Goal: Task Accomplishment & Management: Manage account settings

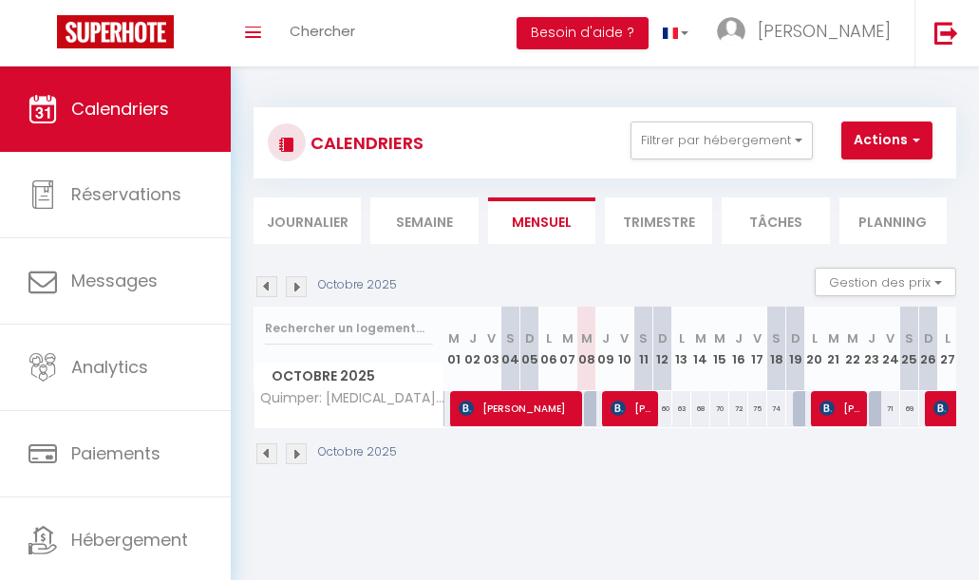
click at [299, 280] on img at bounding box center [296, 286] width 21 height 21
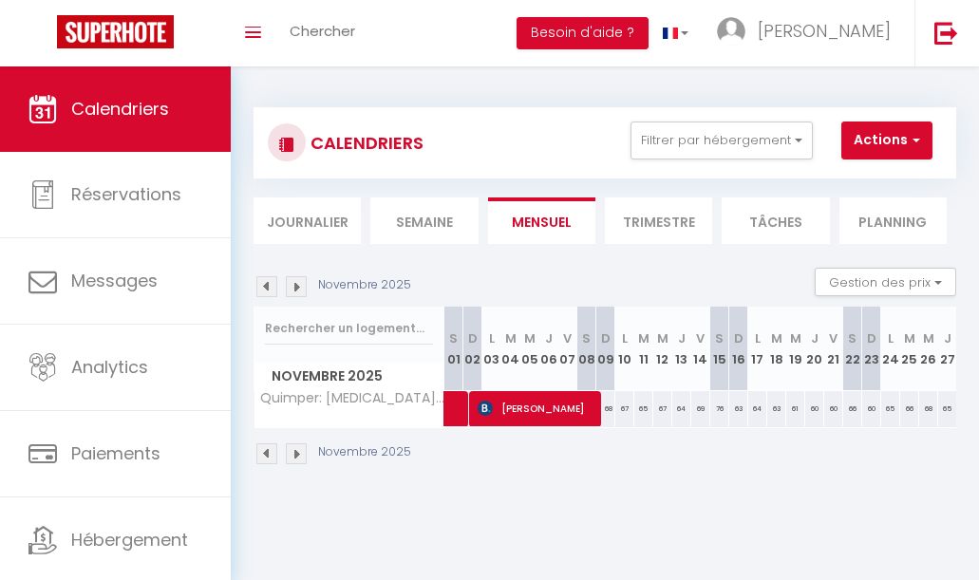
click at [299, 280] on img at bounding box center [296, 286] width 21 height 21
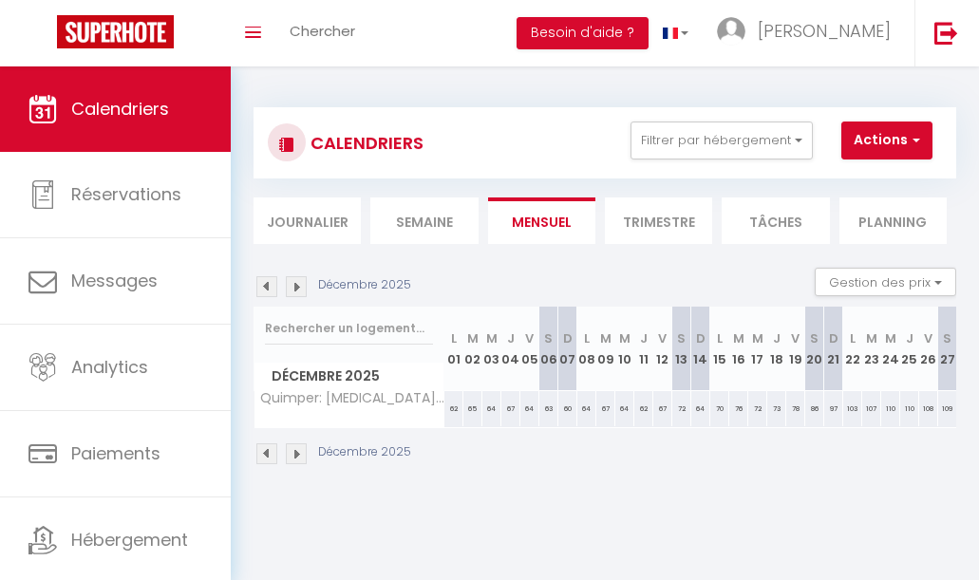
scroll to position [0, 76]
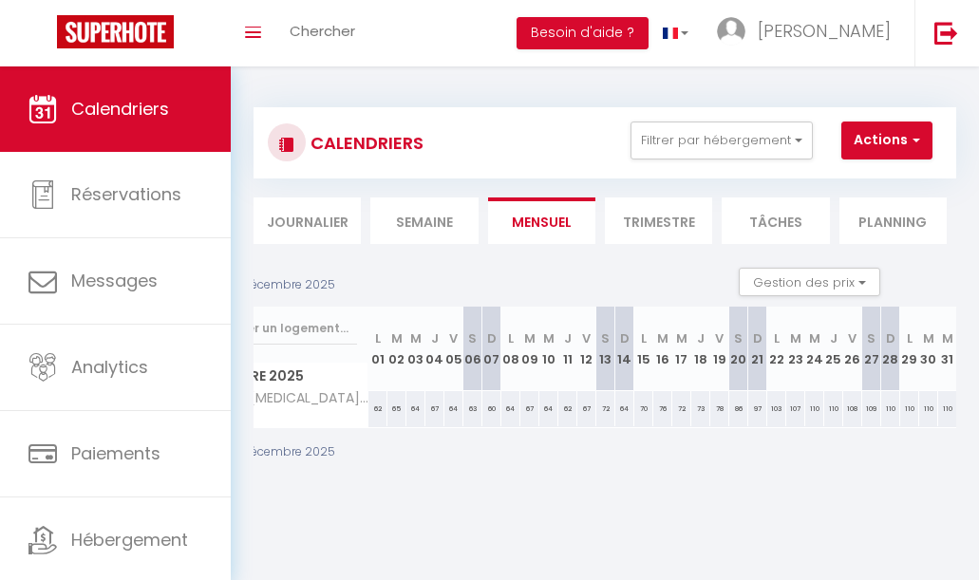
click at [946, 404] on div "110" at bounding box center [947, 408] width 19 height 35
type input "110"
type input "Mer 31 Décembre 2025"
type input "Jeu 01 Janvier 2026"
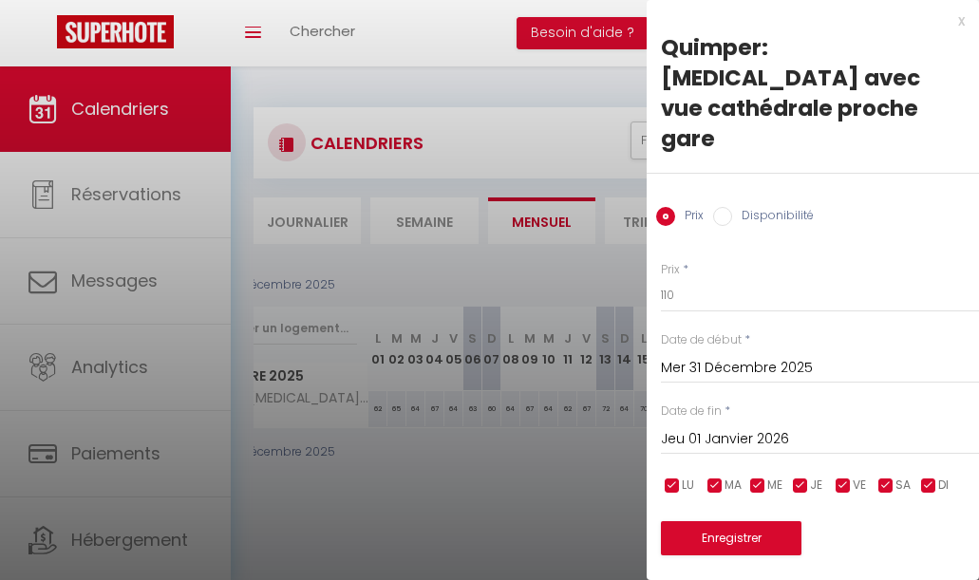
click at [538, 445] on div at bounding box center [489, 290] width 979 height 580
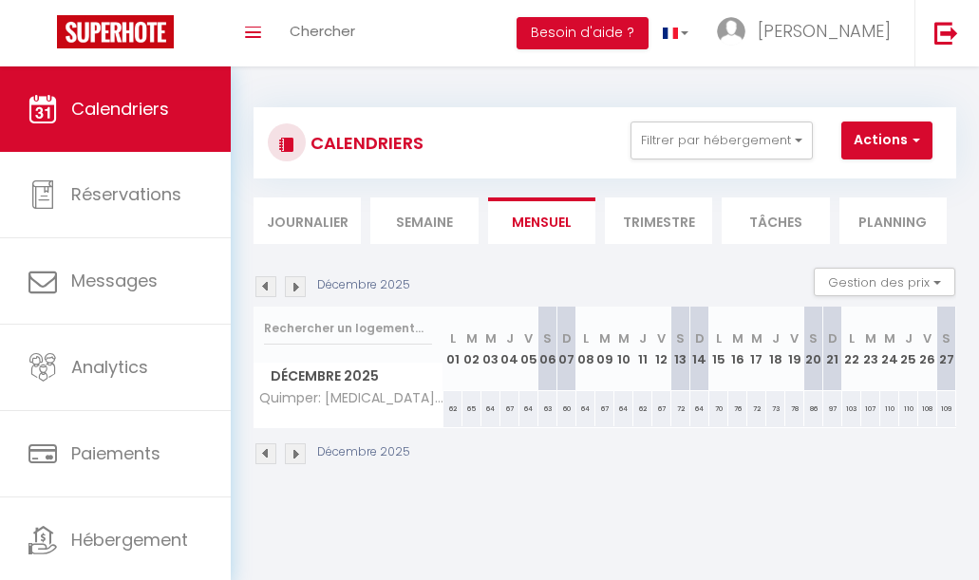
scroll to position [0, 0]
click at [288, 288] on img at bounding box center [296, 286] width 21 height 21
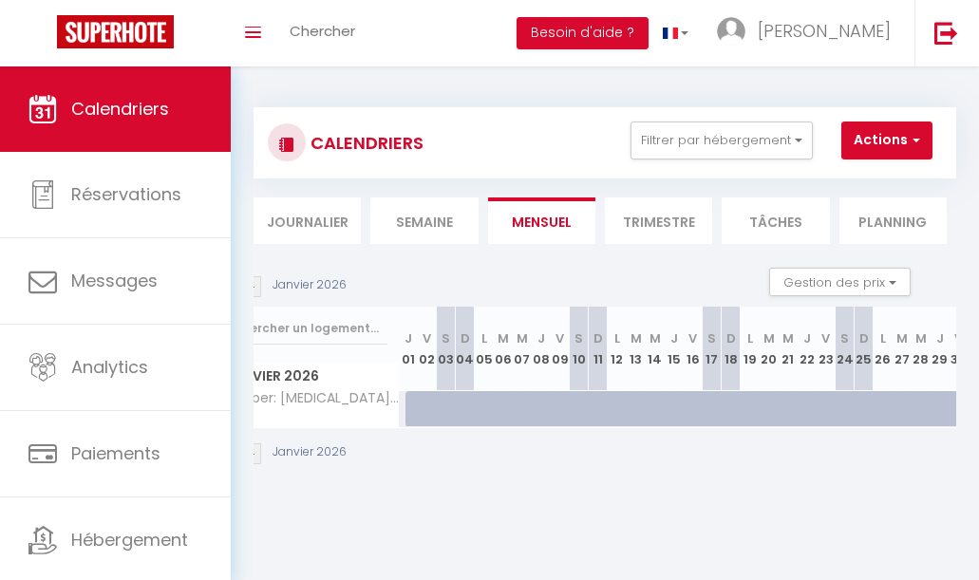
scroll to position [0, 47]
click at [410, 402] on div at bounding box center [413, 409] width 19 height 36
type input "110"
type input "Jeu 01 Janvier 2026"
type input "Ven 02 Janvier 2026"
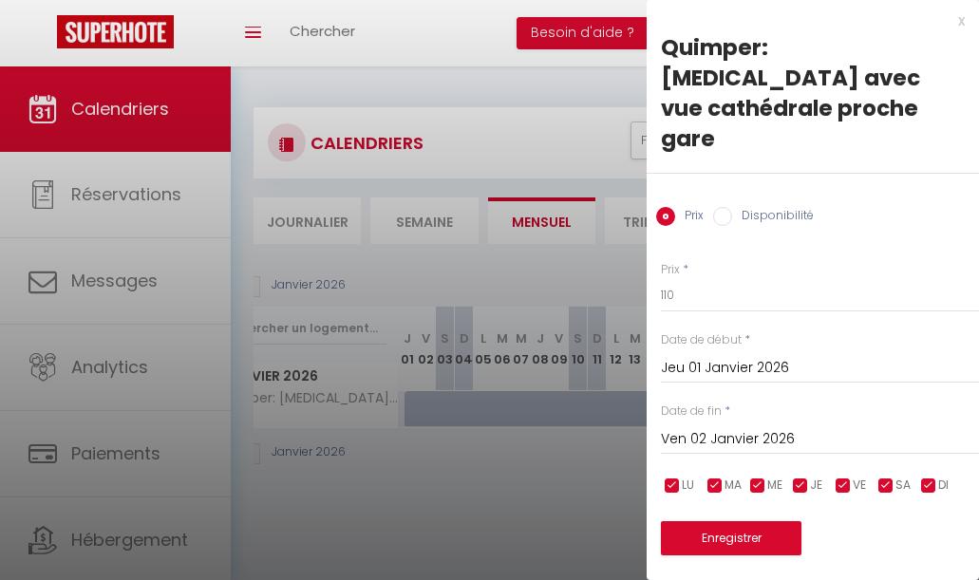
click at [413, 403] on div at bounding box center [489, 290] width 979 height 580
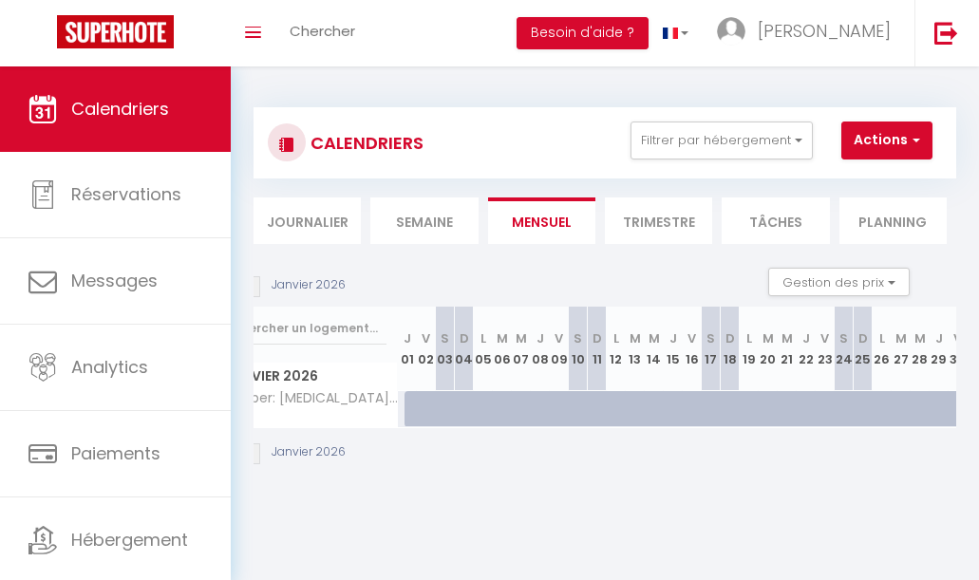
click at [470, 404] on div at bounding box center [470, 419] width 19 height 36
type input "77"
type input "Dim 04 Janvier 2026"
type input "Lun 05 Janvier 2026"
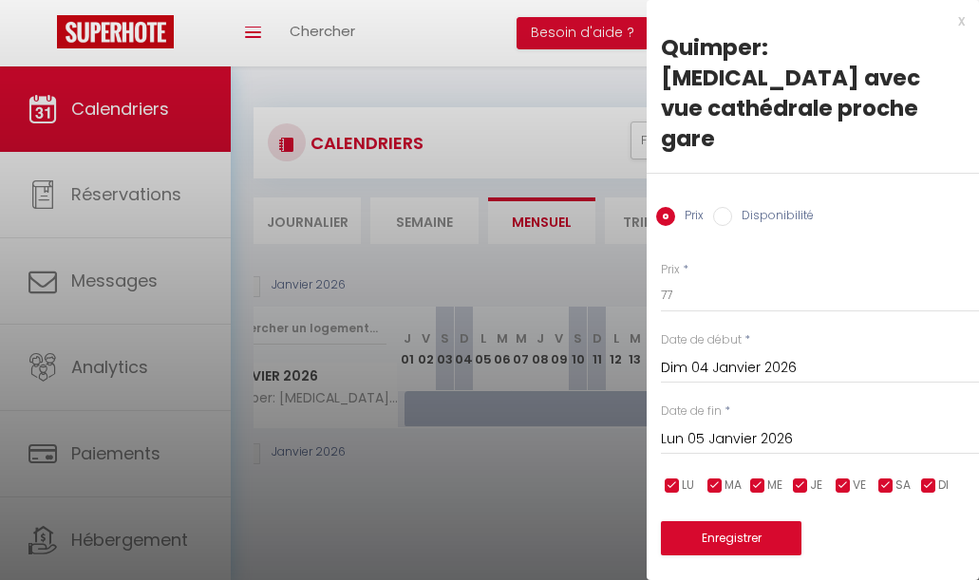
click at [729, 207] on input "Disponibilité" at bounding box center [722, 216] width 19 height 19
radio input "true"
radio input "false"
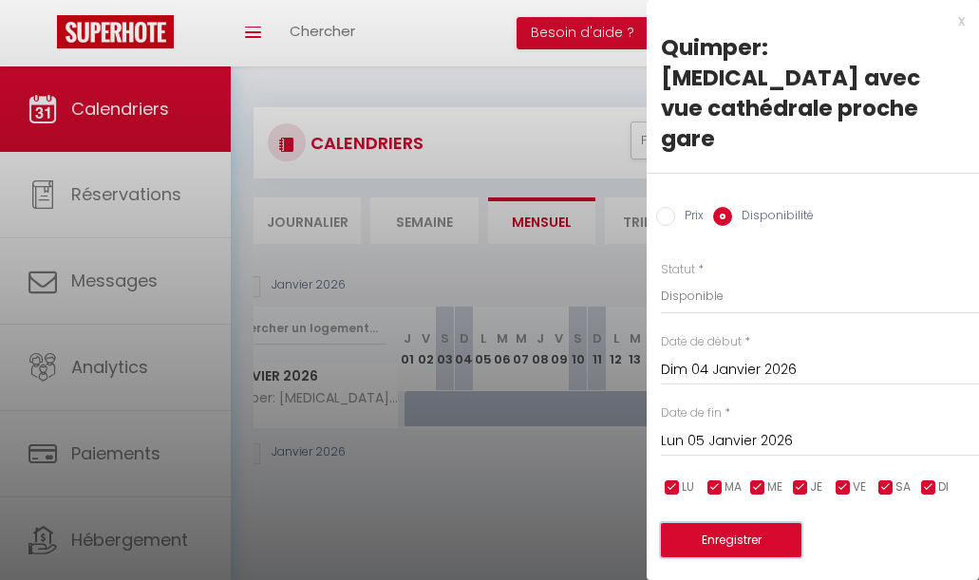
click at [690, 523] on button "Enregistrer" at bounding box center [731, 540] width 140 height 34
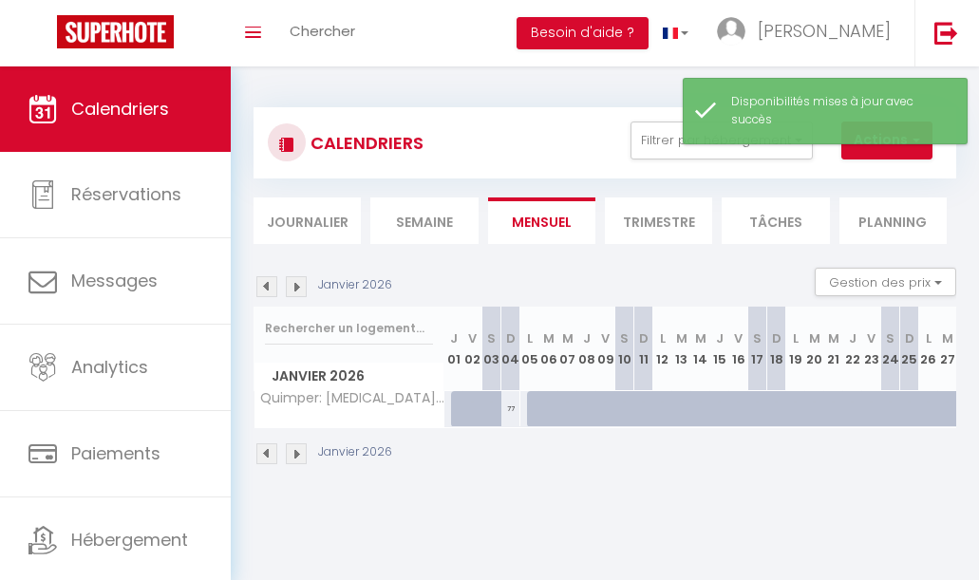
click at [457, 403] on div at bounding box center [460, 409] width 19 height 36
select select "1"
type input "Jeu 01 Janvier 2026"
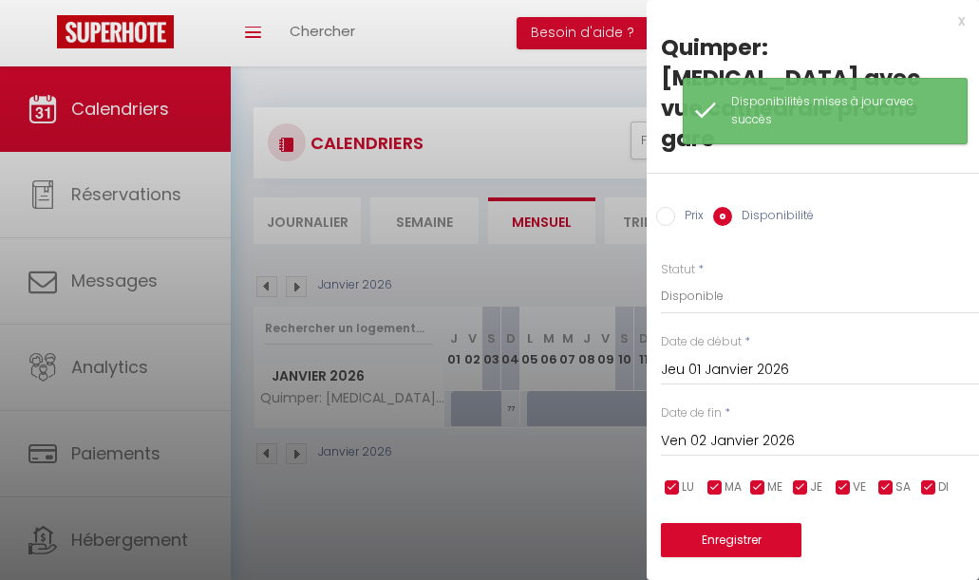
click at [696, 358] on input "Jeu 01 Janvier 2026" at bounding box center [820, 370] width 318 height 25
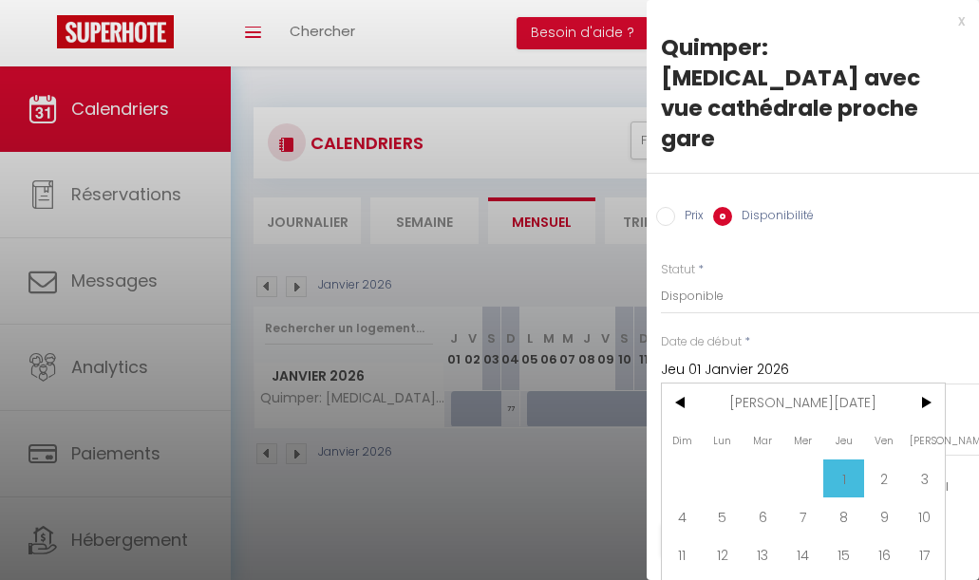
click at [840, 459] on span "1" at bounding box center [843, 478] width 41 height 38
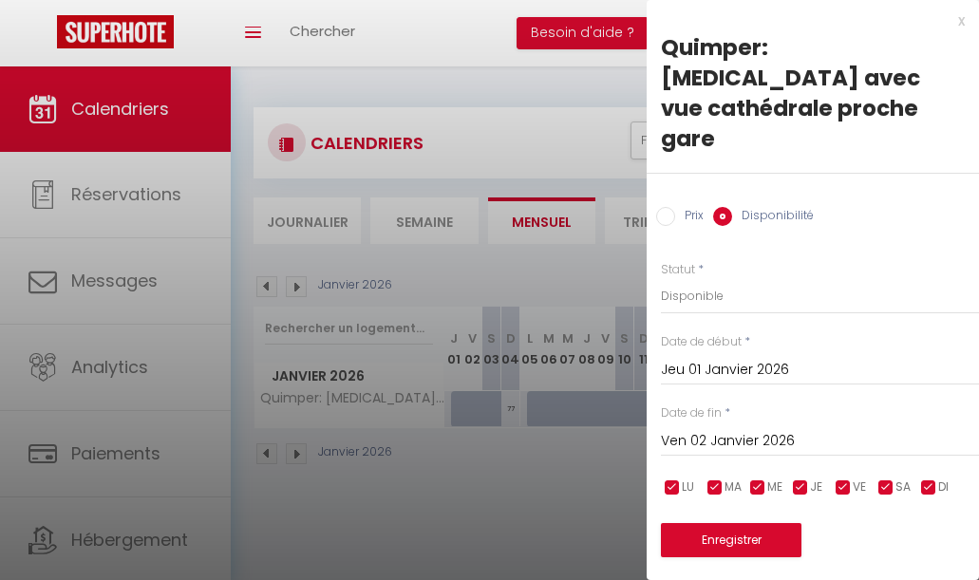
click at [755, 429] on input "Ven 02 Janvier 2026" at bounding box center [820, 441] width 318 height 25
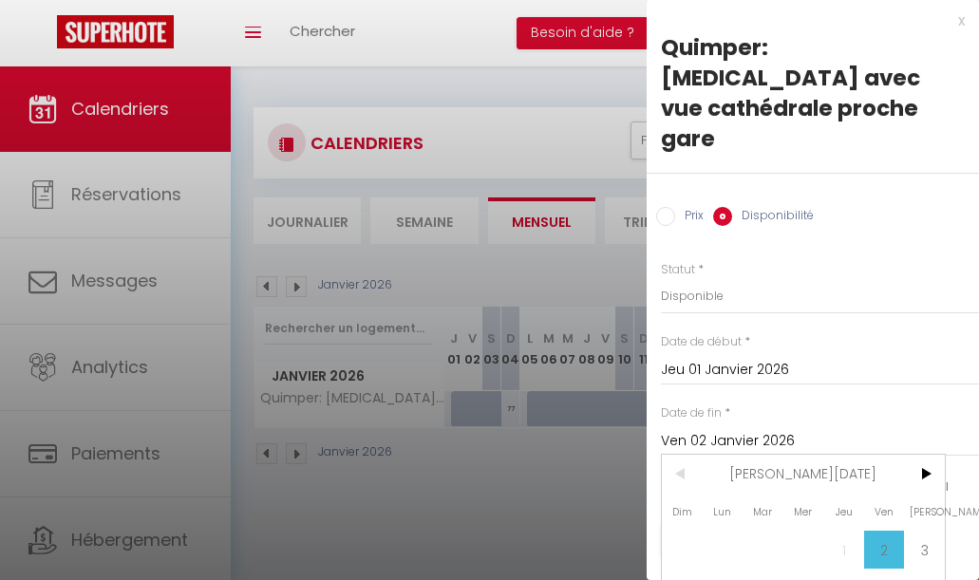
scroll to position [80, 0]
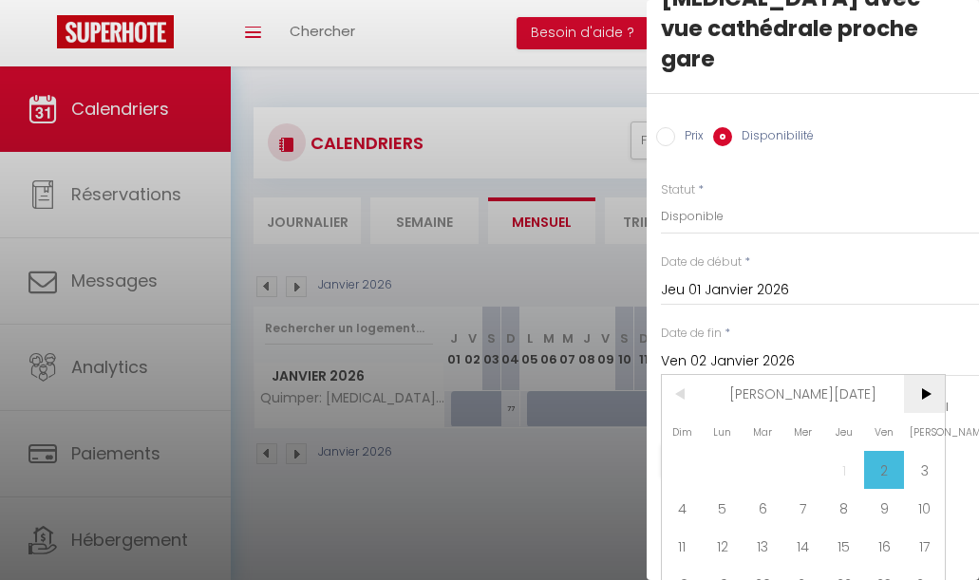
click at [924, 375] on span ">" at bounding box center [924, 394] width 41 height 38
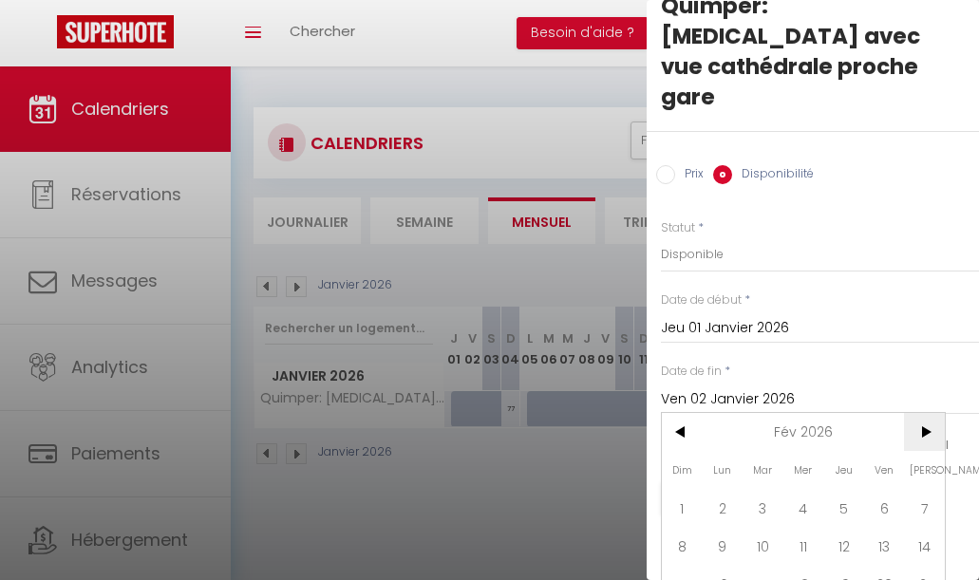
click at [924, 387] on input "Ven 02 Janvier 2026" at bounding box center [820, 399] width 318 height 25
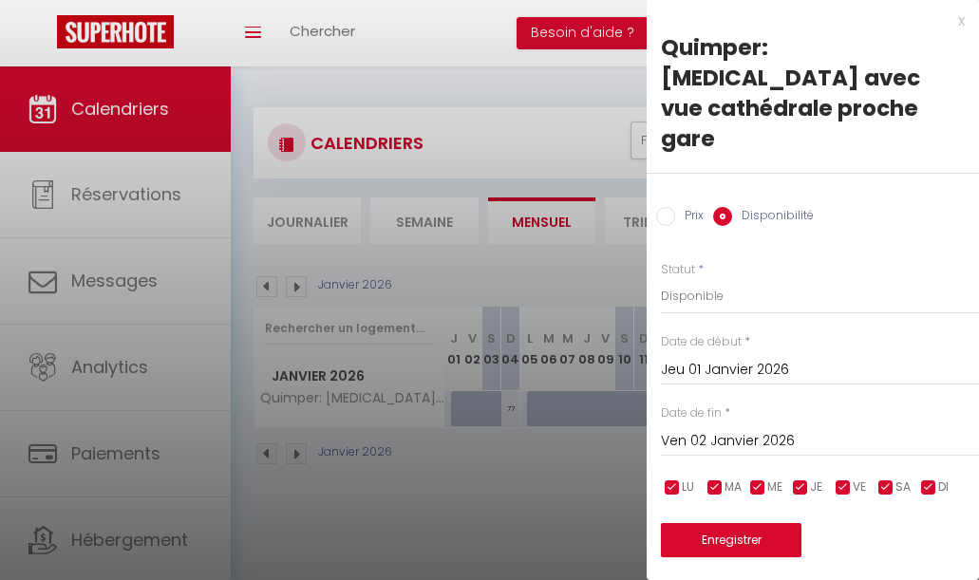
click at [924, 326] on div "Prix * 110 Statut * Disponible Indisponible Date de début * [DATE] < [PERSON_NA…" at bounding box center [812, 397] width 332 height 321
click at [811, 429] on input "Ven 02 Janvier 2026" at bounding box center [820, 441] width 318 height 25
click at [759, 429] on input "Ven 02 Janvier 2026" at bounding box center [820, 441] width 318 height 25
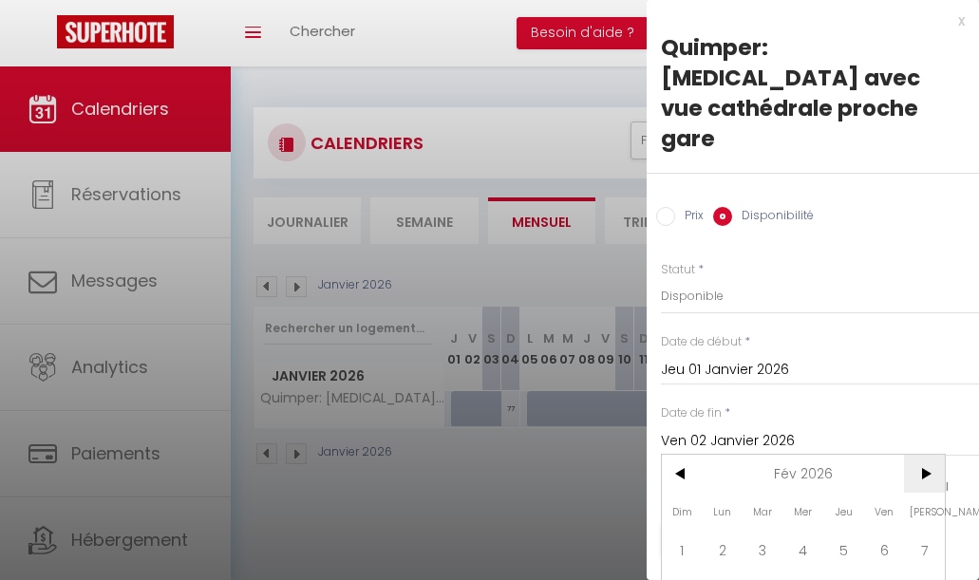
click at [922, 455] on span ">" at bounding box center [924, 474] width 41 height 38
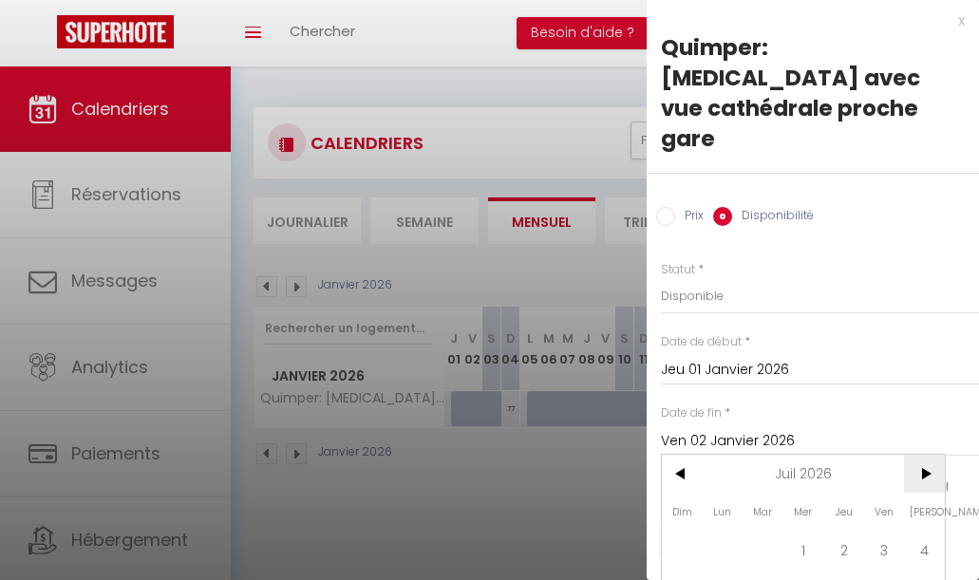
click at [922, 455] on span ">" at bounding box center [924, 474] width 41 height 38
click at [676, 455] on span "<" at bounding box center [682, 474] width 41 height 38
click at [925, 455] on span ">" at bounding box center [924, 474] width 41 height 38
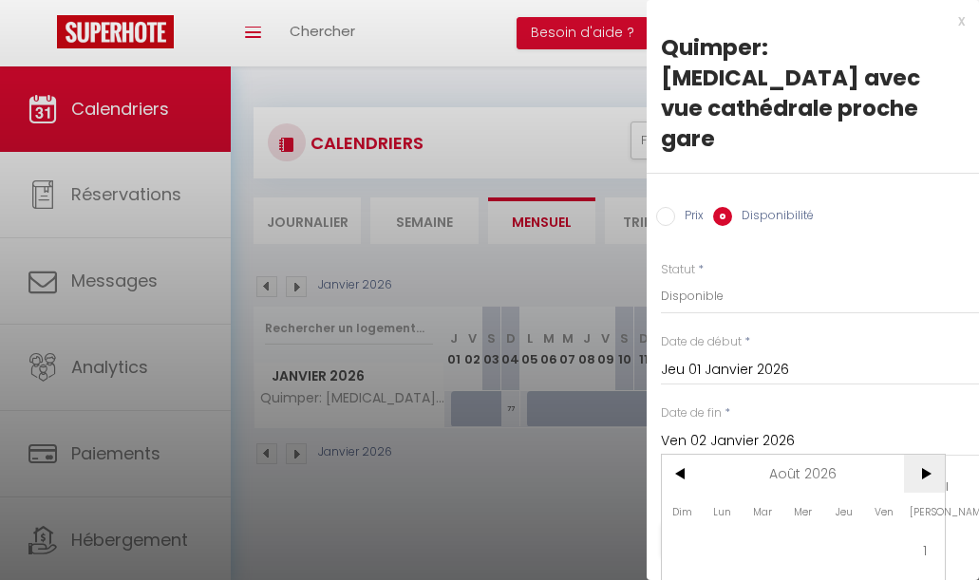
click at [925, 455] on span ">" at bounding box center [924, 474] width 41 height 38
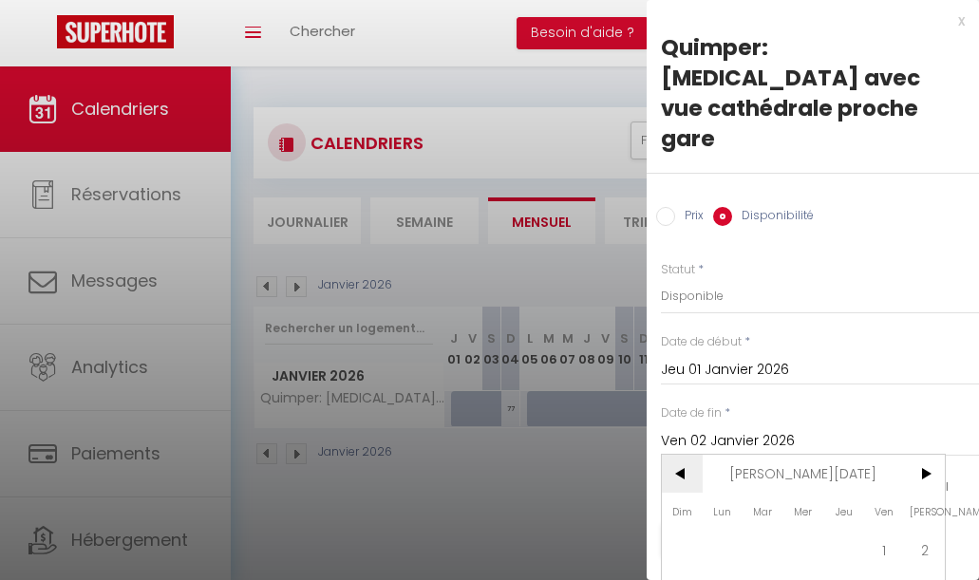
click at [679, 455] on span "<" at bounding box center [682, 474] width 41 height 38
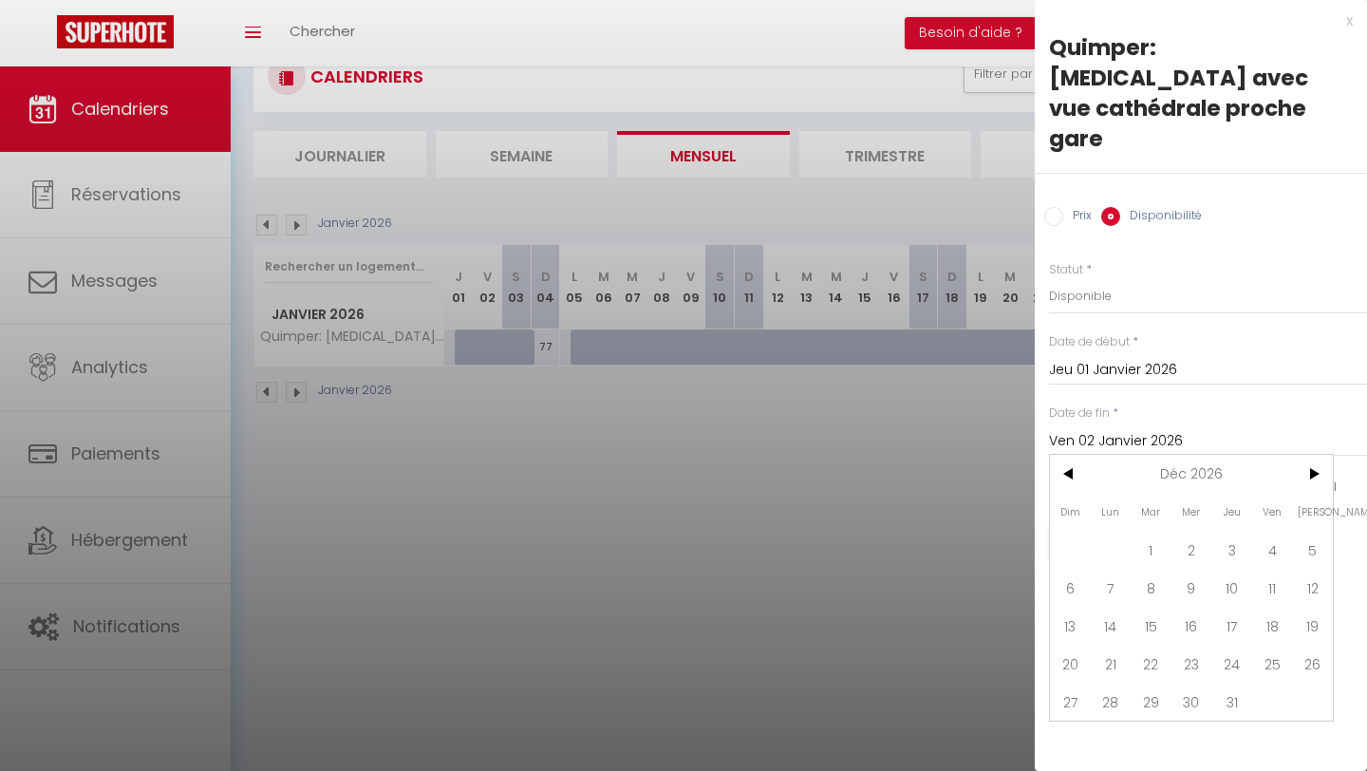
scroll to position [1, 0]
click at [978, 278] on select "Disponible Indisponible" at bounding box center [1208, 296] width 318 height 36
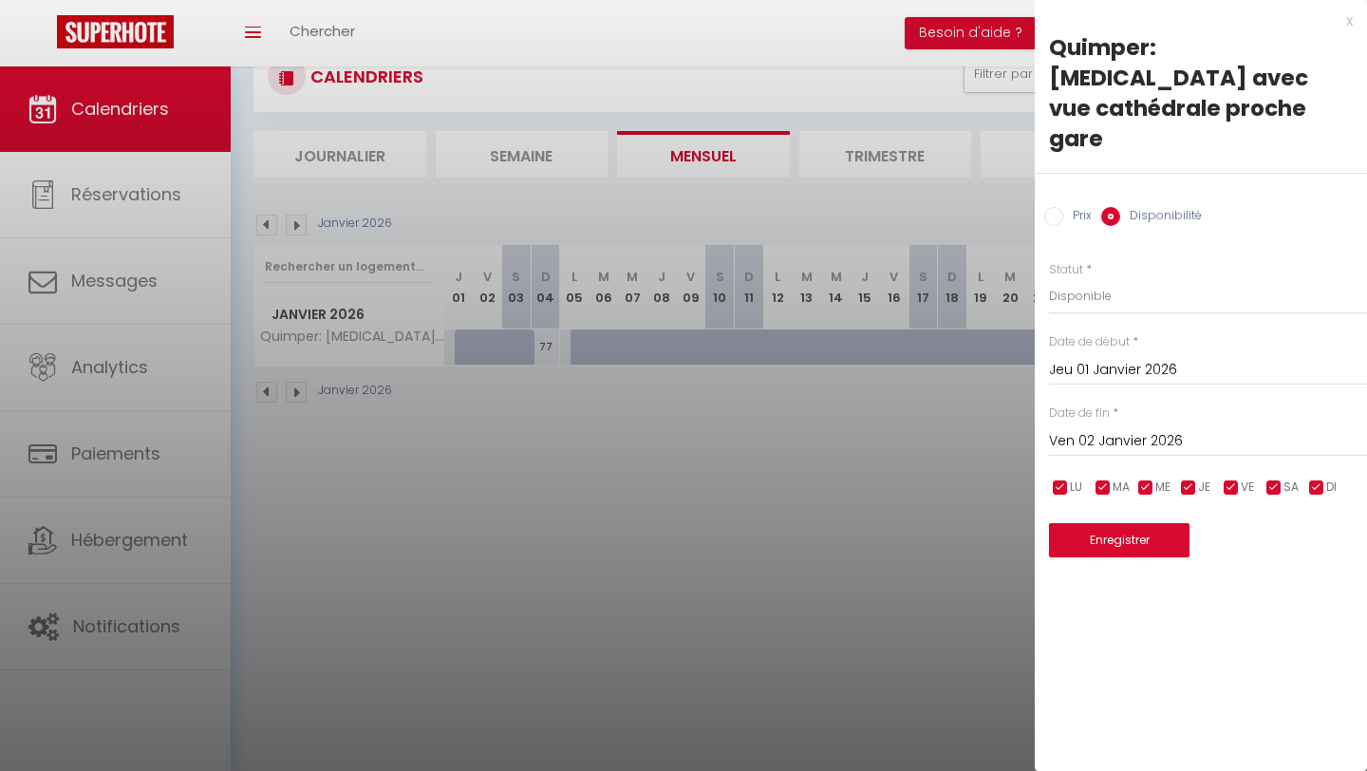
click at [978, 429] on input "Ven 02 Janvier 2026" at bounding box center [1208, 441] width 318 height 25
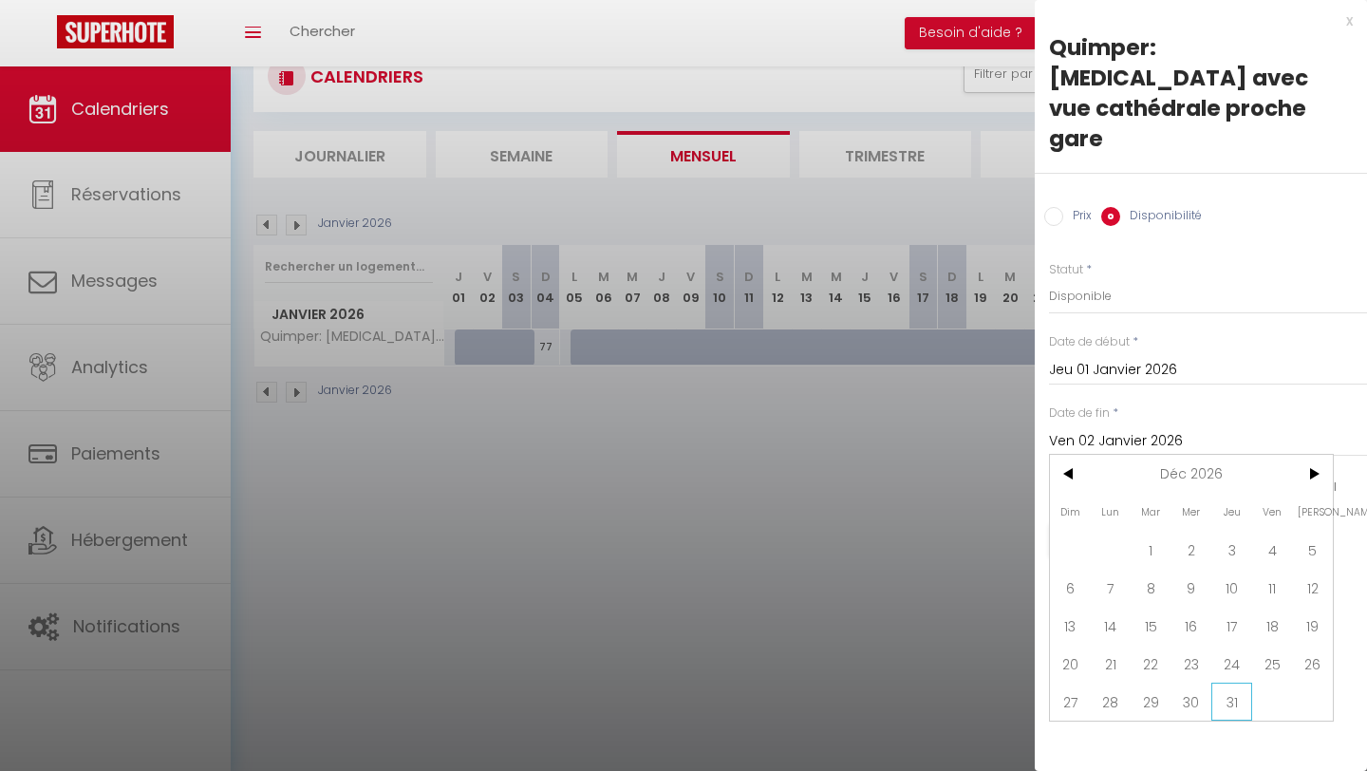
click at [978, 579] on span "31" at bounding box center [1231, 701] width 41 height 38
type input "Jeu 31 Décembre 2026"
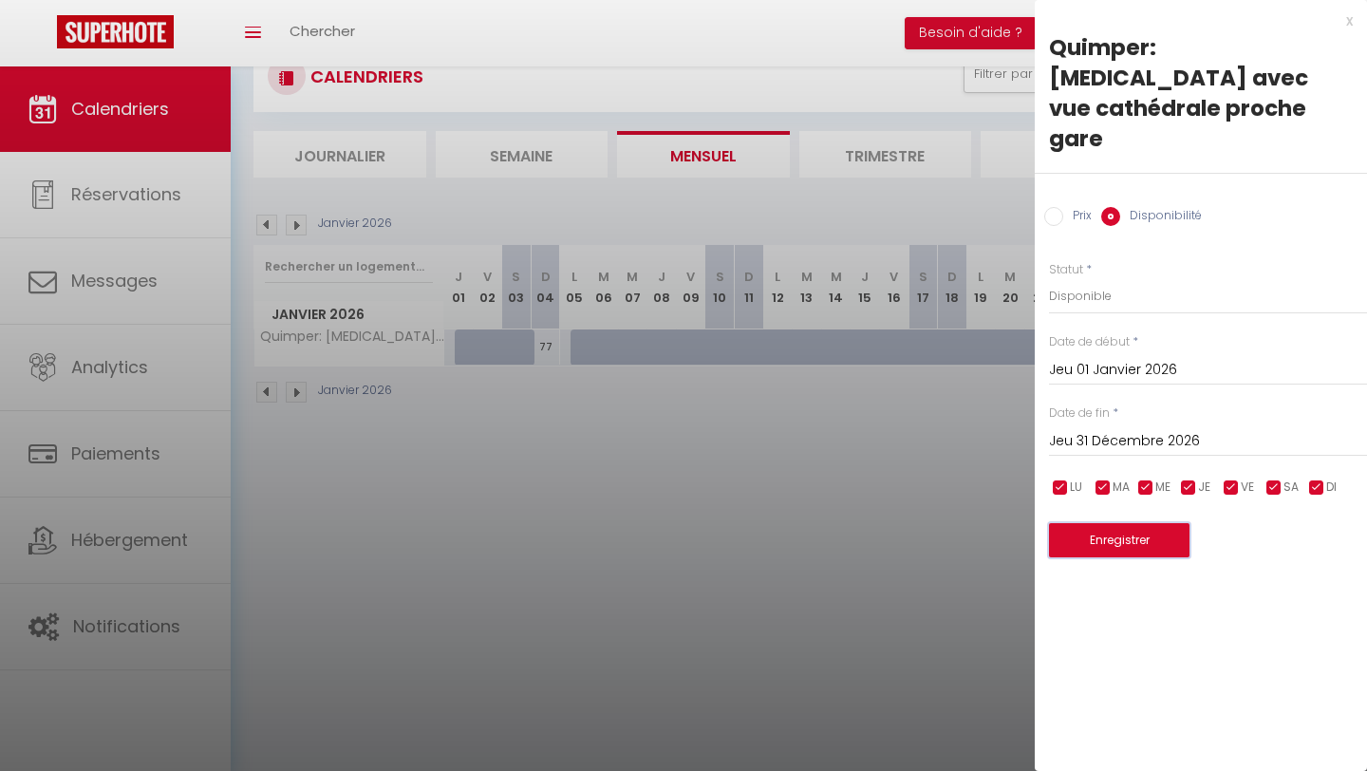
click at [978, 523] on button "Enregistrer" at bounding box center [1119, 540] width 140 height 34
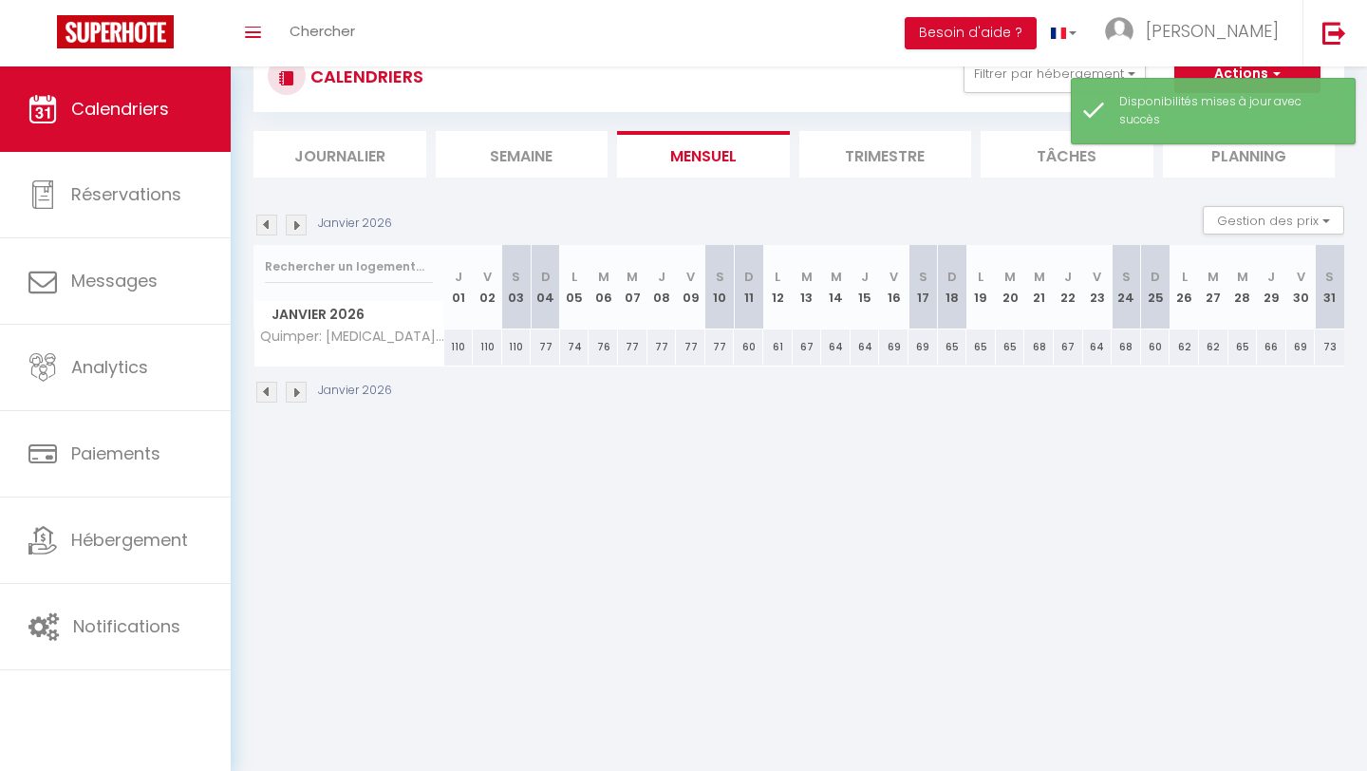
click at [294, 223] on img at bounding box center [296, 224] width 21 height 21
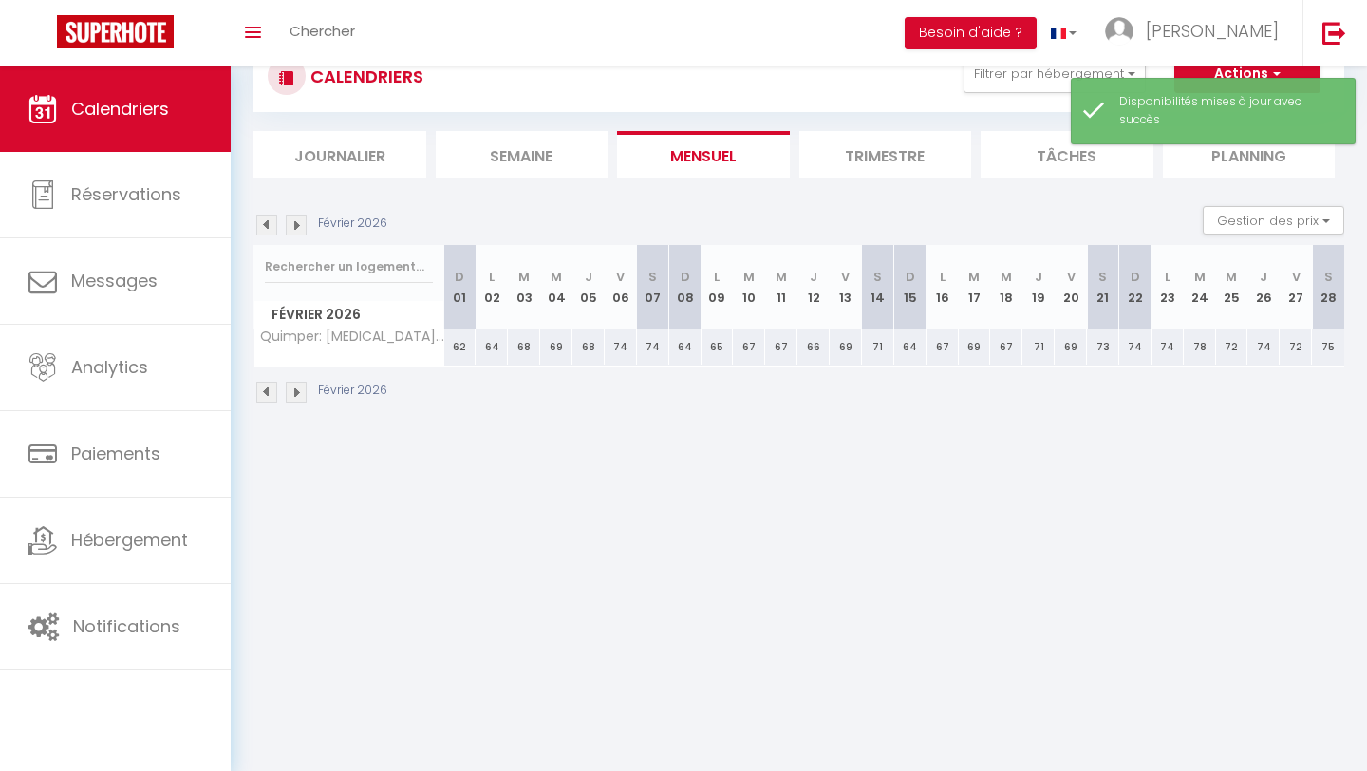
click at [295, 223] on img at bounding box center [296, 224] width 21 height 21
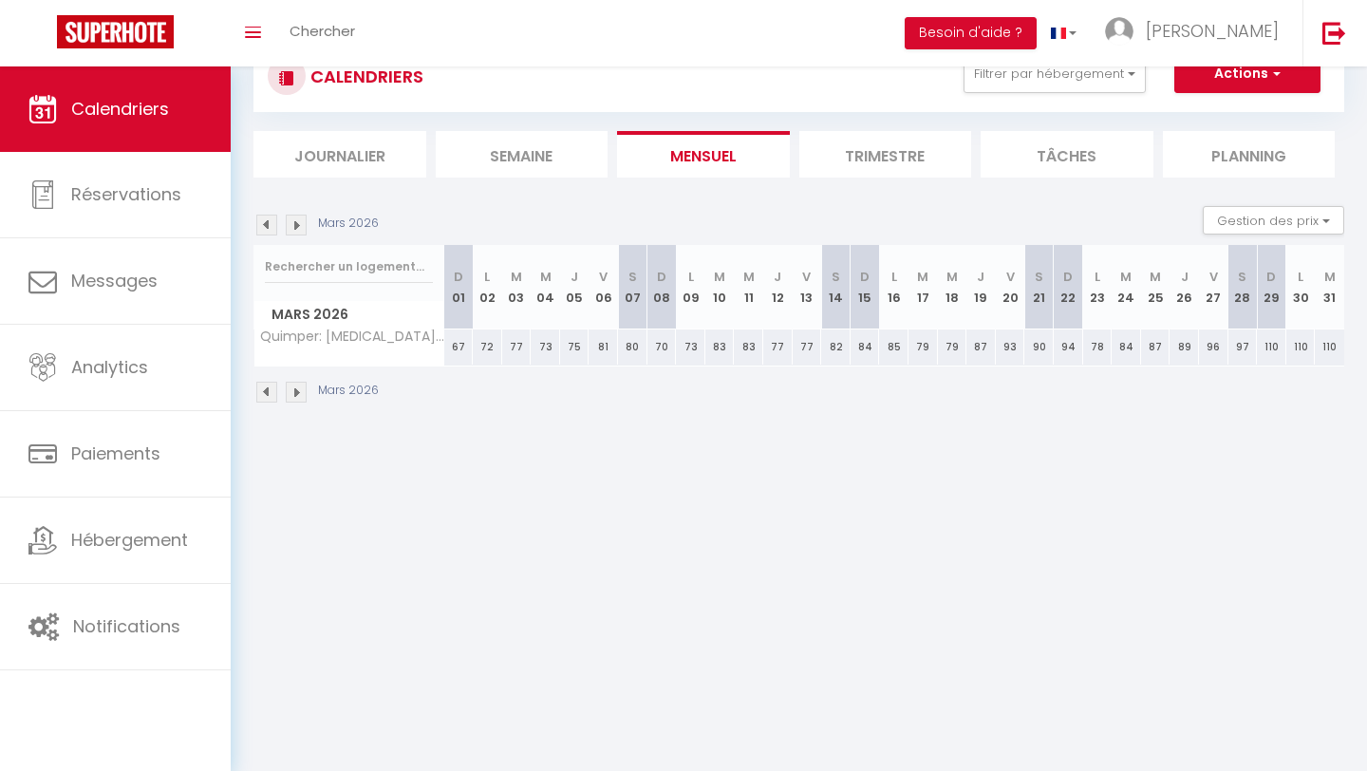
click at [295, 223] on img at bounding box center [296, 224] width 21 height 21
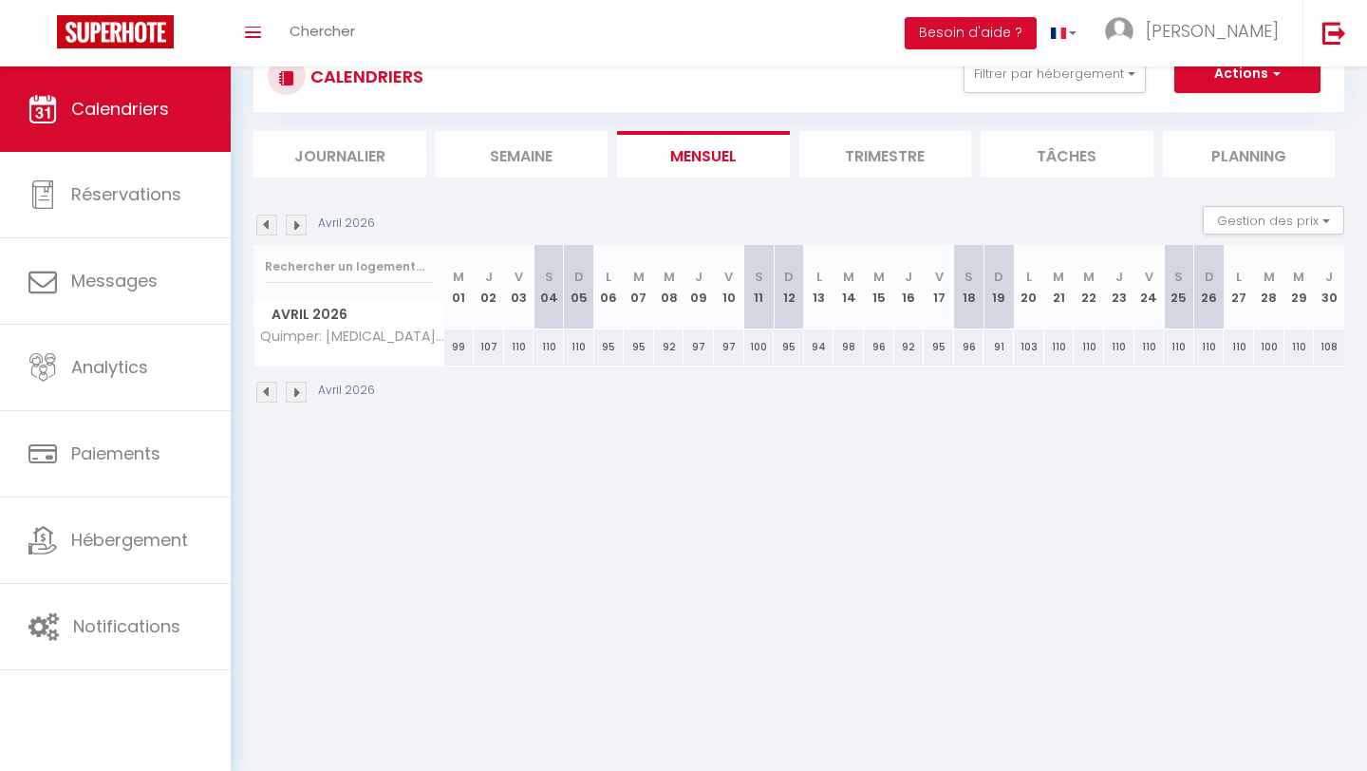
click at [295, 223] on img at bounding box center [296, 224] width 21 height 21
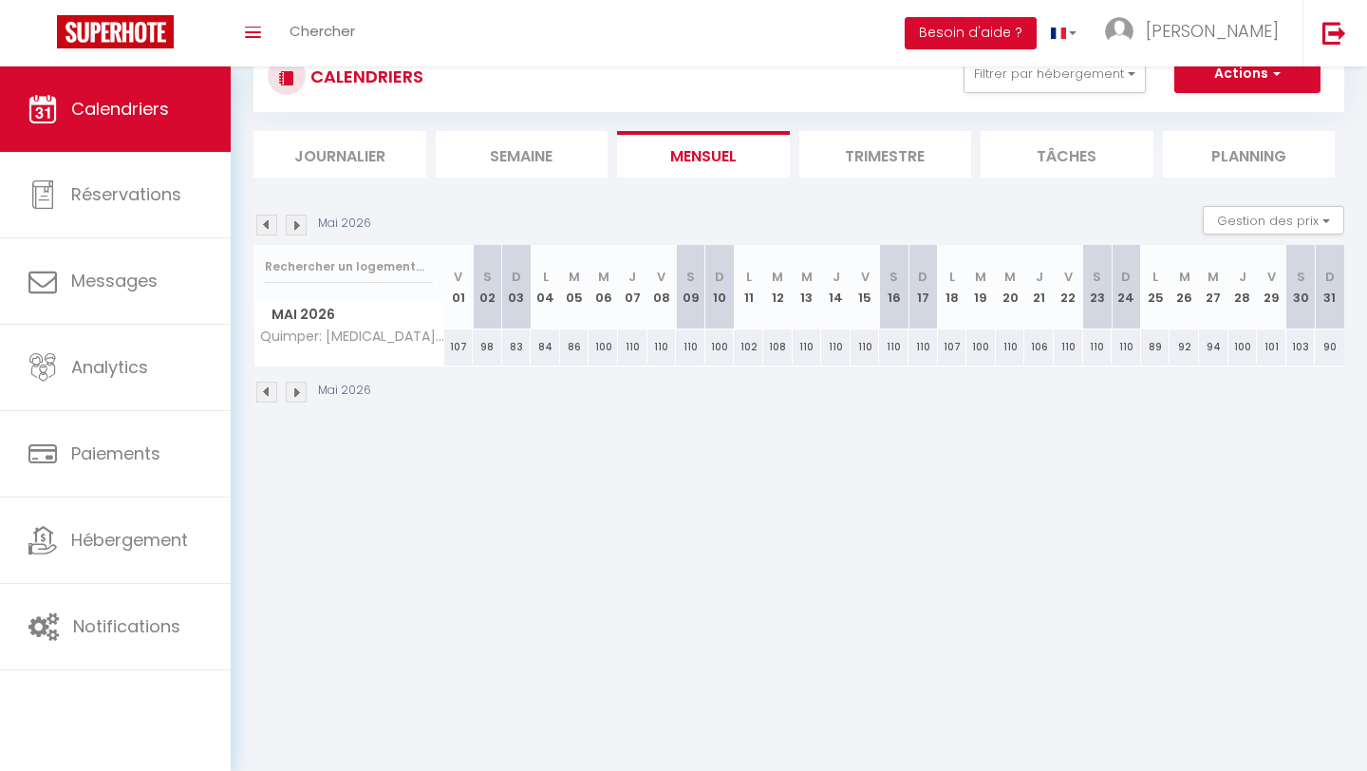
click at [295, 223] on img at bounding box center [296, 224] width 21 height 21
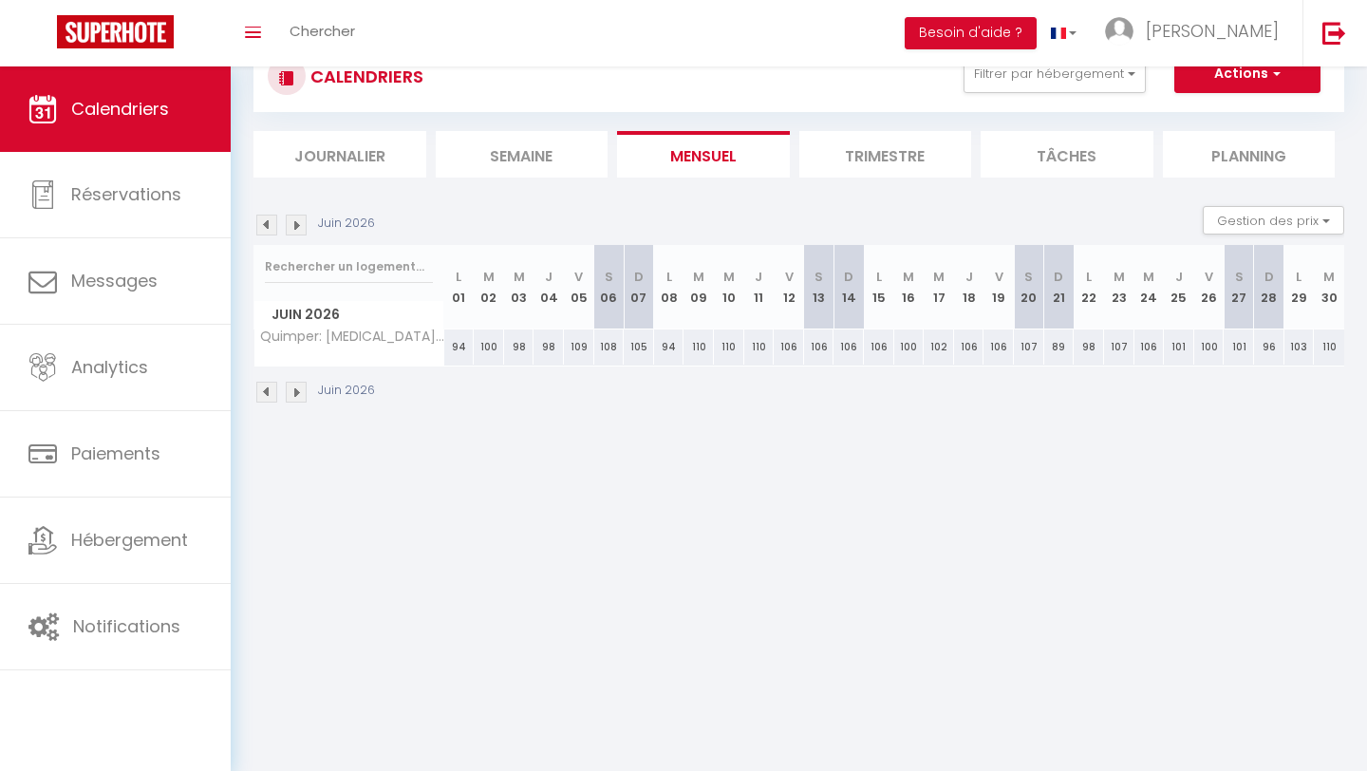
click at [295, 223] on img at bounding box center [296, 224] width 21 height 21
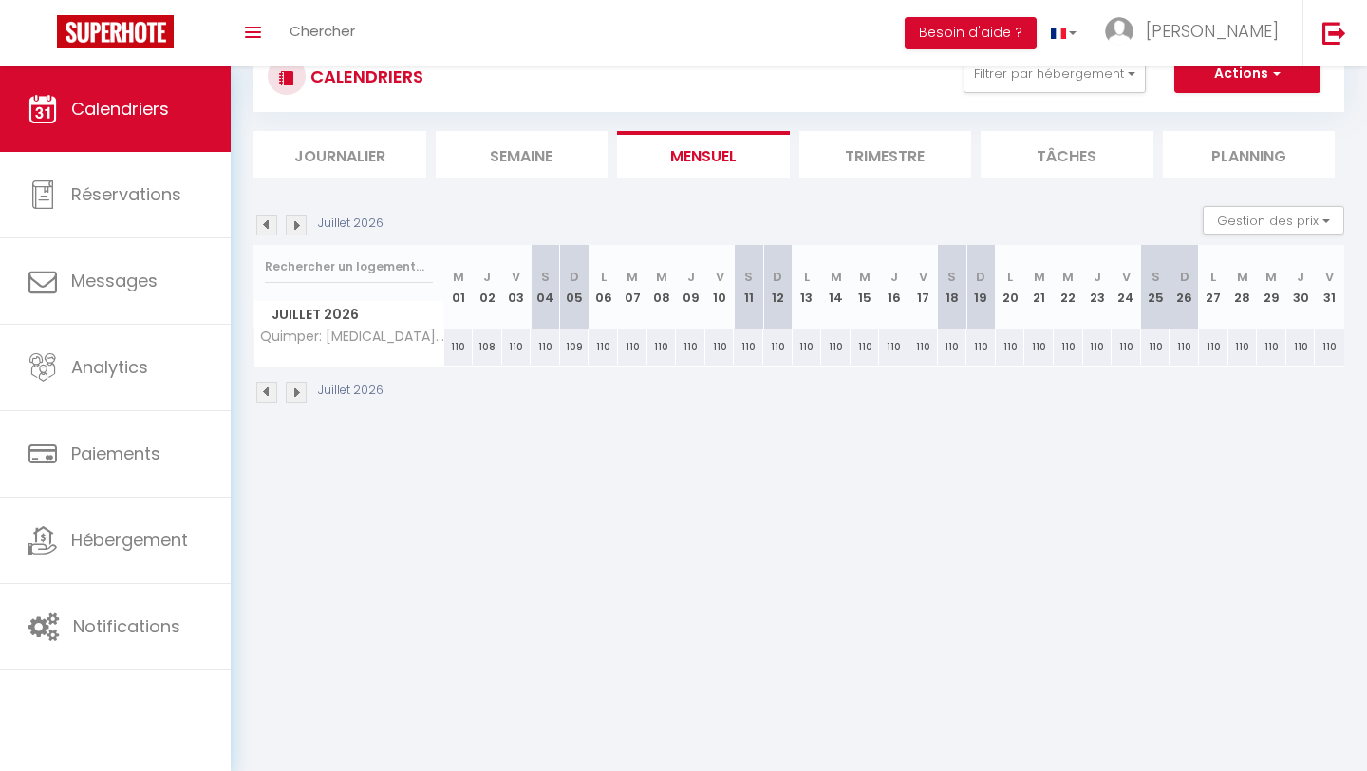
click at [295, 223] on img at bounding box center [296, 224] width 21 height 21
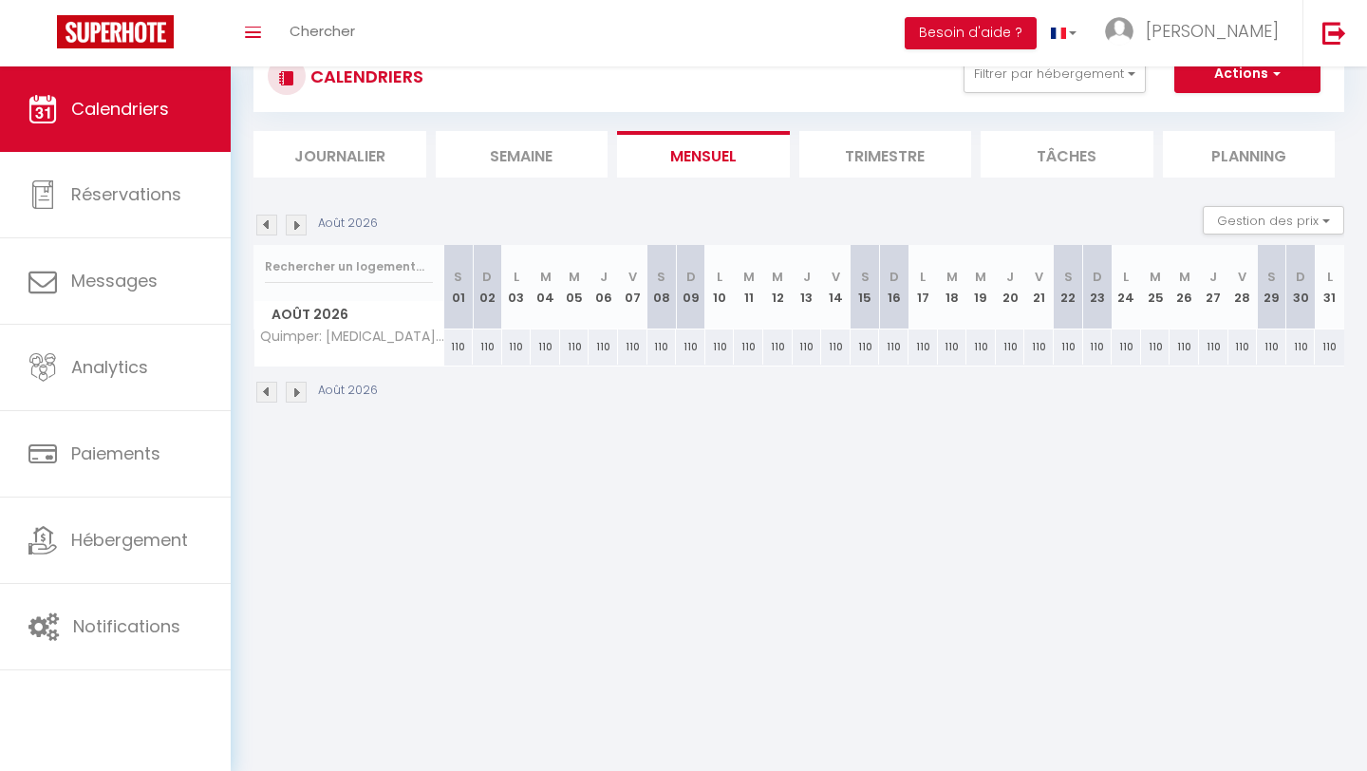
click at [295, 223] on img at bounding box center [296, 224] width 21 height 21
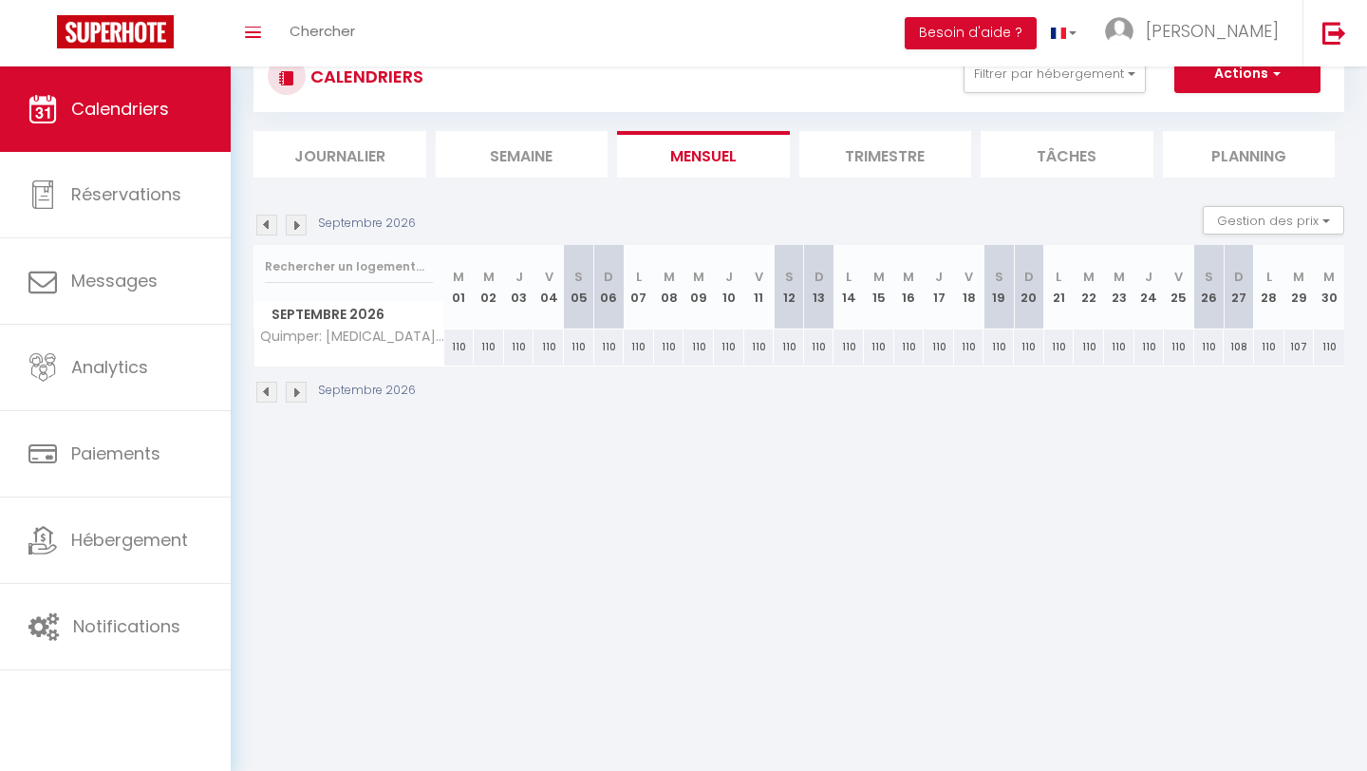
click at [295, 223] on img at bounding box center [296, 224] width 21 height 21
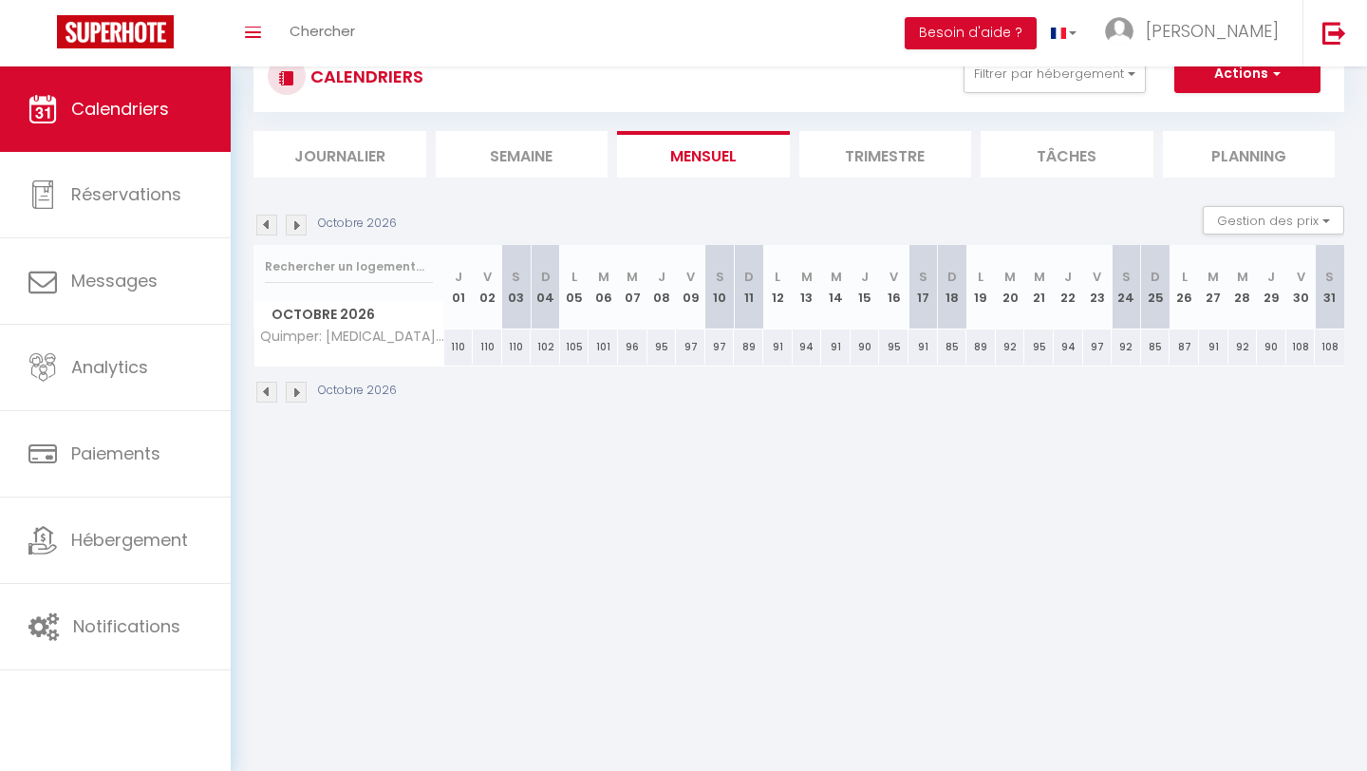
click at [295, 223] on img at bounding box center [296, 224] width 21 height 21
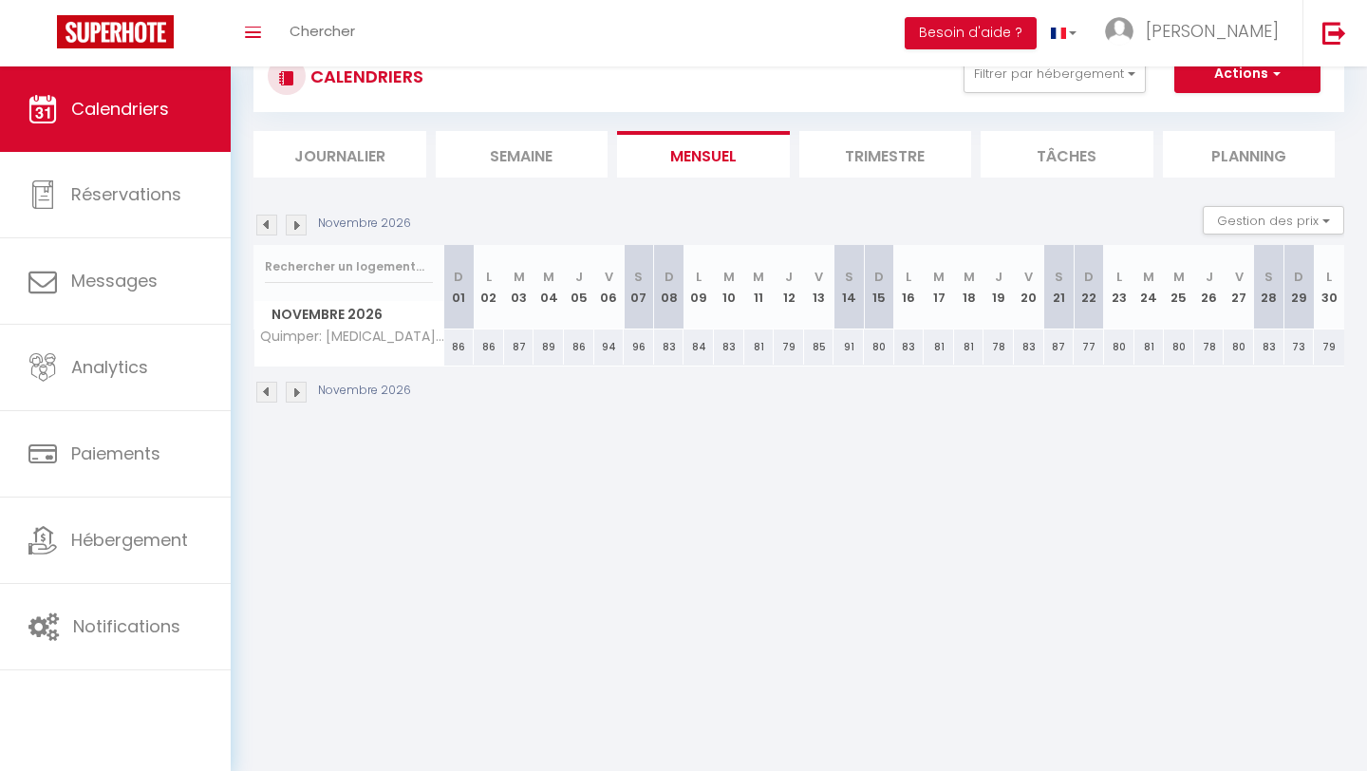
click at [295, 223] on img at bounding box center [296, 224] width 21 height 21
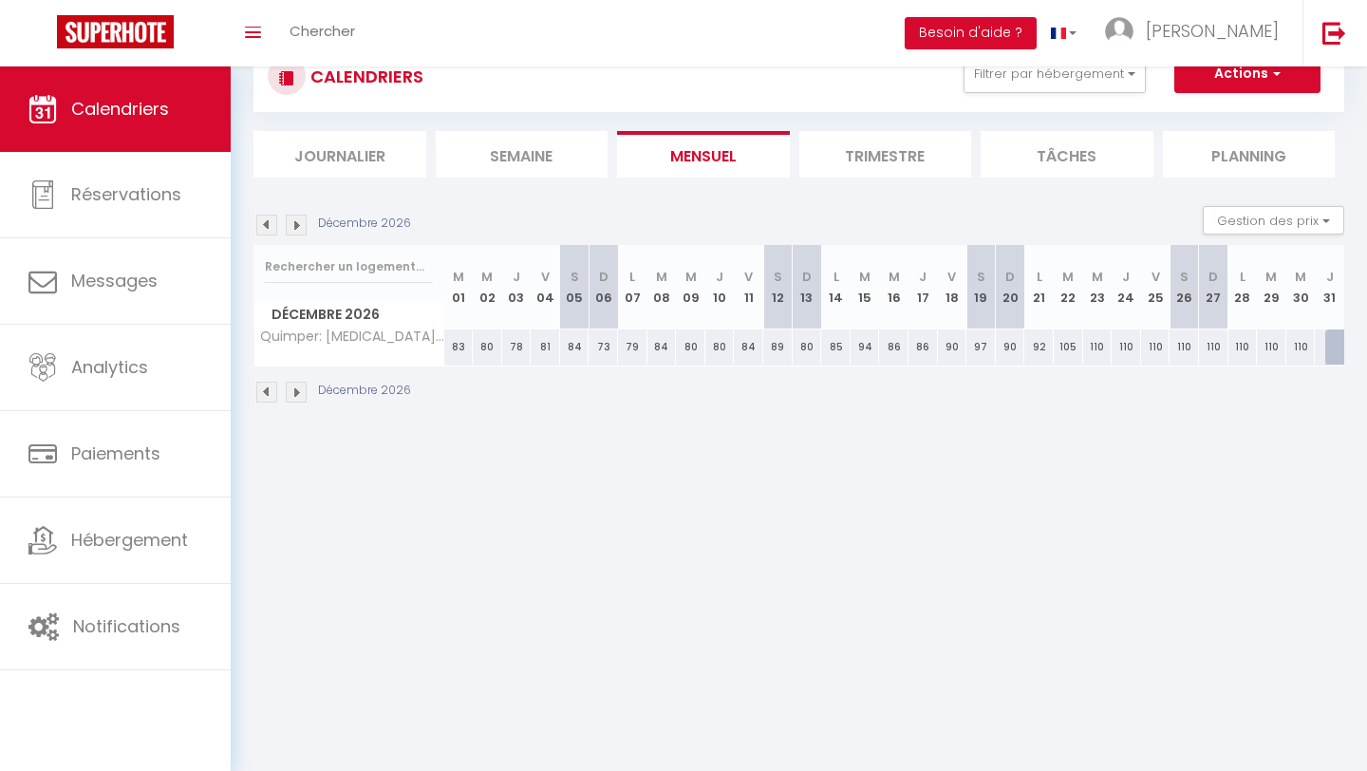
click at [295, 223] on img at bounding box center [296, 224] width 21 height 21
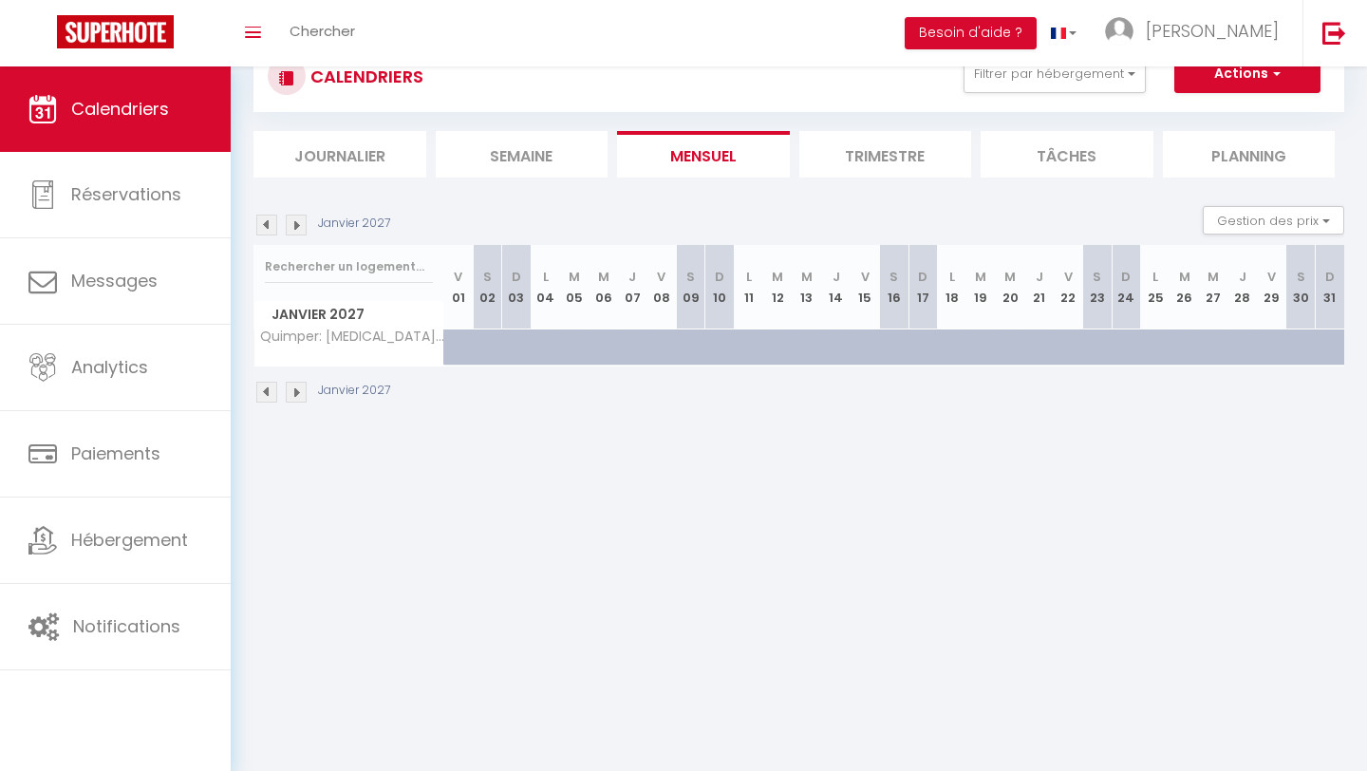
click at [266, 228] on img at bounding box center [266, 224] width 21 height 21
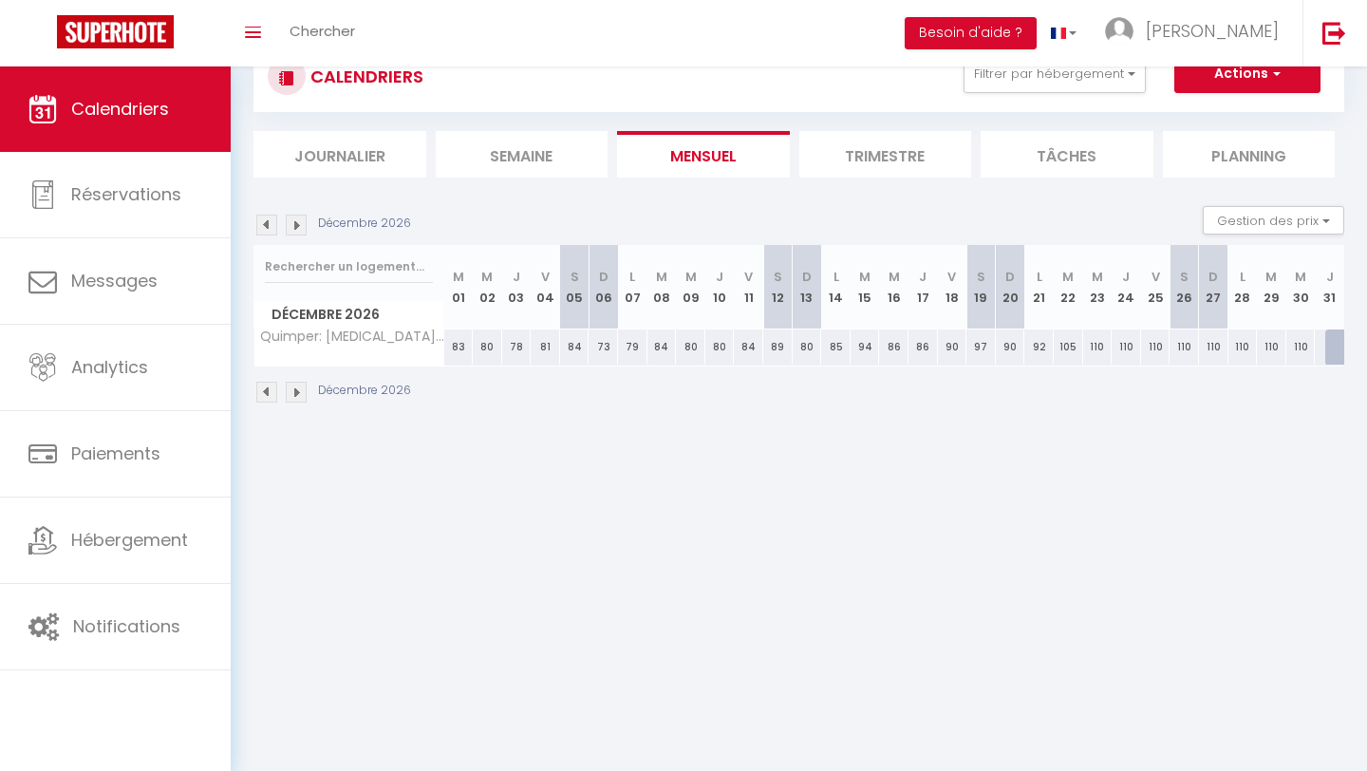
click at [266, 228] on img at bounding box center [266, 224] width 21 height 21
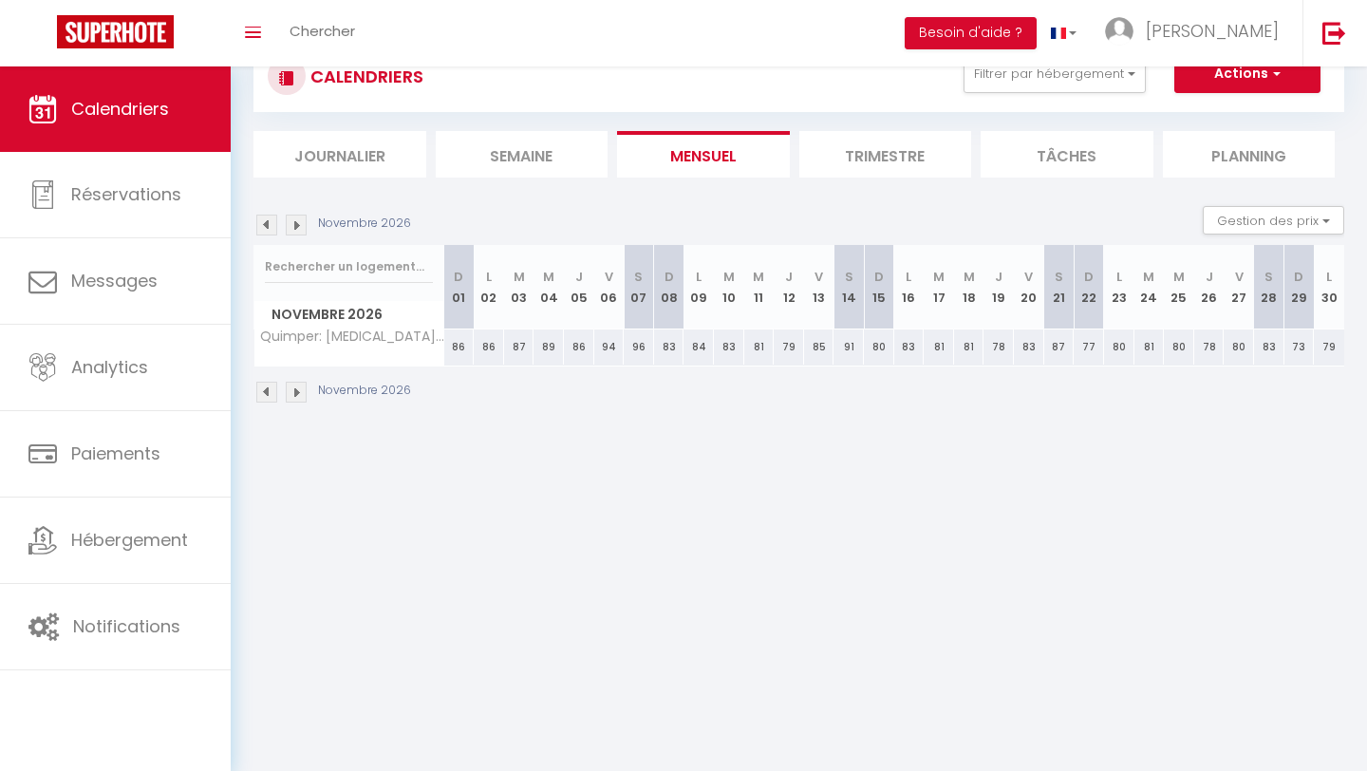
click at [266, 228] on img at bounding box center [266, 224] width 21 height 21
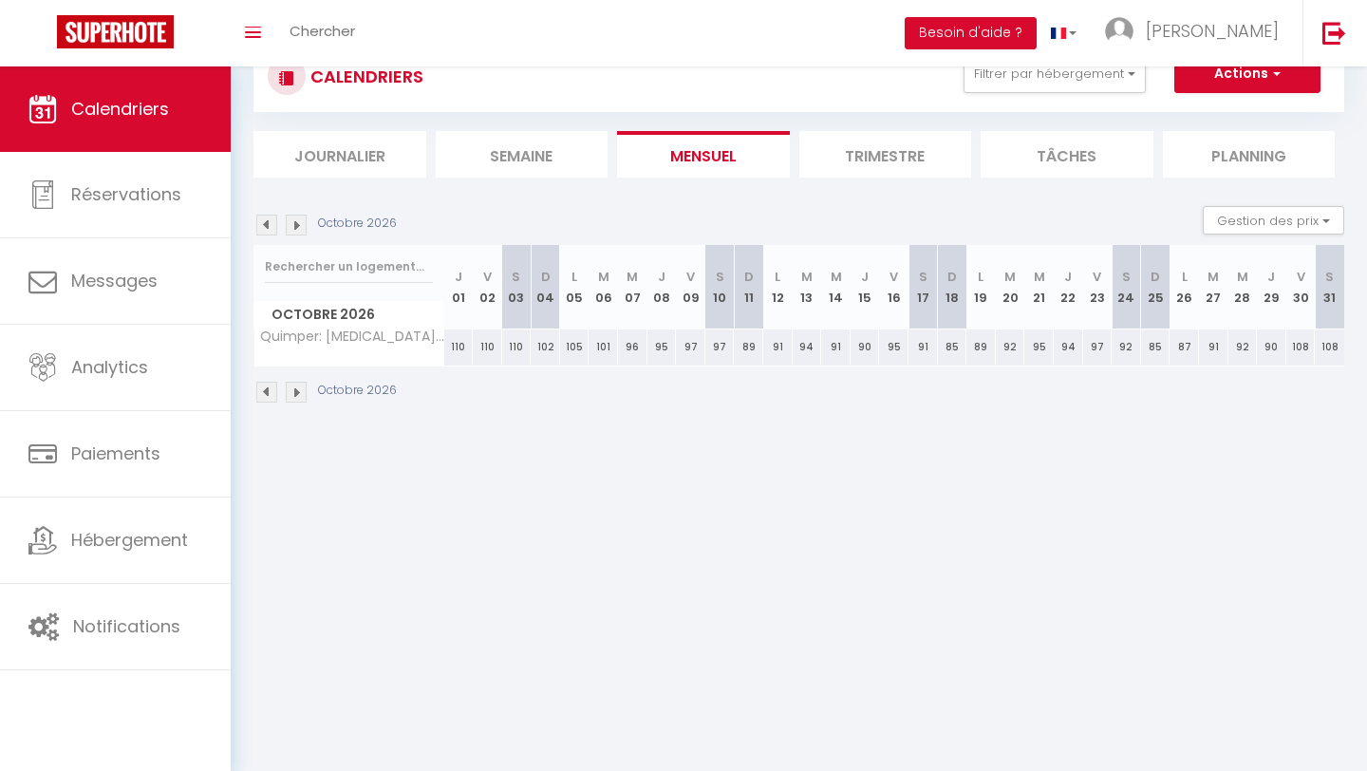
click at [266, 228] on img at bounding box center [266, 224] width 21 height 21
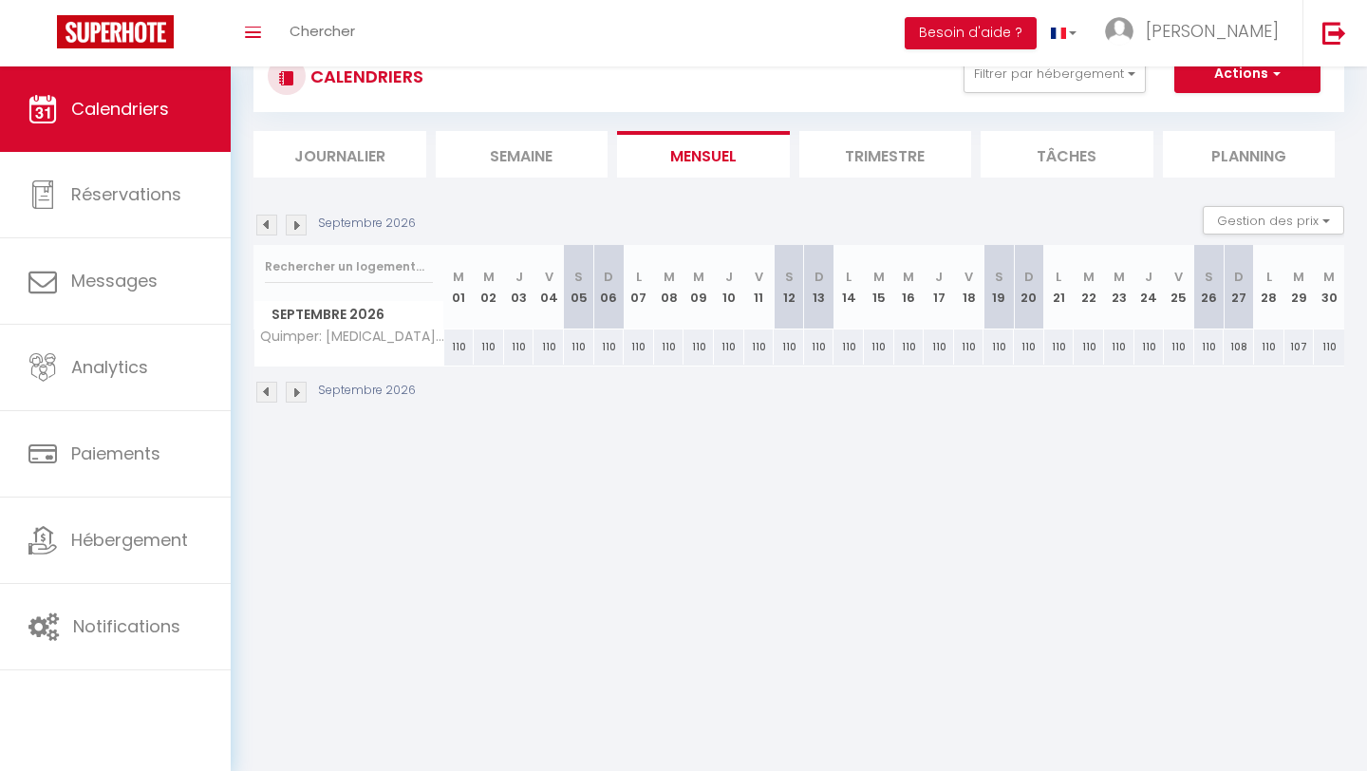
click at [266, 228] on img at bounding box center [266, 224] width 21 height 21
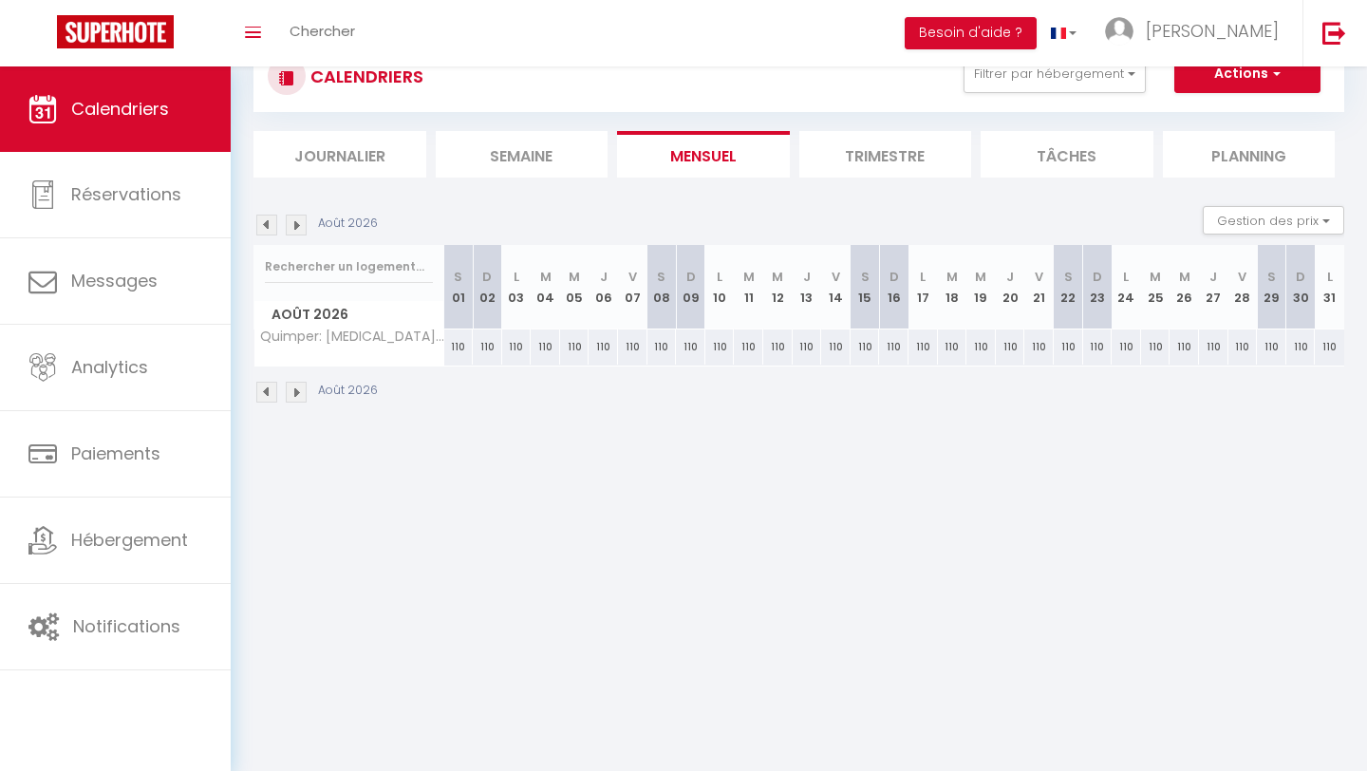
click at [266, 228] on img at bounding box center [266, 224] width 21 height 21
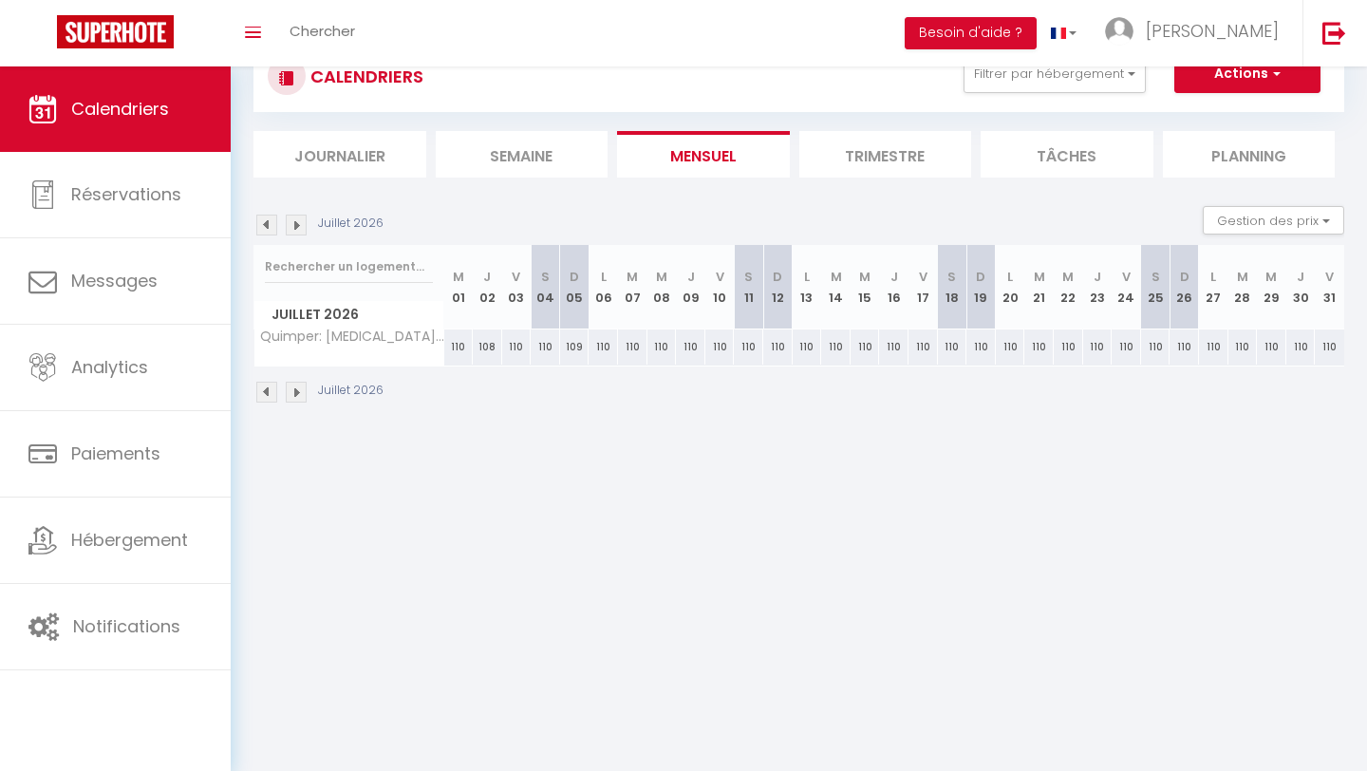
click at [266, 228] on img at bounding box center [266, 224] width 21 height 21
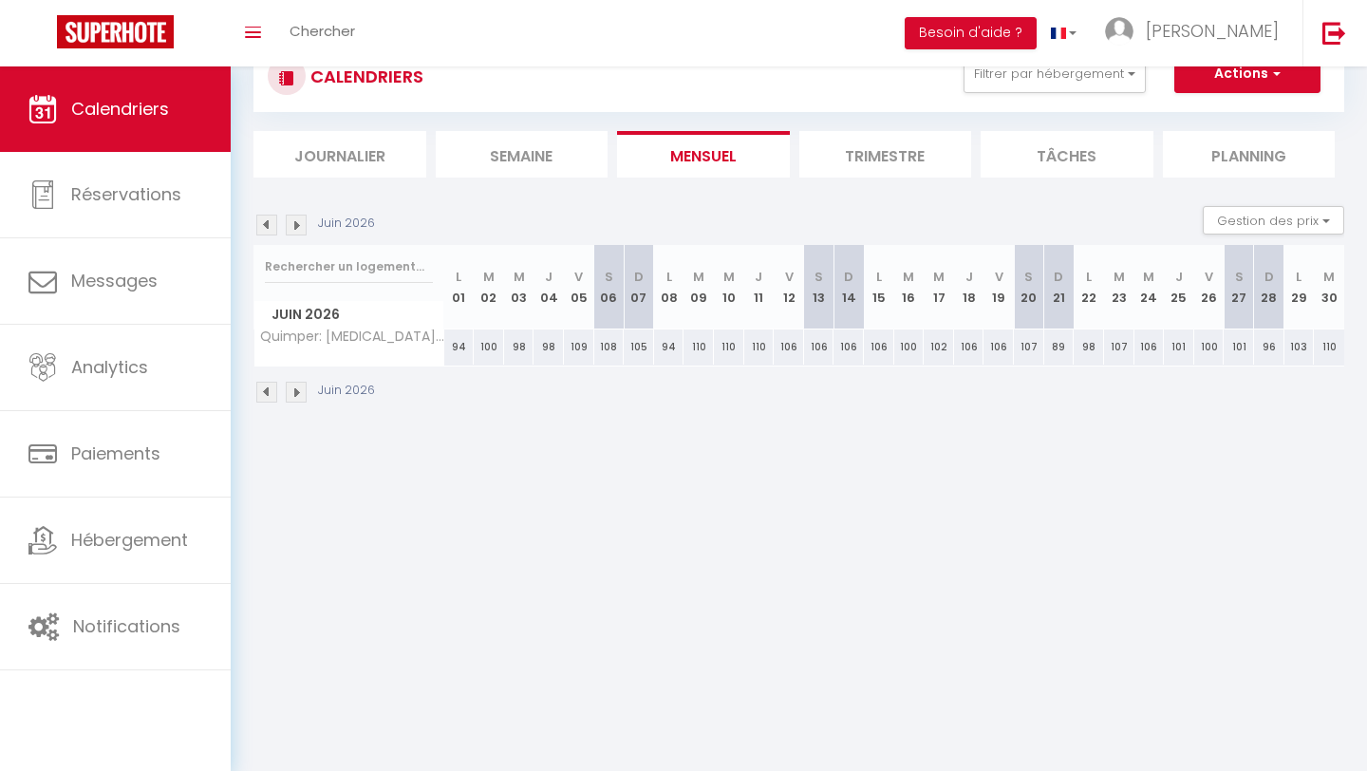
click at [266, 228] on img at bounding box center [266, 224] width 21 height 21
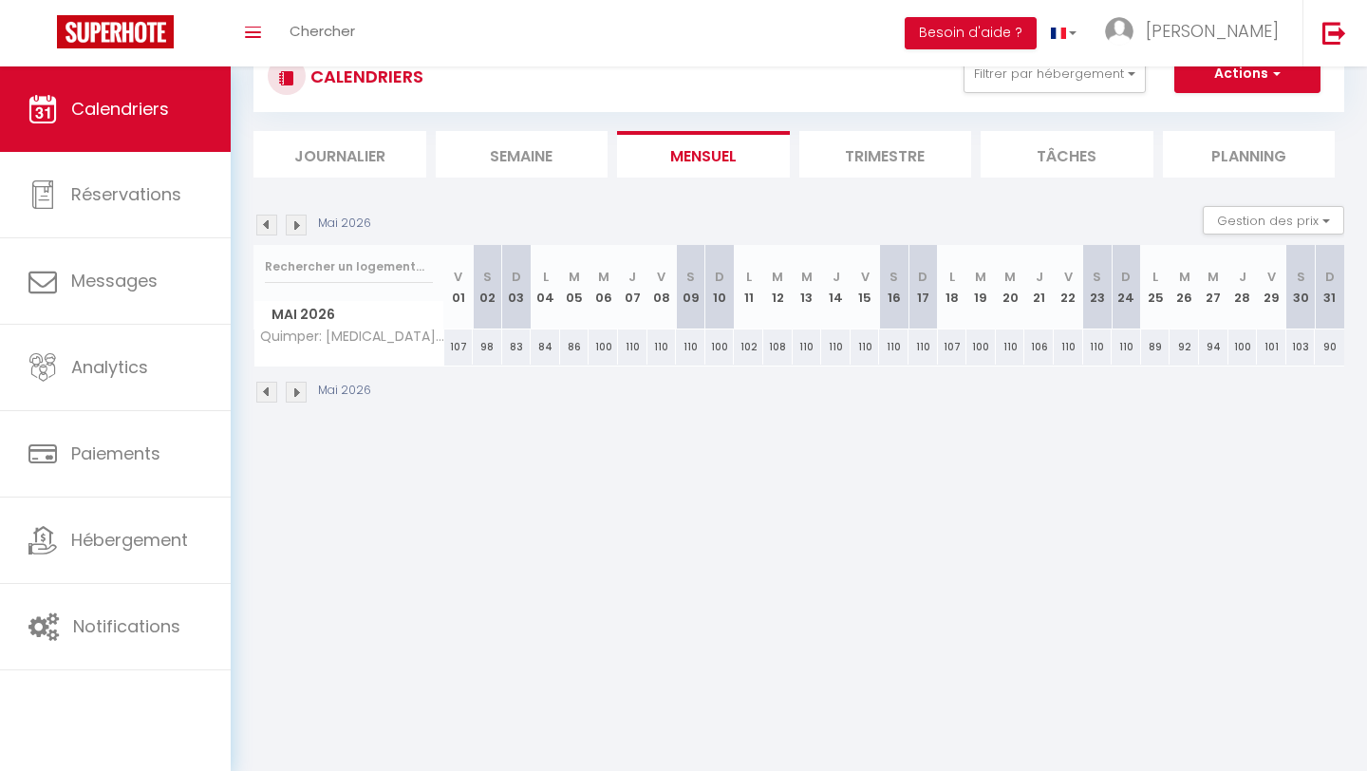
click at [266, 228] on img at bounding box center [266, 224] width 21 height 21
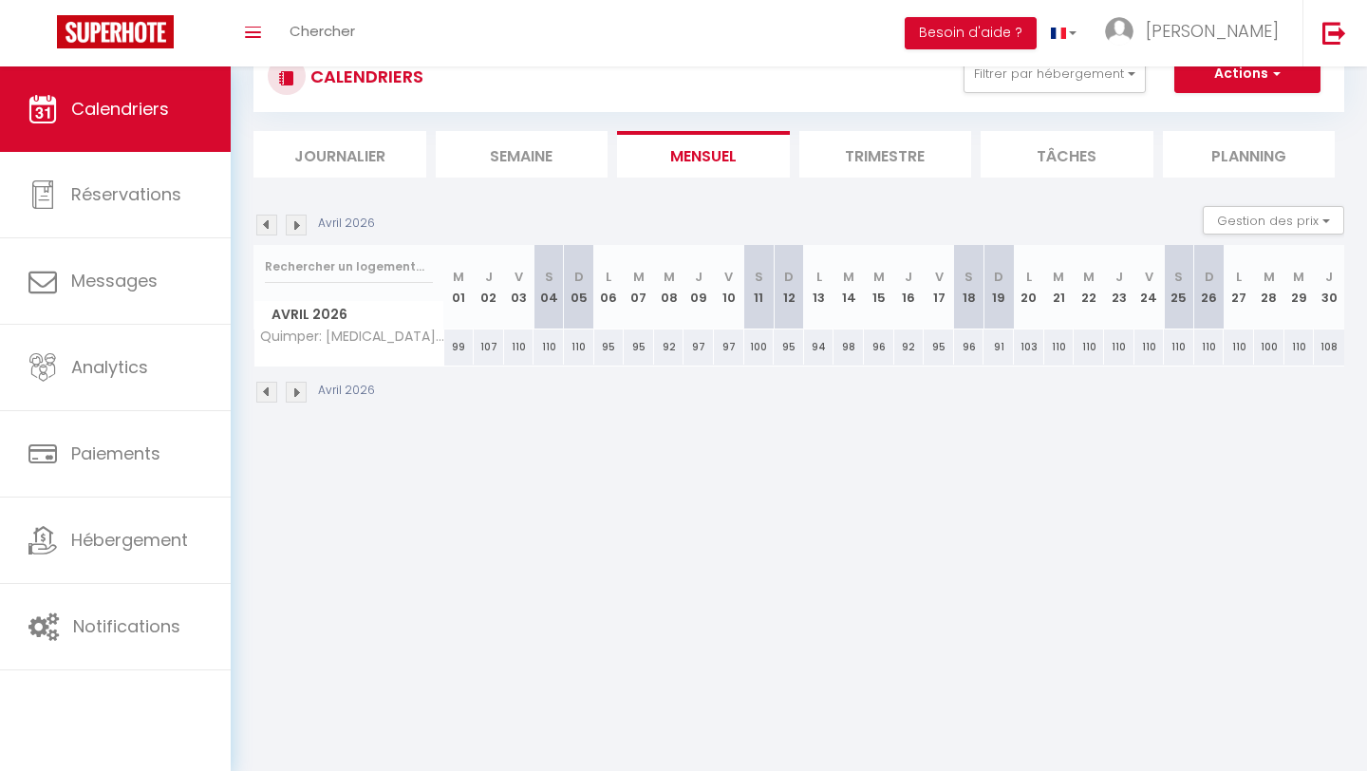
click at [266, 228] on img at bounding box center [266, 224] width 21 height 21
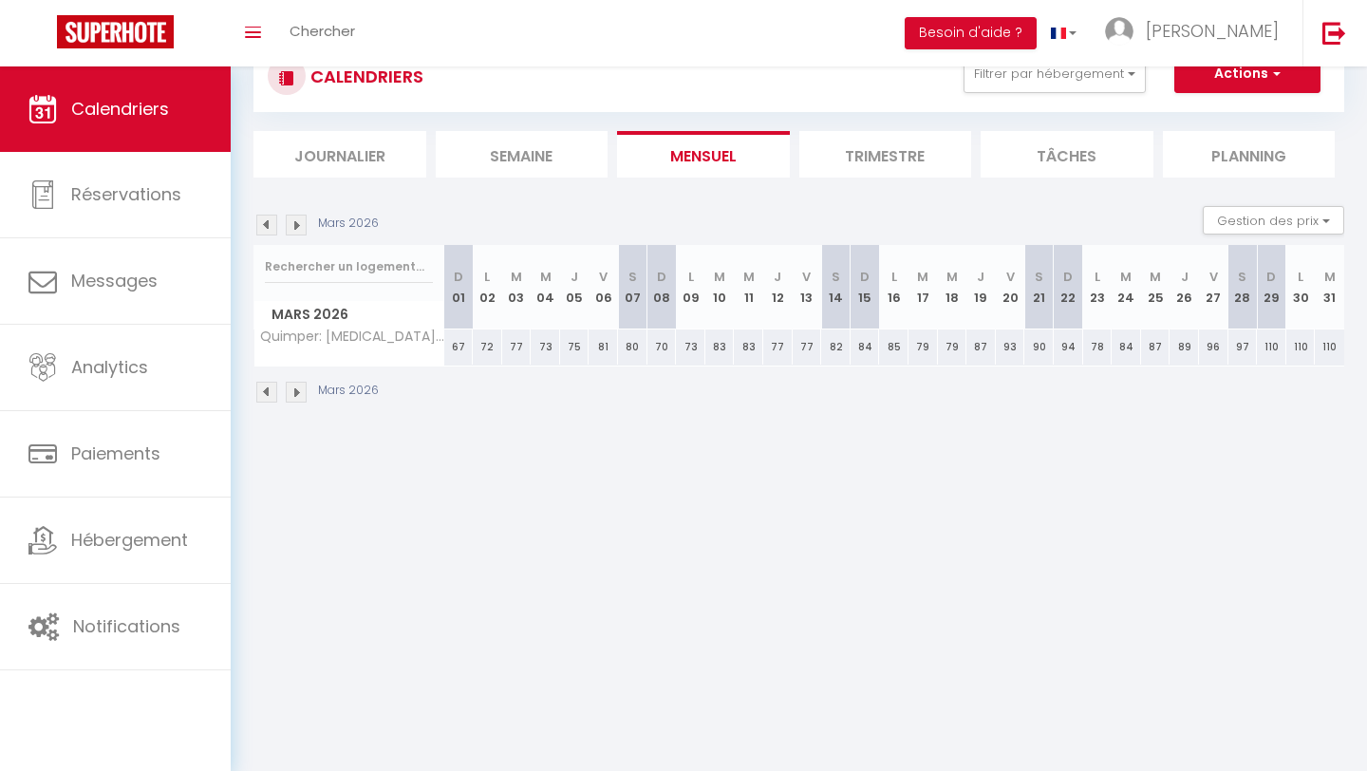
click at [266, 228] on img at bounding box center [266, 224] width 21 height 21
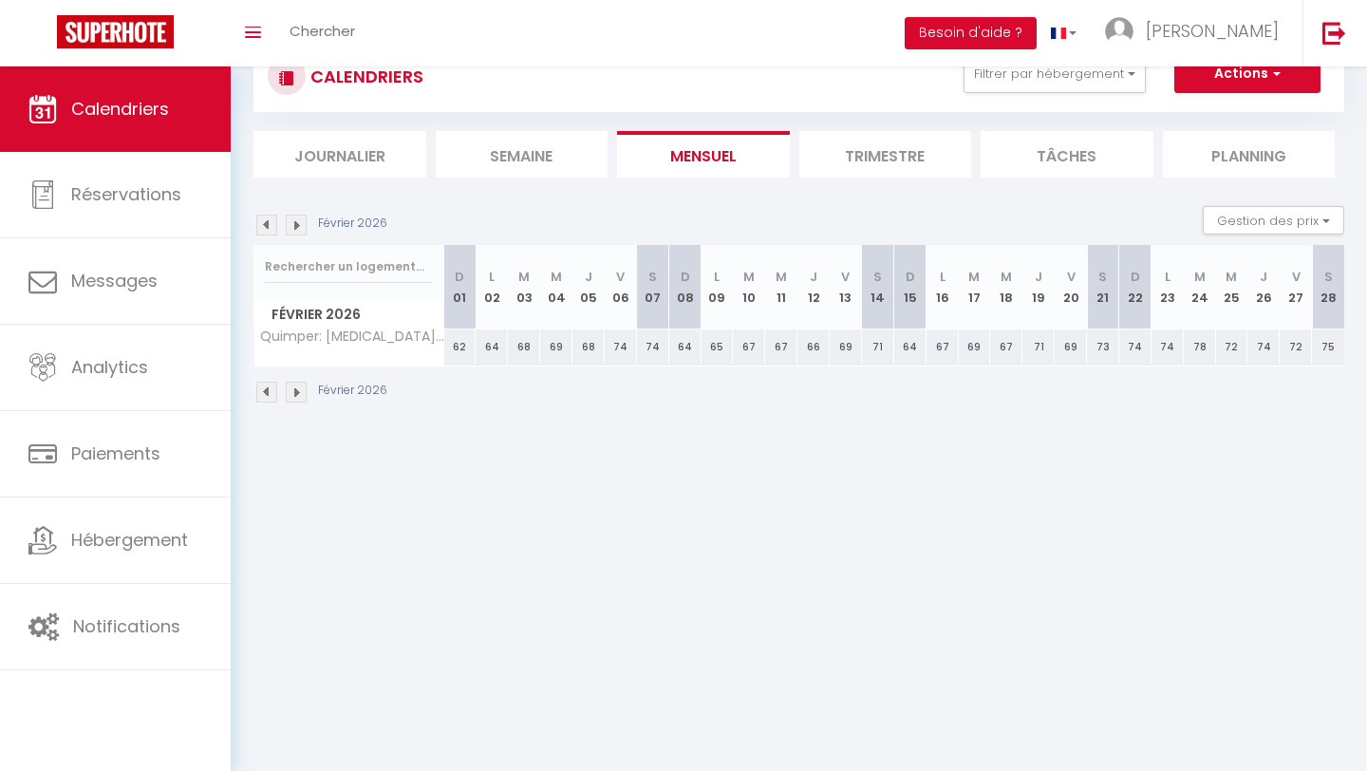
click at [266, 228] on img at bounding box center [266, 224] width 21 height 21
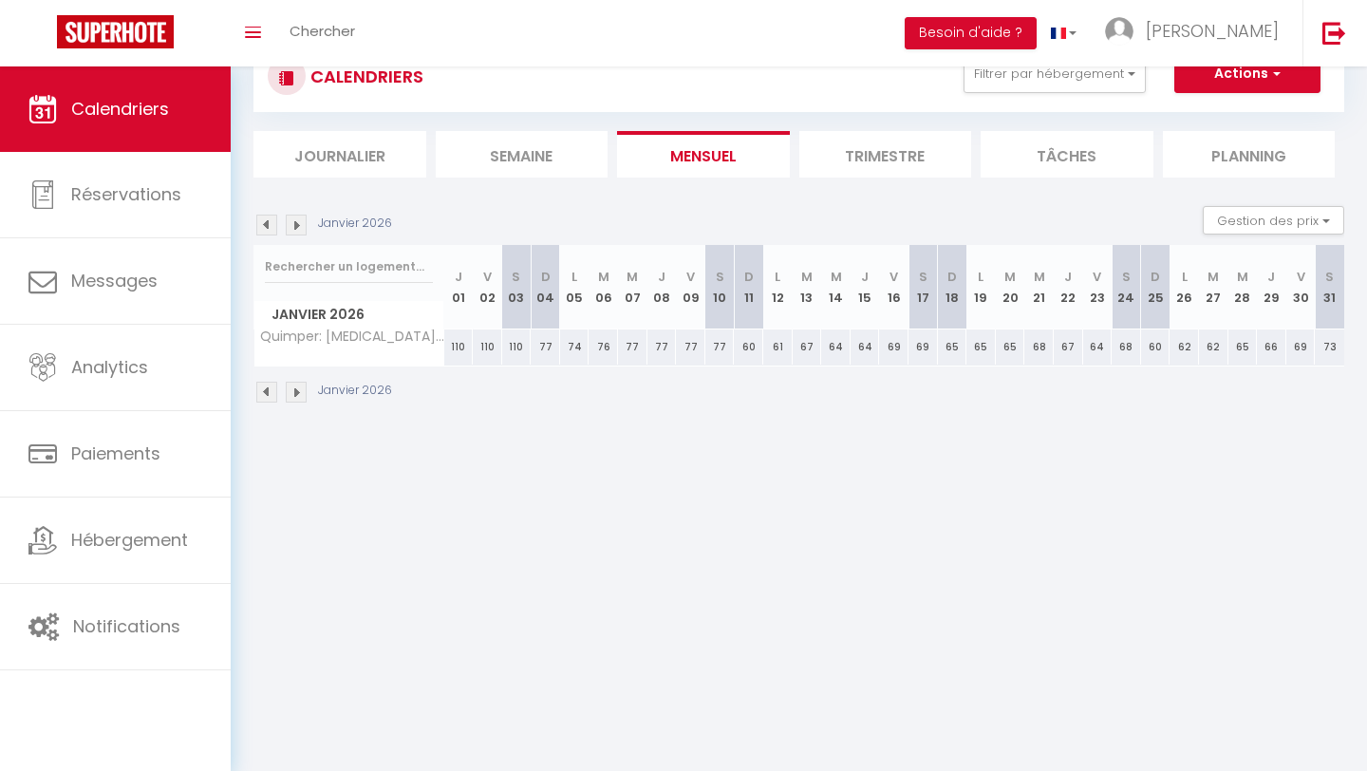
click at [266, 228] on img at bounding box center [266, 224] width 21 height 21
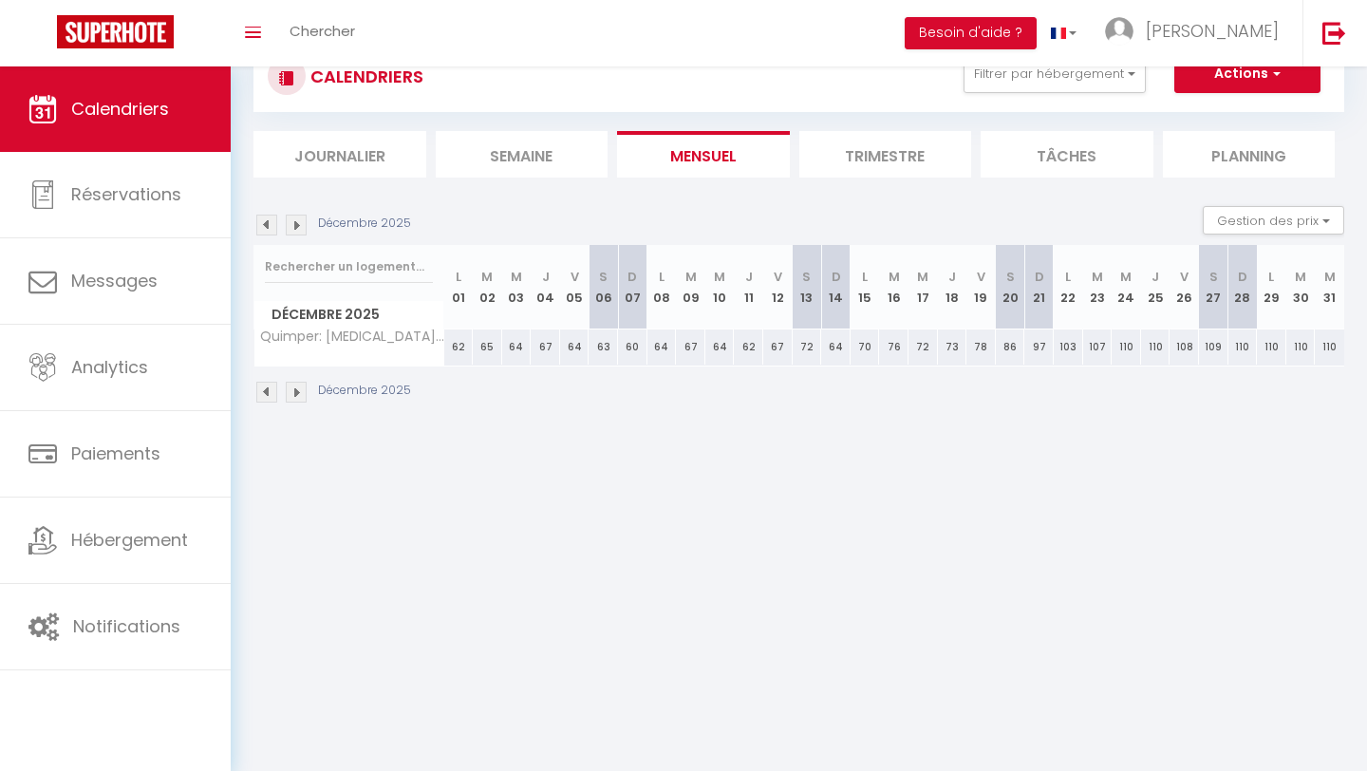
click at [266, 228] on img at bounding box center [266, 224] width 21 height 21
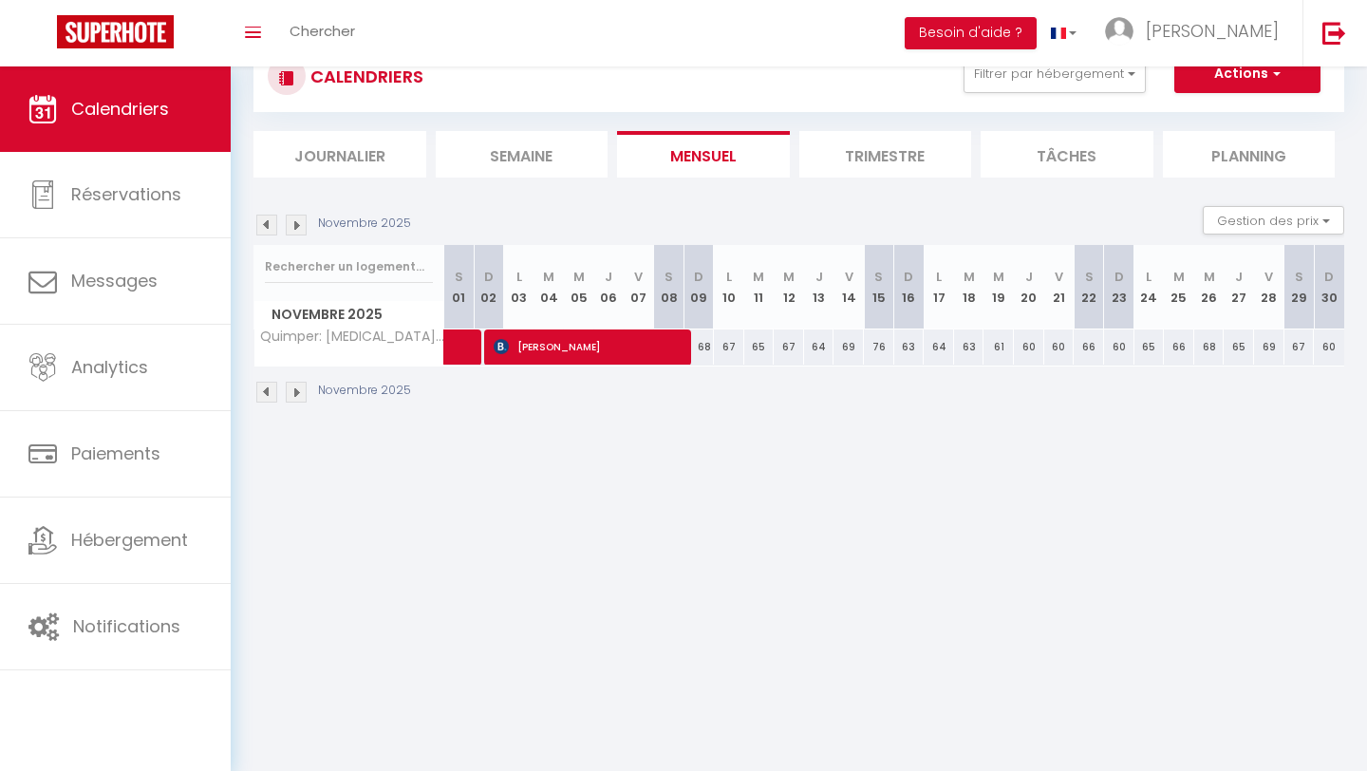
click at [266, 228] on img at bounding box center [266, 224] width 21 height 21
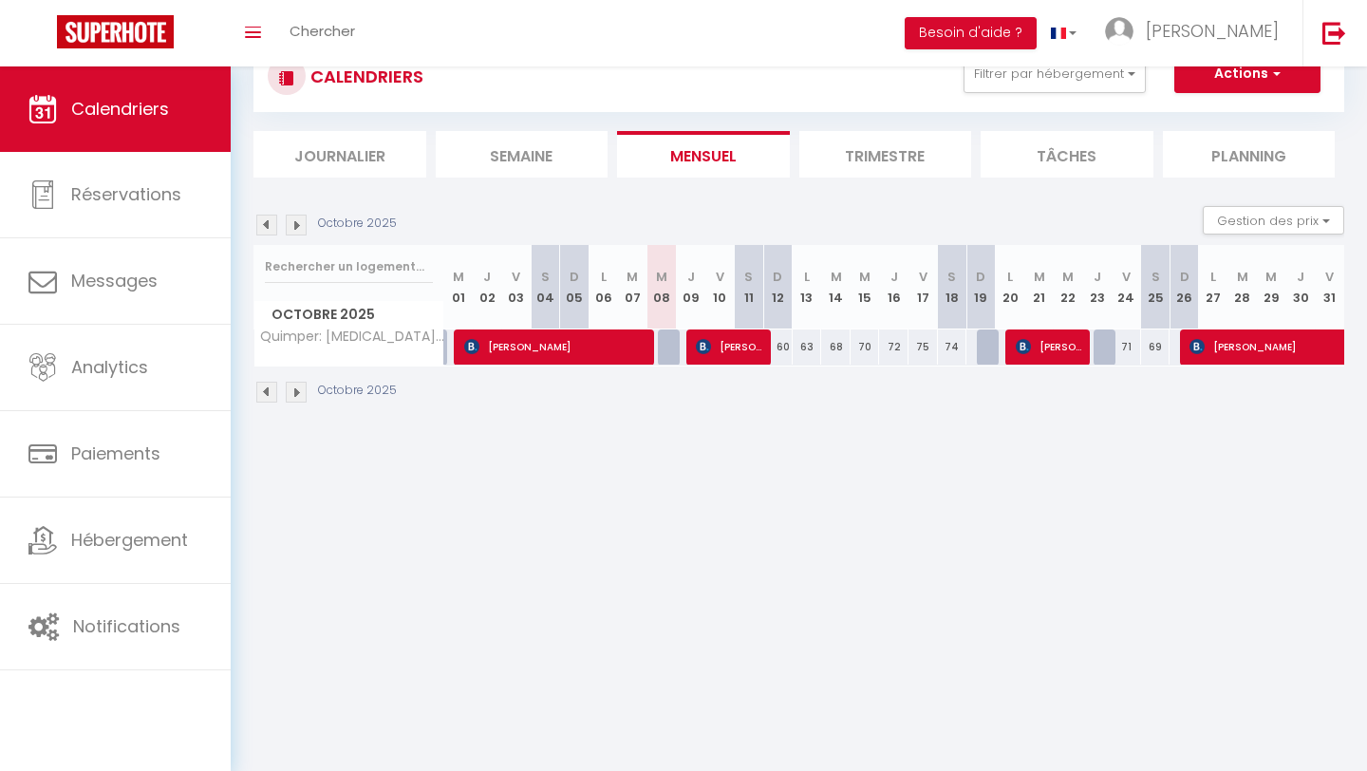
click at [266, 228] on img at bounding box center [266, 224] width 21 height 21
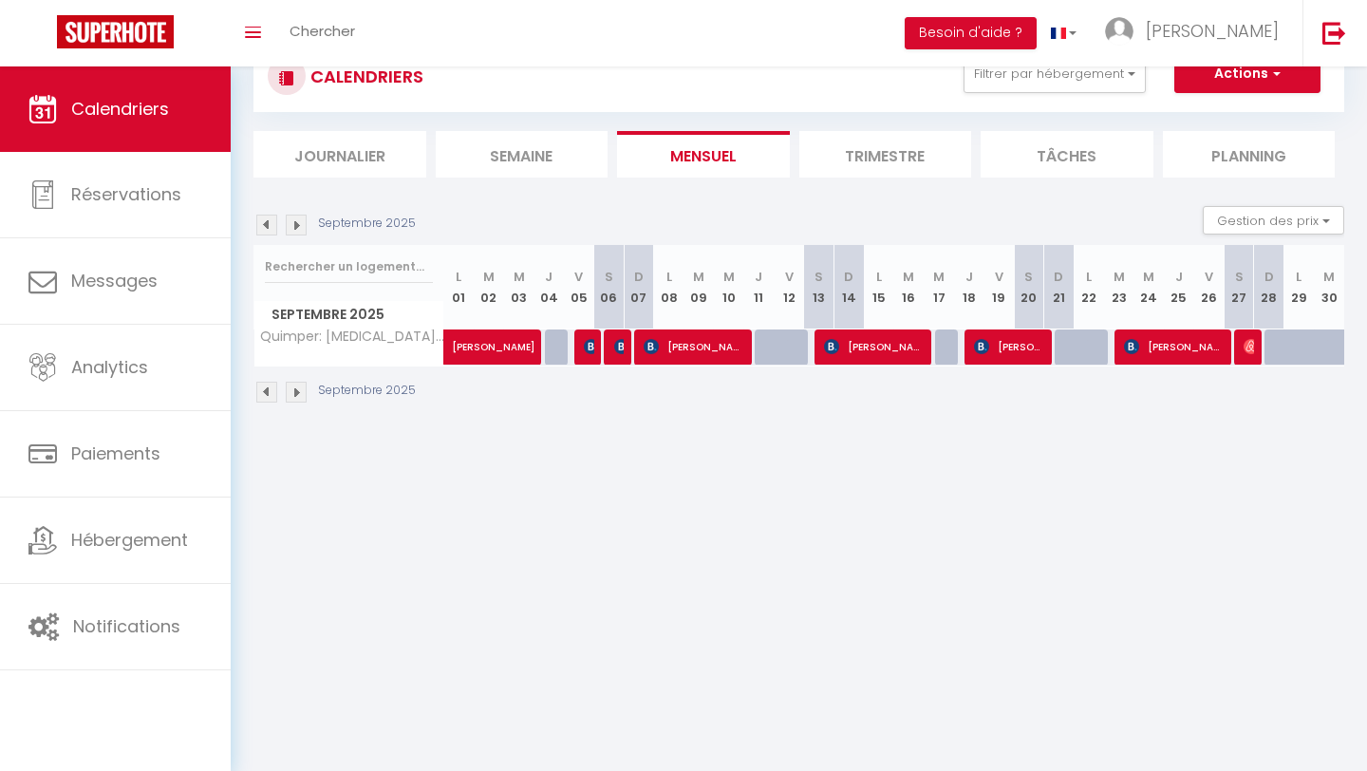
click at [266, 228] on img at bounding box center [266, 224] width 21 height 21
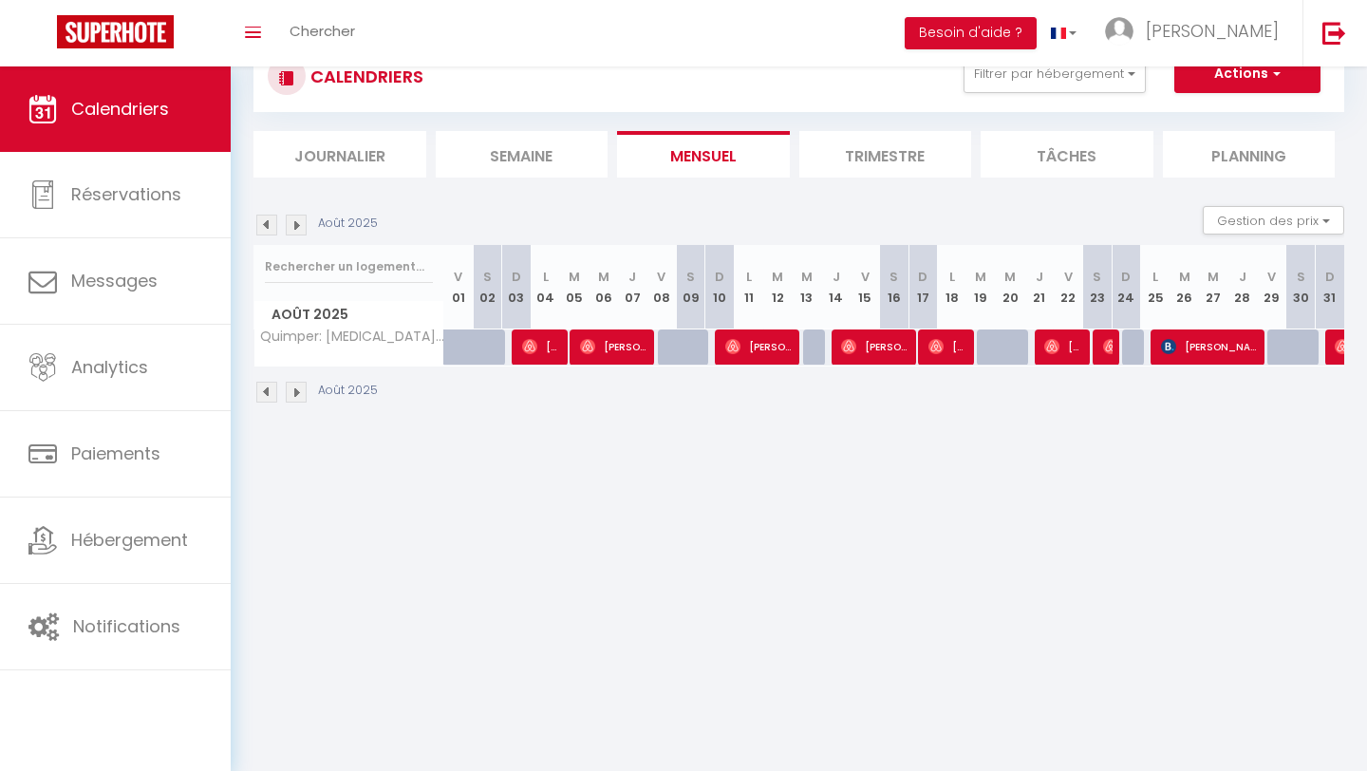
click at [266, 228] on img at bounding box center [266, 224] width 21 height 21
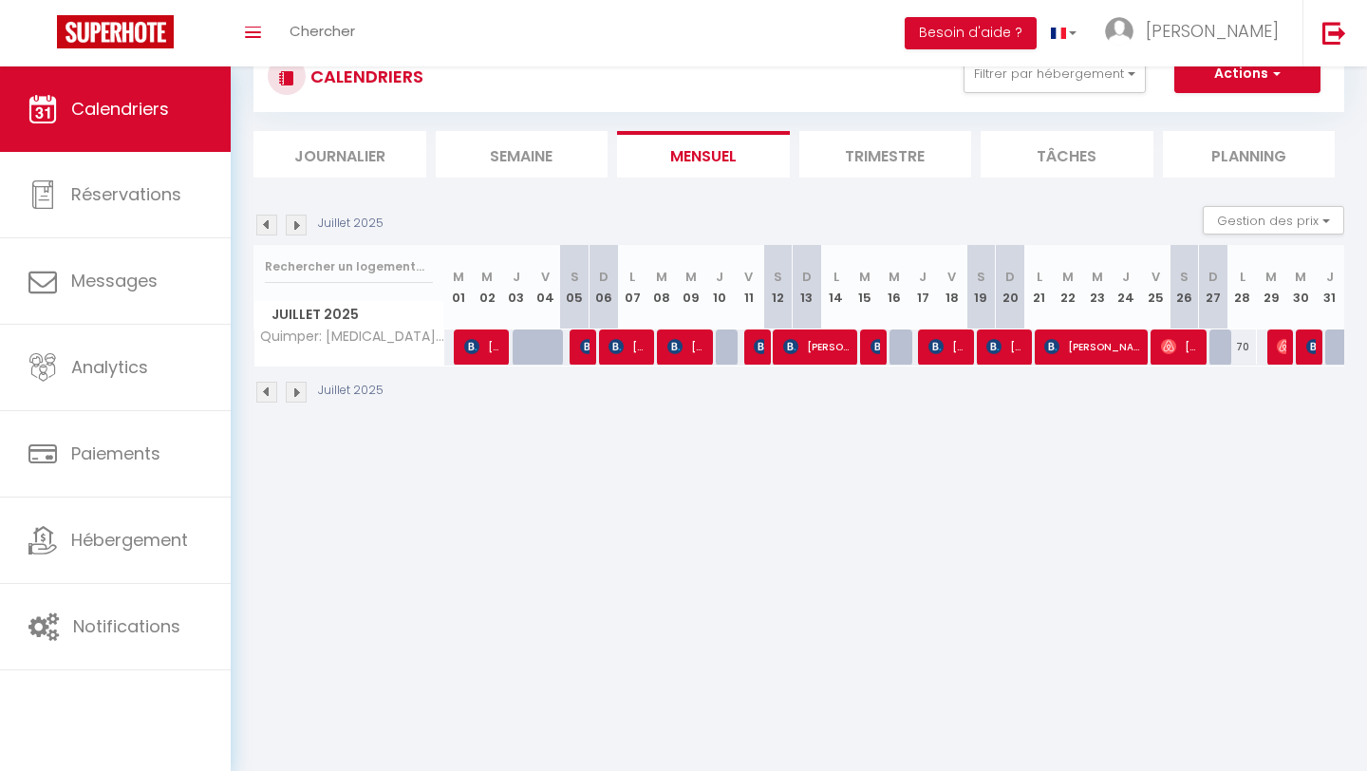
click at [266, 228] on img at bounding box center [266, 224] width 21 height 21
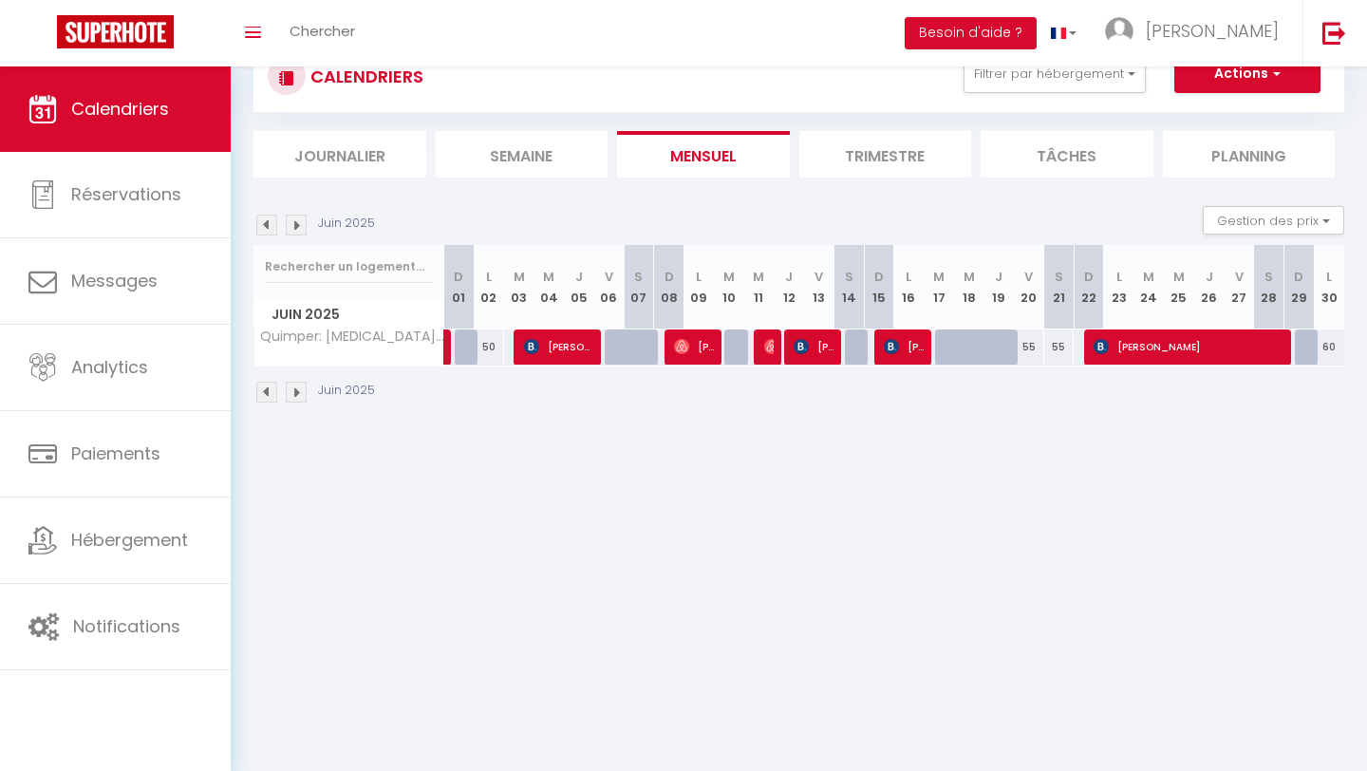
click at [291, 224] on img at bounding box center [296, 224] width 21 height 21
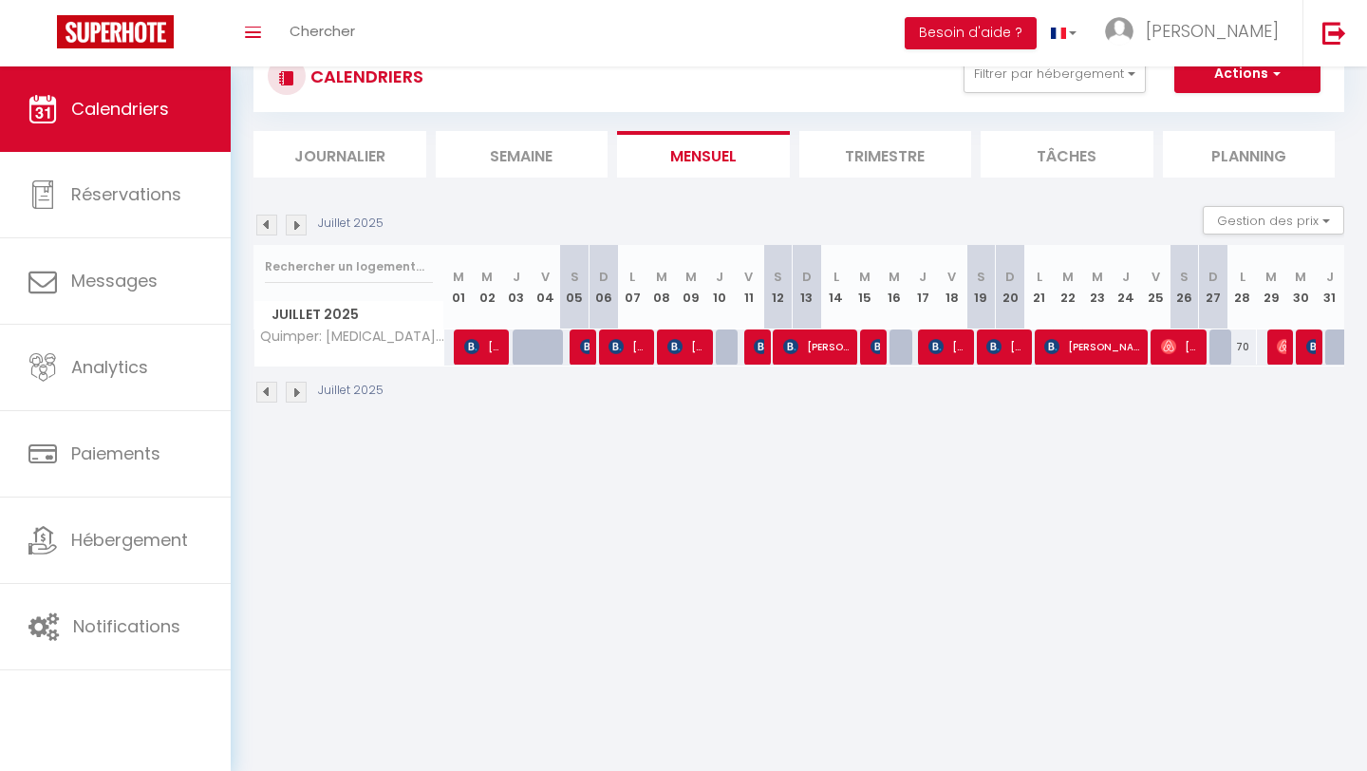
click at [291, 224] on img at bounding box center [296, 224] width 21 height 21
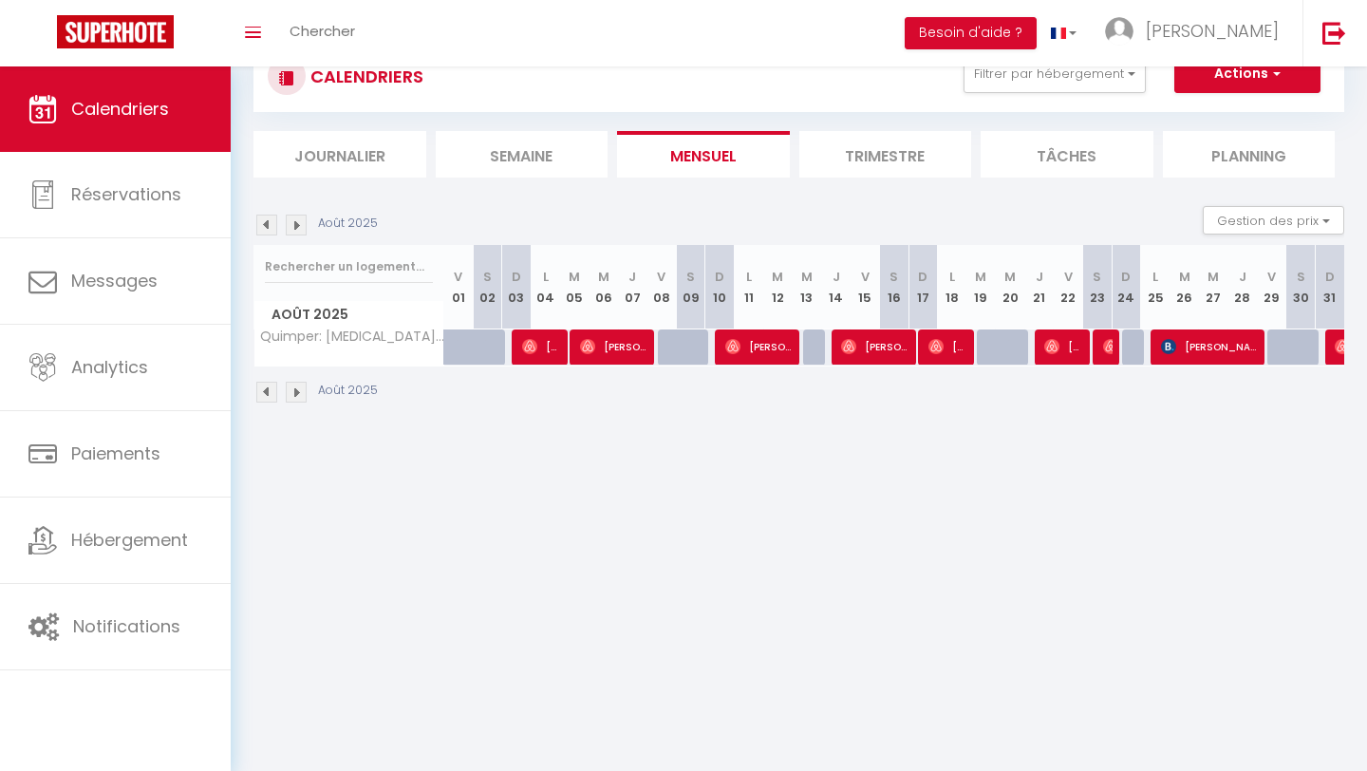
click at [291, 224] on img at bounding box center [296, 224] width 21 height 21
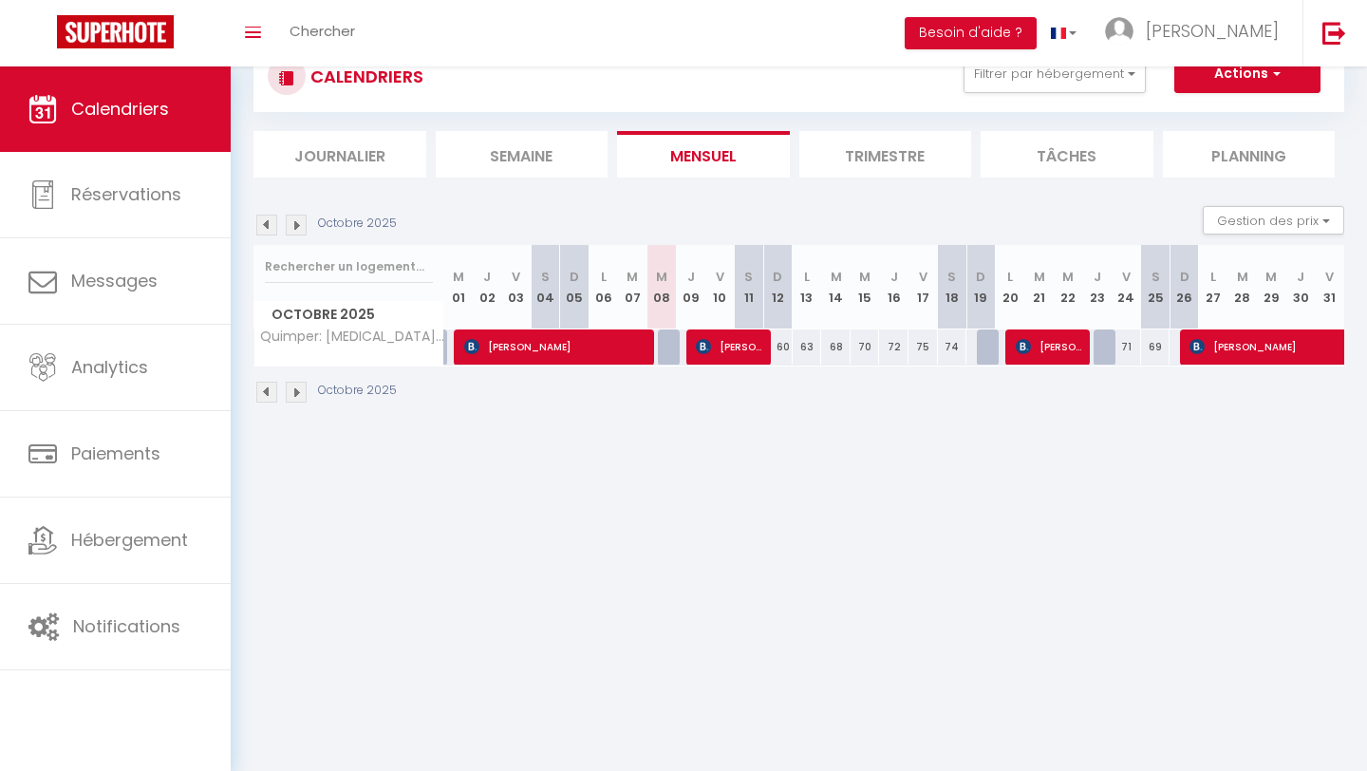
click at [291, 224] on img at bounding box center [296, 224] width 21 height 21
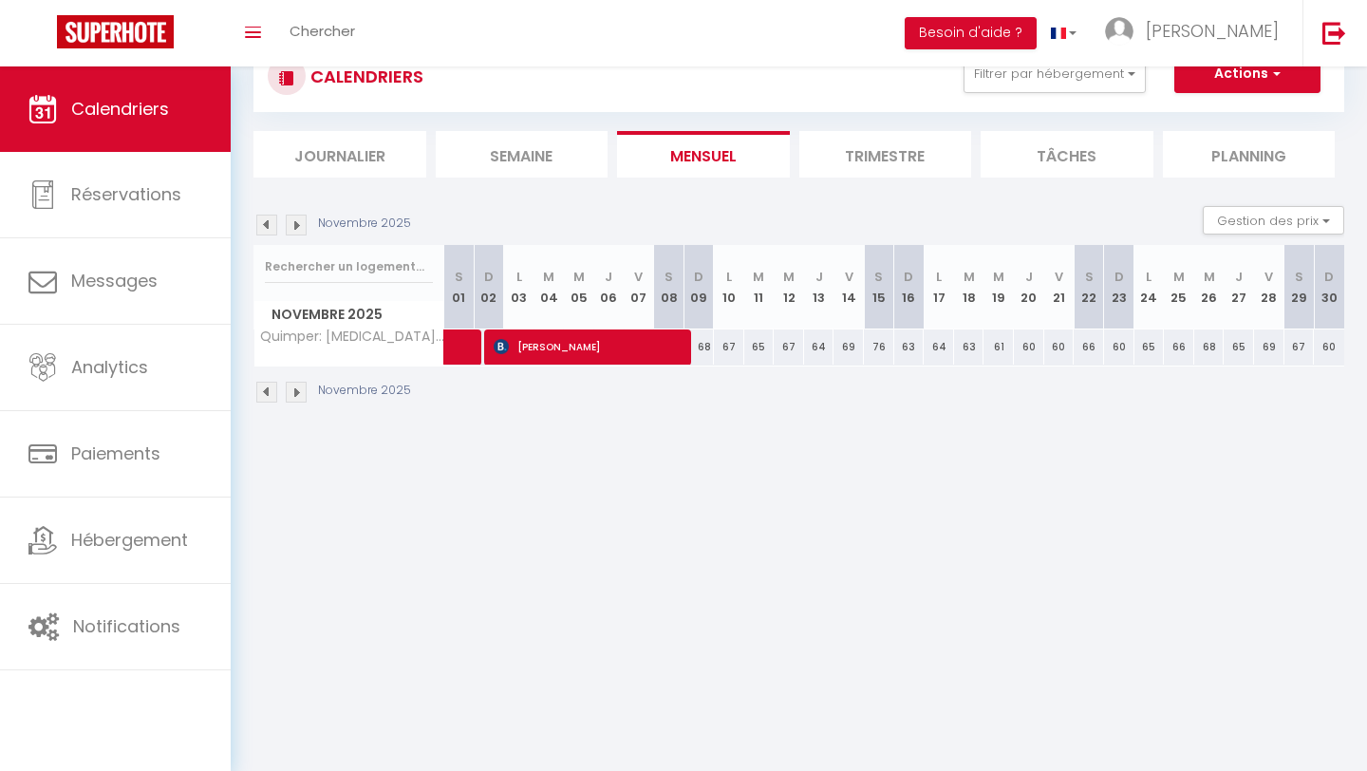
click at [291, 224] on img at bounding box center [296, 224] width 21 height 21
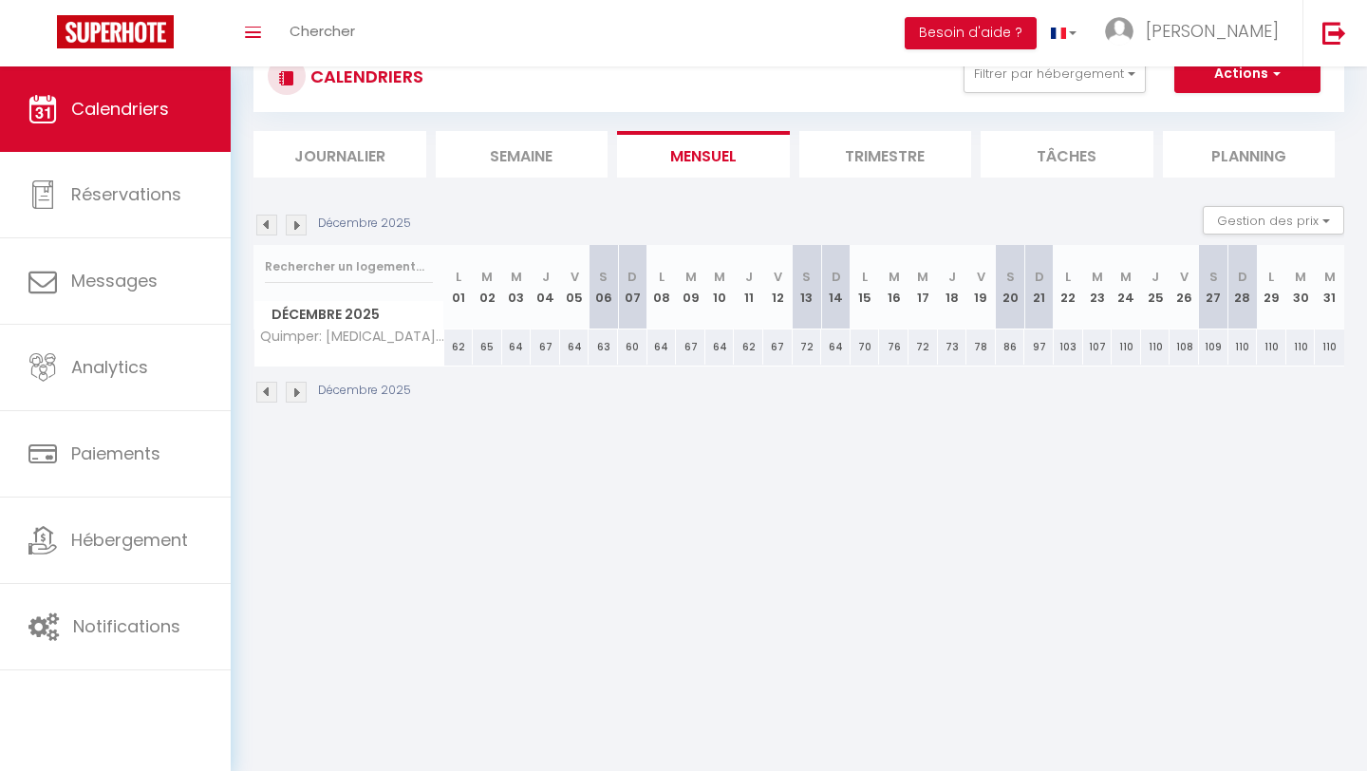
click at [291, 224] on img at bounding box center [296, 224] width 21 height 21
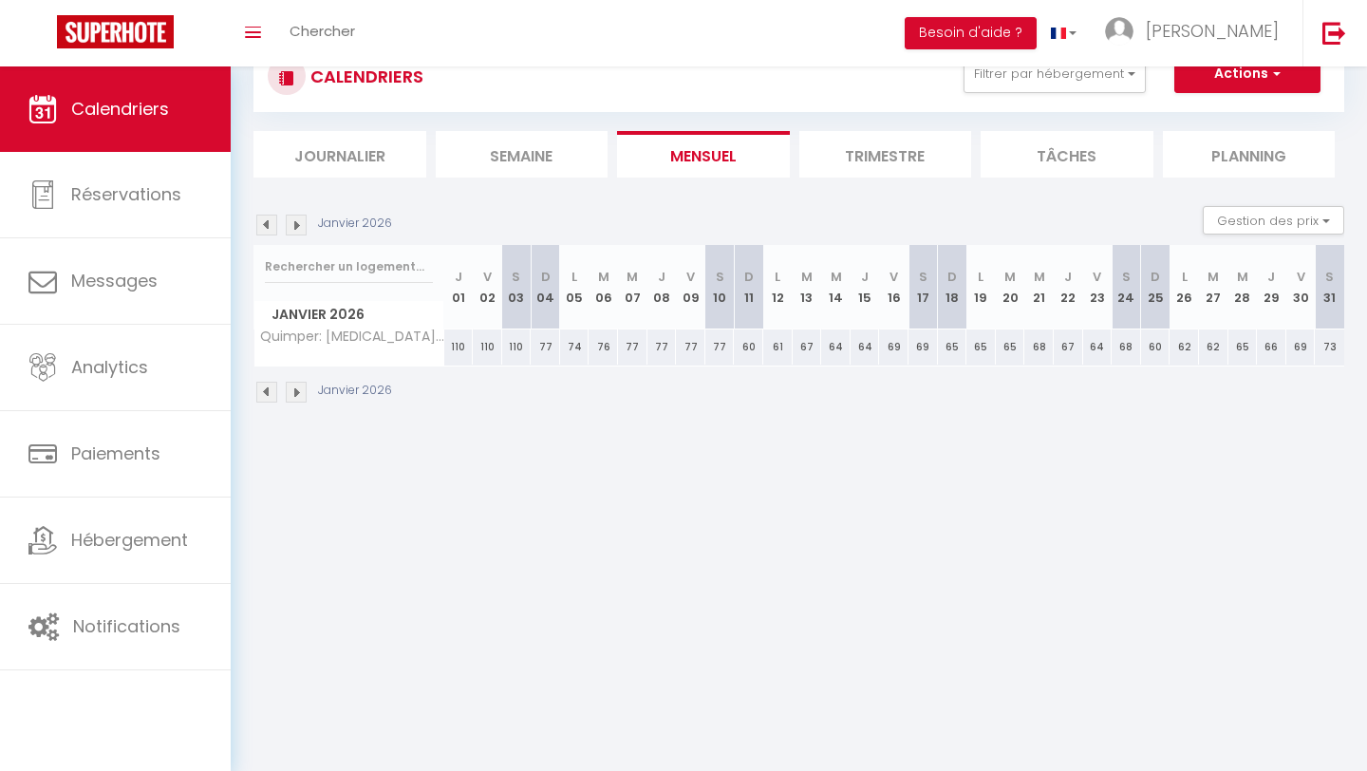
click at [291, 224] on img at bounding box center [296, 224] width 21 height 21
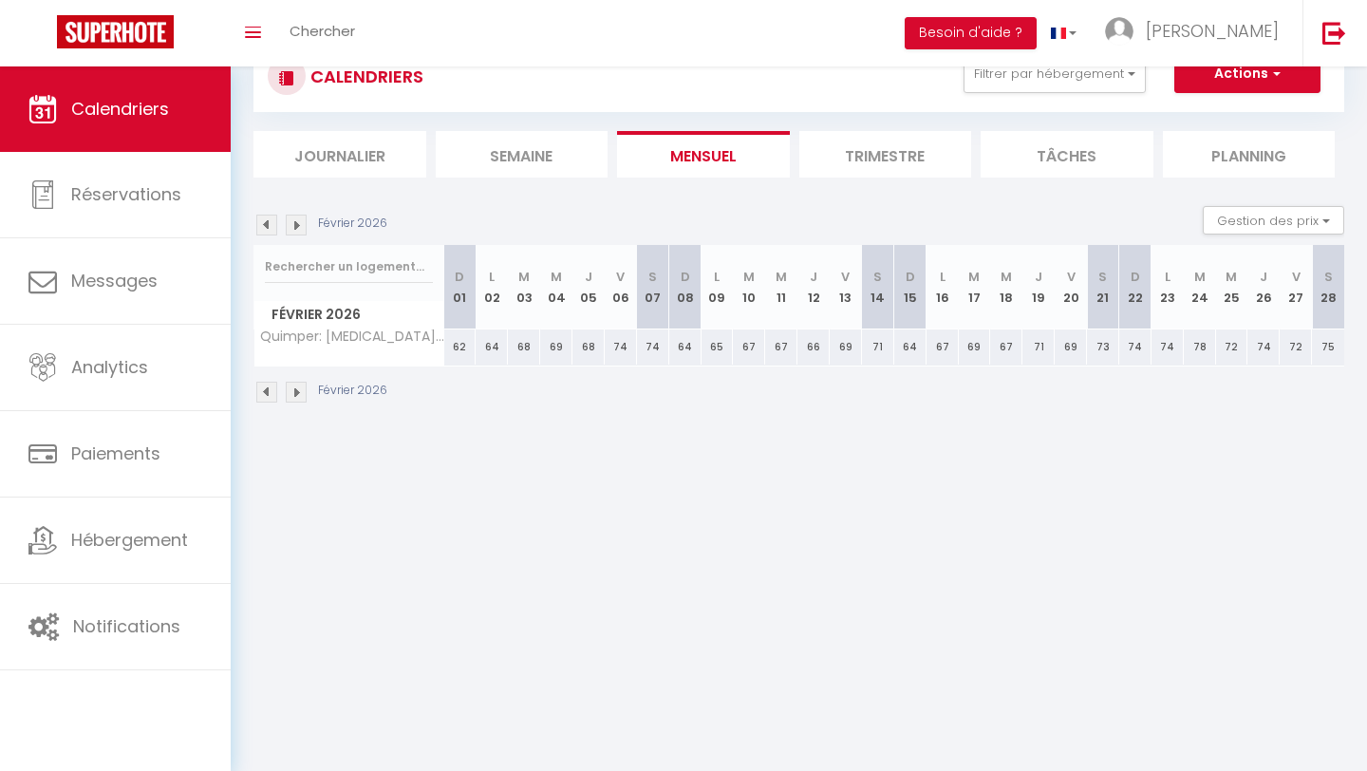
click at [291, 224] on img at bounding box center [296, 224] width 21 height 21
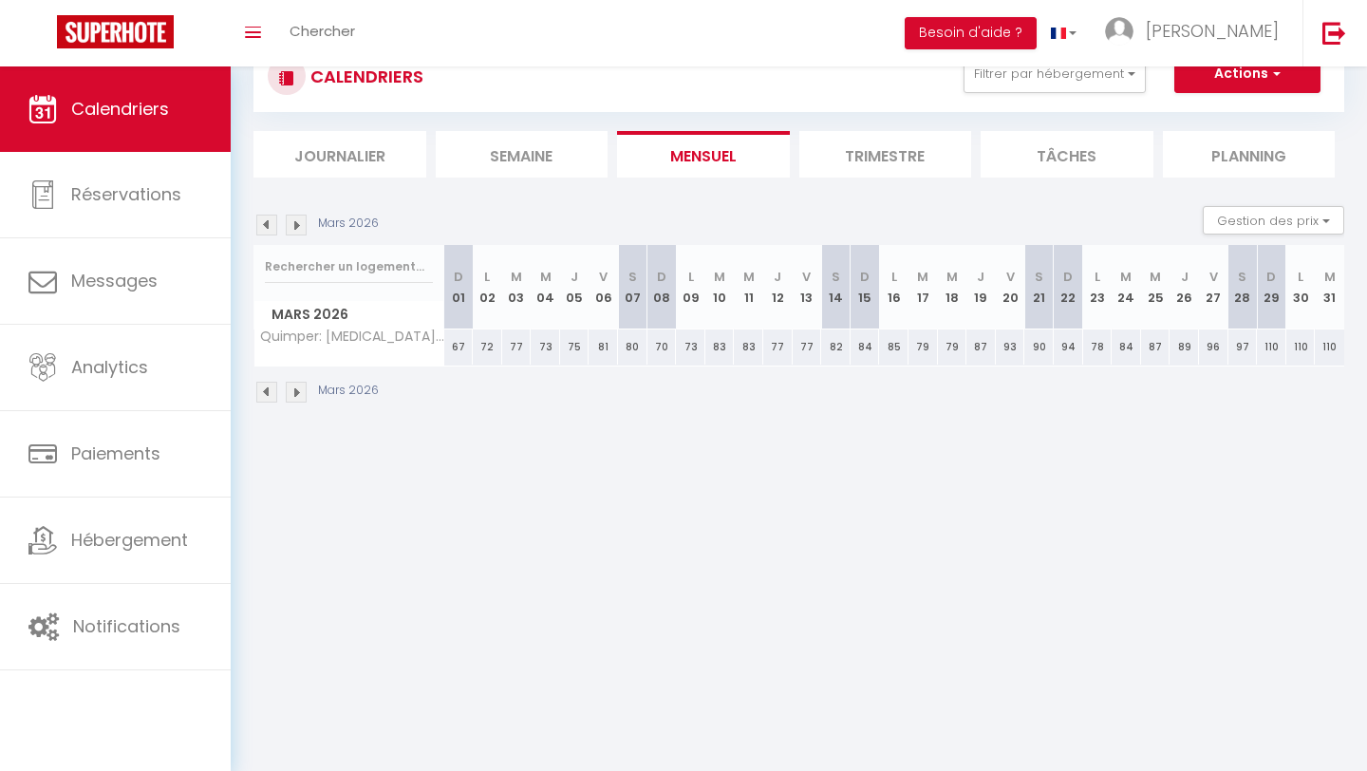
click at [291, 224] on img at bounding box center [296, 224] width 21 height 21
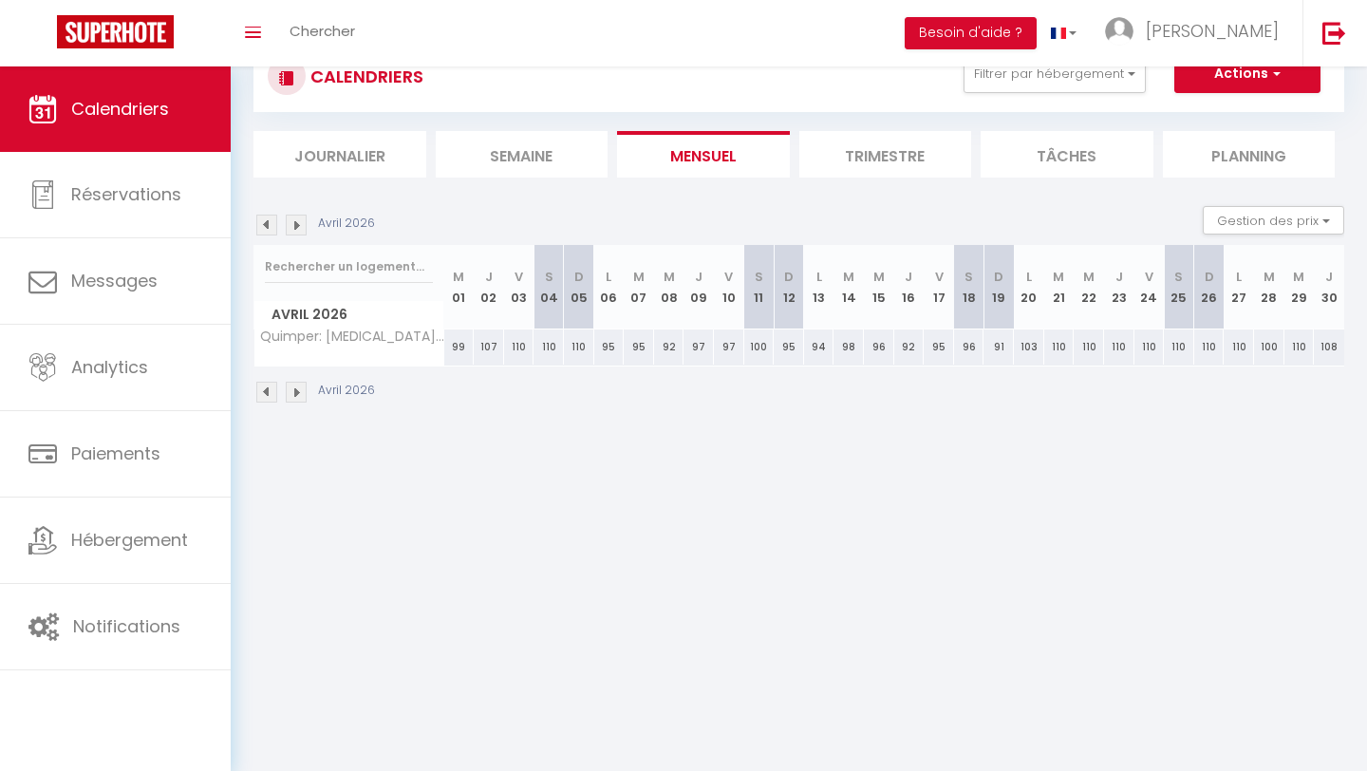
click at [265, 224] on img at bounding box center [266, 224] width 21 height 21
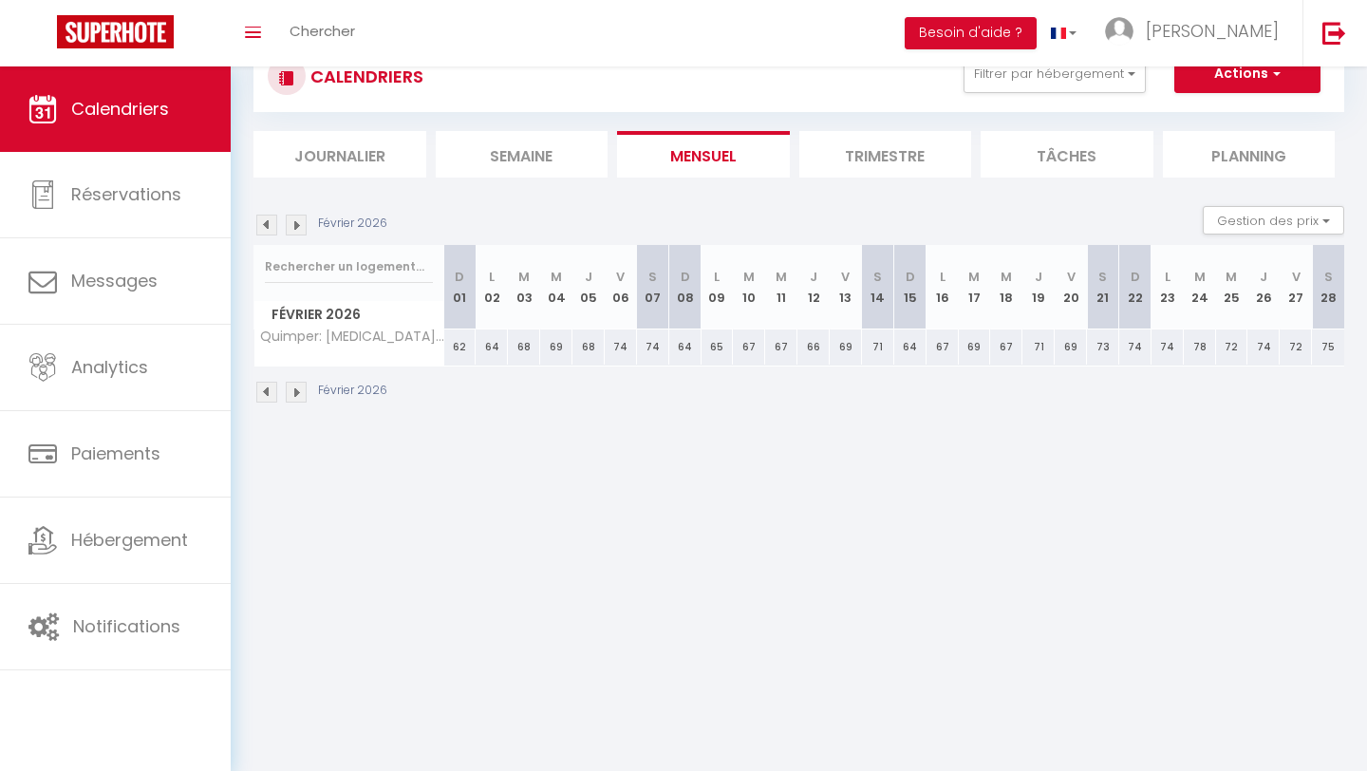
click at [265, 224] on img at bounding box center [266, 224] width 21 height 21
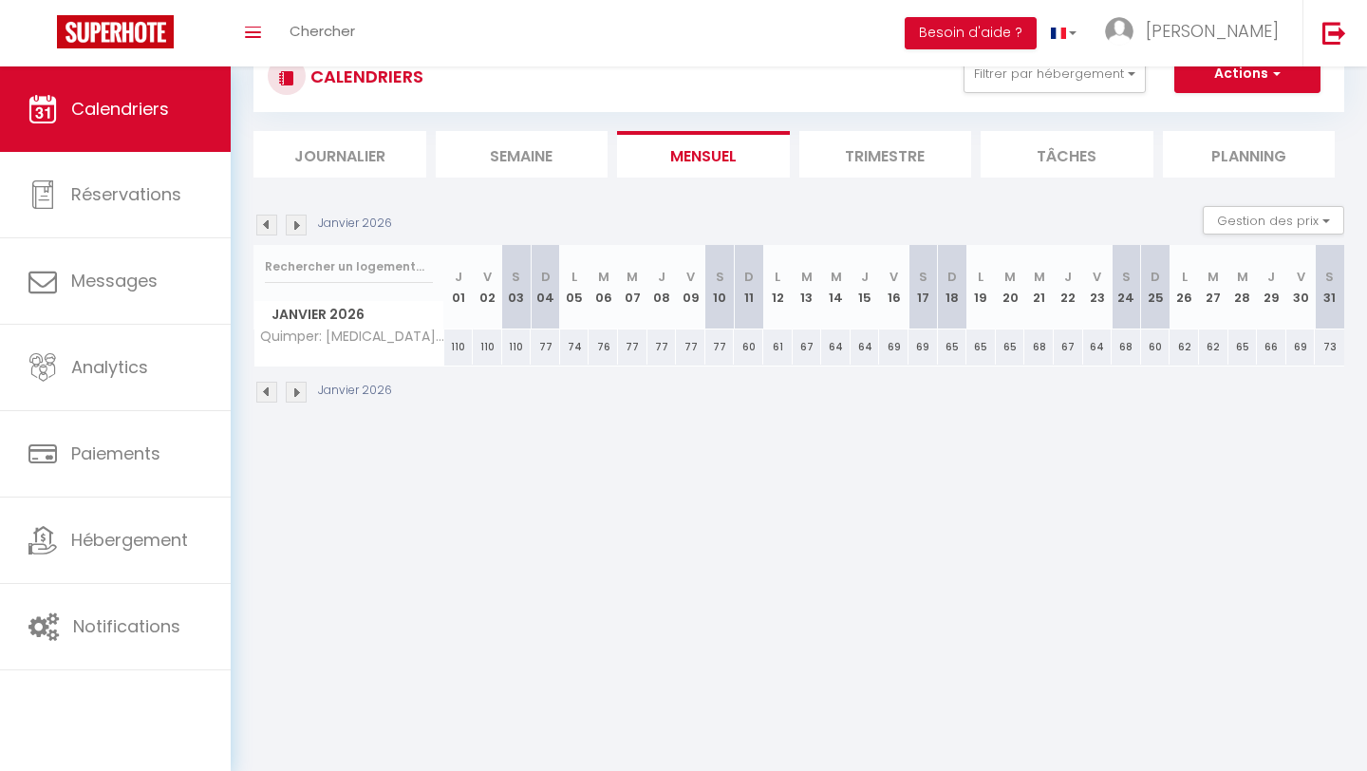
click at [265, 224] on img at bounding box center [266, 224] width 21 height 21
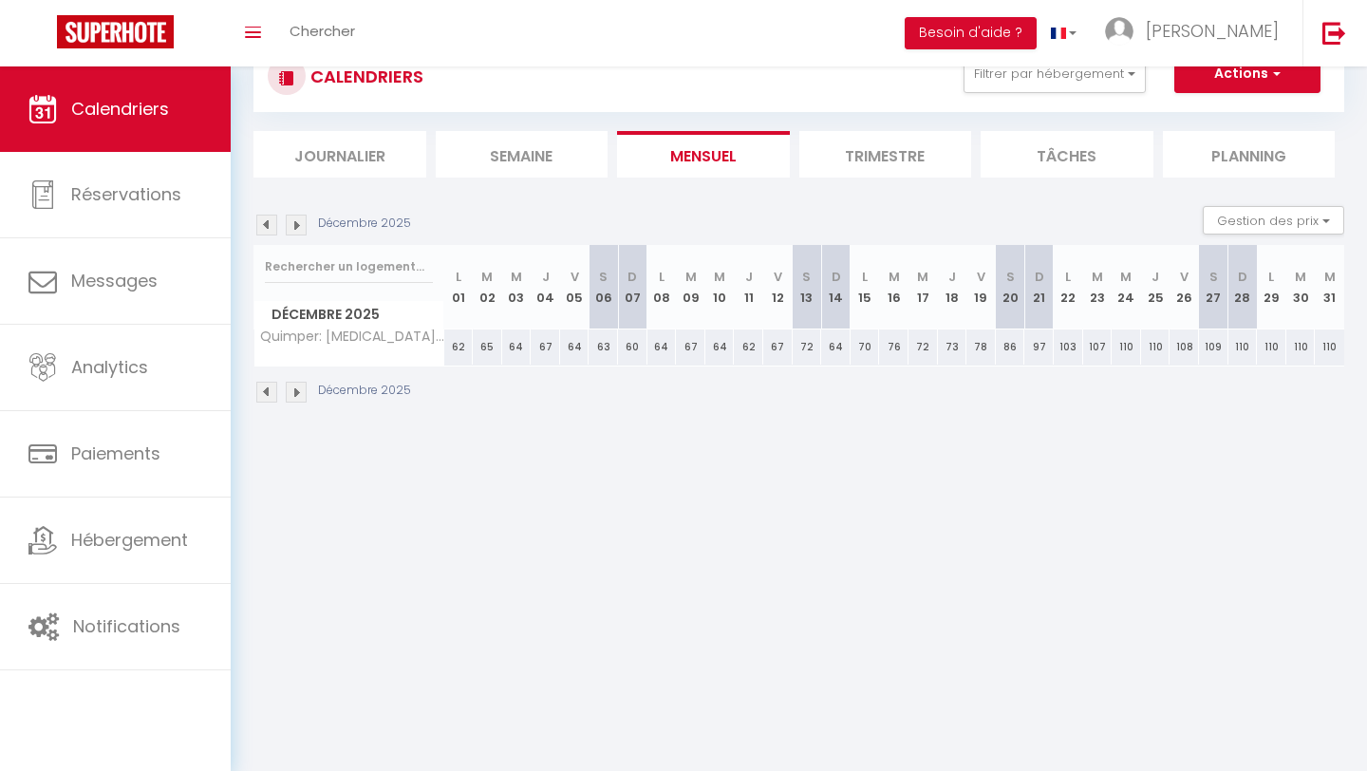
click at [289, 222] on img at bounding box center [296, 224] width 21 height 21
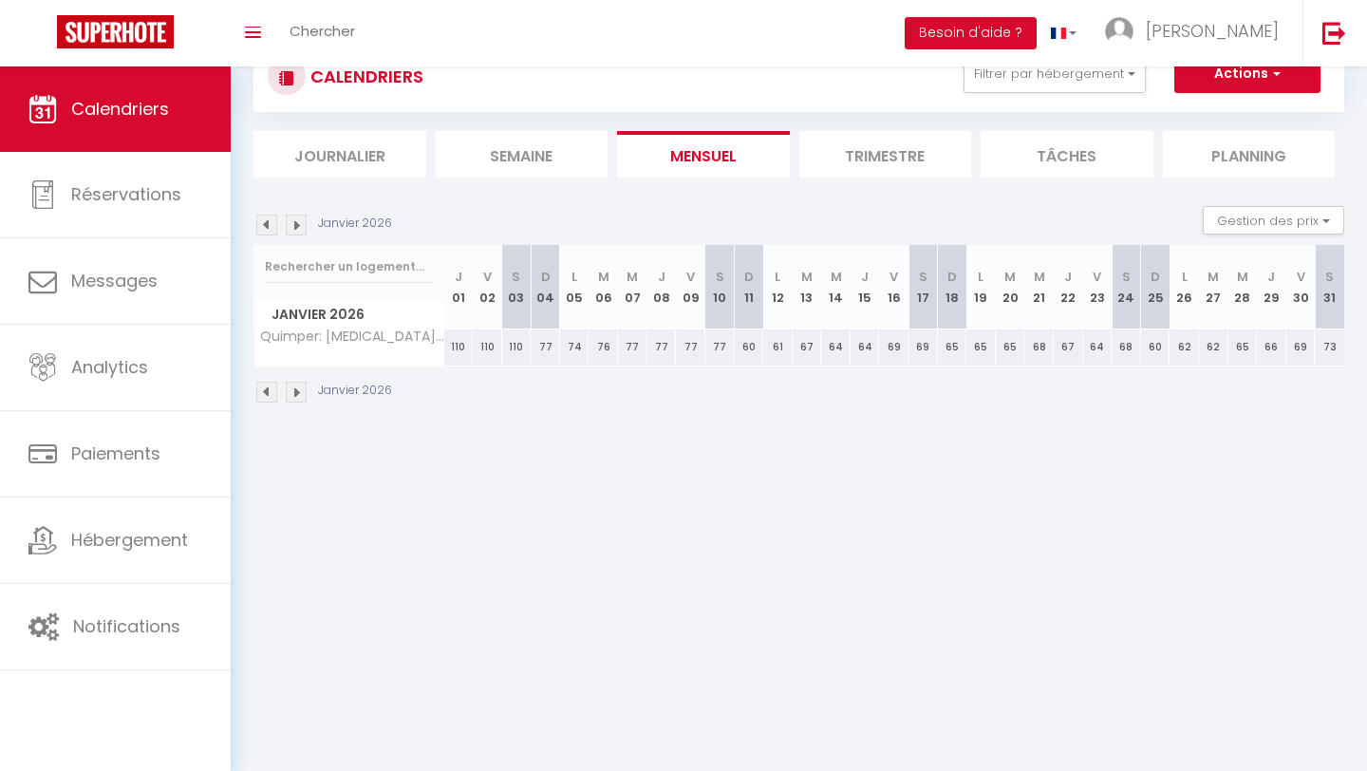
click at [268, 223] on img at bounding box center [266, 224] width 21 height 21
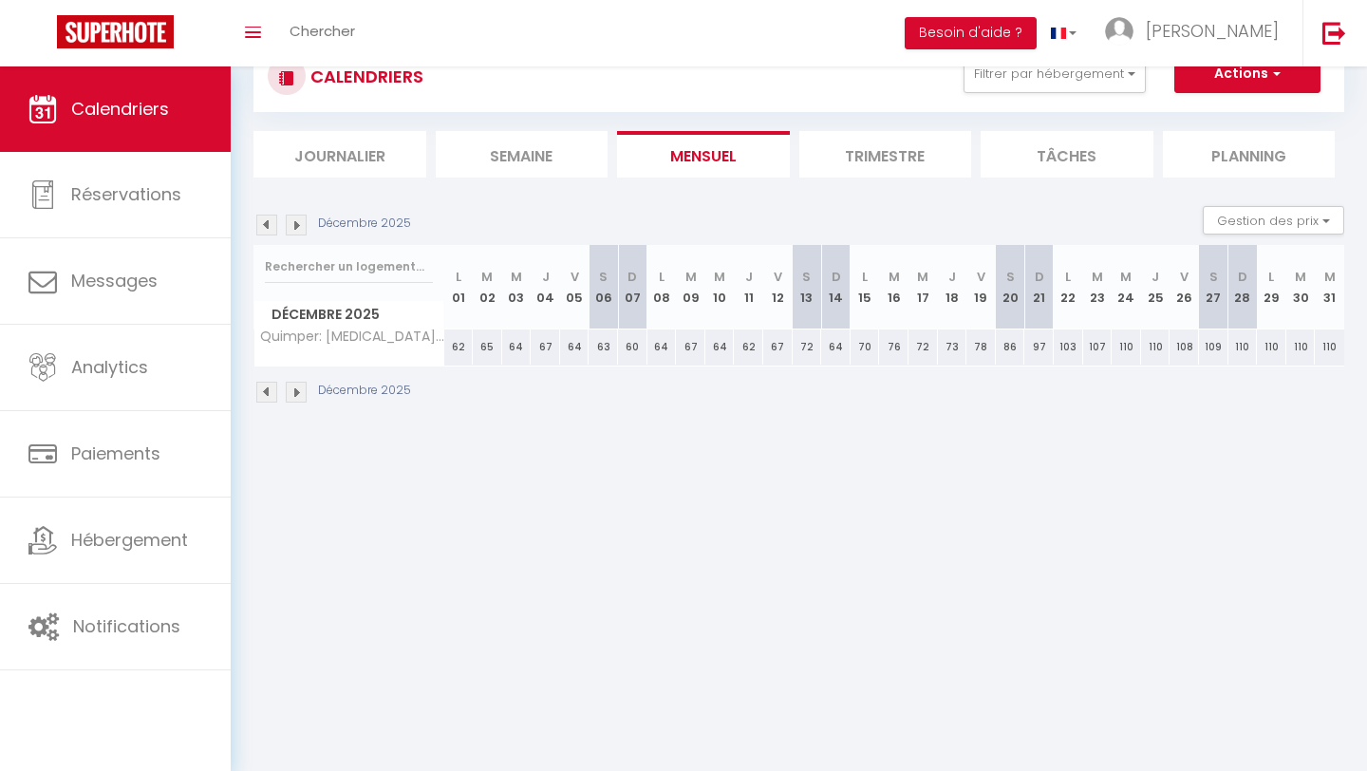
click at [978, 349] on div "103" at bounding box center [1067, 346] width 29 height 35
select select "1"
type input "Lun 22 Décembre 2025"
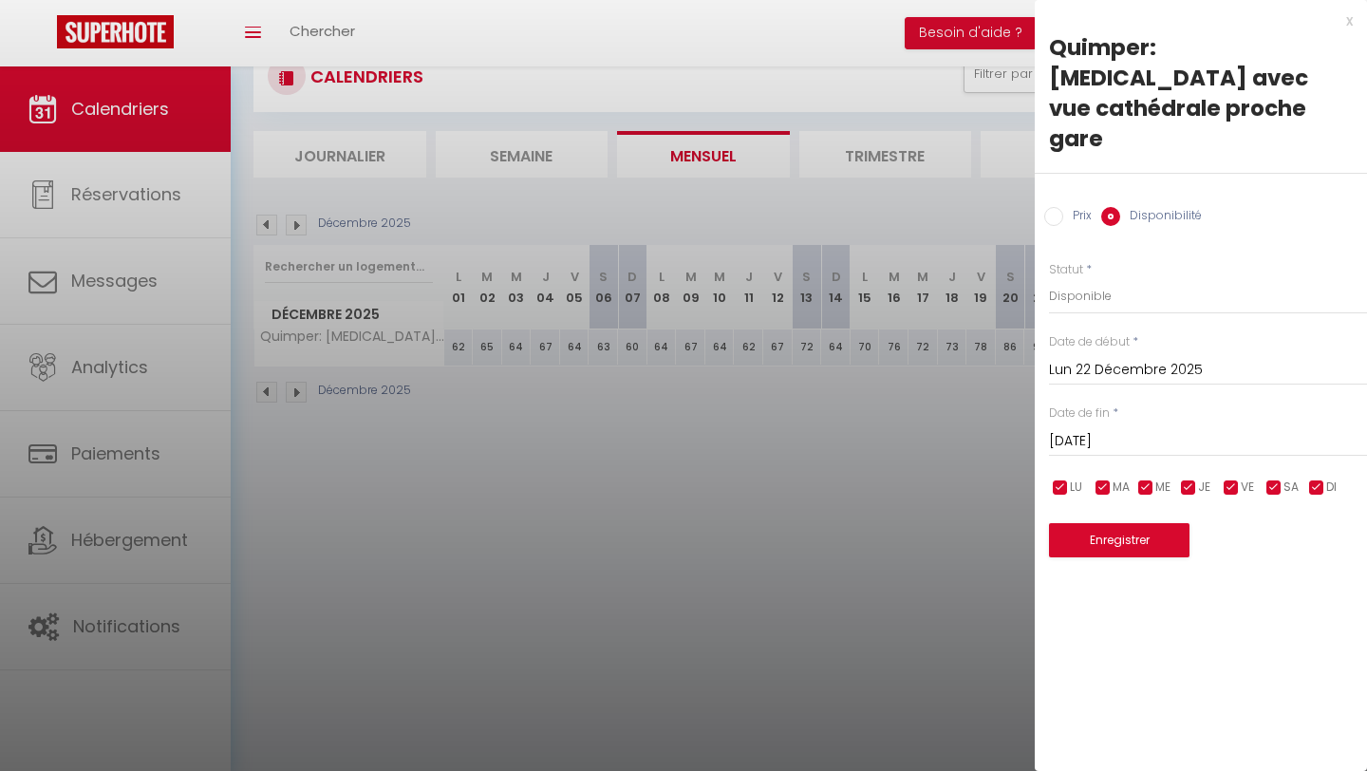
click at [978, 429] on input "[DATE]" at bounding box center [1208, 441] width 318 height 25
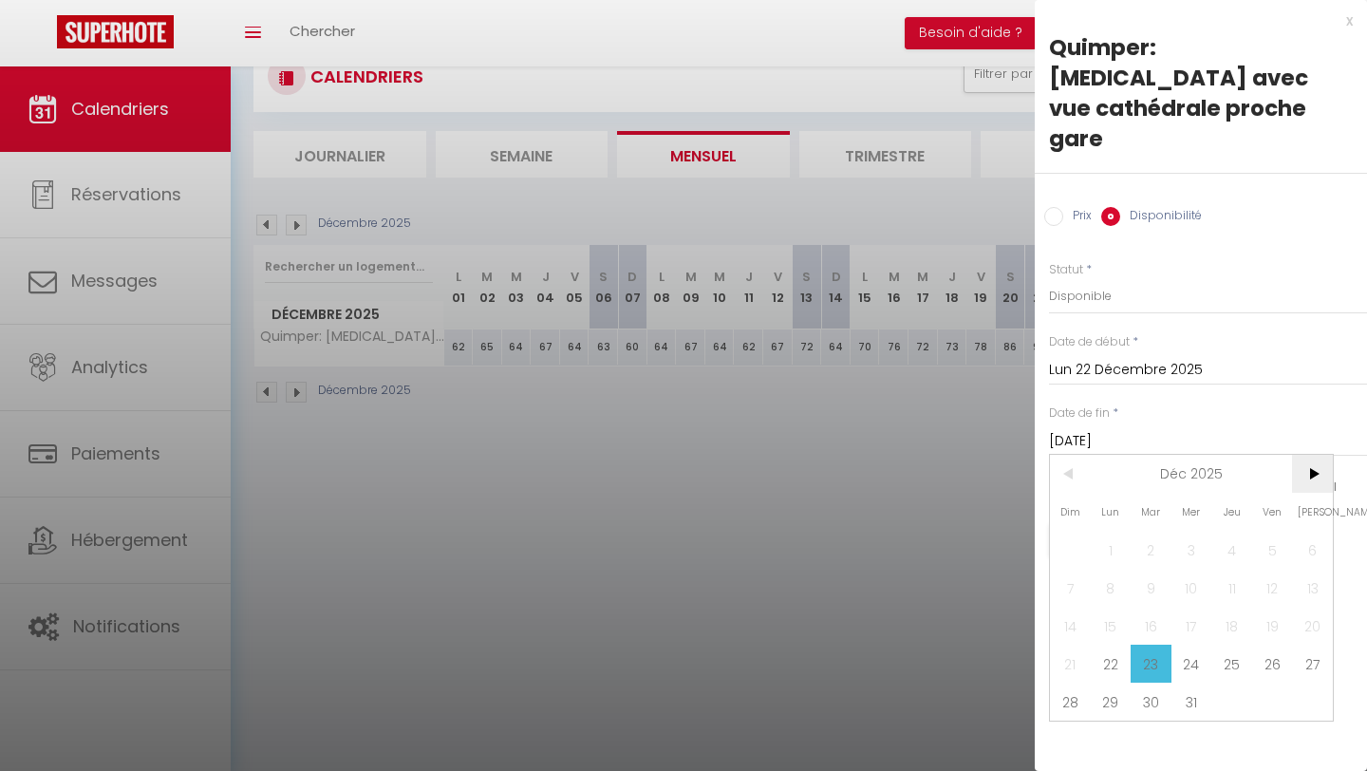
click at [978, 455] on span ">" at bounding box center [1312, 474] width 41 height 38
click at [978, 531] on span "1" at bounding box center [1231, 550] width 41 height 38
type input "Jeu 01 Janvier 2026"
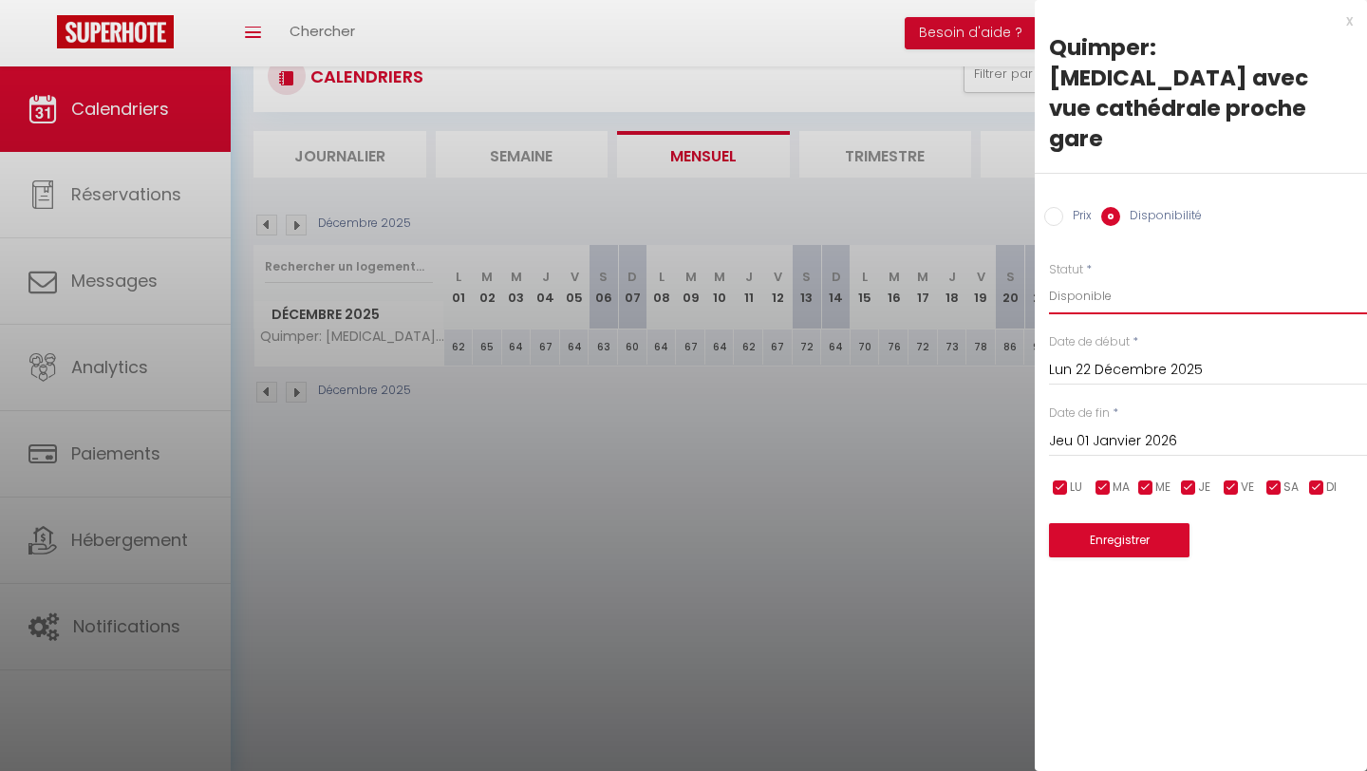
click at [978, 278] on select "Disponible Indisponible" at bounding box center [1208, 296] width 318 height 36
click at [978, 207] on input "Prix" at bounding box center [1053, 216] width 19 height 19
radio input "true"
radio input "false"
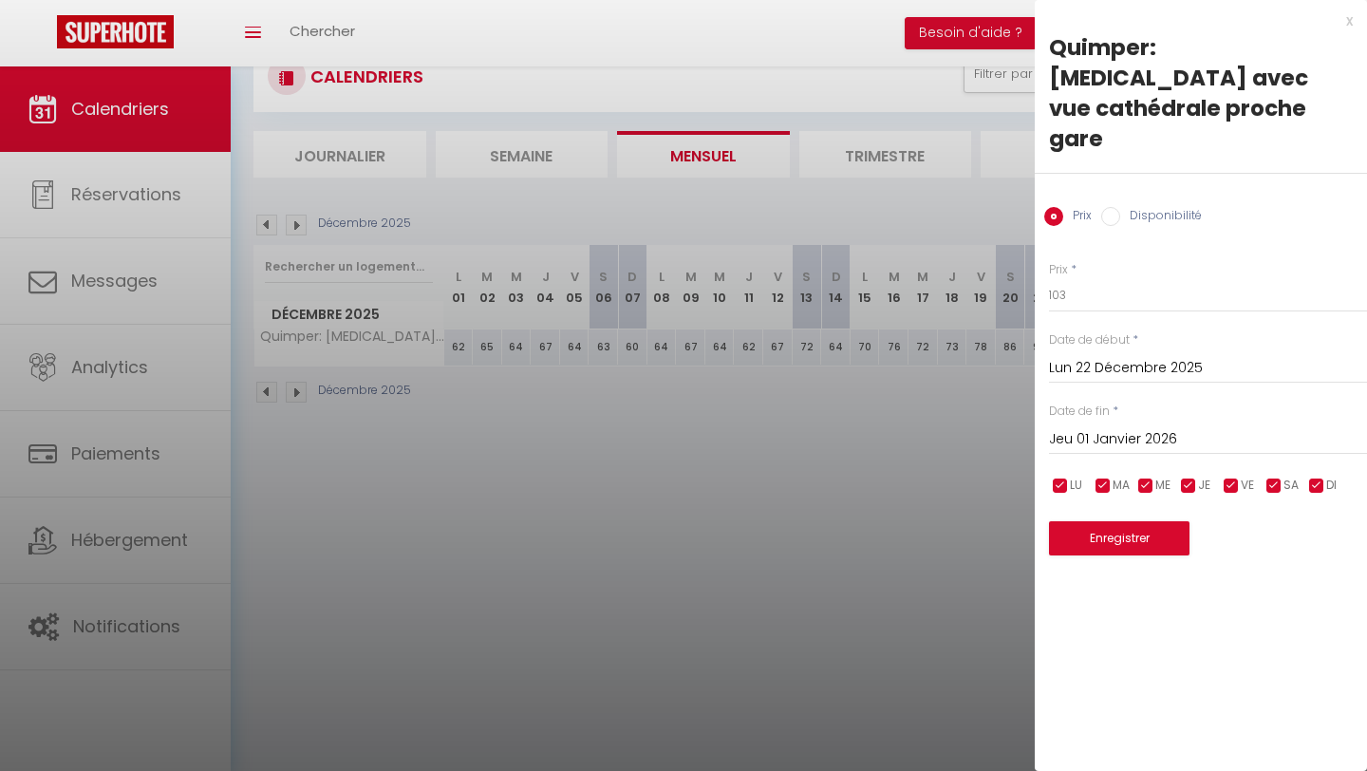
click at [978, 19] on div "x Quimper: [MEDICAL_DATA] avec vue cathédrale proche gare Prix Disponibilité Pr…" at bounding box center [1200, 292] width 332 height 584
click at [978, 20] on div "x" at bounding box center [1193, 20] width 318 height 23
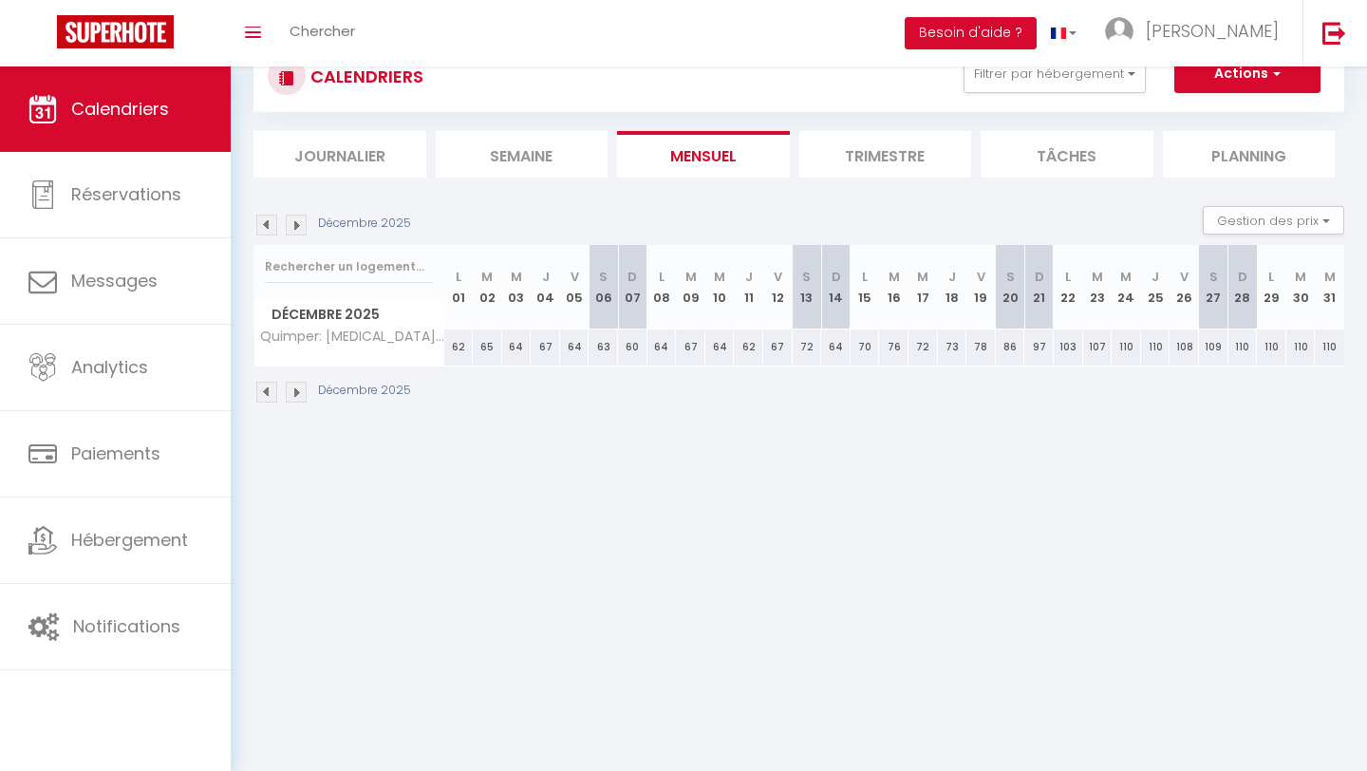
click at [427, 356] on th "Quimper: [MEDICAL_DATA] avec vue cathédrale proche gare" at bounding box center [349, 347] width 190 height 36
click at [461, 318] on th "L 01" at bounding box center [458, 287] width 29 height 84
click at [450, 356] on div "62" at bounding box center [458, 346] width 29 height 35
type input "62"
type input "Lun 01 Décembre 2025"
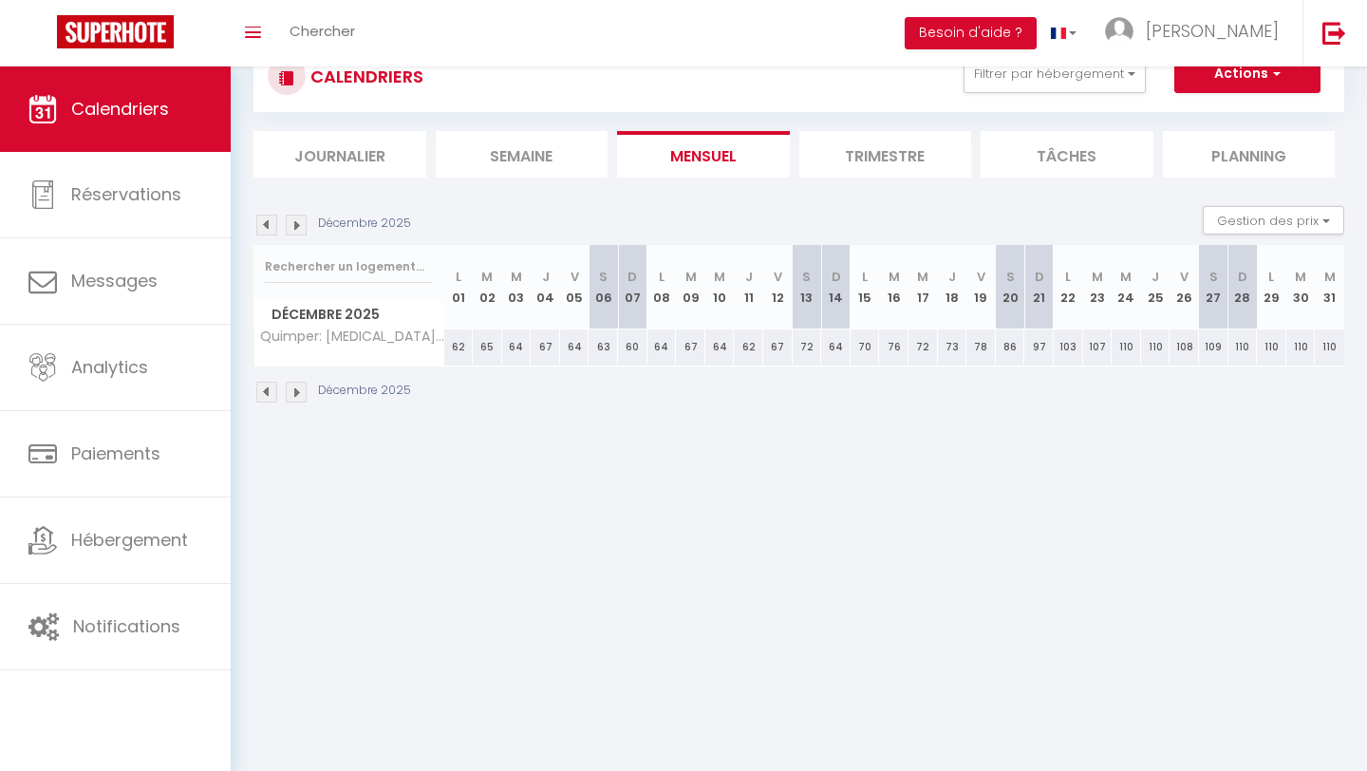
type input "[DATE]"
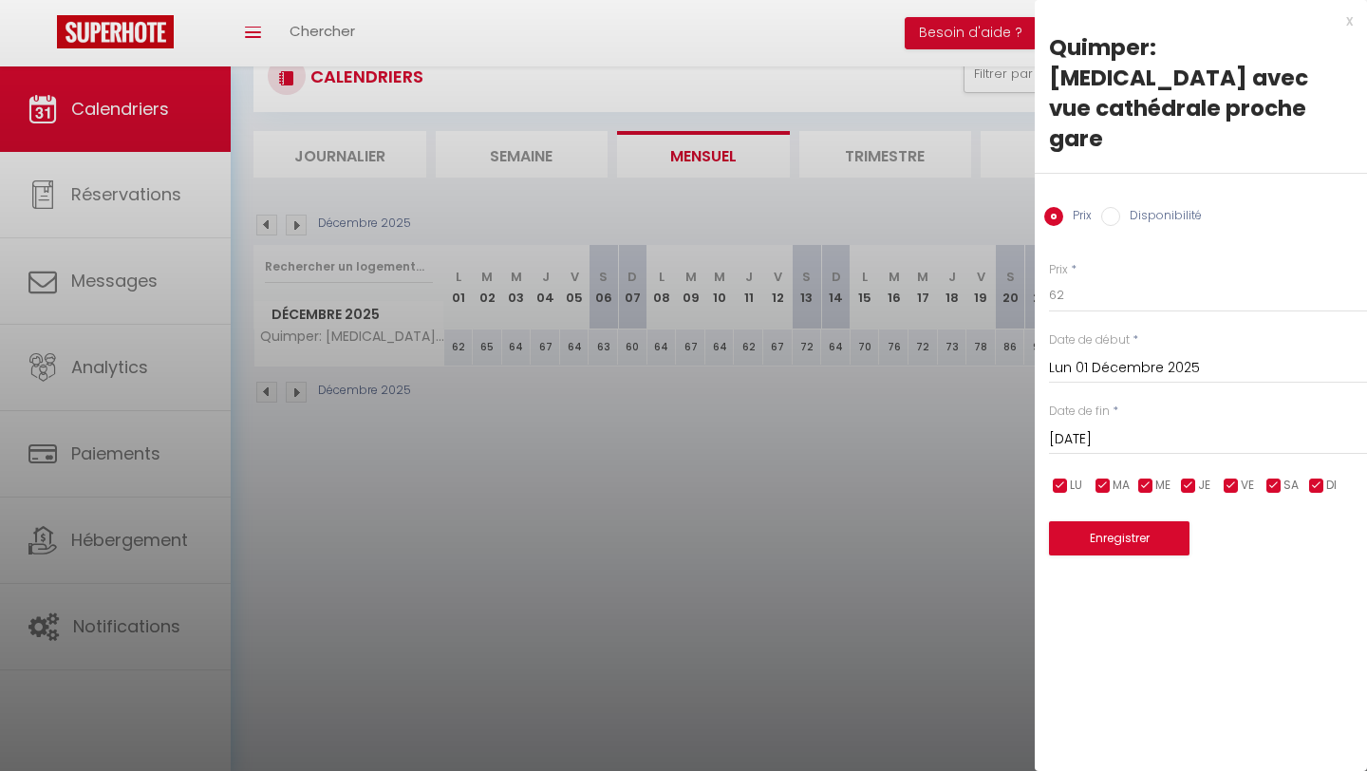
click at [434, 345] on div at bounding box center [683, 385] width 1367 height 771
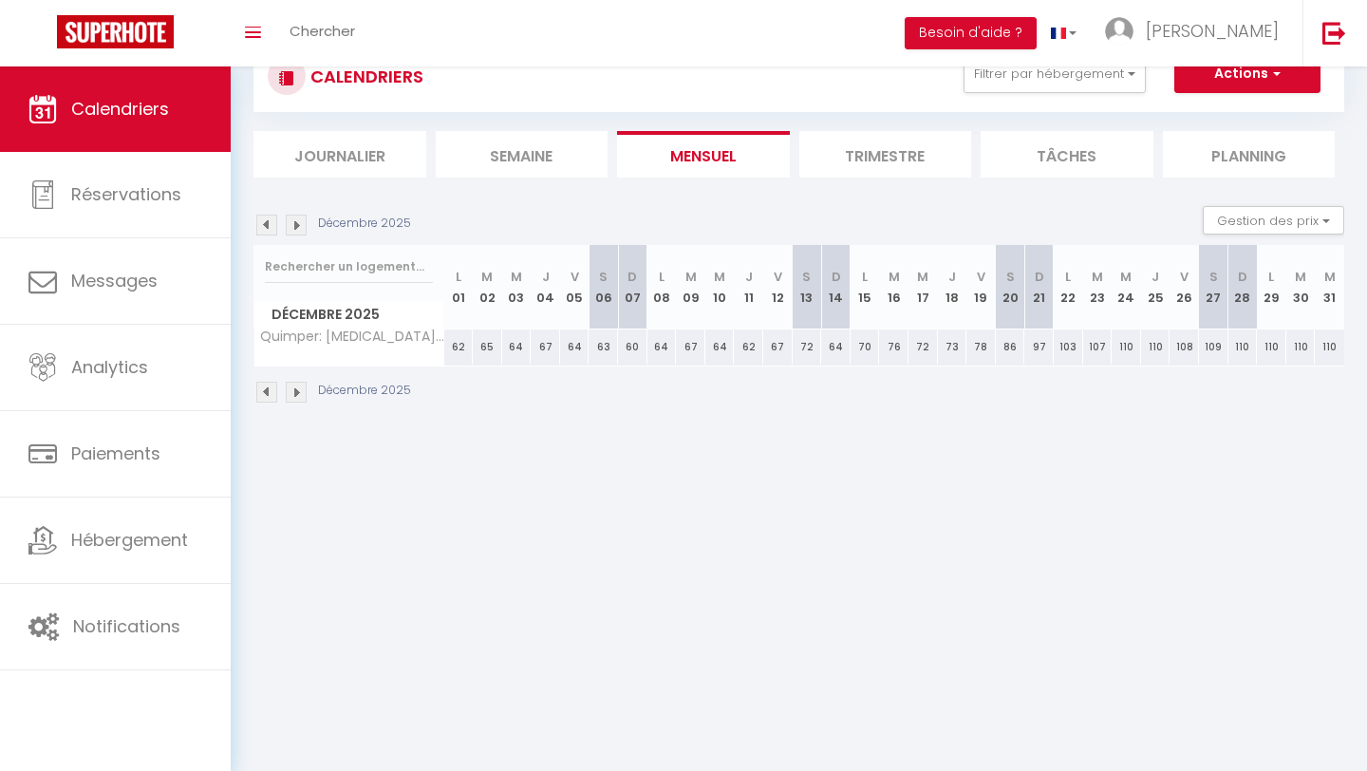
click at [262, 226] on img at bounding box center [266, 224] width 21 height 21
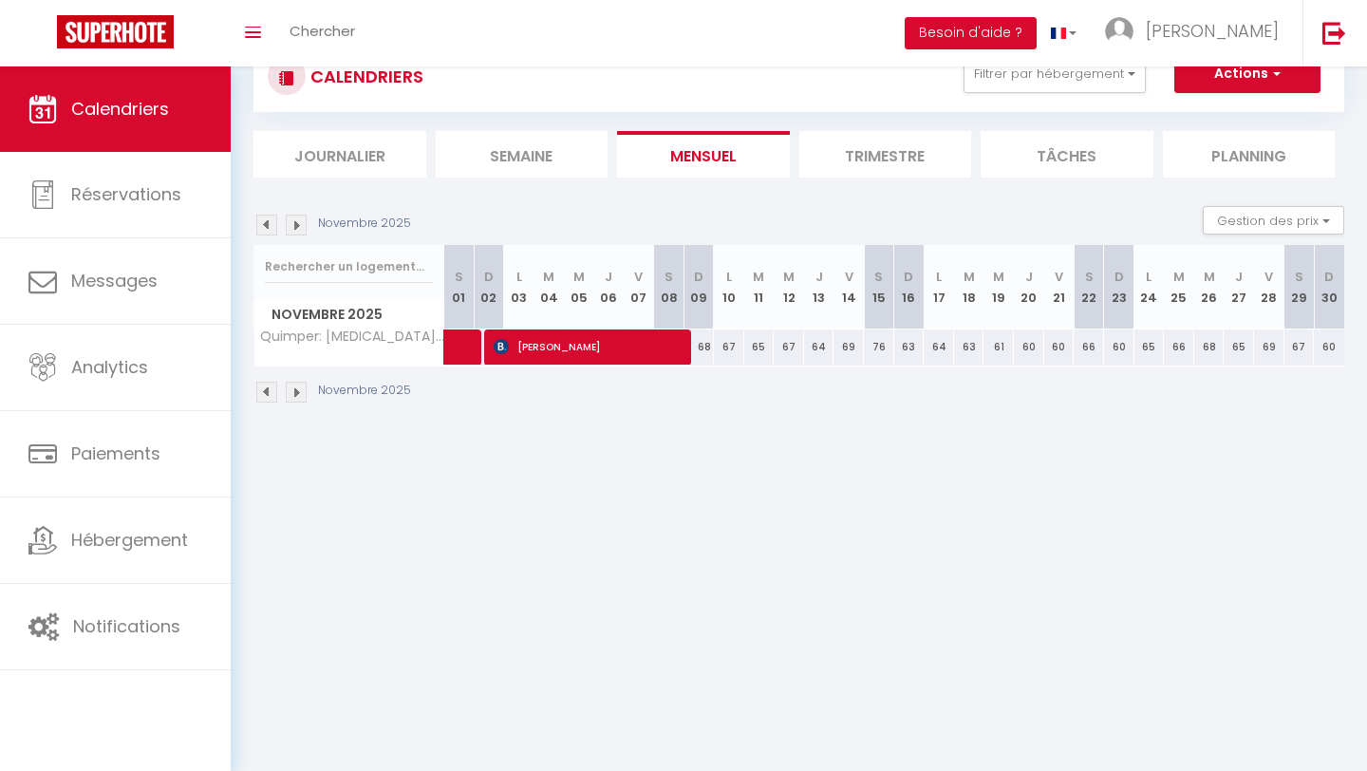
click at [293, 227] on img at bounding box center [296, 224] width 21 height 21
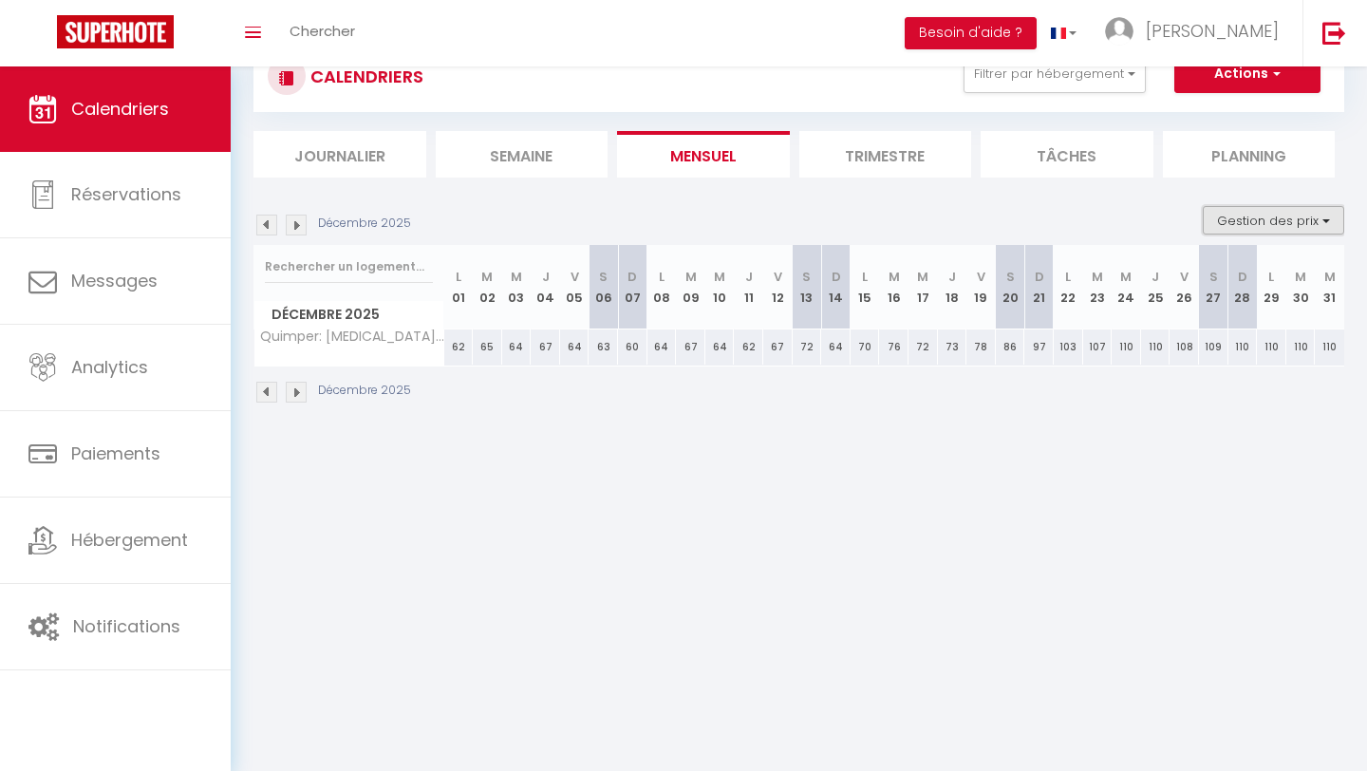
click at [978, 225] on button "Gestion des prix" at bounding box center [1272, 220] width 141 height 28
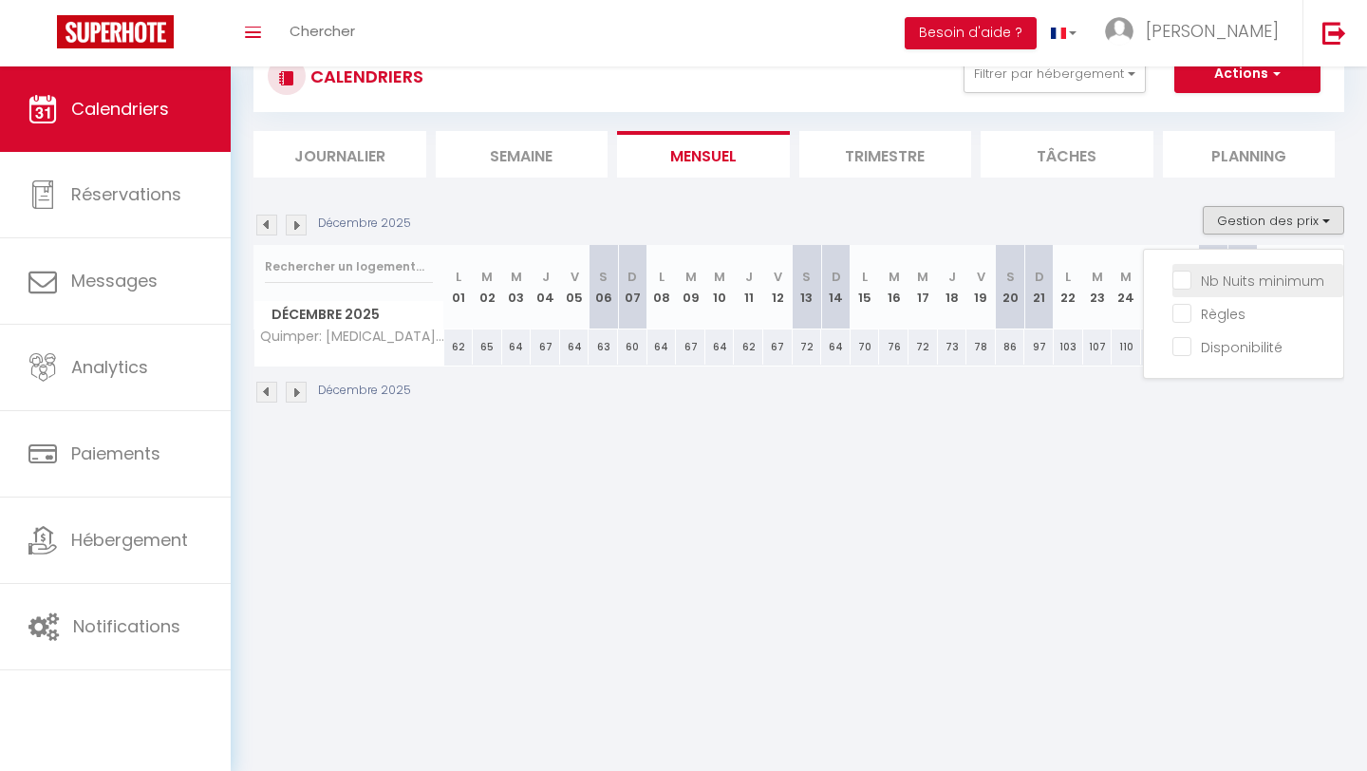
click at [978, 276] on input "Nb Nuits minimum" at bounding box center [1257, 279] width 171 height 19
checkbox input "true"
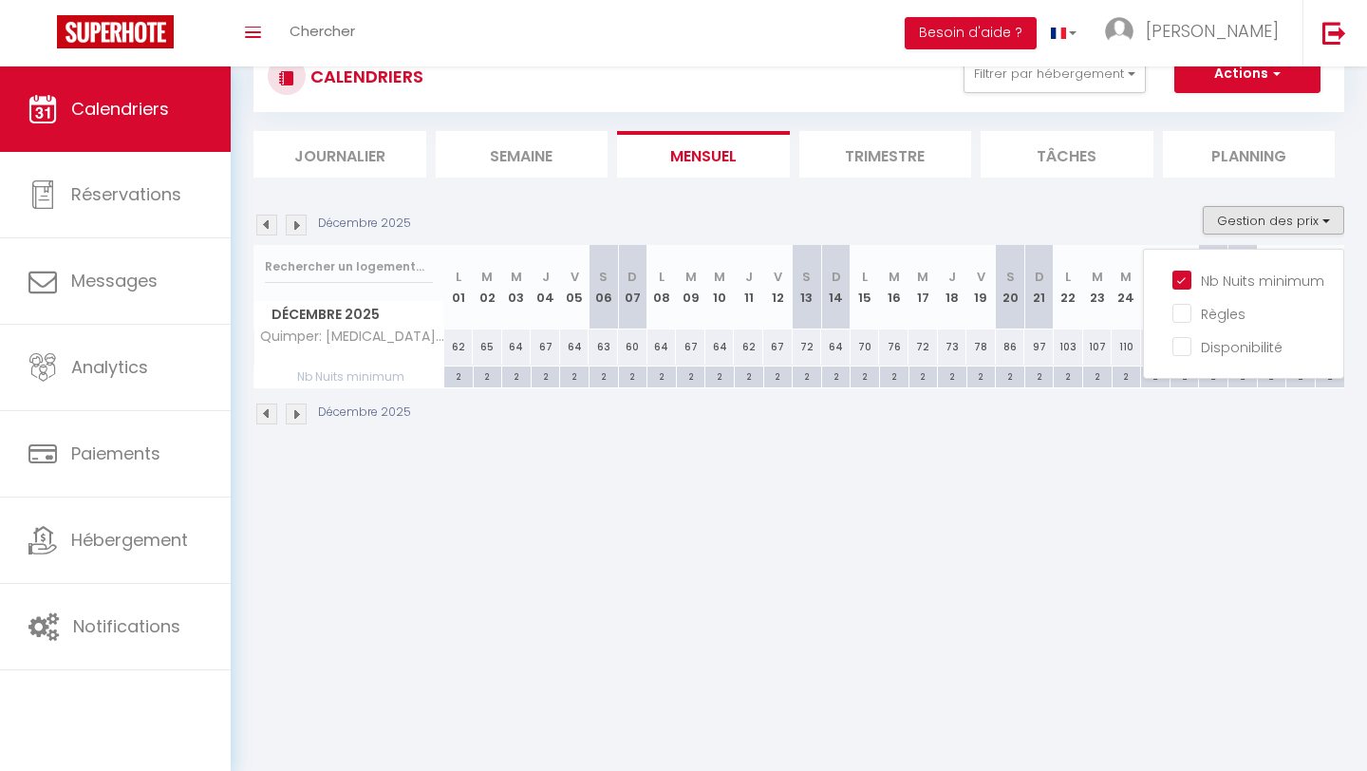
click at [978, 471] on body "🟢 Des questions ou besoin d'assistance pour la migration AirBnB? Prenez rdv >>>…" at bounding box center [683, 385] width 1367 height 771
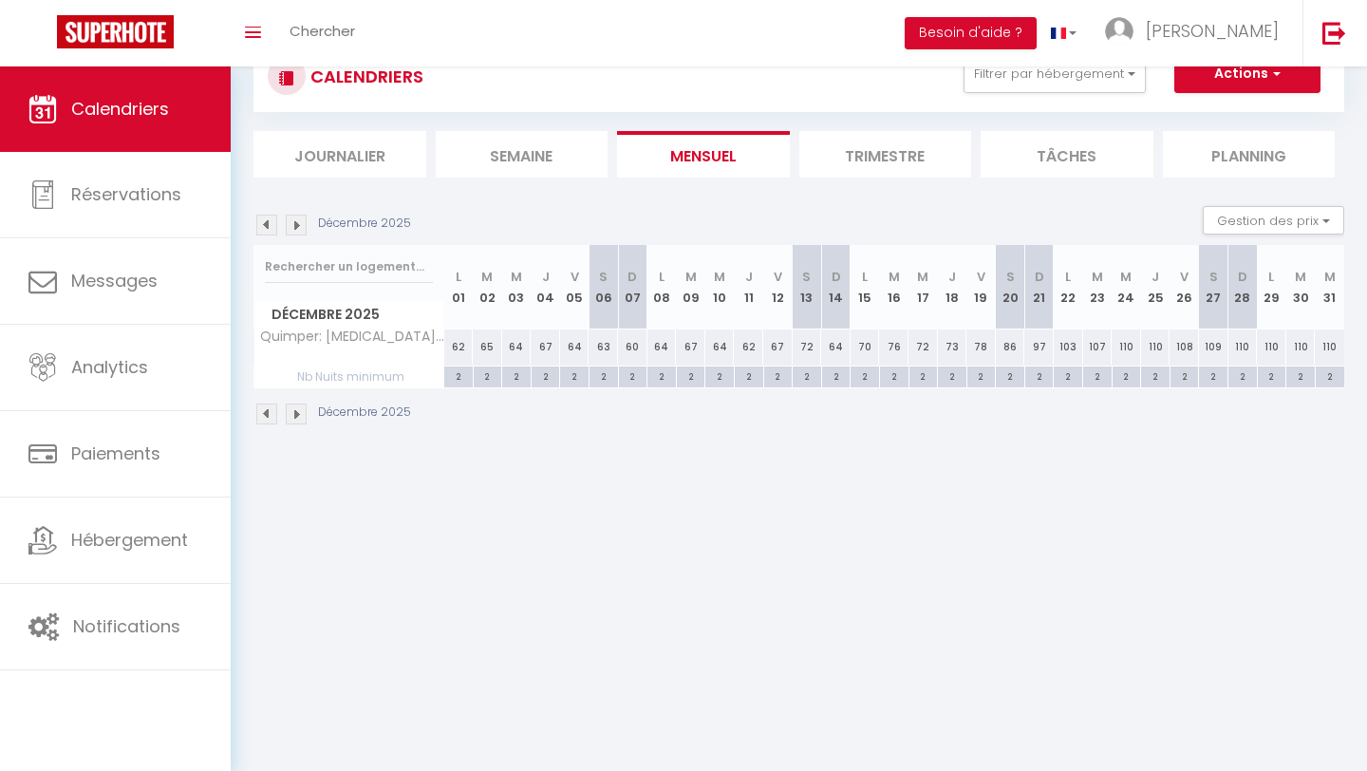
click at [978, 378] on div "2" at bounding box center [1067, 375] width 28 height 18
type input "2"
type input "Lun 22 Décembre 2025"
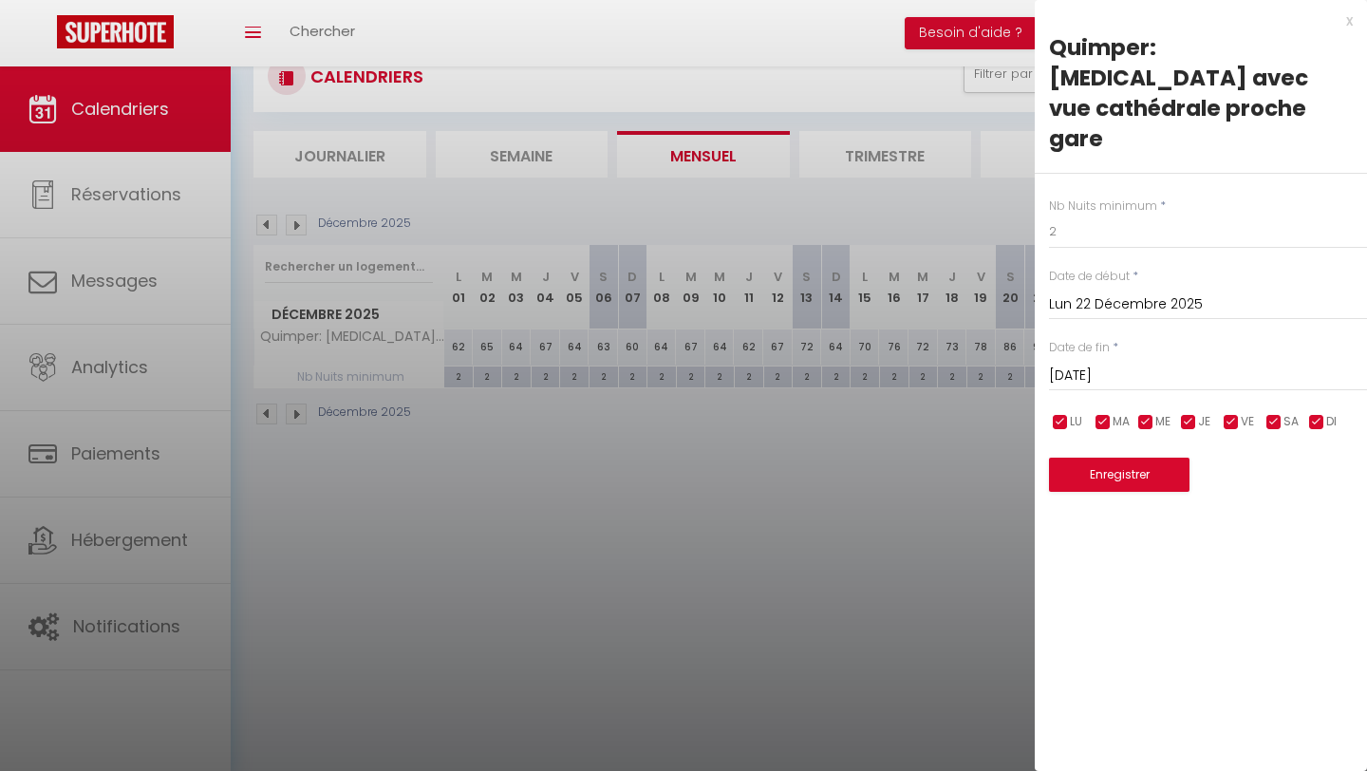
click at [978, 363] on input "[DATE]" at bounding box center [1208, 375] width 318 height 25
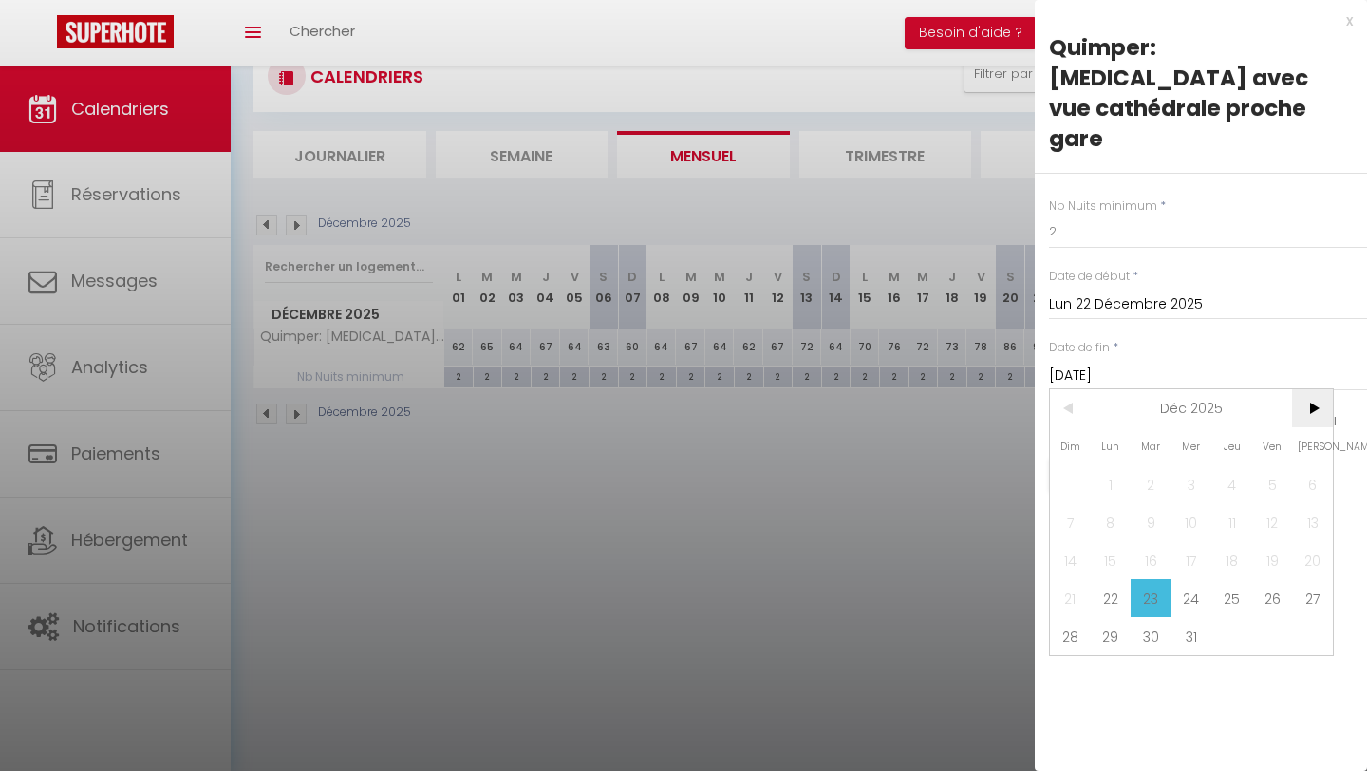
click at [978, 389] on span ">" at bounding box center [1312, 408] width 41 height 38
click at [978, 465] on span "1" at bounding box center [1231, 484] width 41 height 38
type input "Jeu 01 Janvier 2026"
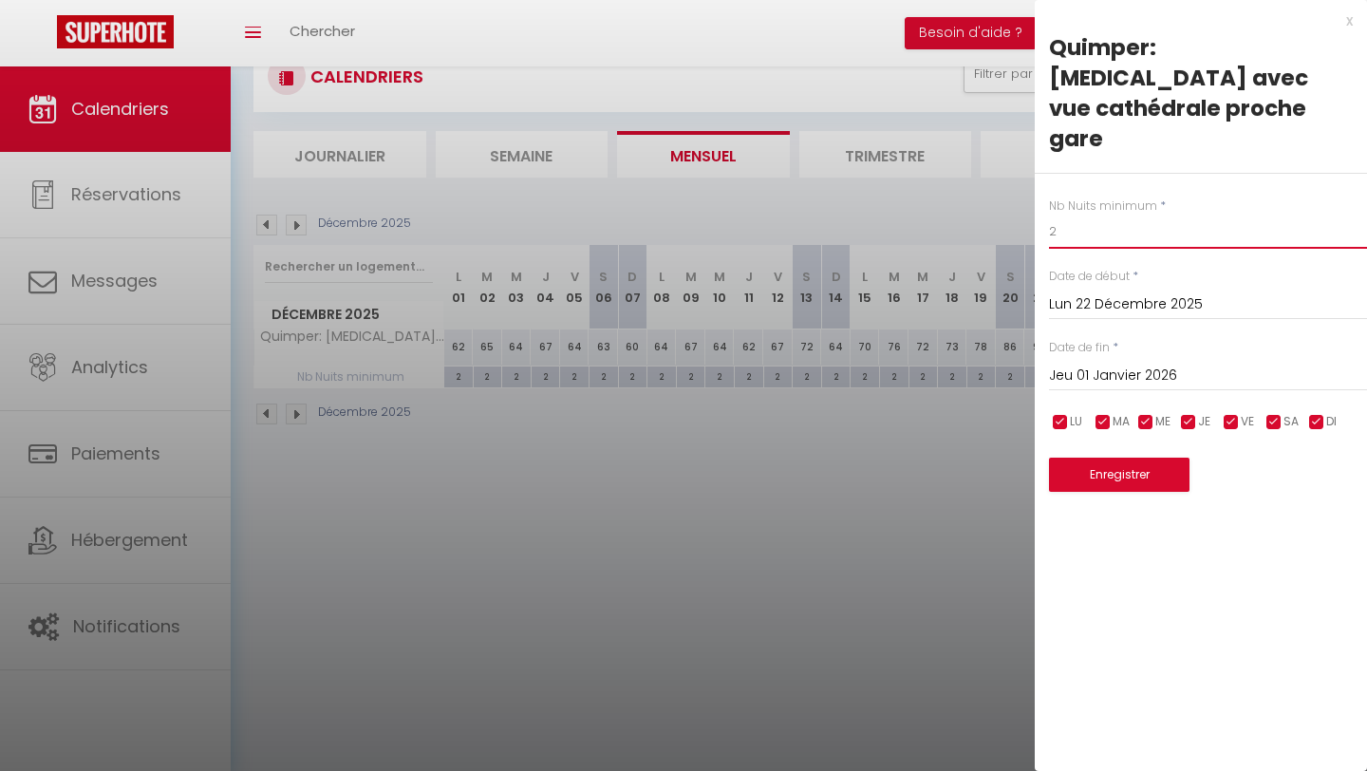
click at [978, 214] on input "2" at bounding box center [1208, 231] width 318 height 34
type input "4"
click at [978, 457] on button "Enregistrer" at bounding box center [1119, 474] width 140 height 34
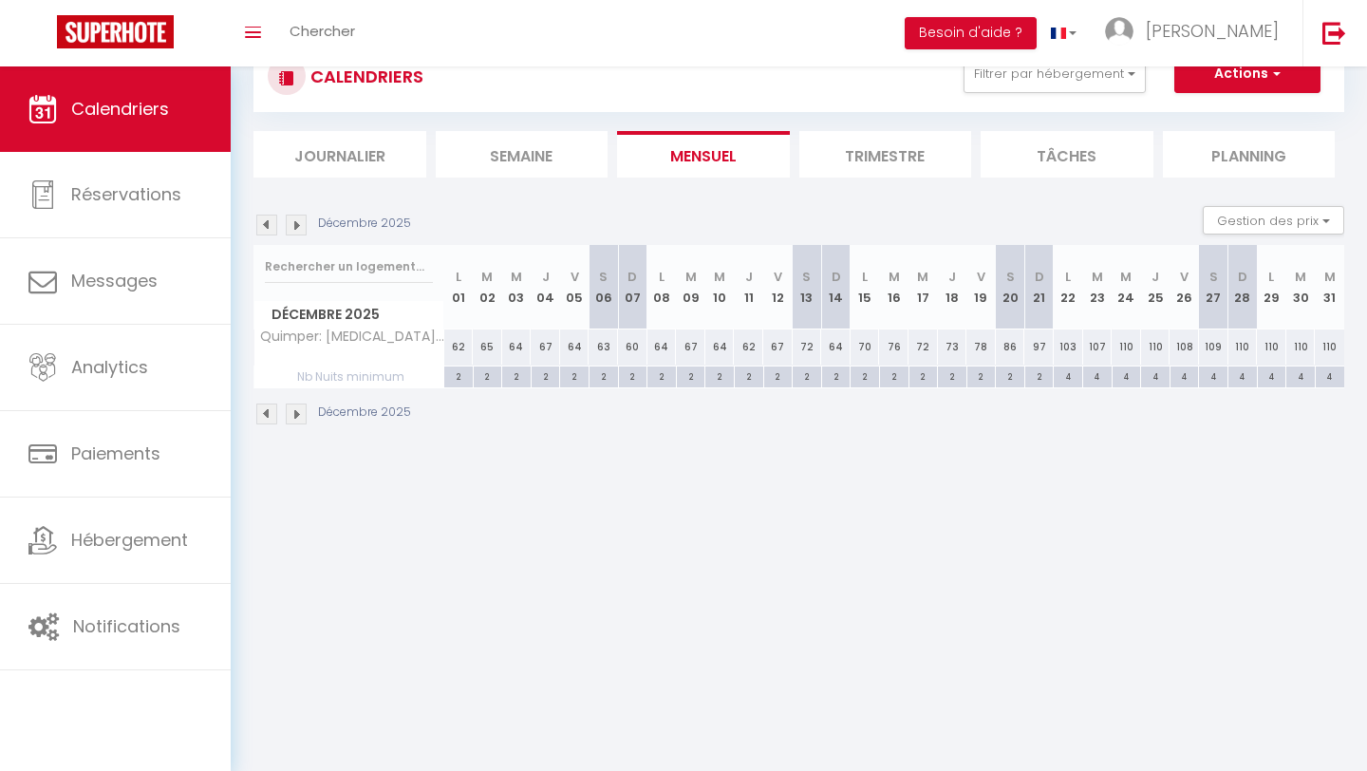
click at [978, 377] on div "2" at bounding box center [1039, 375] width 28 height 18
type input "2"
type input "Dim 21 Décembre 2025"
type input "Lun 22 Décembre 2025"
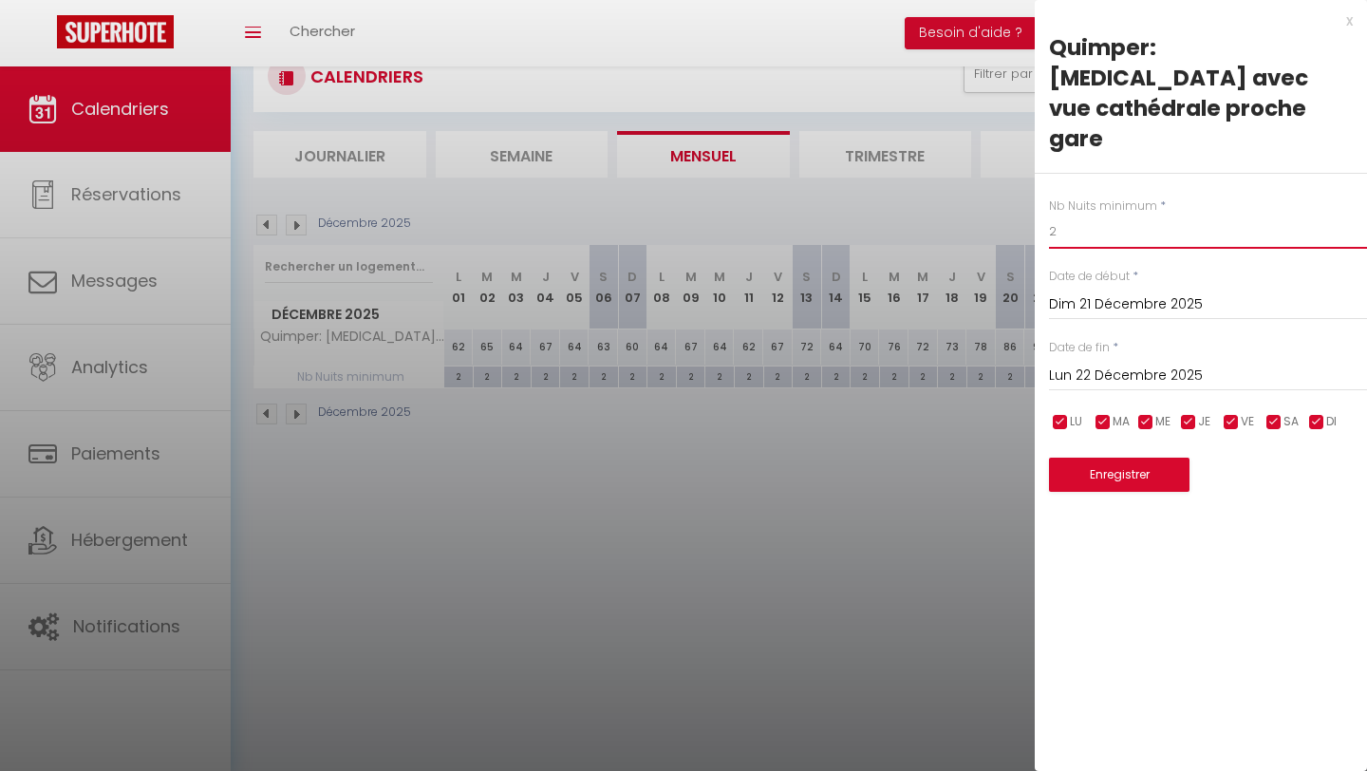
click at [978, 214] on input "2" at bounding box center [1208, 231] width 318 height 34
type input "4"
click at [978, 457] on button "Enregistrer" at bounding box center [1119, 474] width 140 height 34
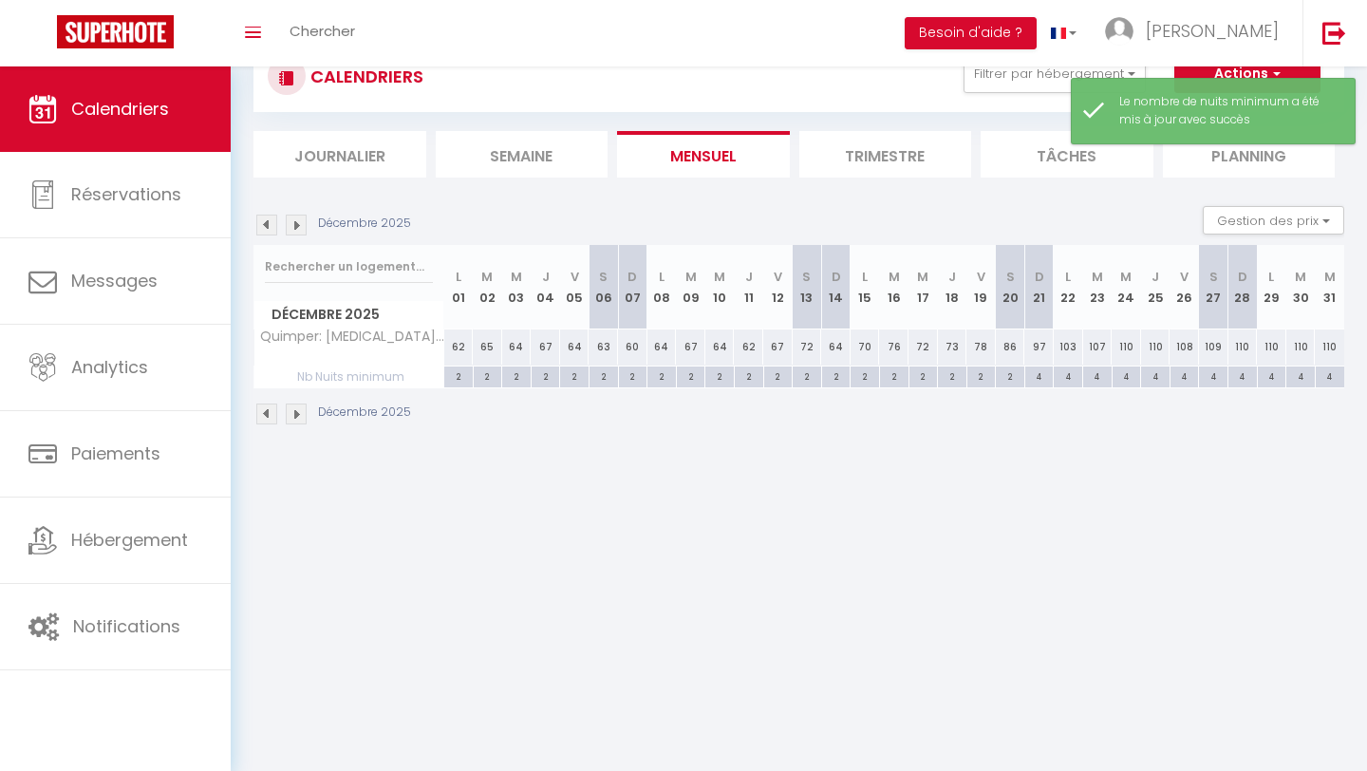
click at [295, 233] on img at bounding box center [296, 224] width 21 height 21
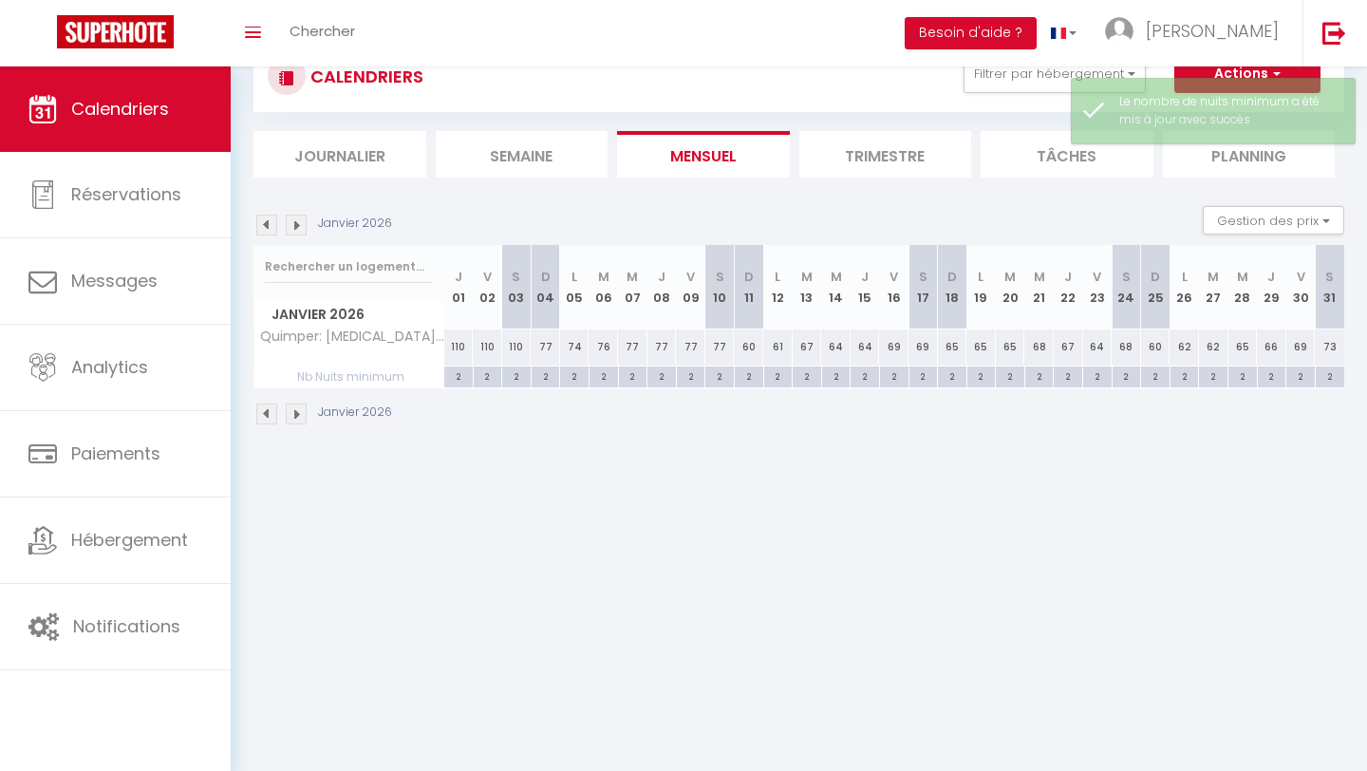
click at [295, 231] on img at bounding box center [296, 224] width 21 height 21
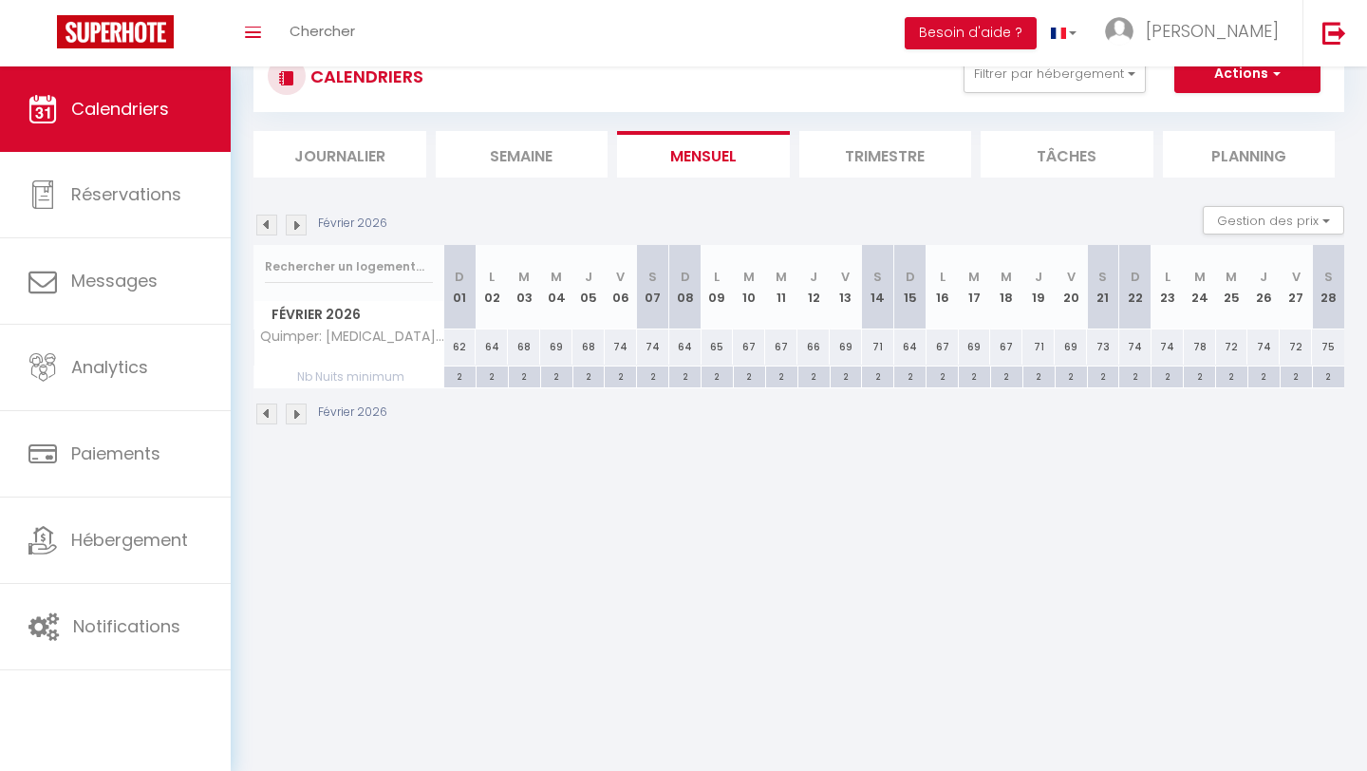
click at [295, 231] on img at bounding box center [296, 224] width 21 height 21
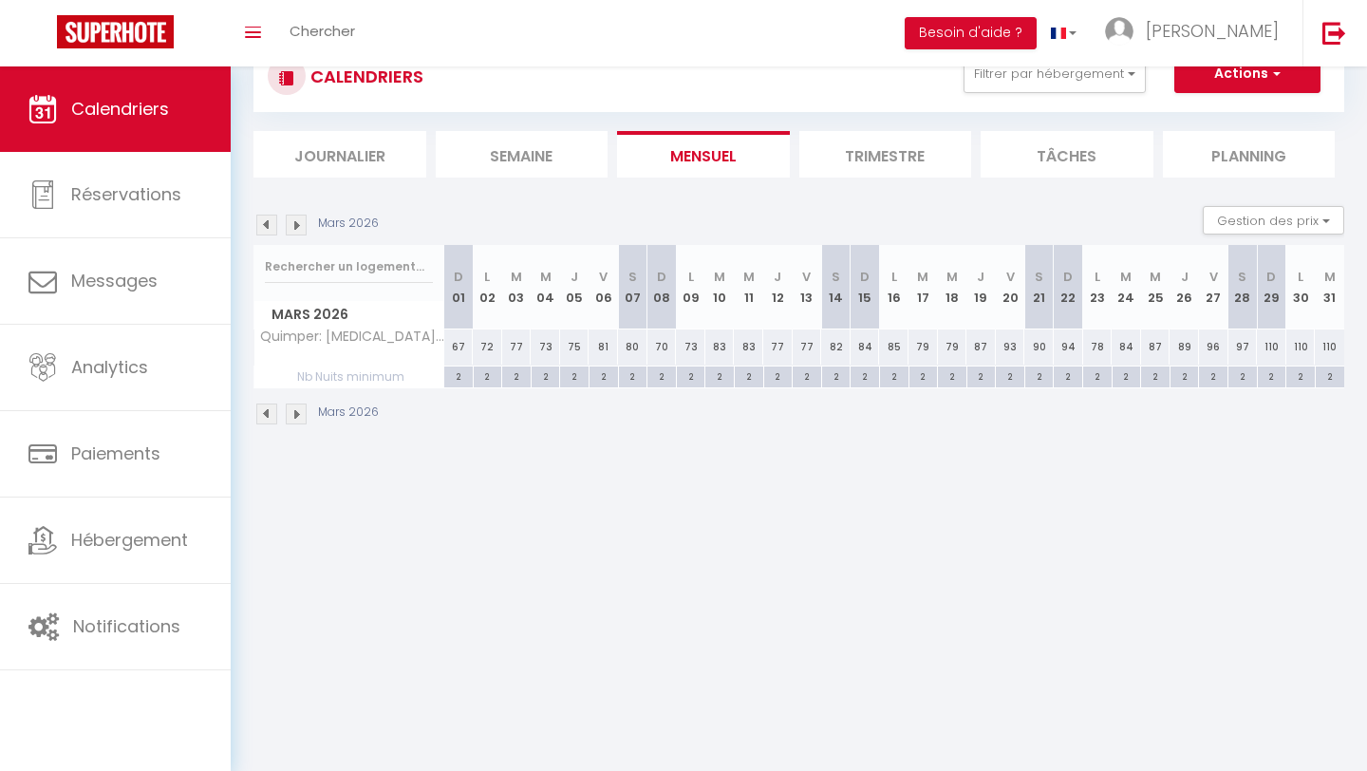
click at [295, 231] on img at bounding box center [296, 224] width 21 height 21
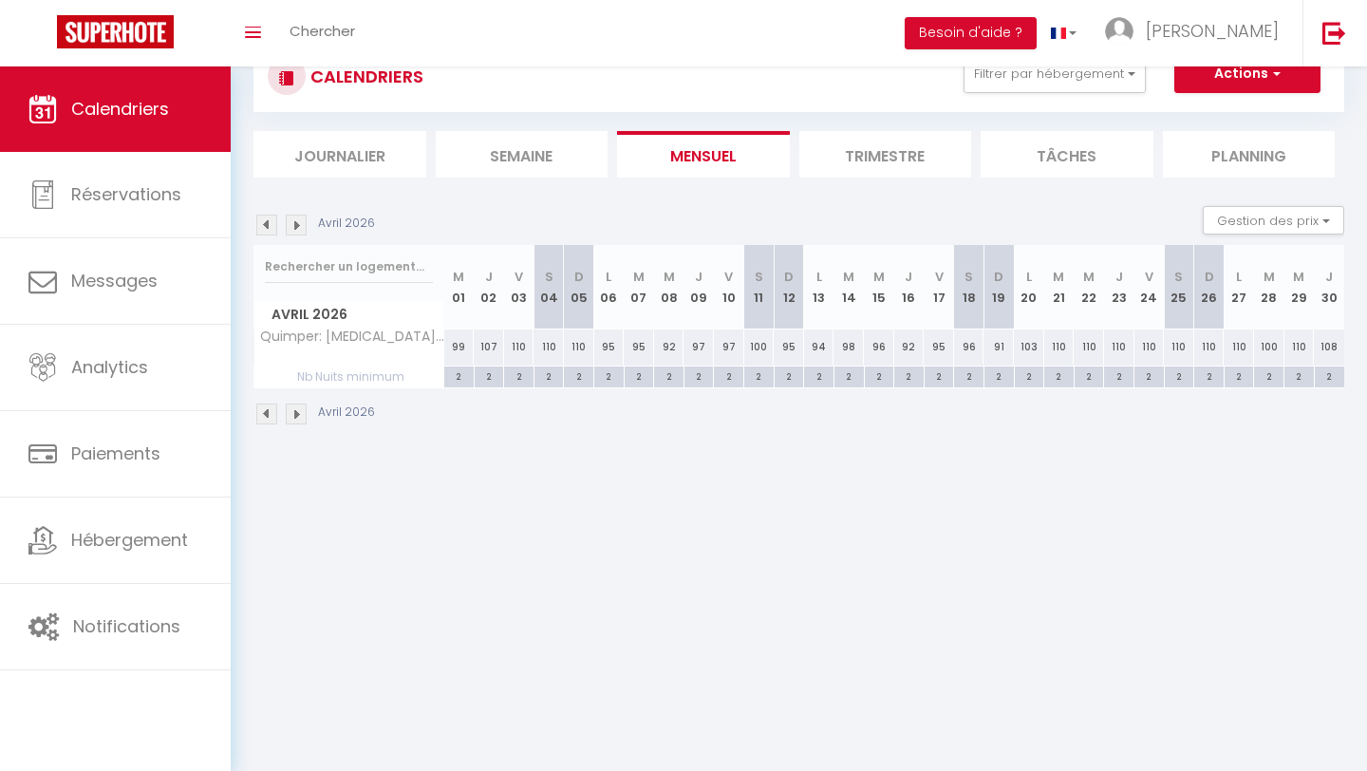
click at [295, 231] on img at bounding box center [296, 224] width 21 height 21
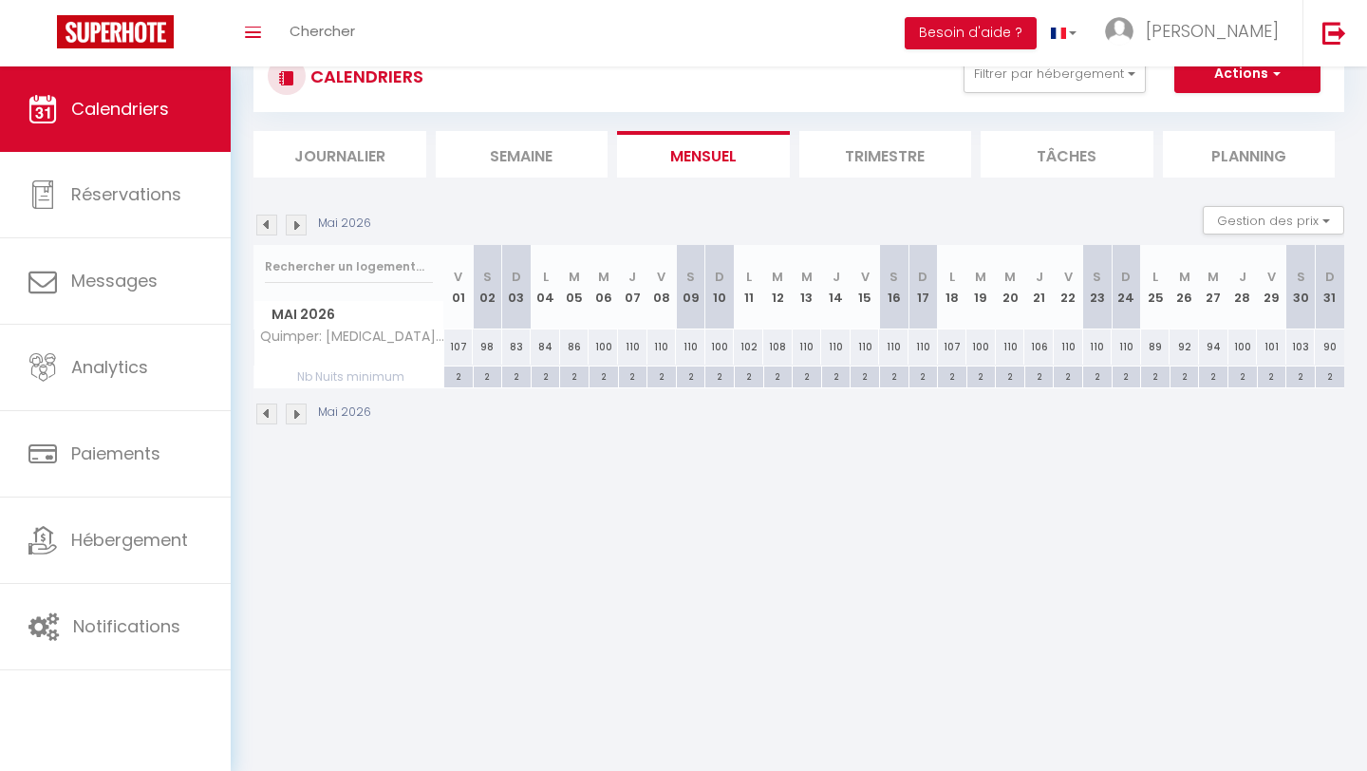
click at [295, 231] on img at bounding box center [296, 224] width 21 height 21
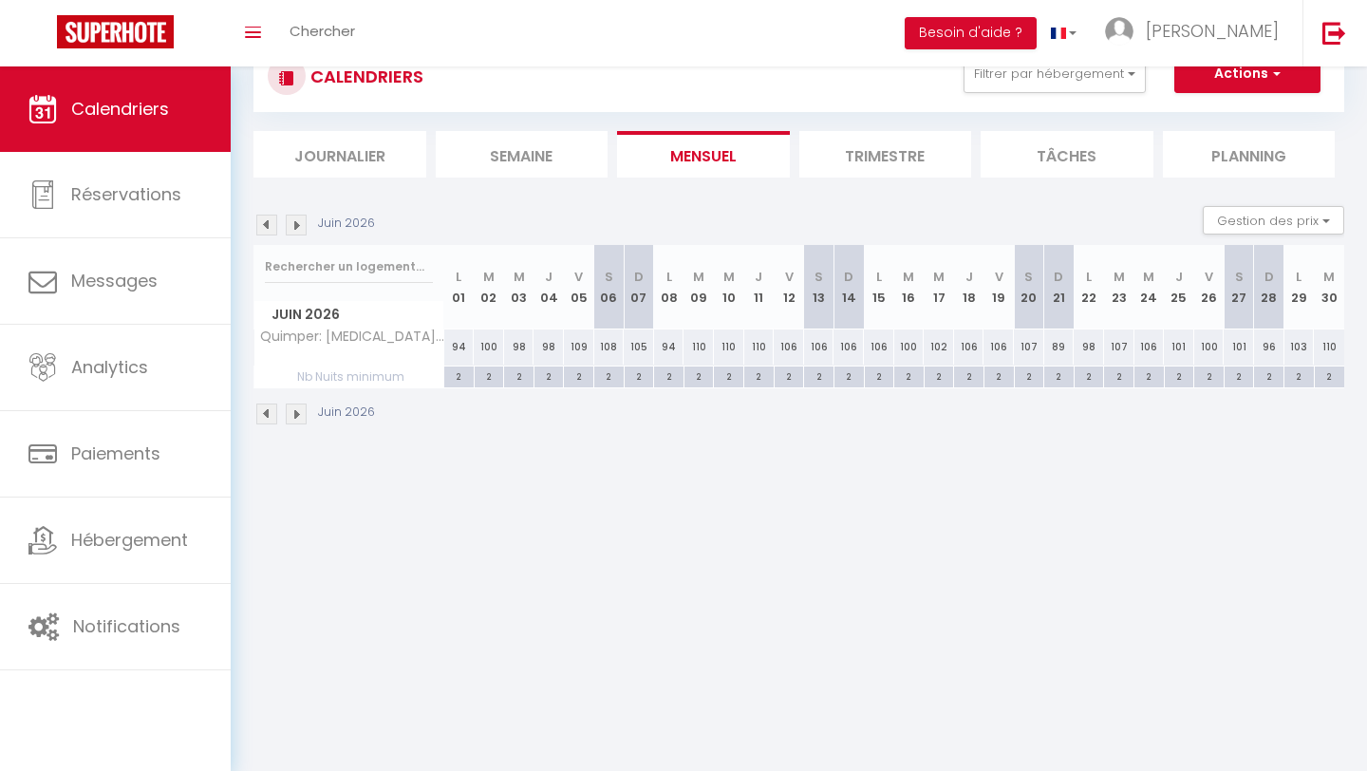
click at [295, 231] on img at bounding box center [296, 224] width 21 height 21
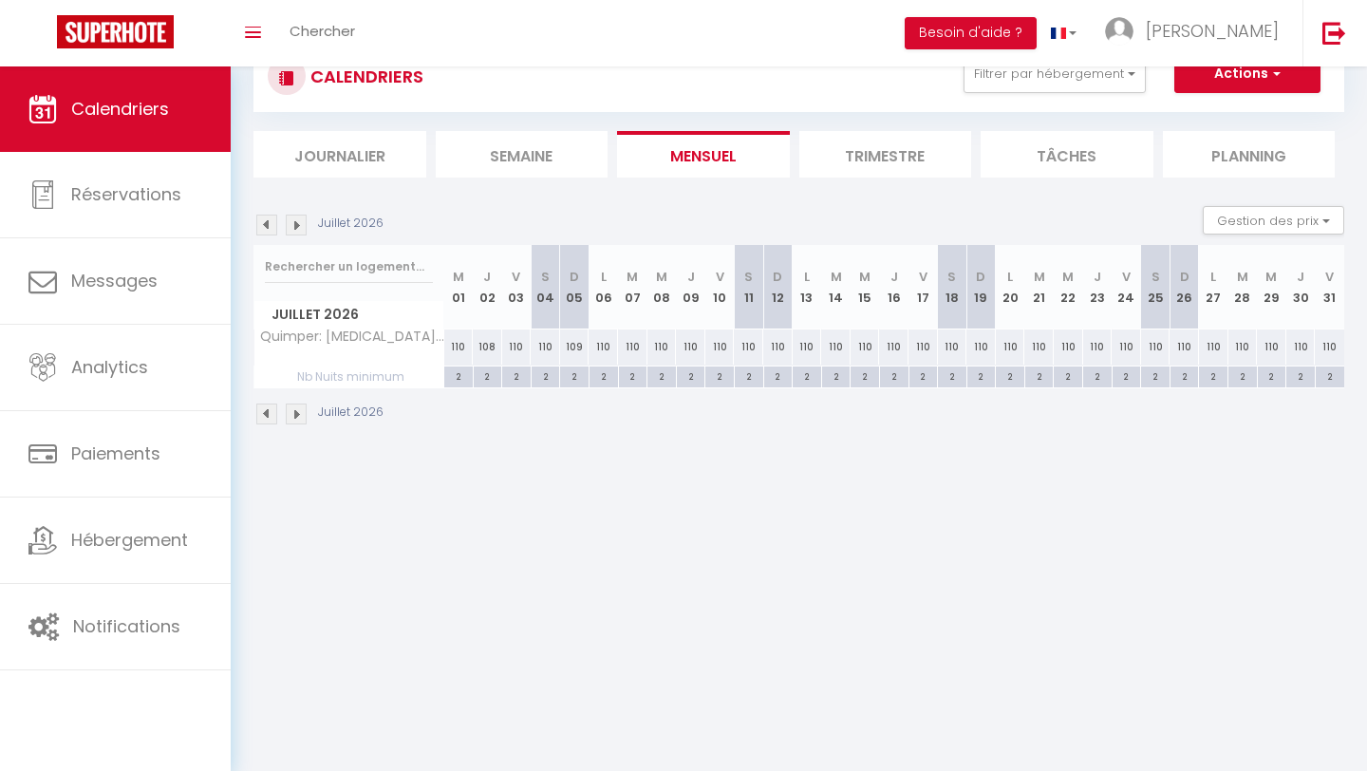
click at [453, 373] on div "2" at bounding box center [458, 375] width 28 height 18
type input "2"
type input "Mer 01 Juillet 2026"
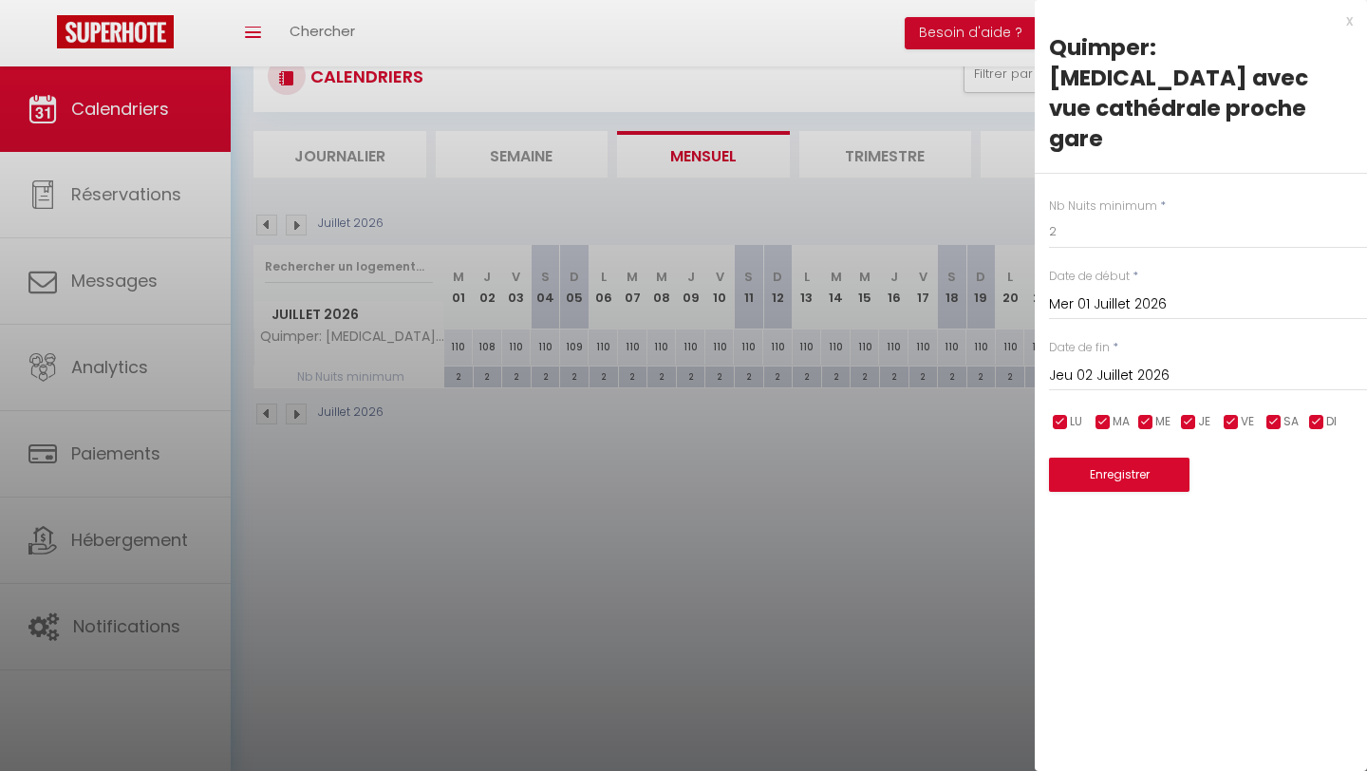
click at [978, 363] on input "Jeu 02 Juillet 2026" at bounding box center [1208, 375] width 318 height 25
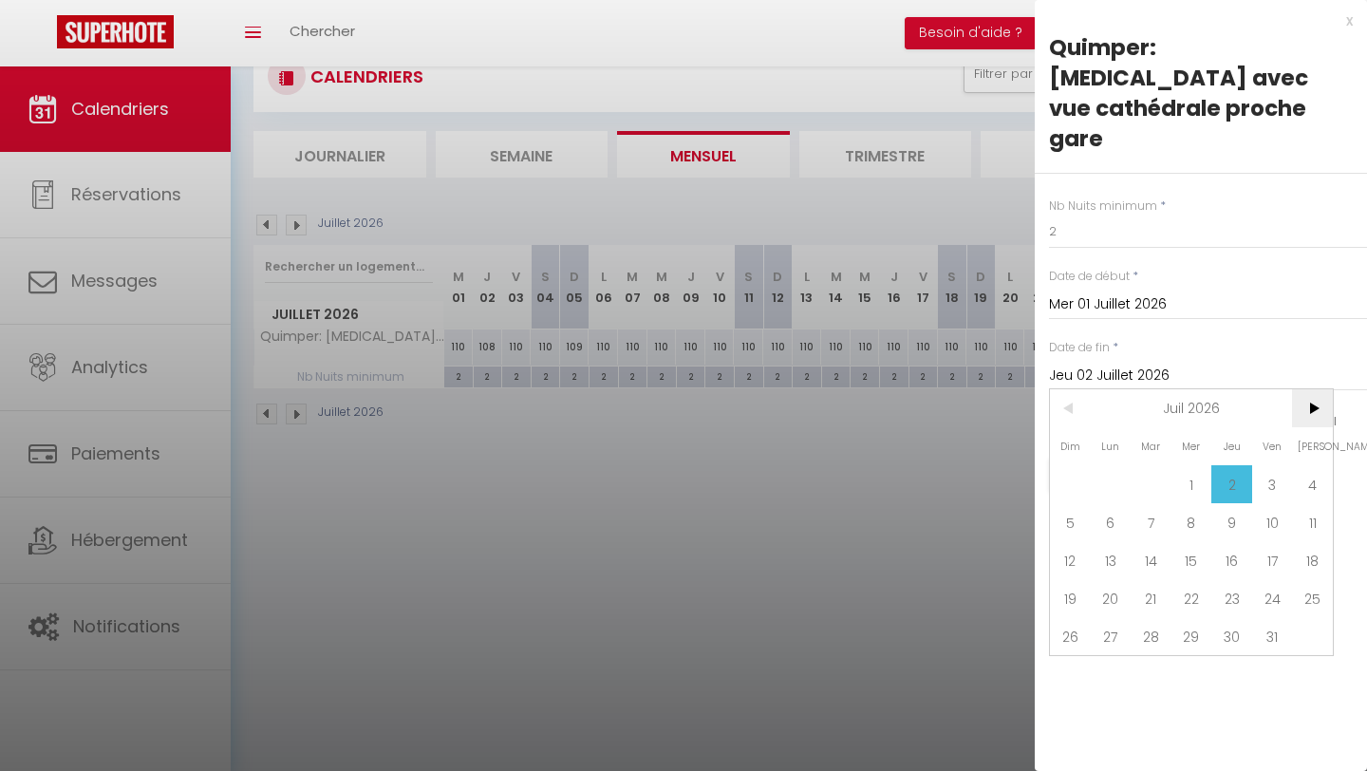
click at [978, 389] on span ">" at bounding box center [1312, 408] width 41 height 38
click at [978, 579] on span "31" at bounding box center [1110, 674] width 41 height 38
type input "Lun 31 Août 2026"
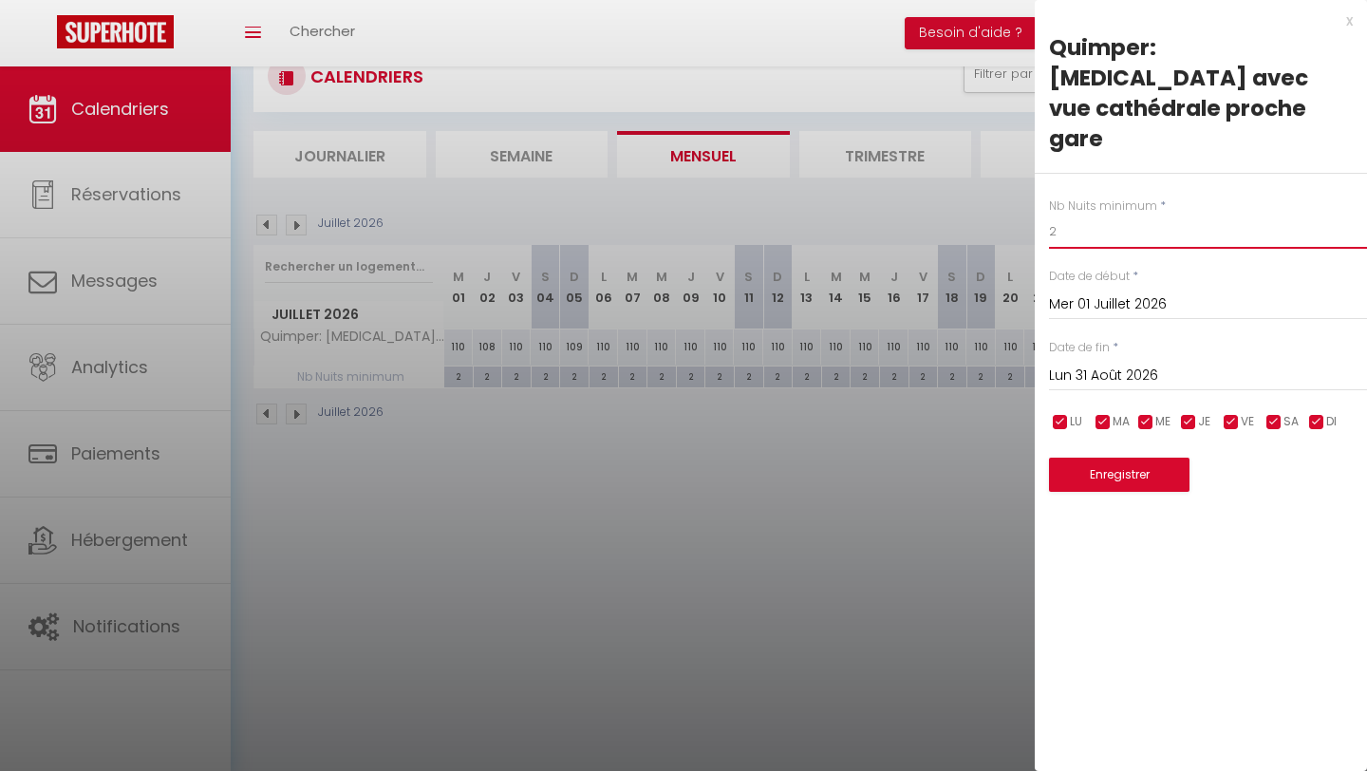
click at [978, 214] on input "2" at bounding box center [1208, 231] width 318 height 34
type input "4"
click at [978, 457] on button "Enregistrer" at bounding box center [1119, 474] width 140 height 34
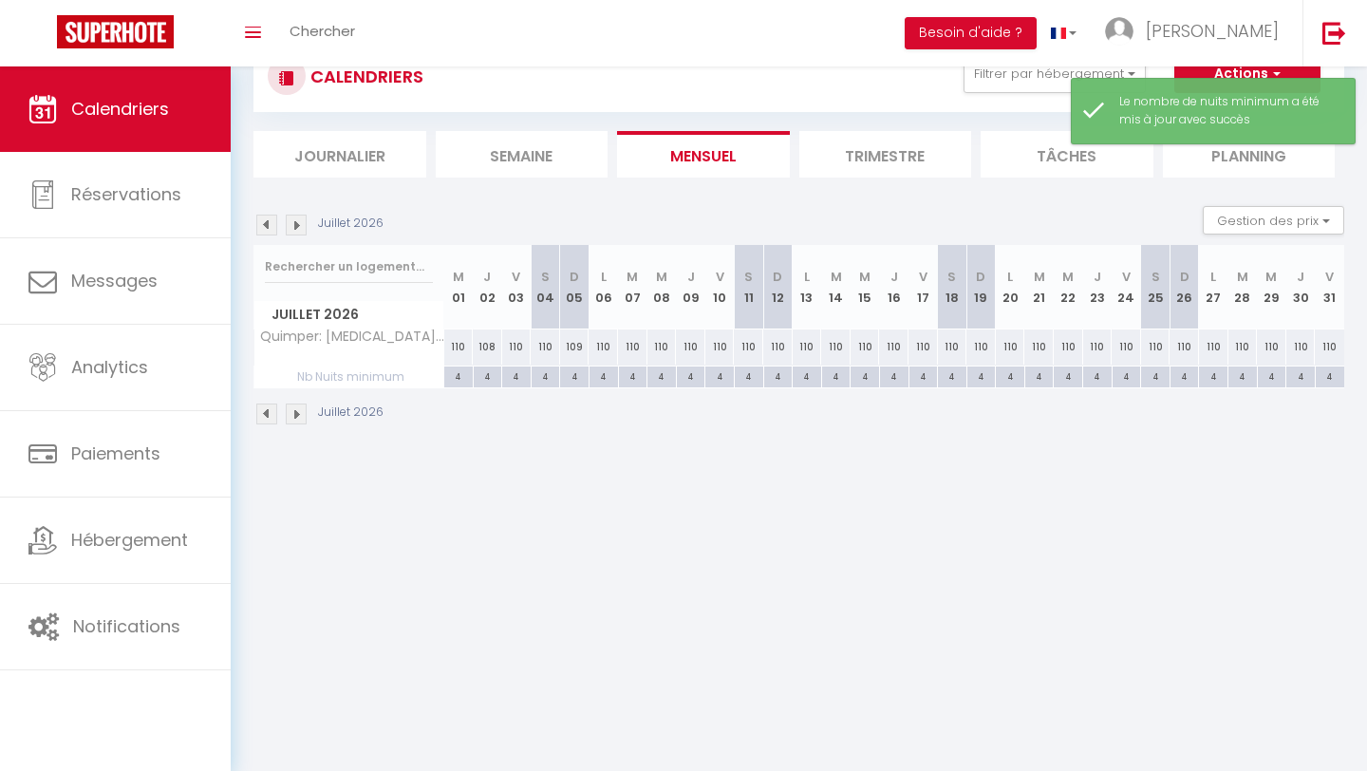
click at [269, 224] on img at bounding box center [266, 224] width 21 height 21
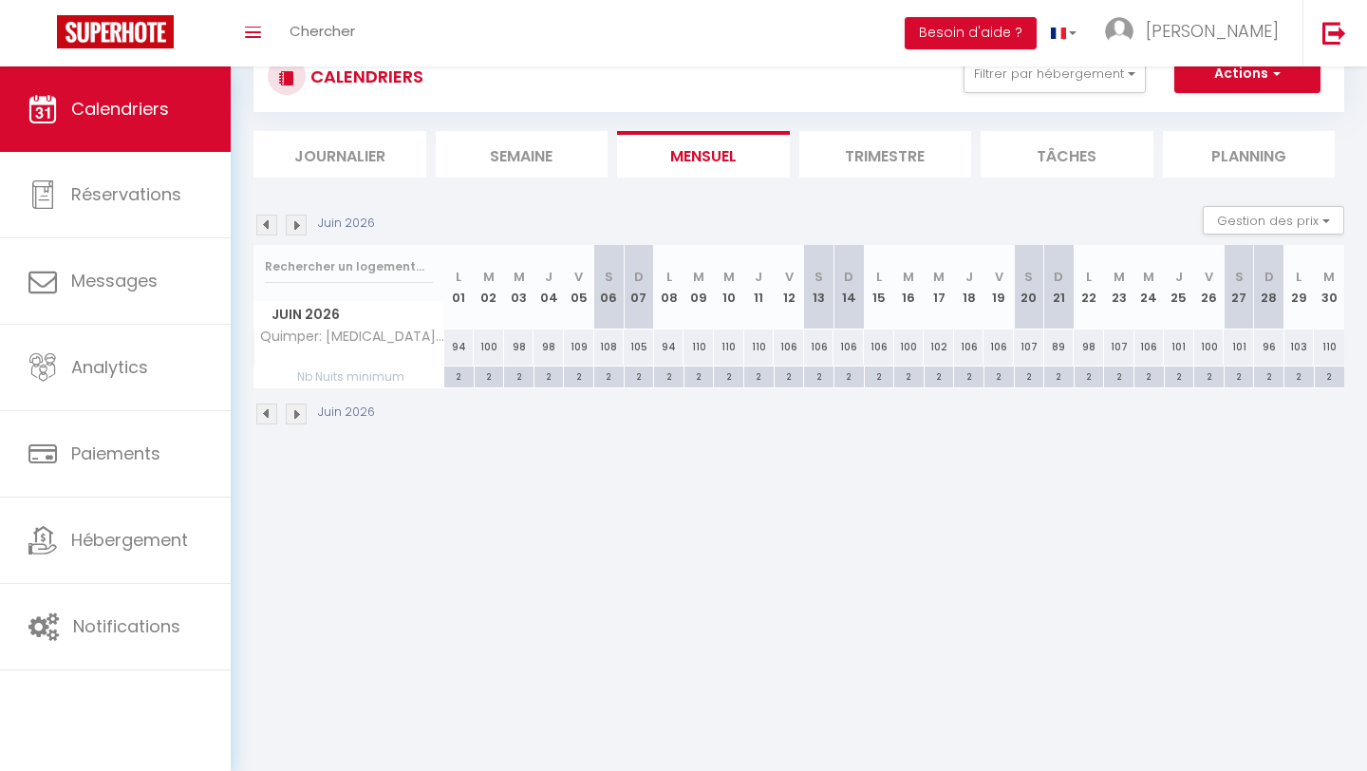
click at [269, 224] on img at bounding box center [266, 224] width 21 height 21
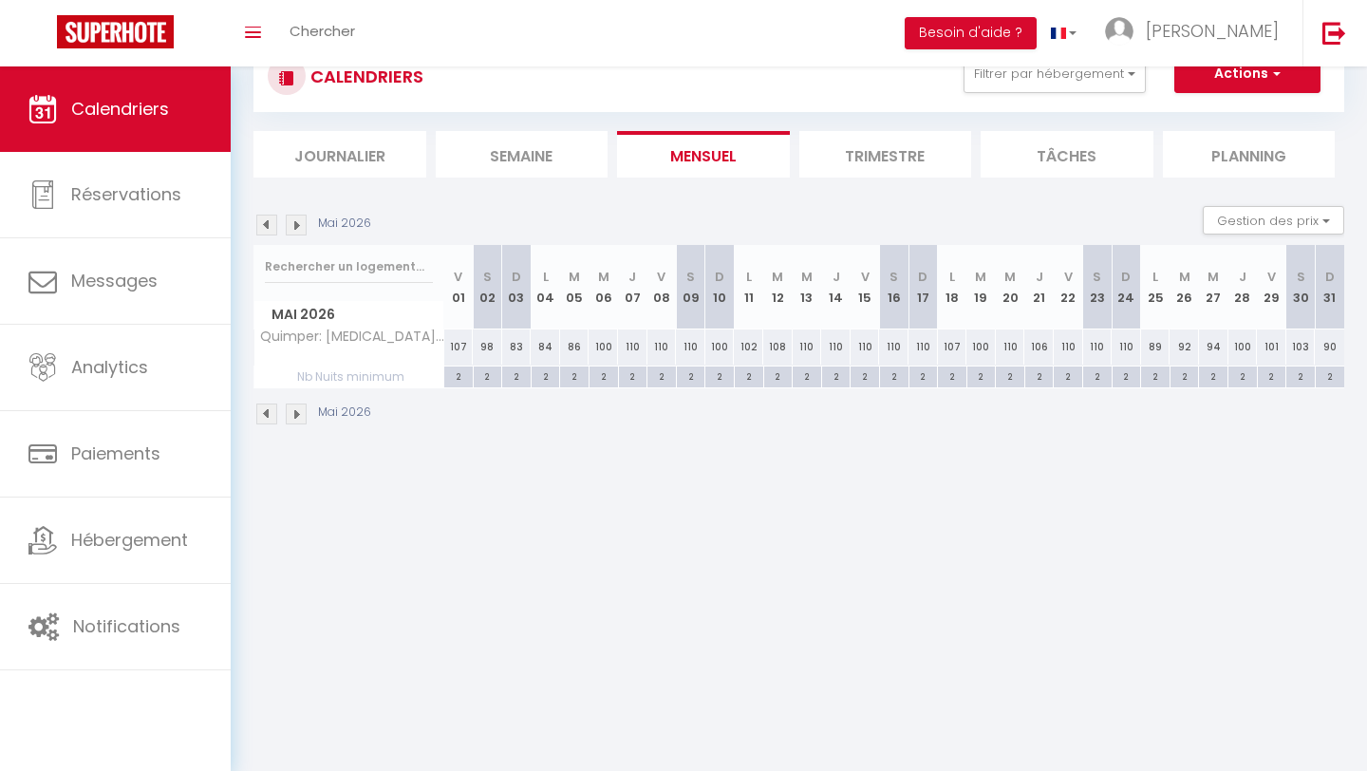
click at [269, 224] on img at bounding box center [266, 224] width 21 height 21
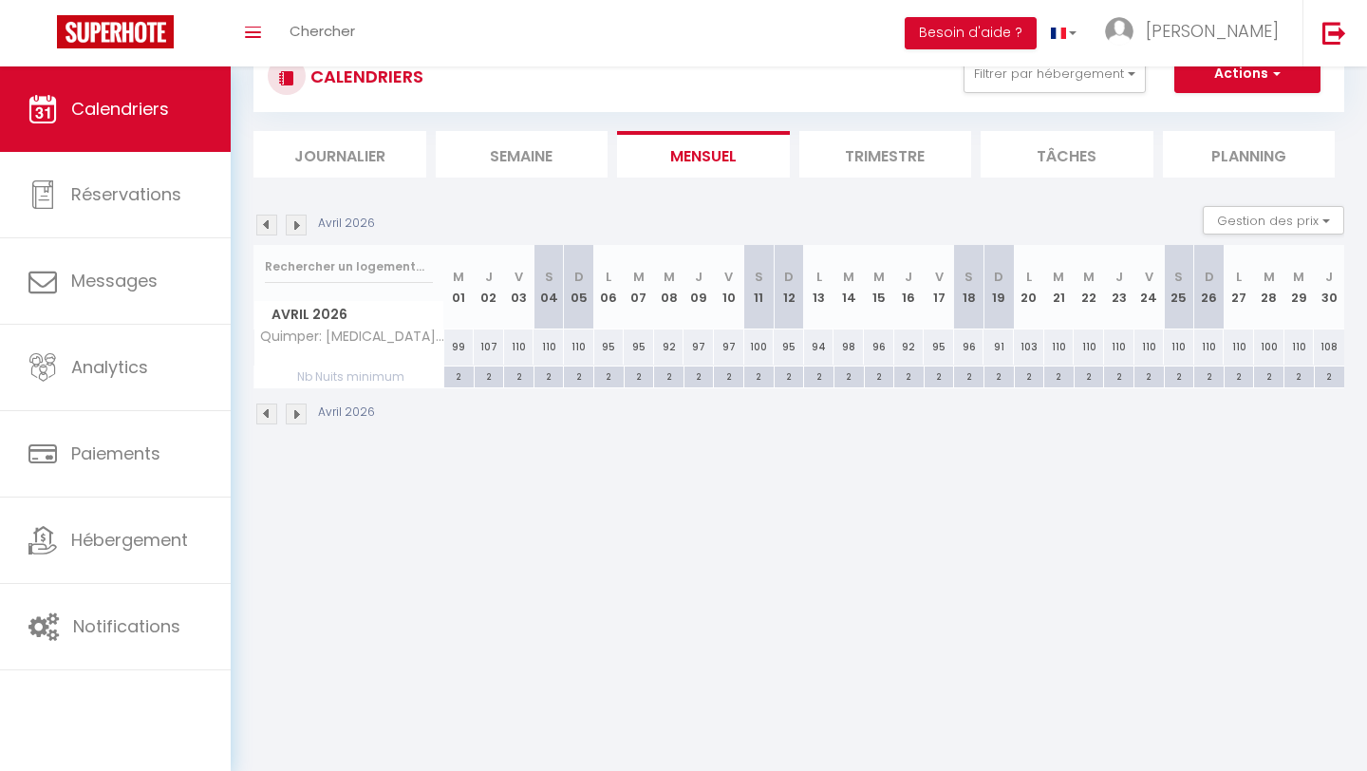
click at [269, 224] on img at bounding box center [266, 224] width 21 height 21
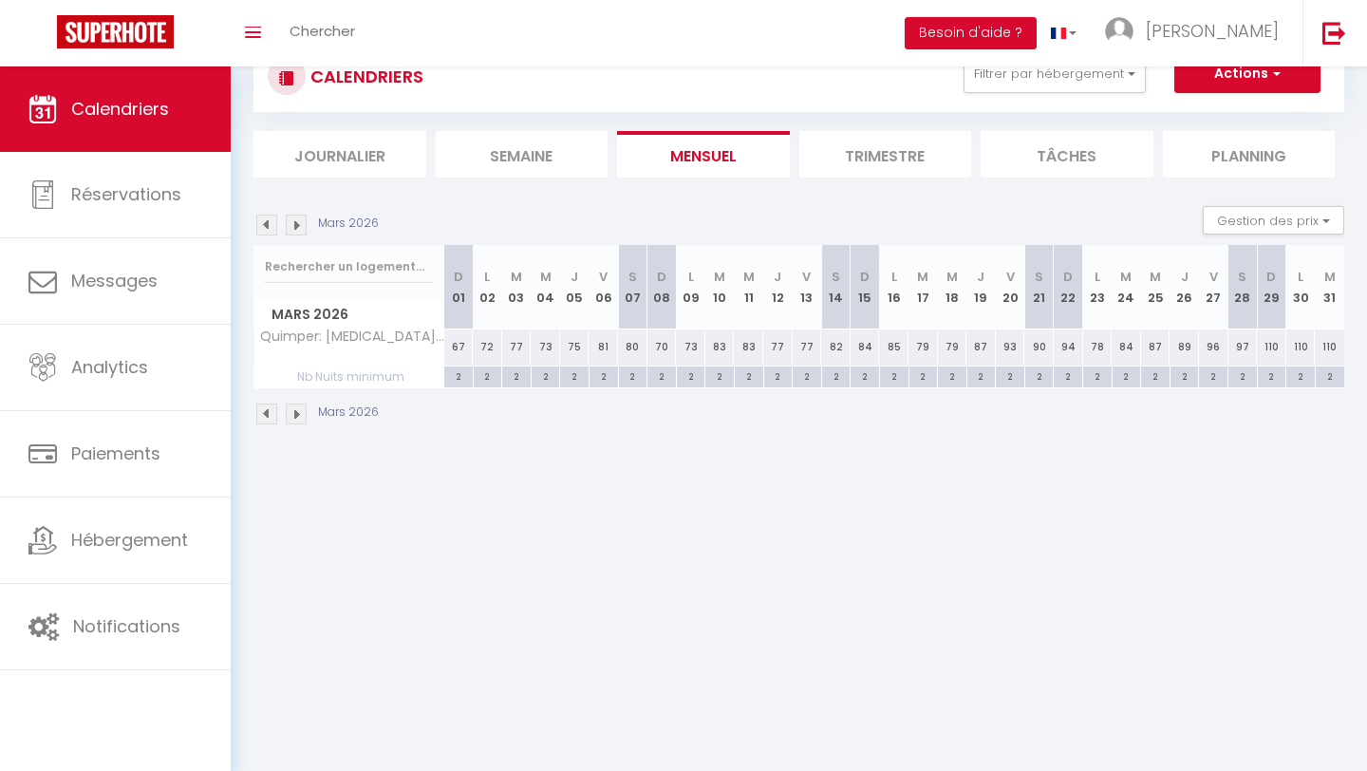
click at [289, 226] on img at bounding box center [296, 224] width 21 height 21
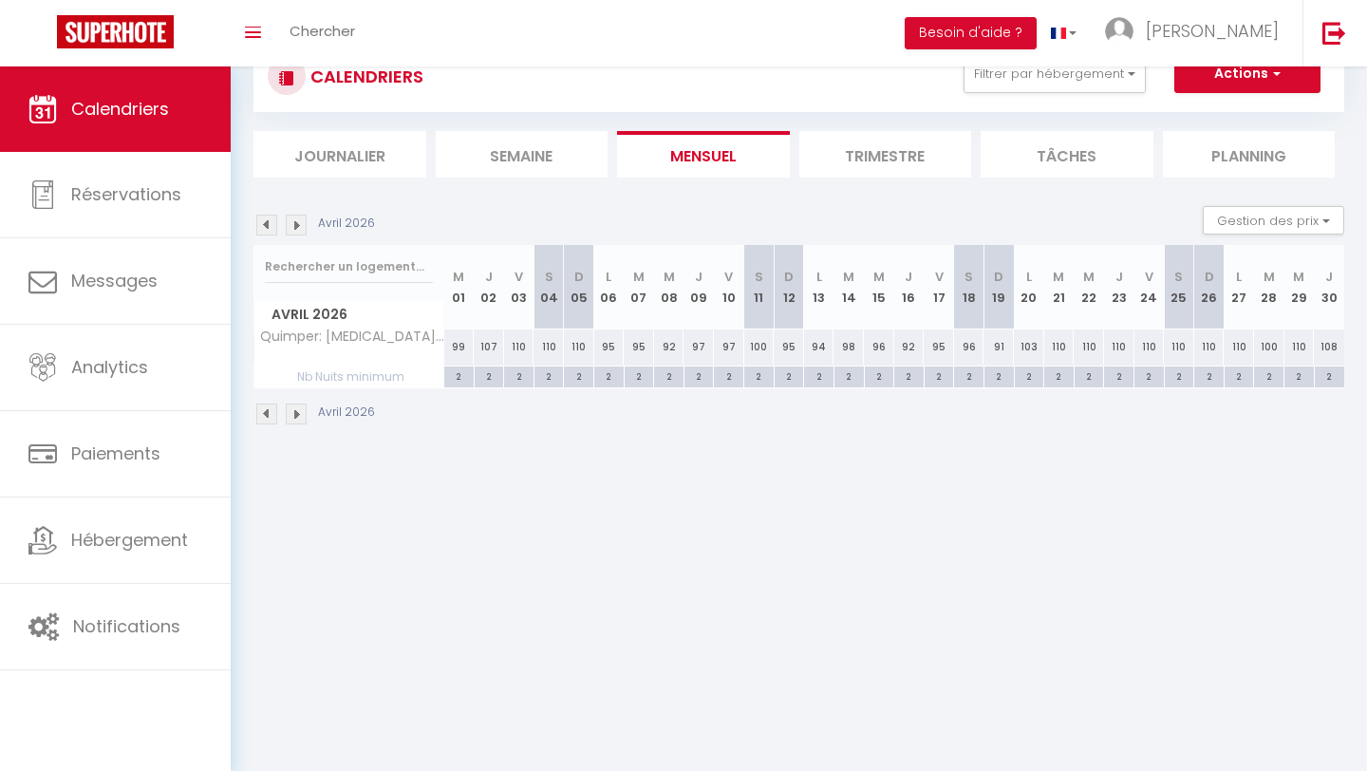
click at [261, 224] on img at bounding box center [266, 224] width 21 height 21
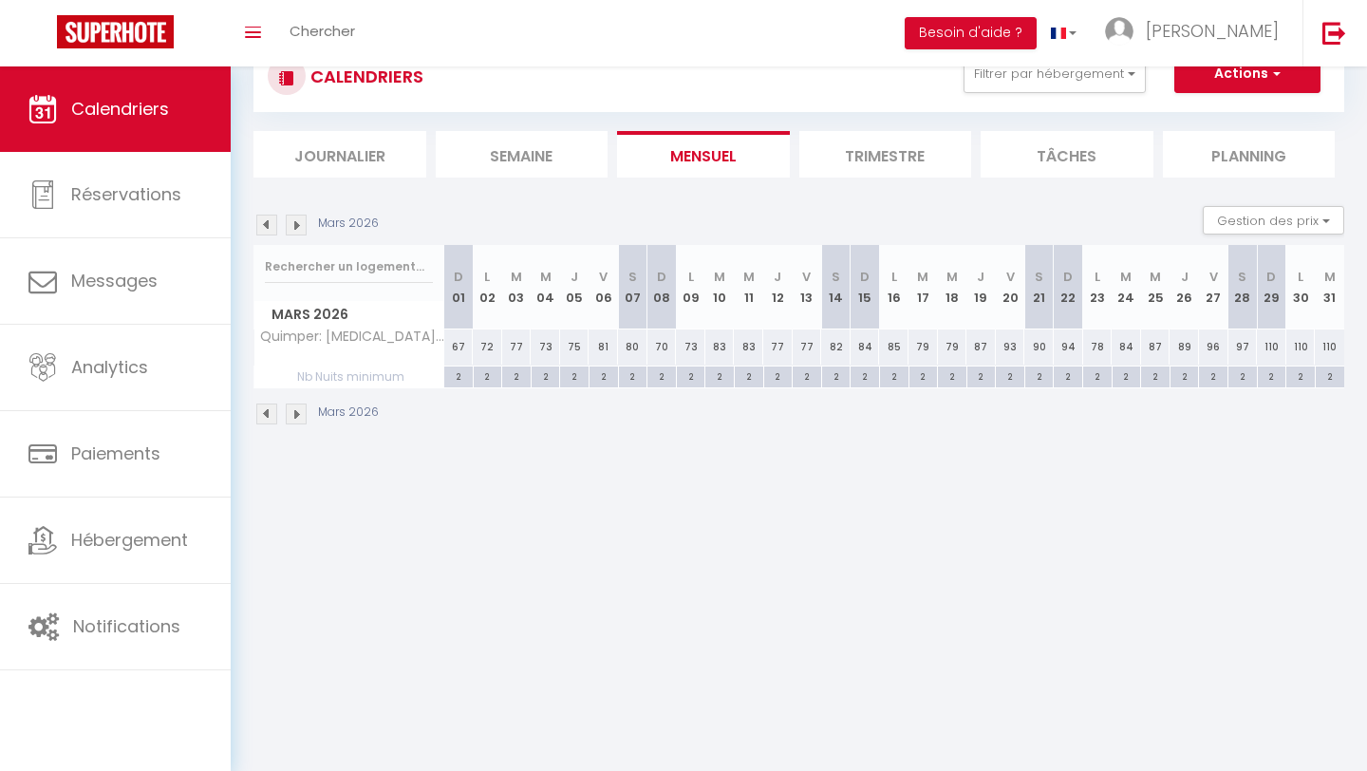
click at [261, 224] on img at bounding box center [266, 224] width 21 height 21
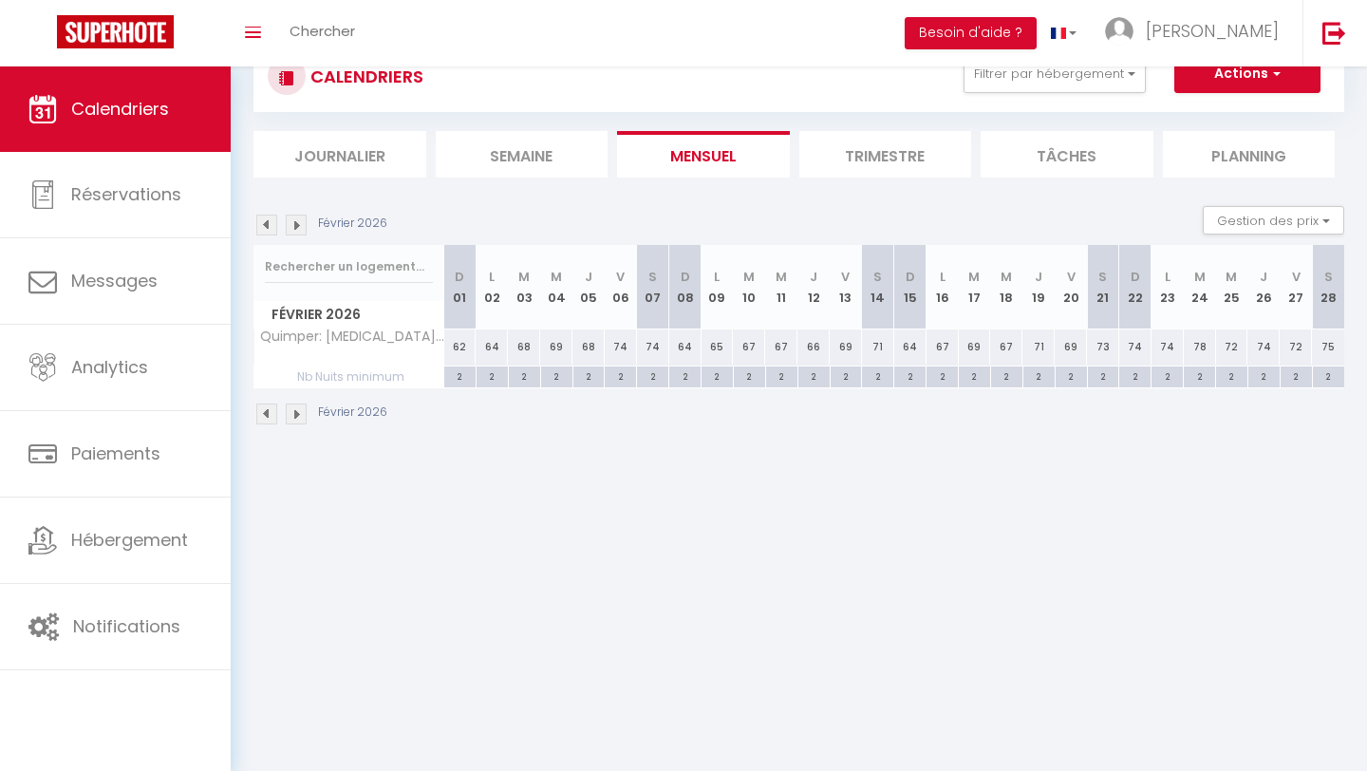
click at [261, 224] on img at bounding box center [266, 224] width 21 height 21
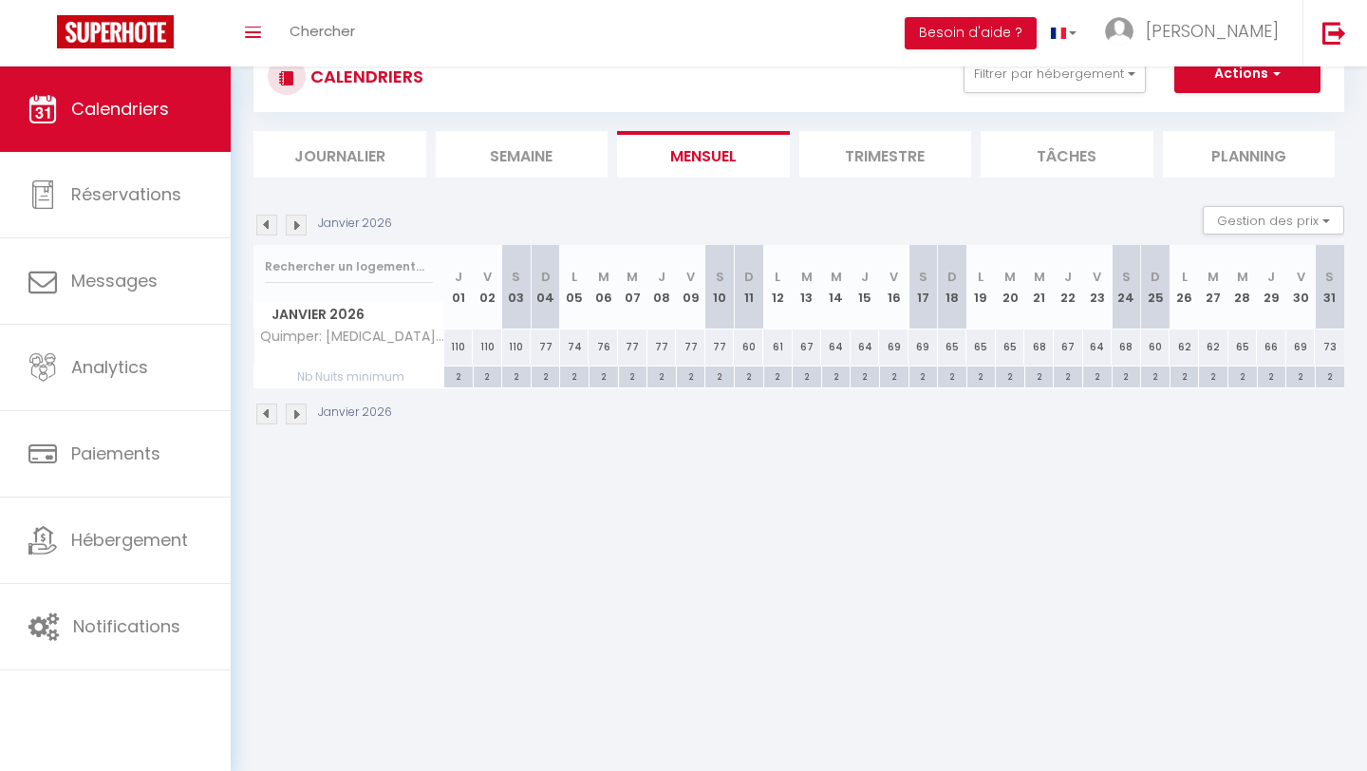
click at [292, 233] on img at bounding box center [296, 224] width 21 height 21
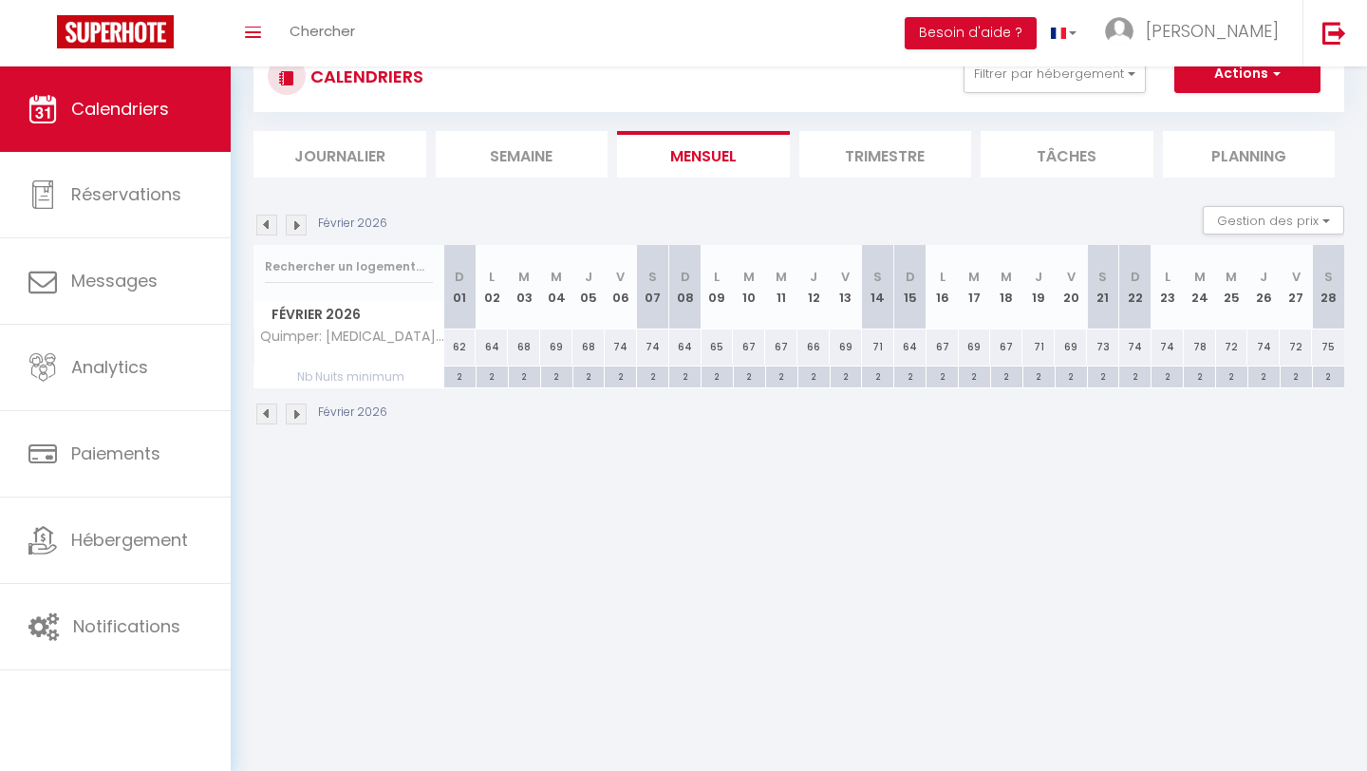
click at [267, 229] on img at bounding box center [266, 224] width 21 height 21
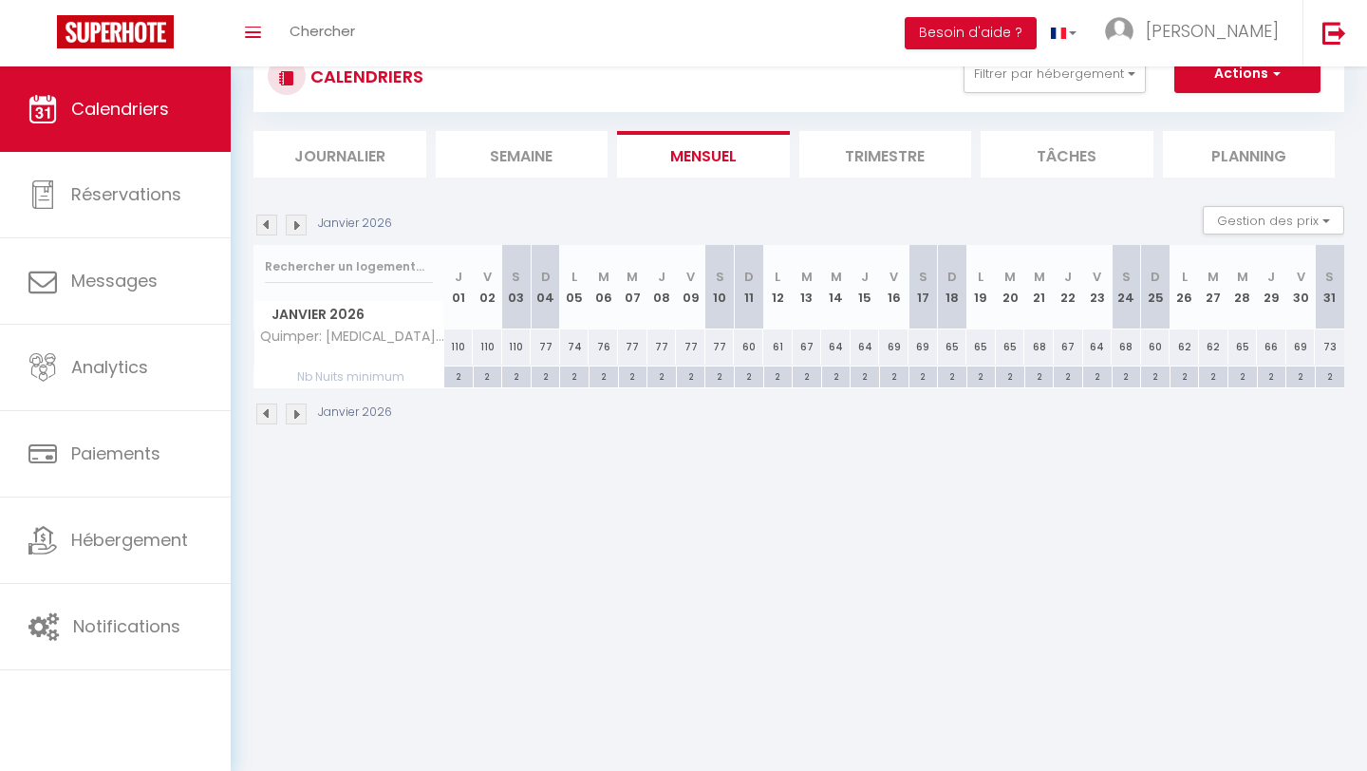
click at [268, 231] on img at bounding box center [266, 224] width 21 height 21
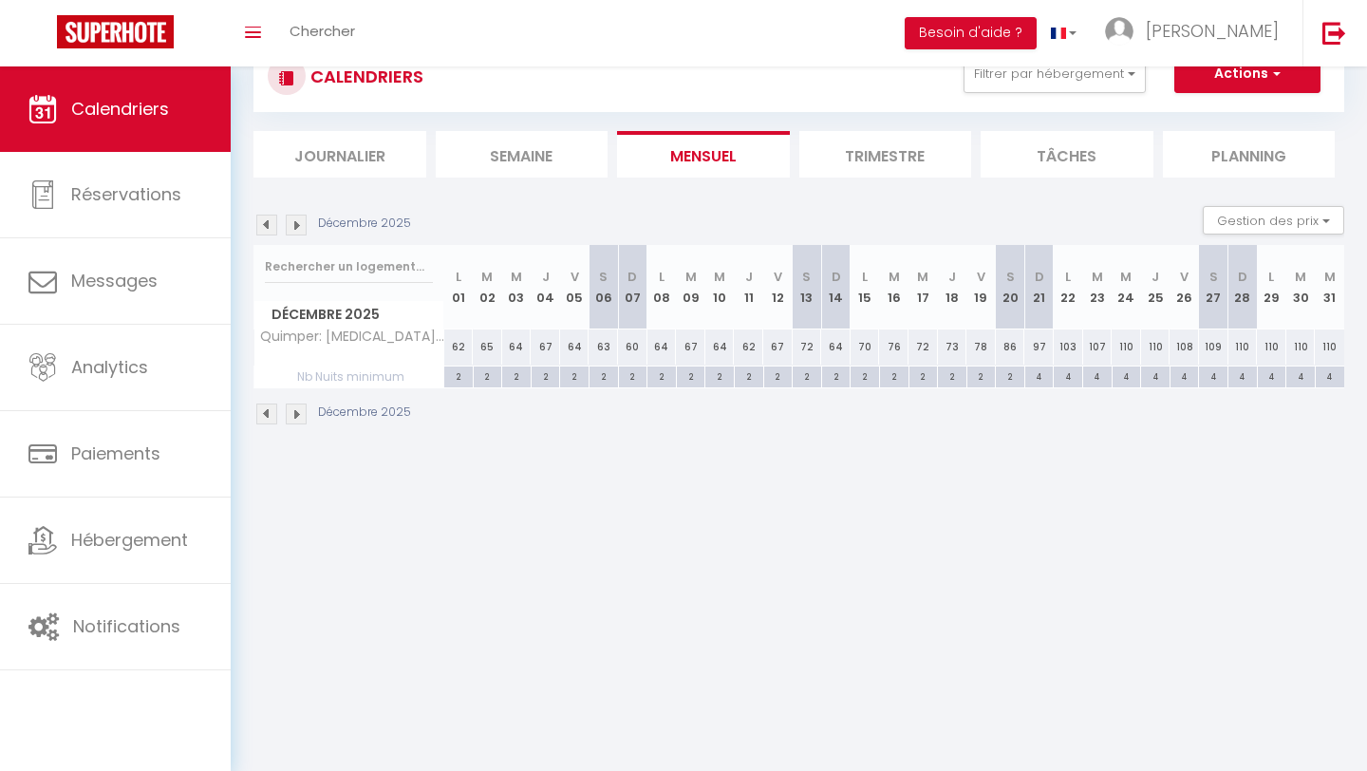
click at [295, 230] on img at bounding box center [296, 224] width 21 height 21
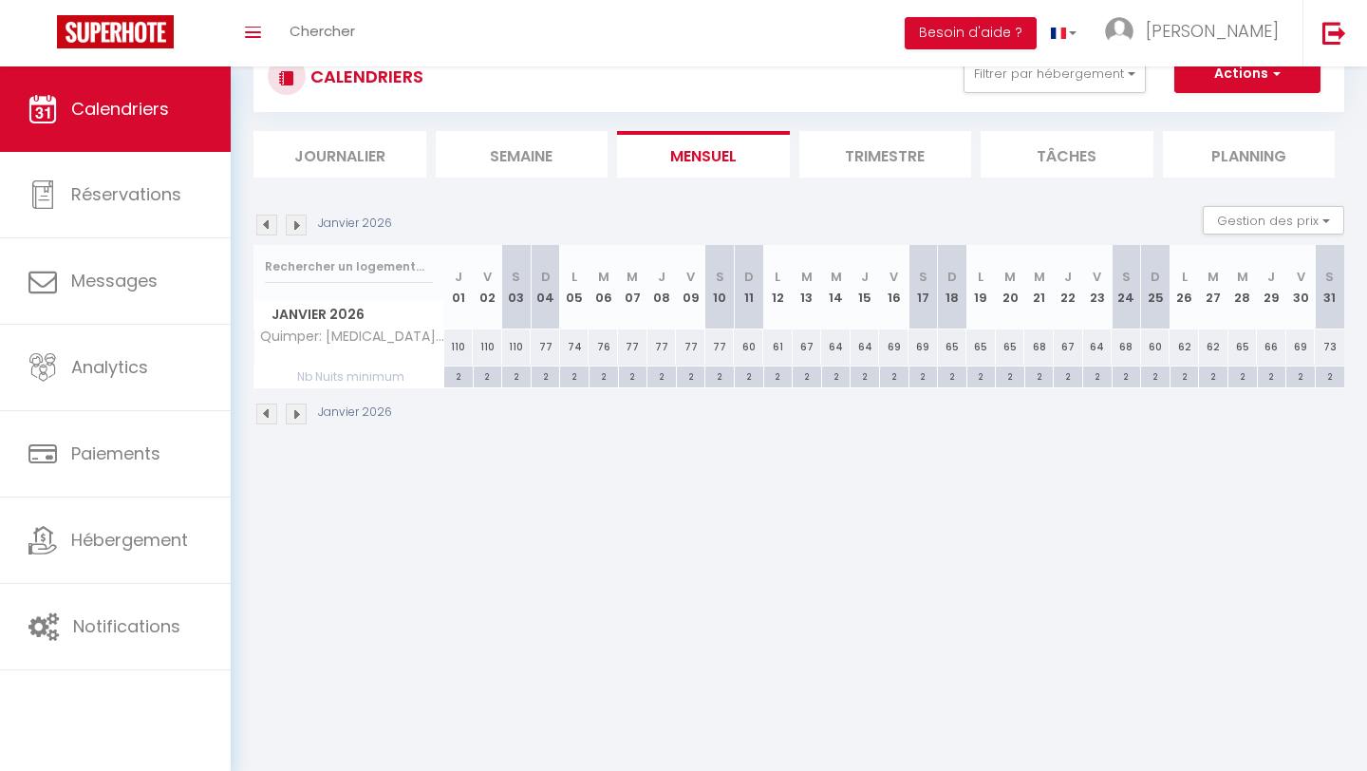
click at [458, 379] on div "2" at bounding box center [458, 375] width 28 height 18
type input "2"
type input "Jeu 01 Janvier 2026"
type input "Ven 02 Janvier 2026"
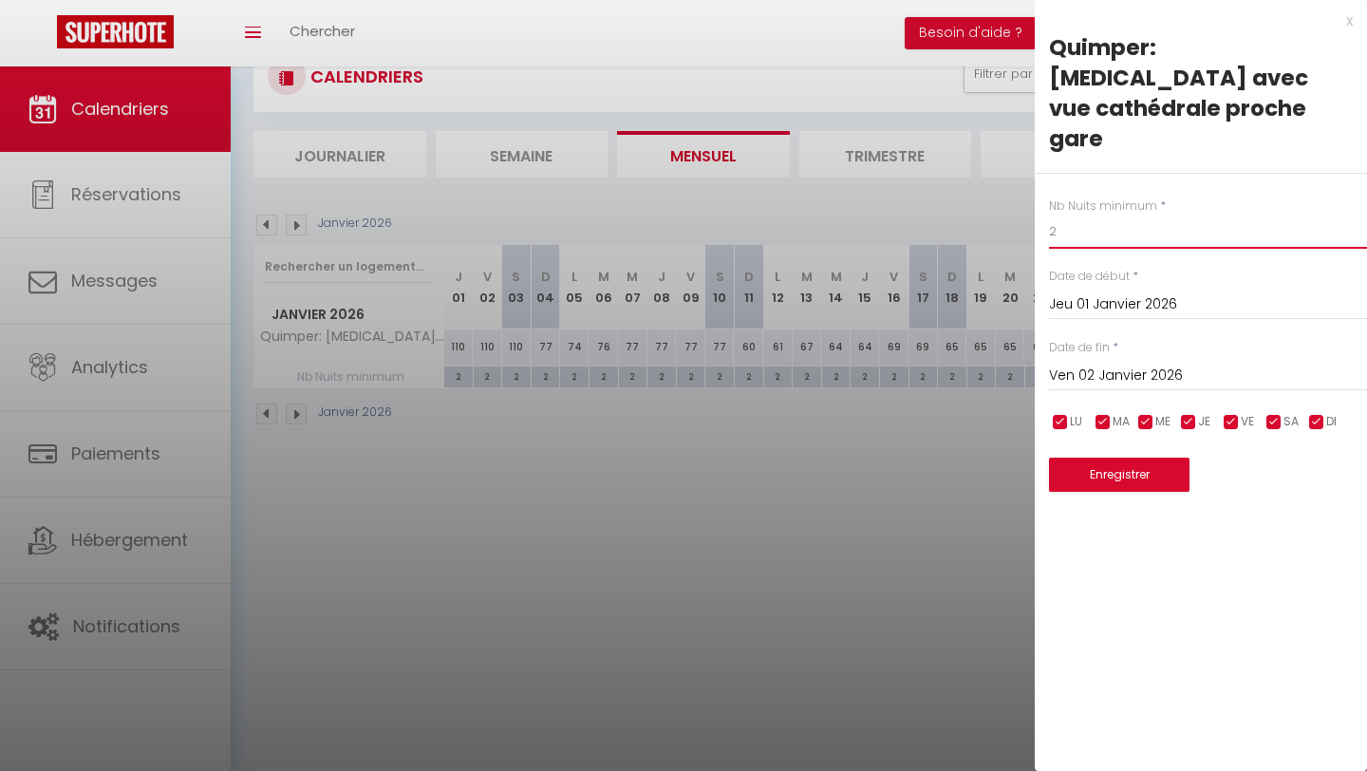
click at [978, 214] on input "2" at bounding box center [1208, 231] width 318 height 34
type input "4"
click at [978, 457] on button "Enregistrer" at bounding box center [1119, 474] width 140 height 34
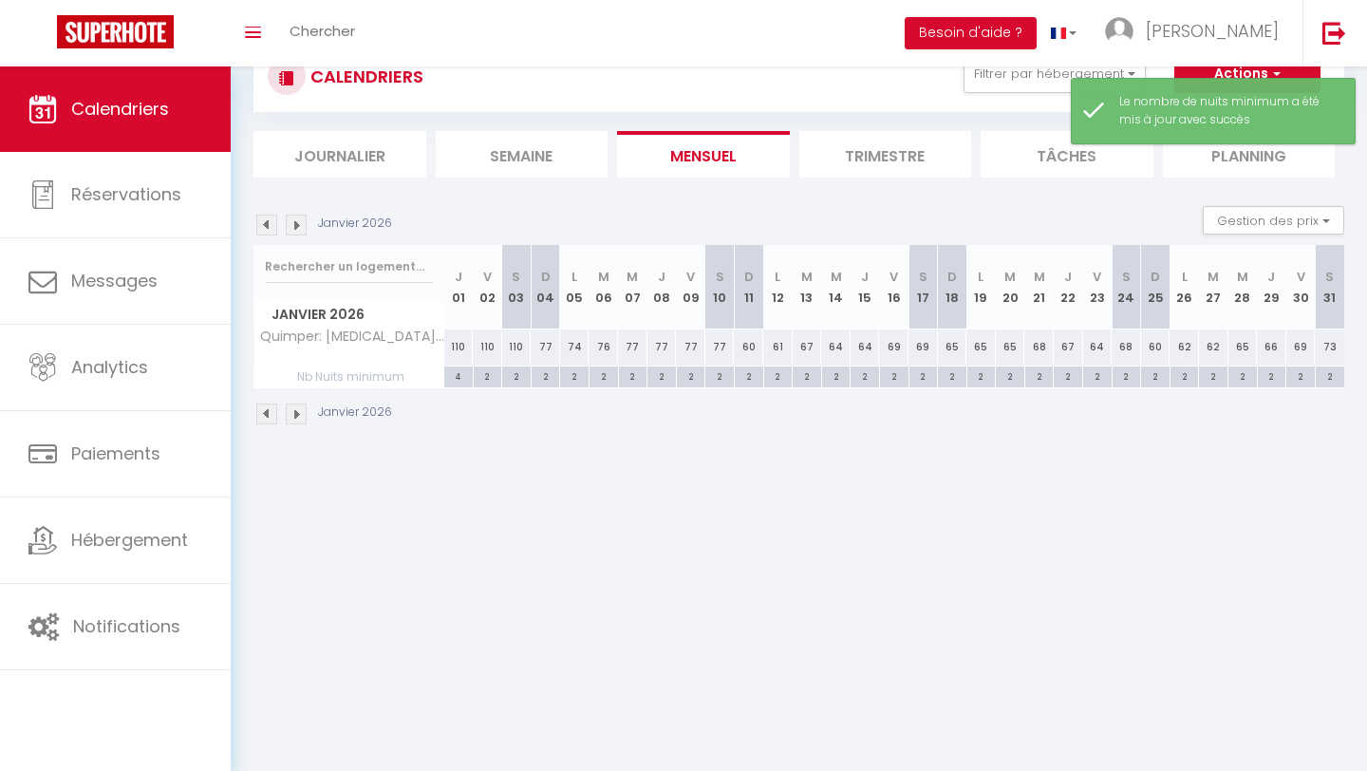
click at [487, 376] on div "2" at bounding box center [488, 375] width 28 height 18
type input "2"
type input "Ven 02 Janvier 2026"
type input "[DATE]"
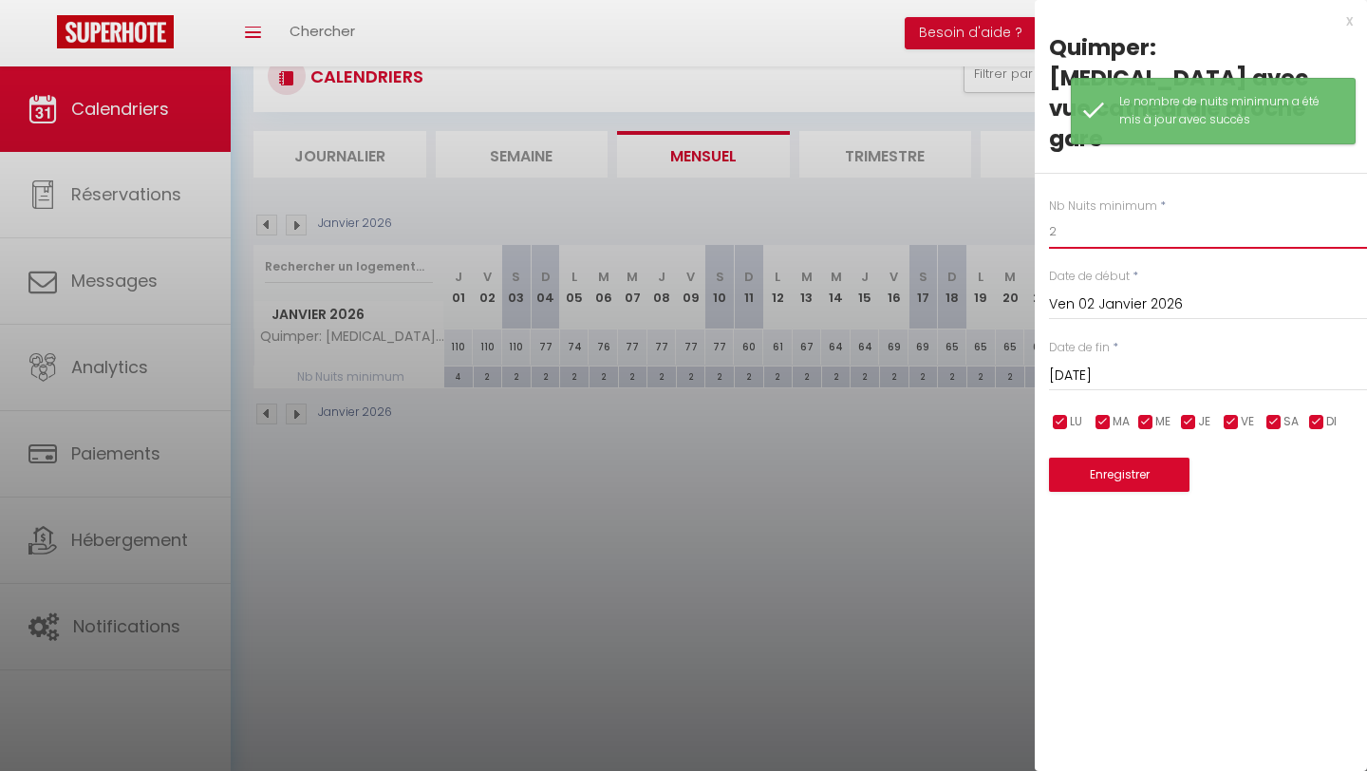
click at [978, 214] on input "2" at bounding box center [1208, 231] width 318 height 34
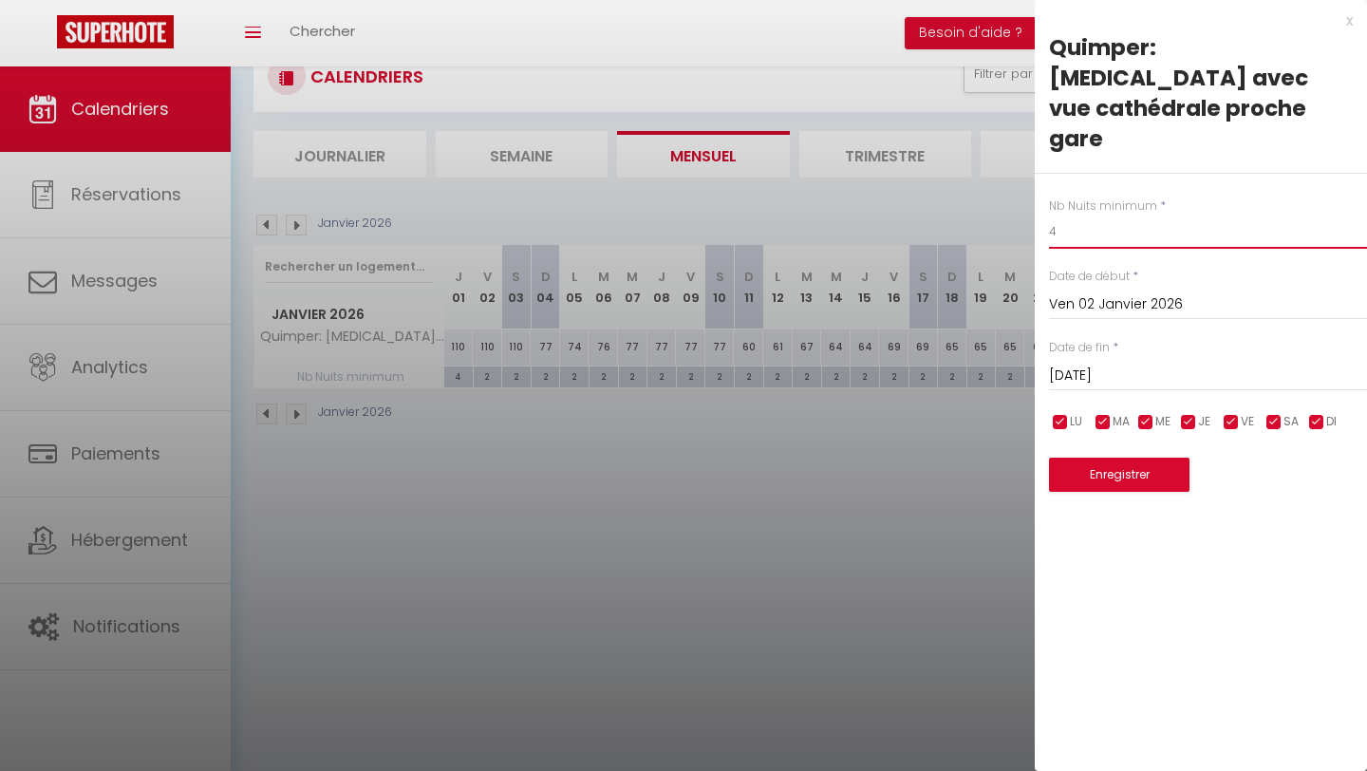
type input "4"
click at [978, 457] on button "Enregistrer" at bounding box center [1119, 474] width 140 height 34
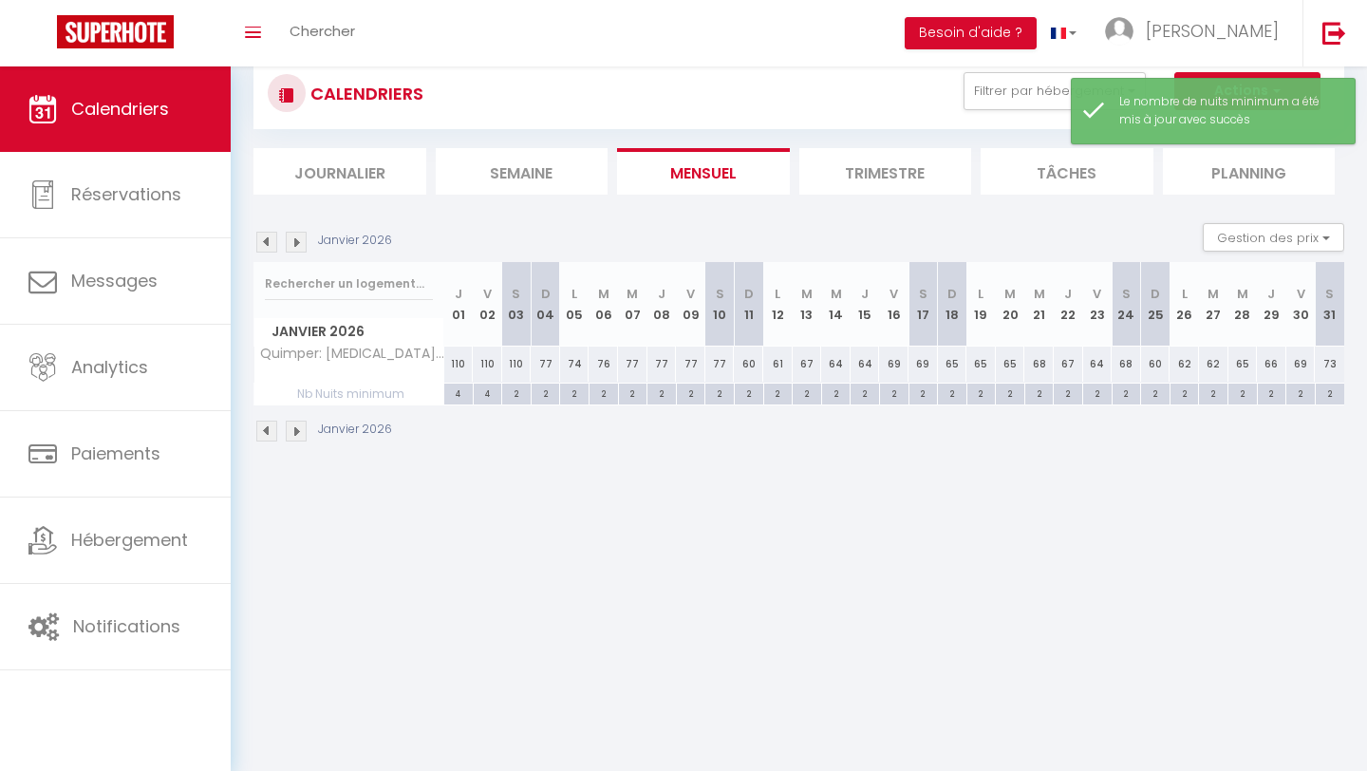
scroll to position [44, 0]
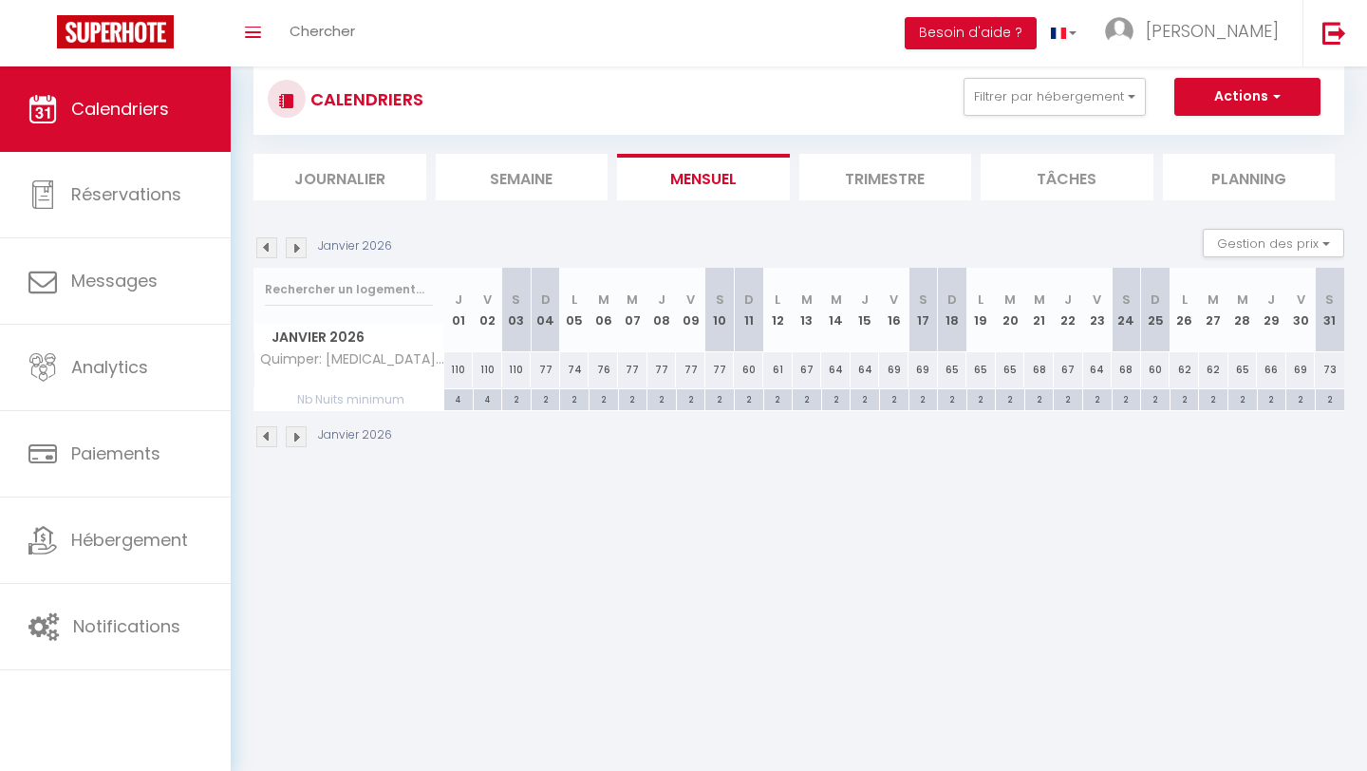
click at [295, 434] on img at bounding box center [296, 436] width 21 height 21
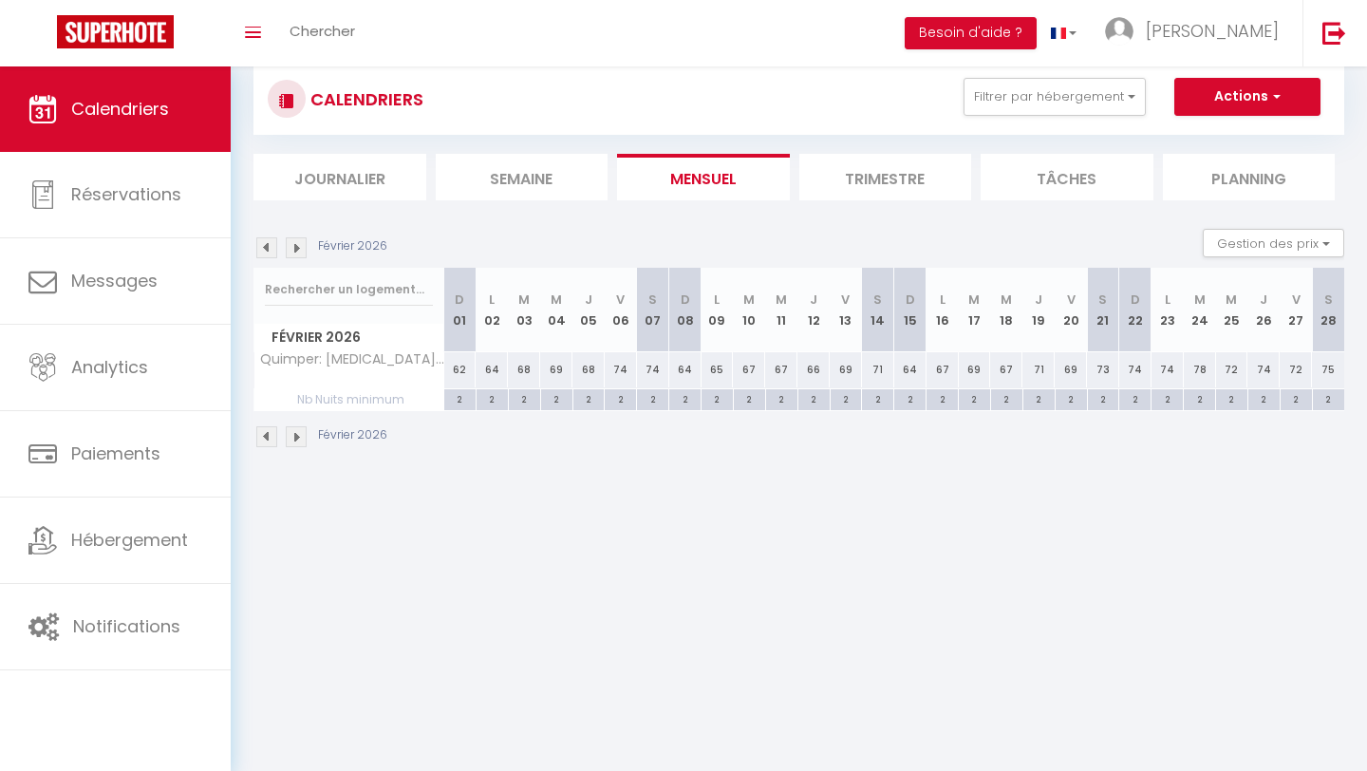
drag, startPoint x: 710, startPoint y: 396, endPoint x: 677, endPoint y: 356, distance: 51.9
click at [677, 356] on tbody "Quimper: [MEDICAL_DATA] avec vue cathédrale proche gare 62 64 68 69 68 74 74 64…" at bounding box center [799, 380] width 1090 height 59
click at [651, 399] on div "2" at bounding box center [652, 398] width 31 height 18
type input "2"
type input "[DATE]"
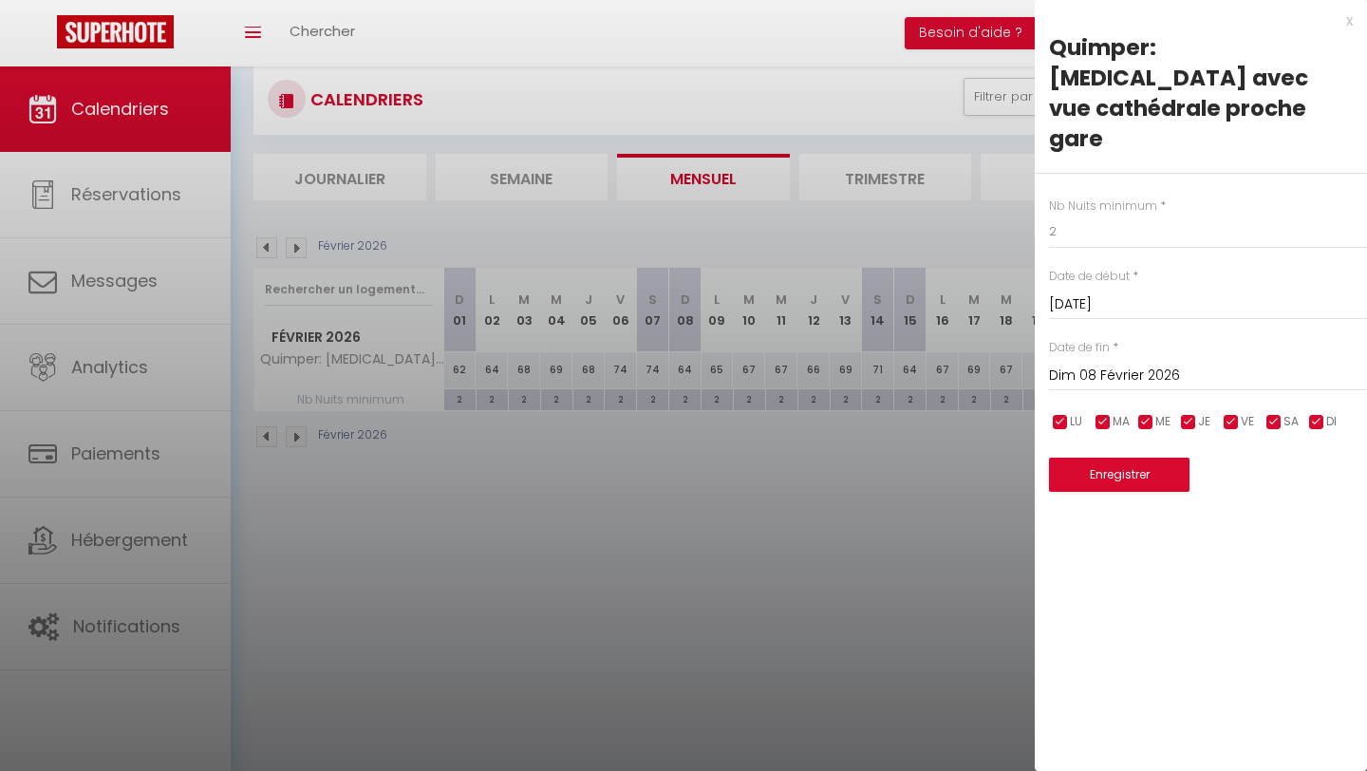
click at [978, 363] on input "Dim 08 Février 2026" at bounding box center [1208, 375] width 318 height 25
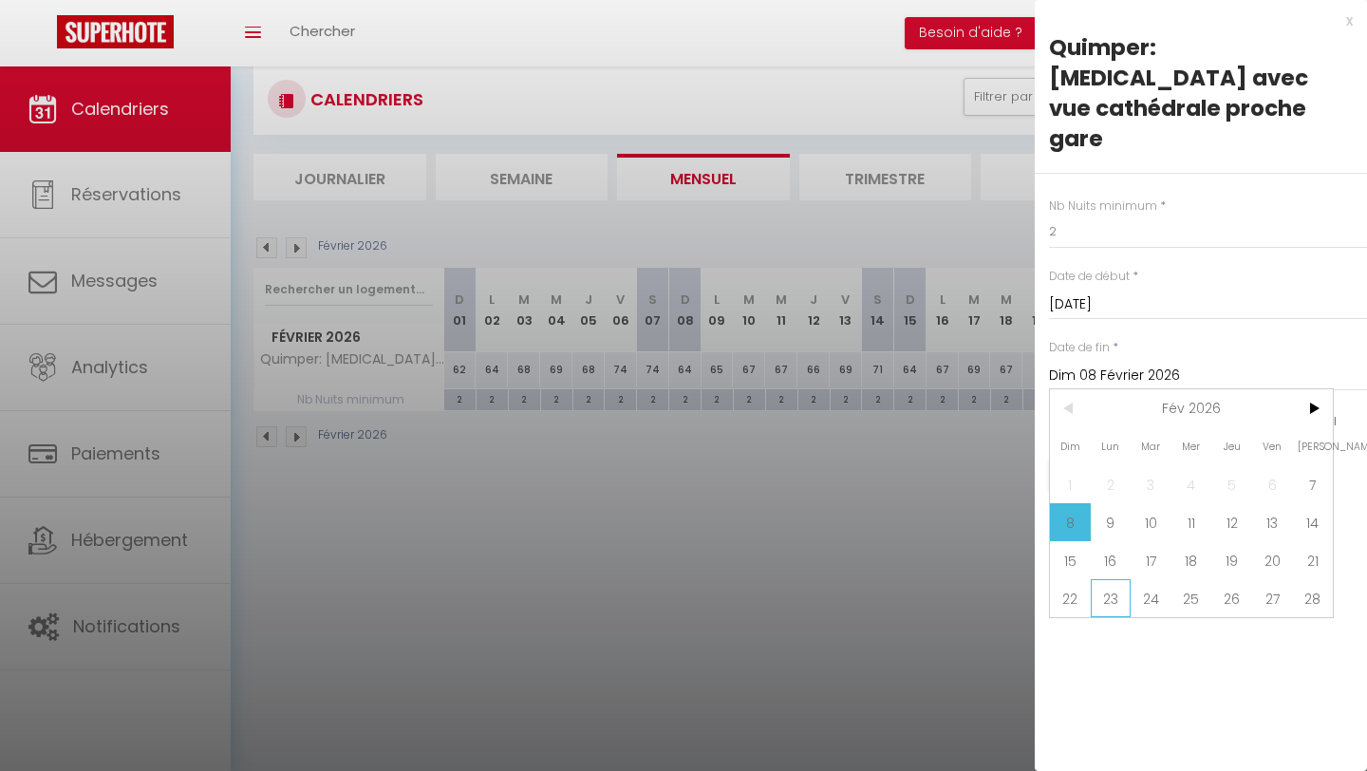
click at [978, 579] on span "23" at bounding box center [1110, 598] width 41 height 38
type input "Lun 23 Février 2026"
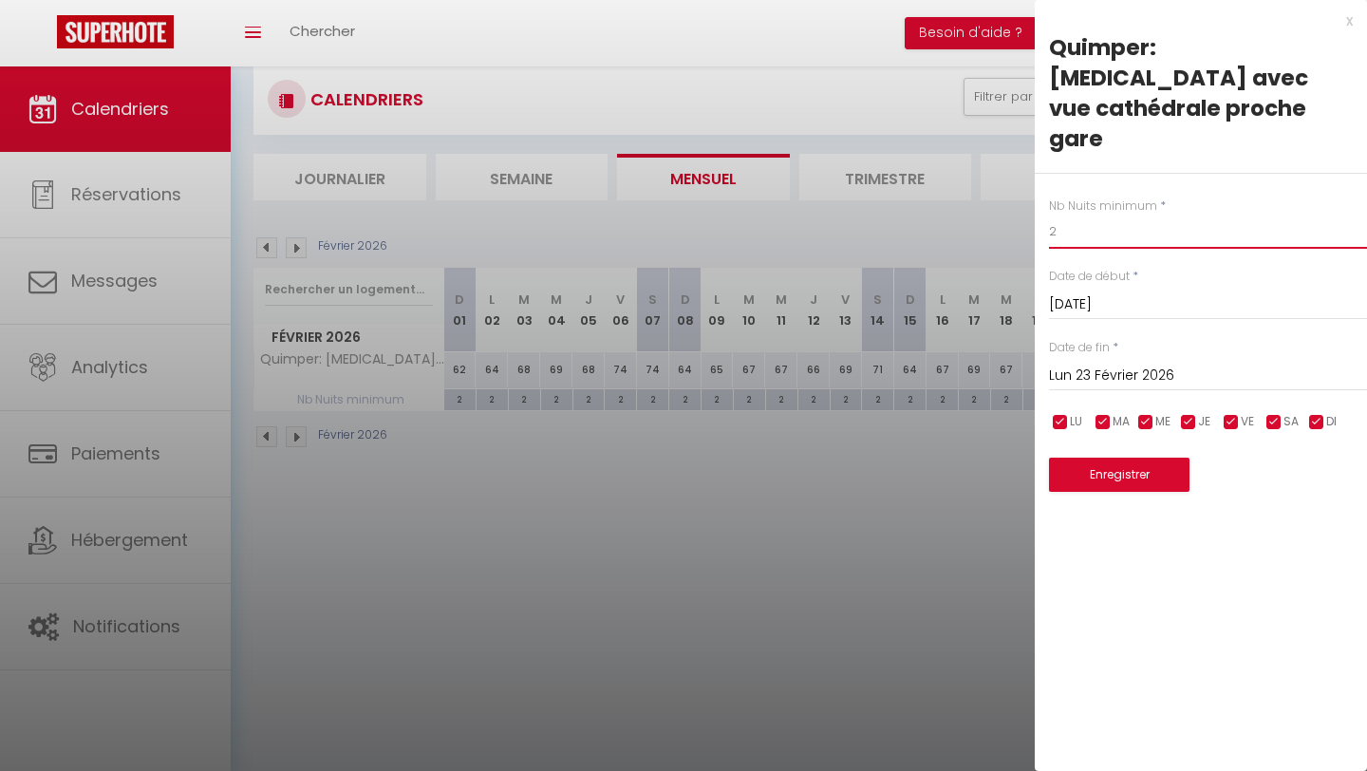
click at [978, 214] on input "2" at bounding box center [1208, 231] width 318 height 34
type input "3"
click at [978, 457] on button "Enregistrer" at bounding box center [1119, 474] width 140 height 34
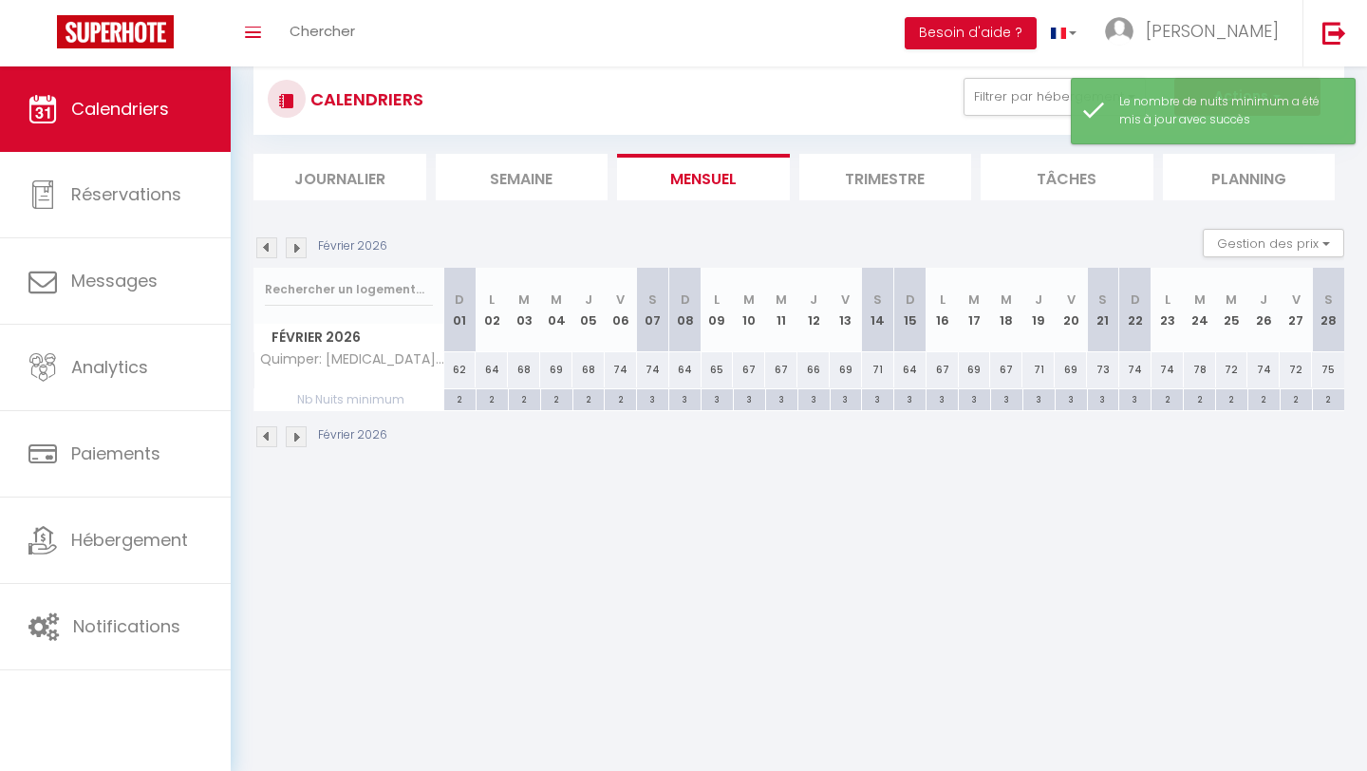
click at [302, 240] on img at bounding box center [296, 247] width 21 height 21
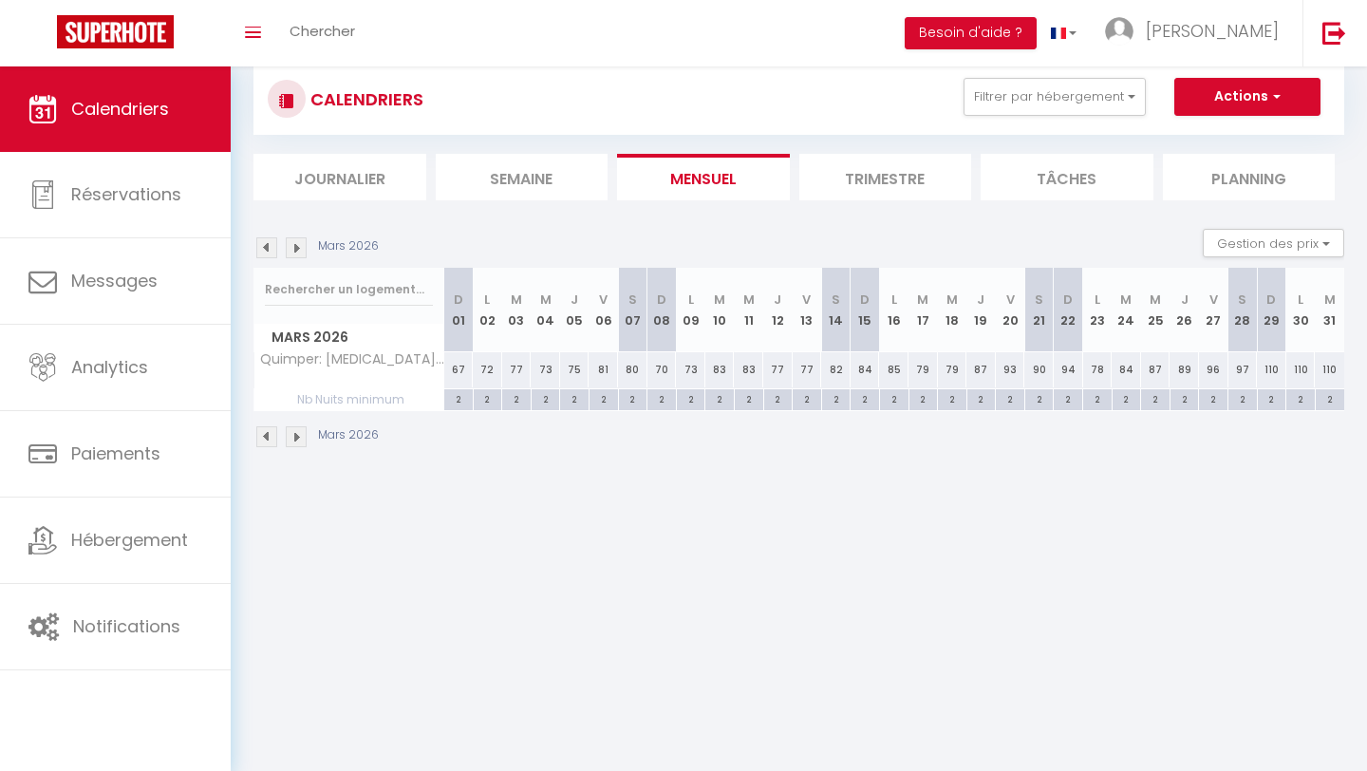
click at [293, 248] on img at bounding box center [296, 247] width 21 height 21
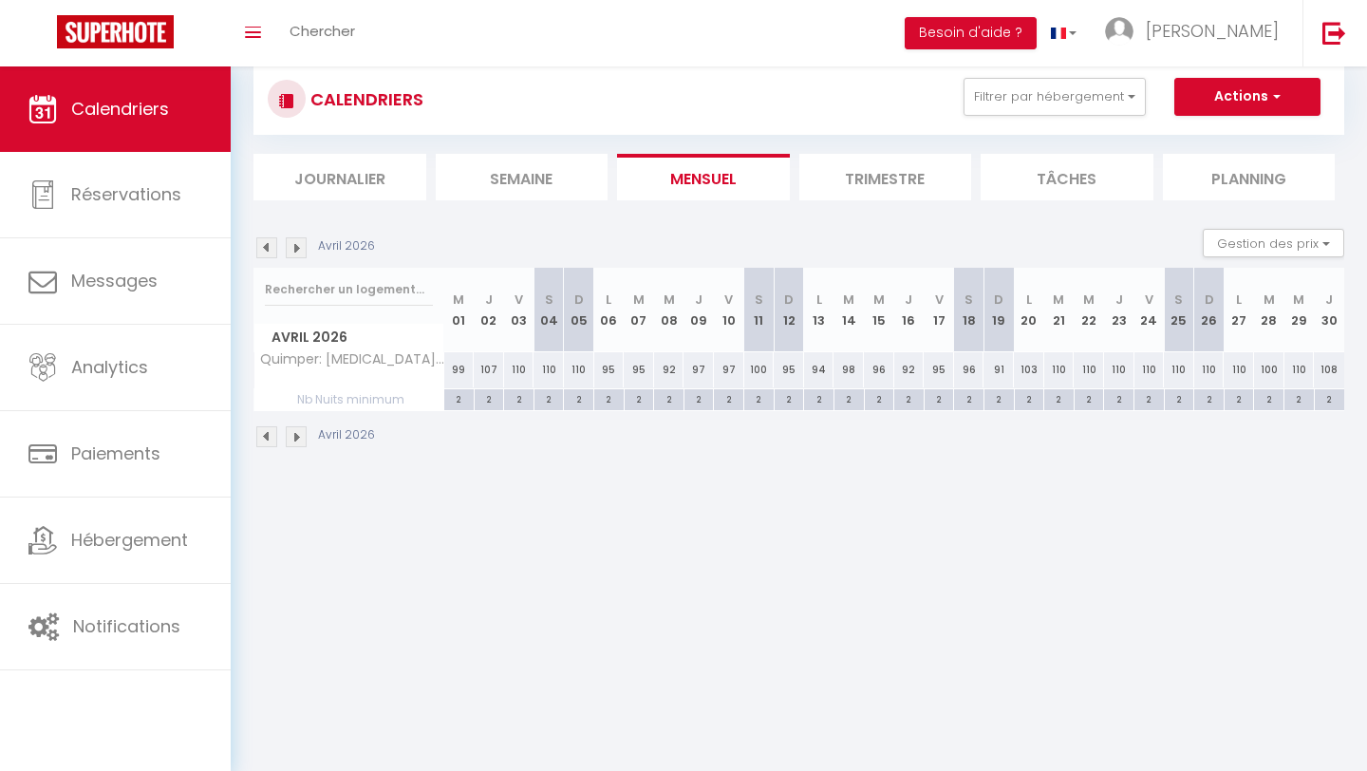
click at [489, 402] on div "2" at bounding box center [489, 398] width 29 height 18
type input "2"
type input "Jeu 02 Avril 2026"
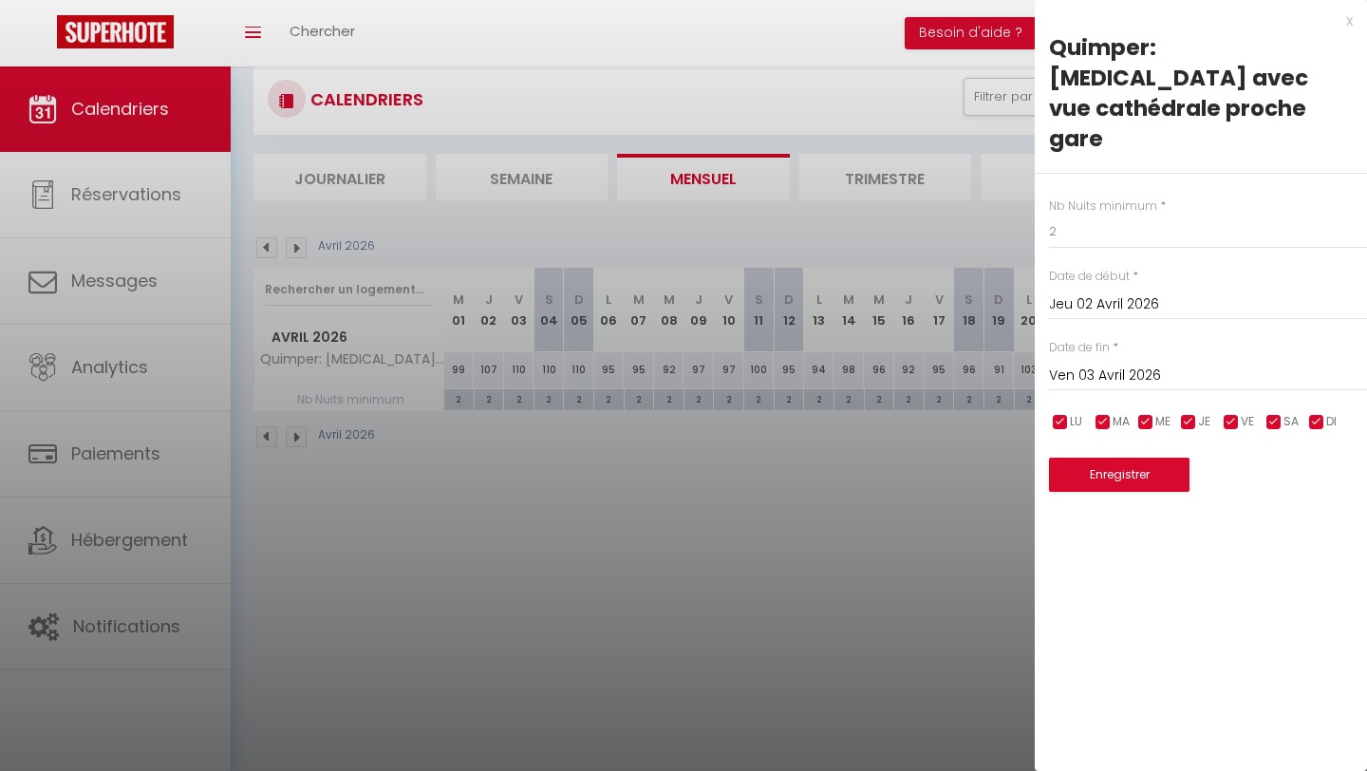
click at [978, 363] on input "Ven 03 Avril 2026" at bounding box center [1208, 375] width 318 height 25
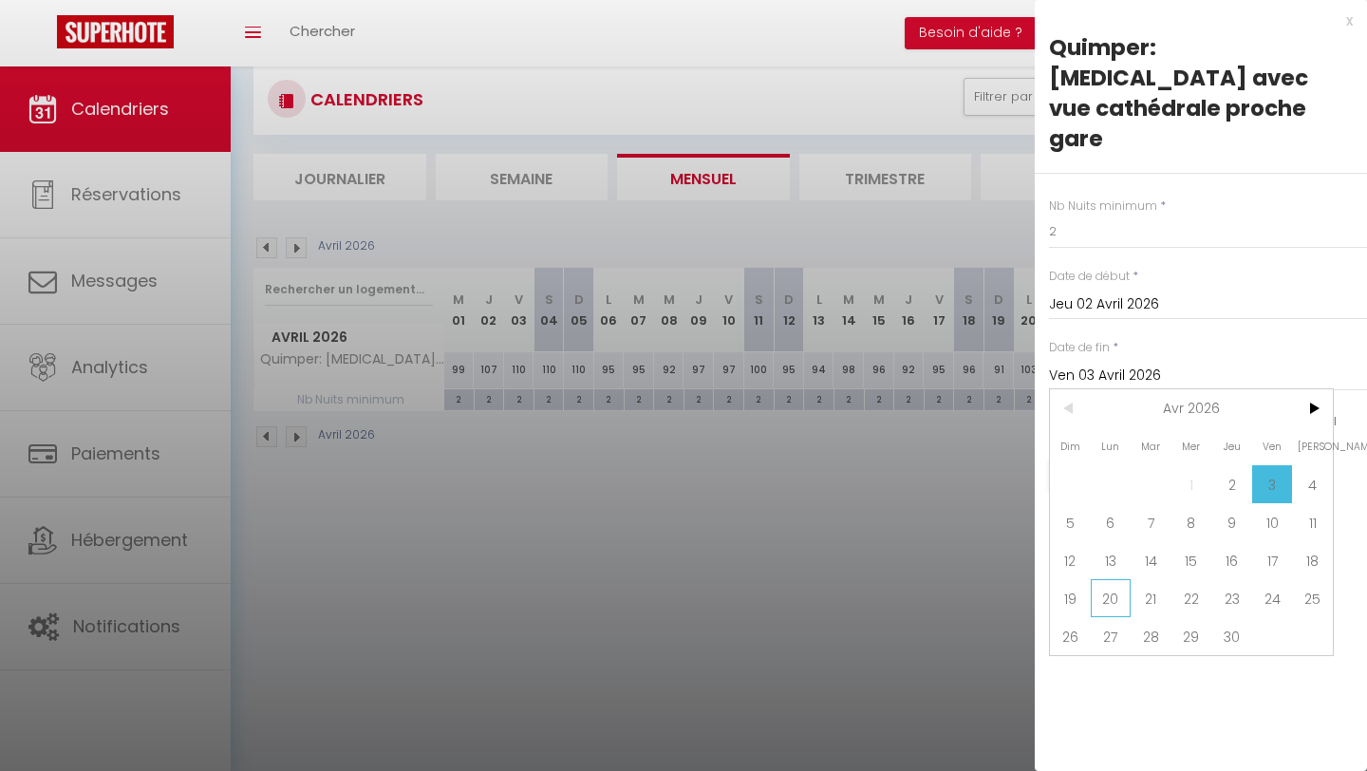
click at [978, 579] on span "20" at bounding box center [1110, 598] width 41 height 38
type input "[DATE]"
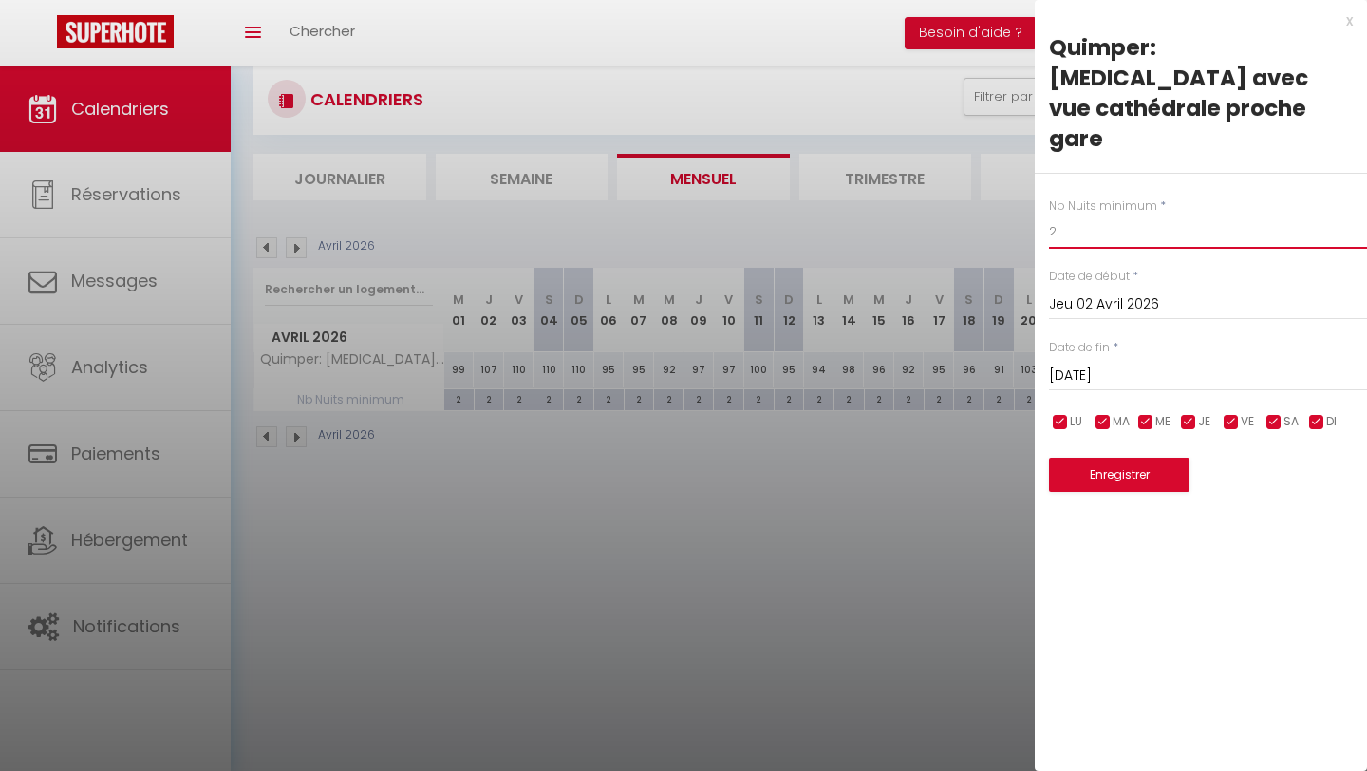
click at [978, 214] on input "2" at bounding box center [1208, 231] width 318 height 34
type input "3"
click at [978, 457] on button "Enregistrer" at bounding box center [1119, 474] width 140 height 34
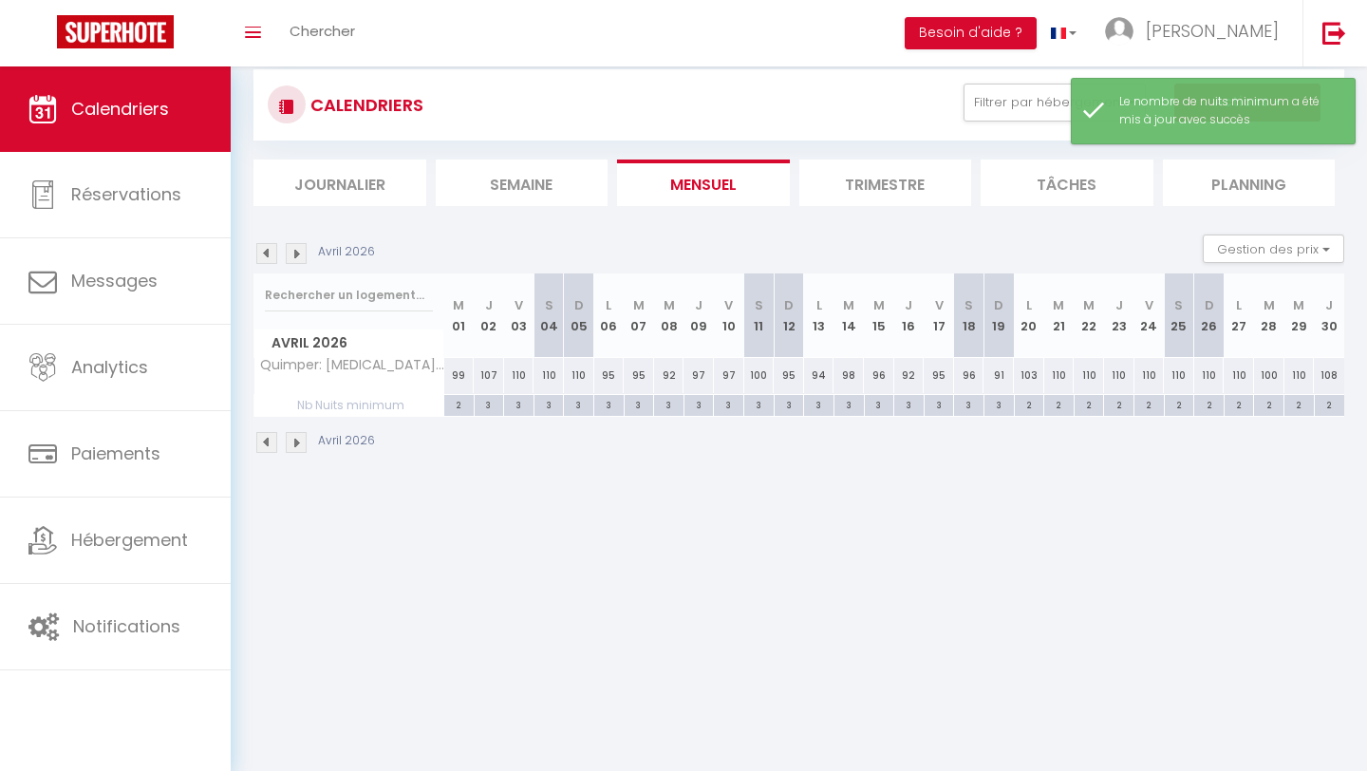
scroll to position [36, 0]
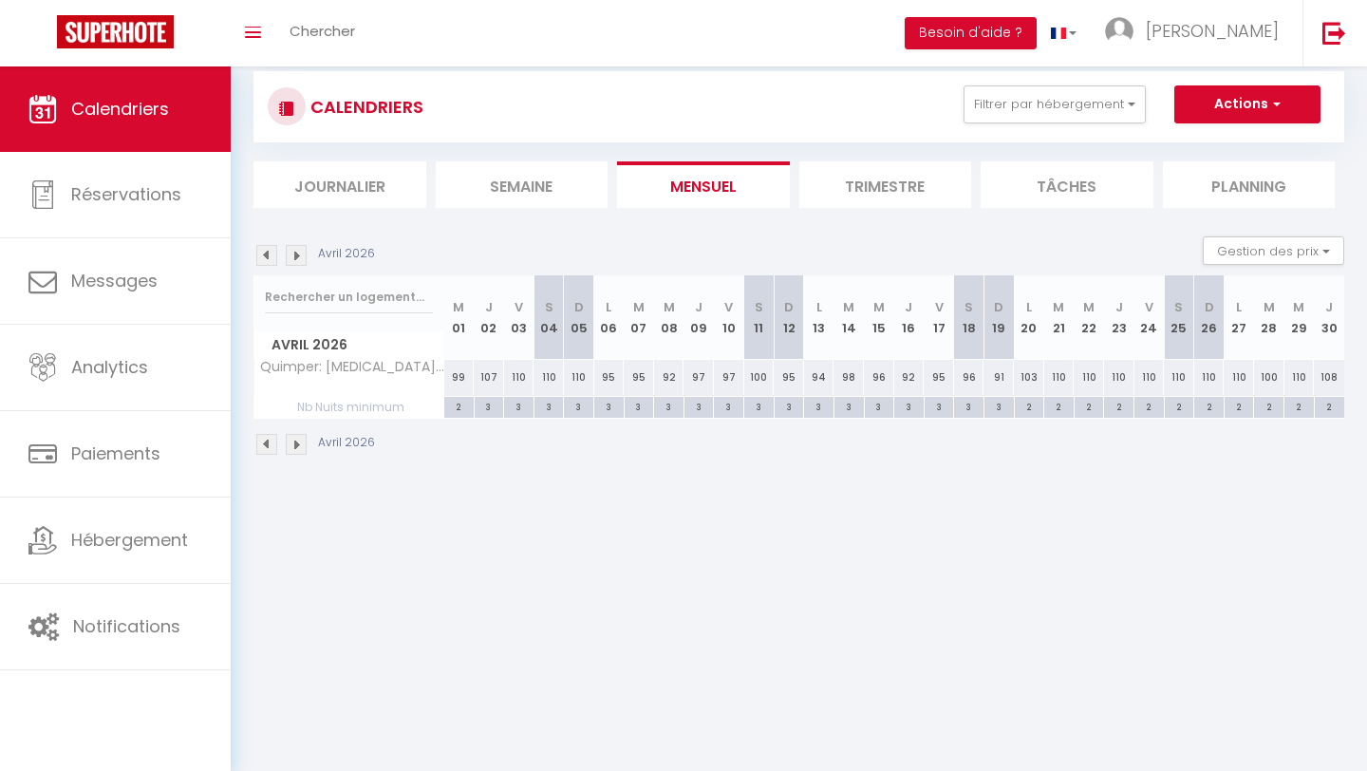
click at [265, 256] on img at bounding box center [266, 255] width 21 height 21
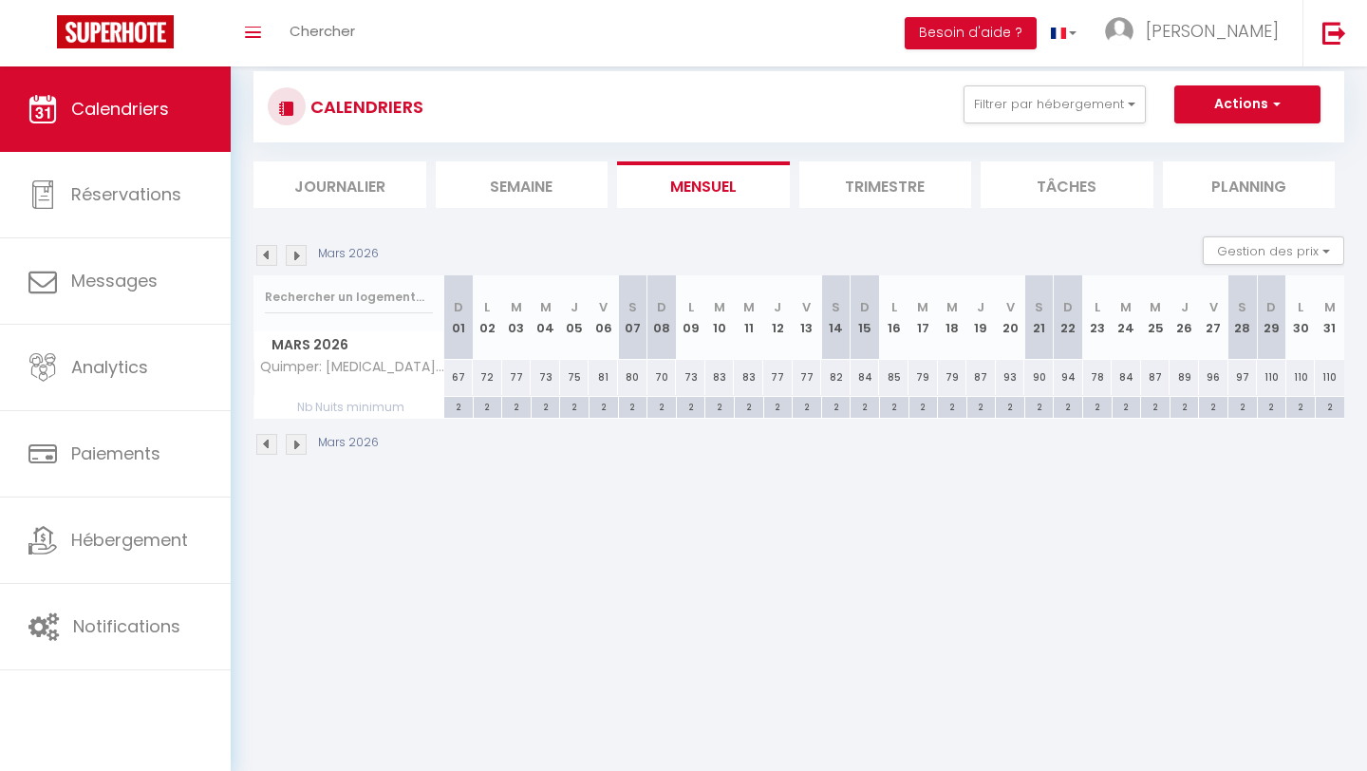
click at [265, 256] on img at bounding box center [266, 255] width 21 height 21
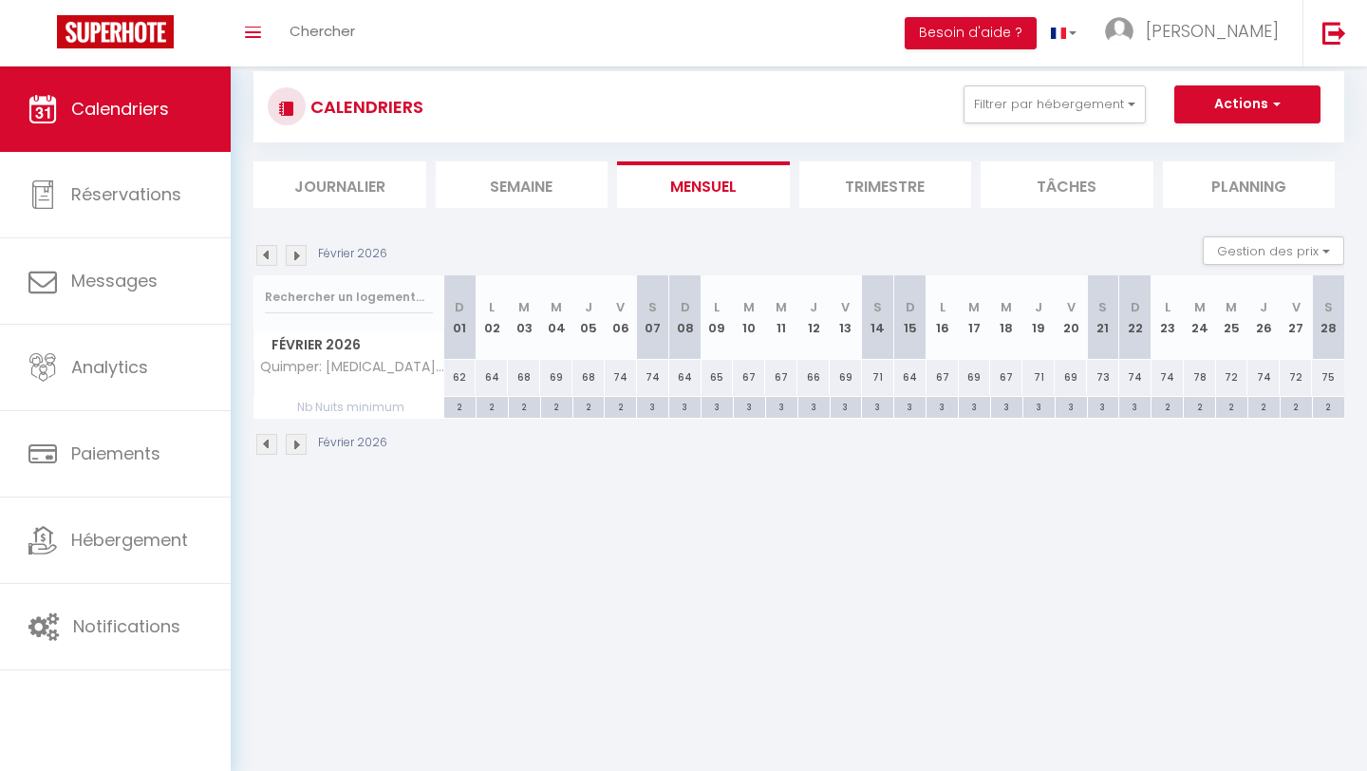
click at [264, 252] on img at bounding box center [266, 255] width 21 height 21
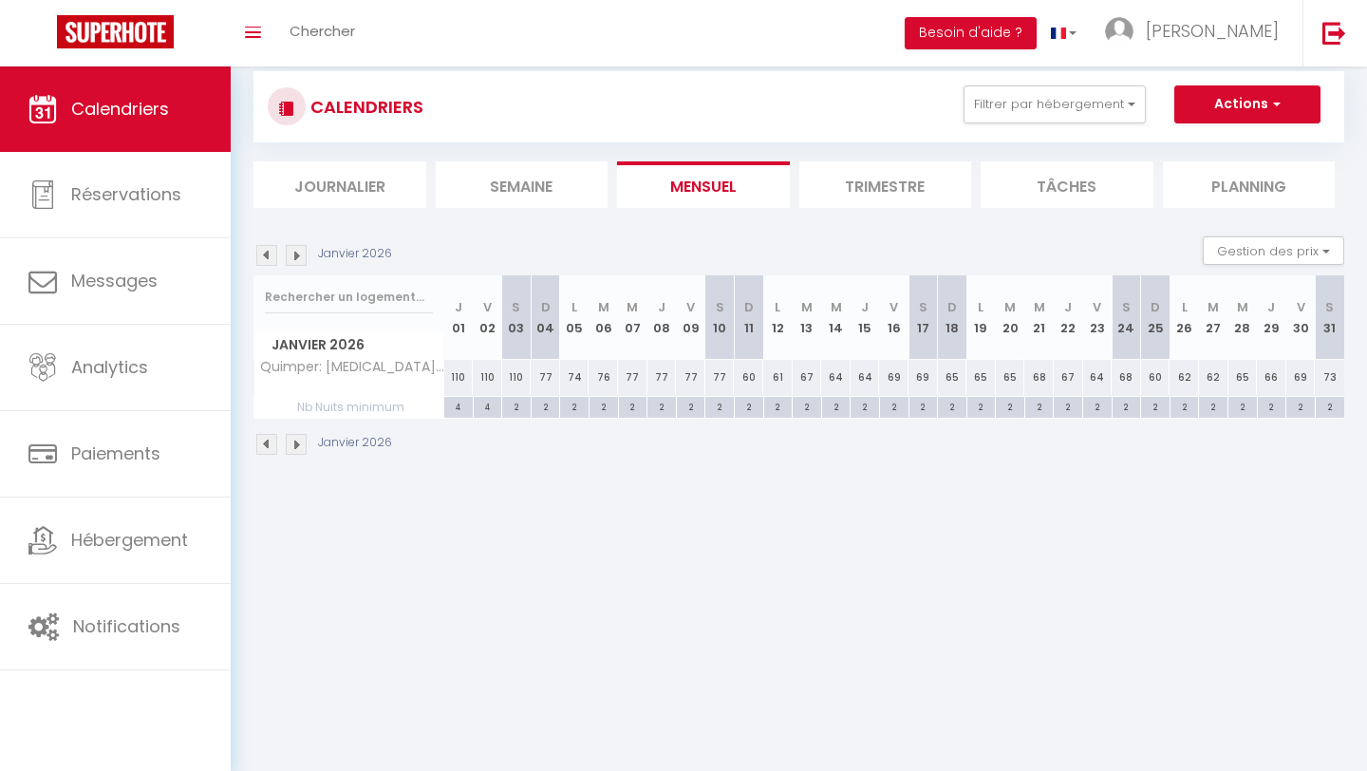
click at [264, 252] on img at bounding box center [266, 255] width 21 height 21
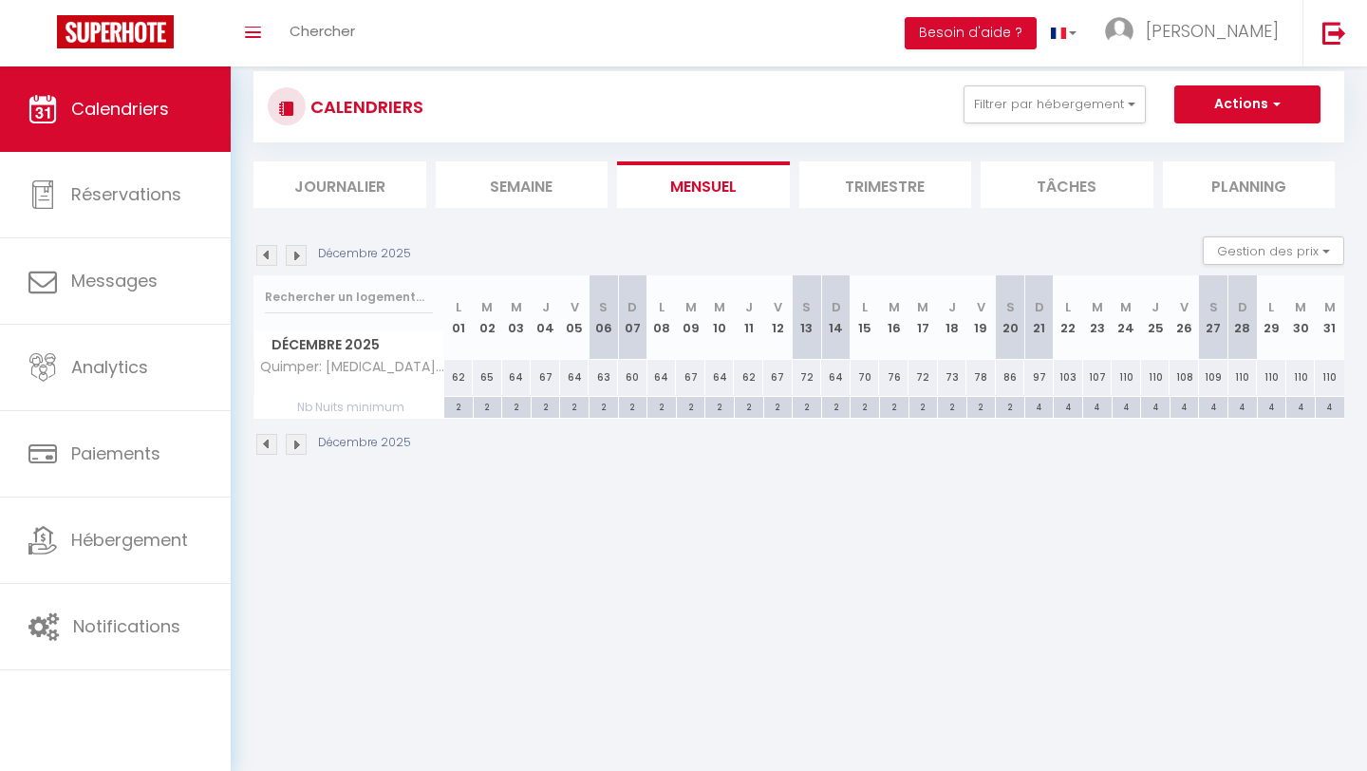
click at [264, 252] on img at bounding box center [266, 255] width 21 height 21
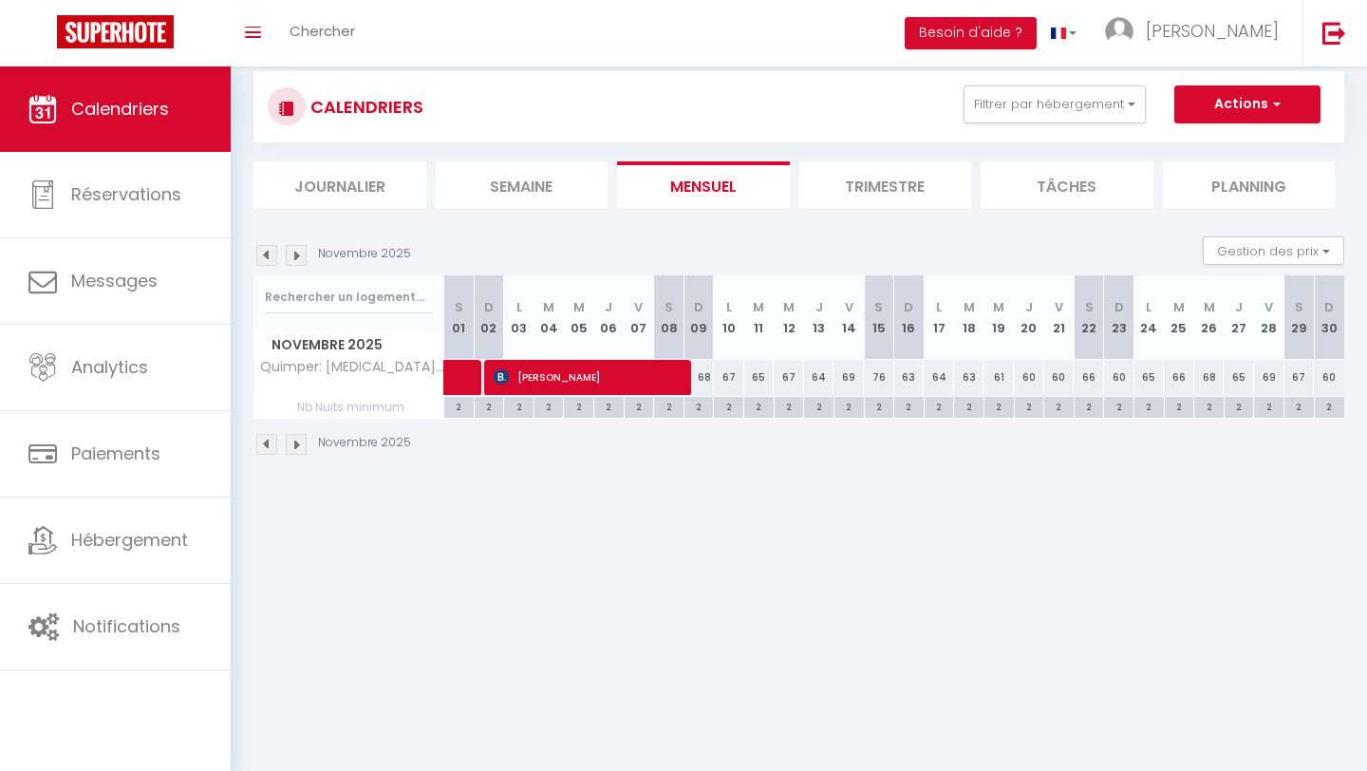
click at [264, 252] on img at bounding box center [266, 255] width 21 height 21
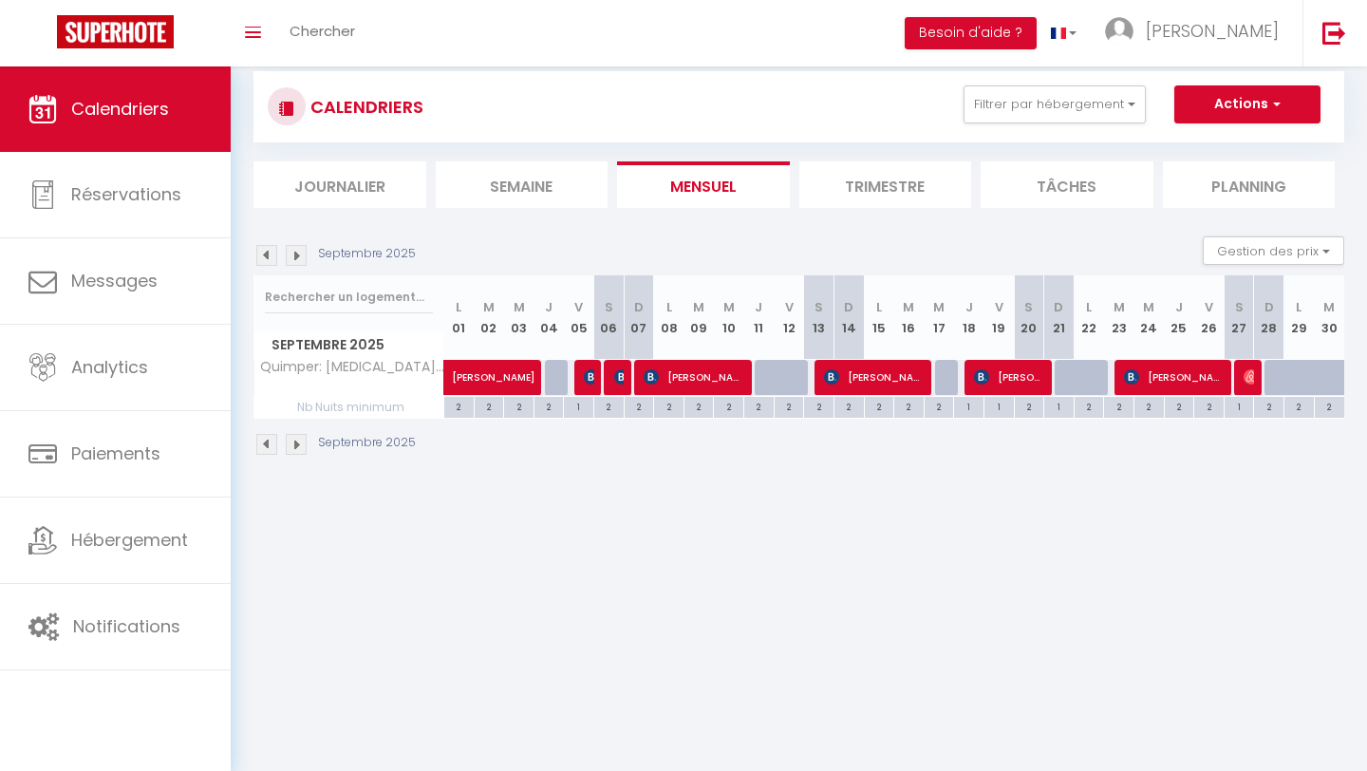
click at [264, 252] on img at bounding box center [266, 255] width 21 height 21
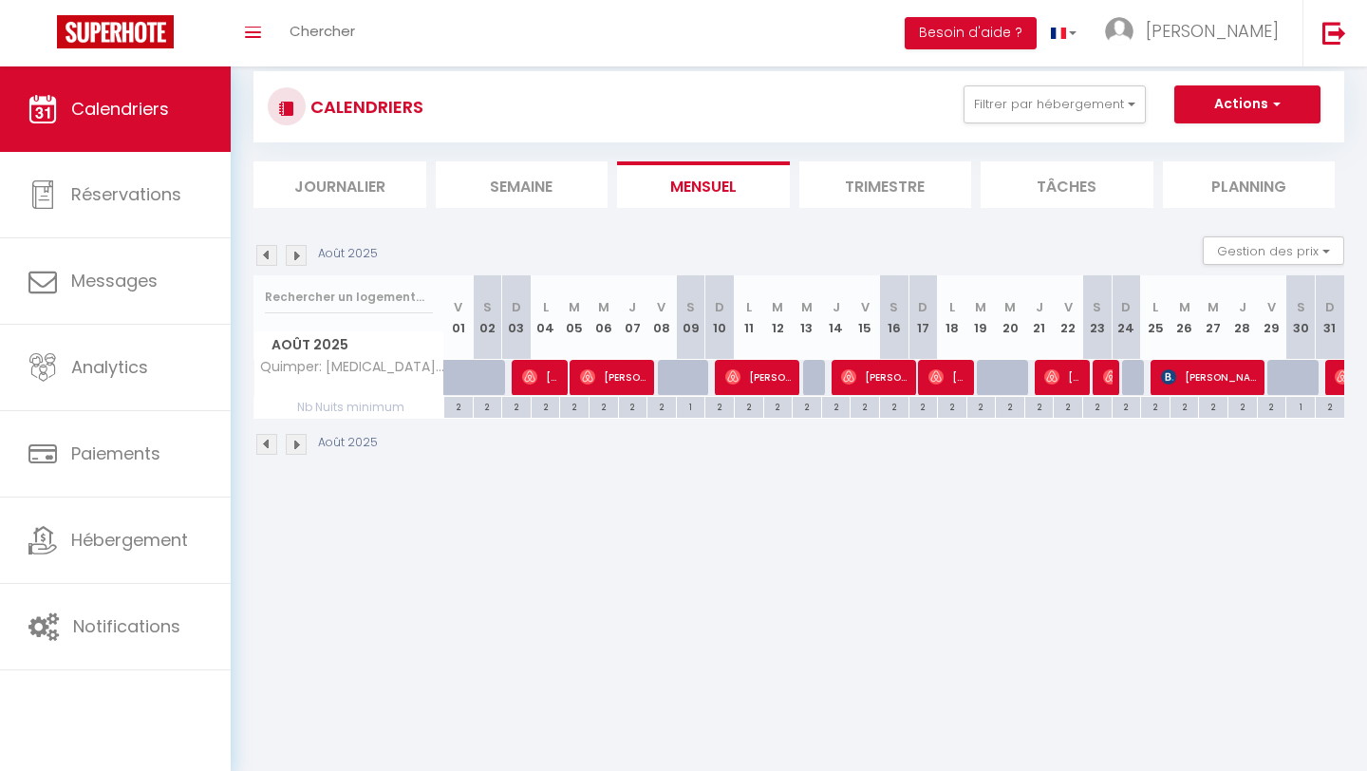
click at [264, 252] on img at bounding box center [266, 255] width 21 height 21
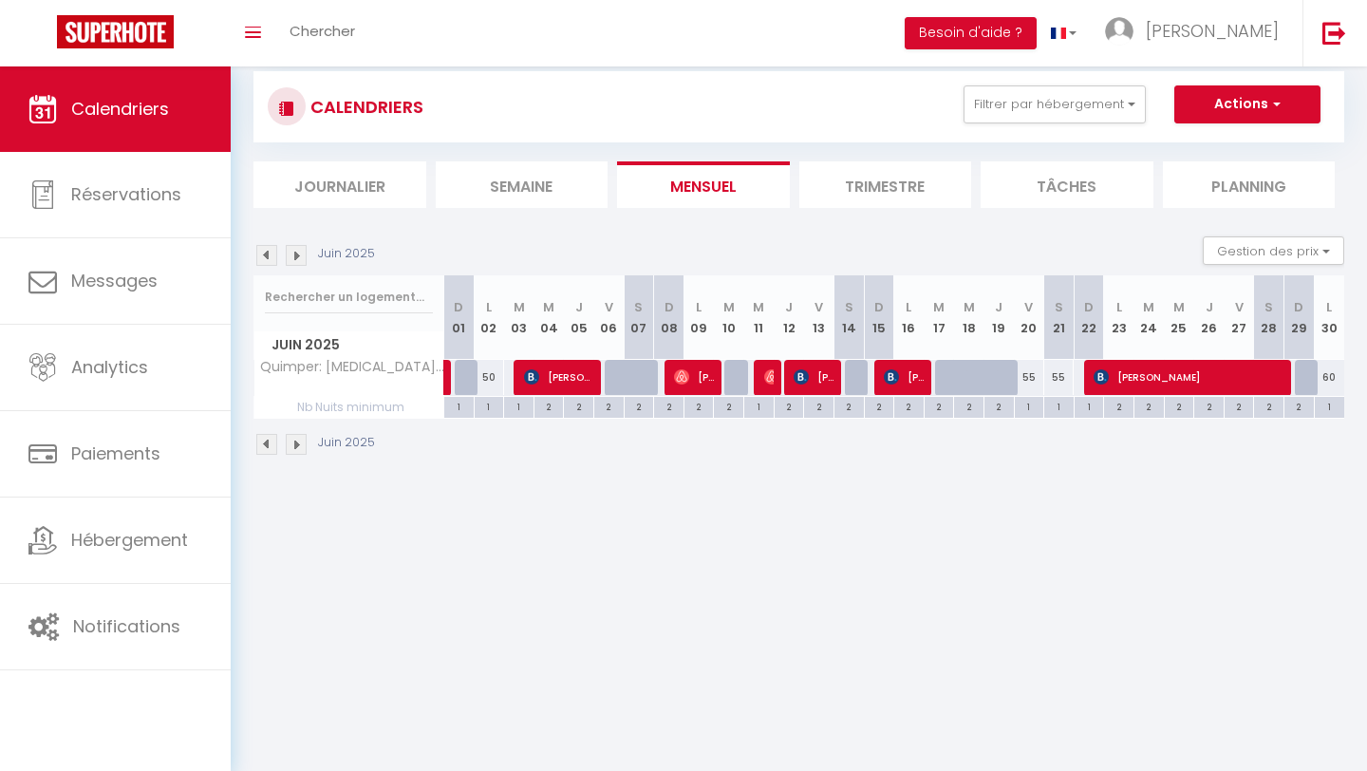
click at [264, 252] on img at bounding box center [266, 255] width 21 height 21
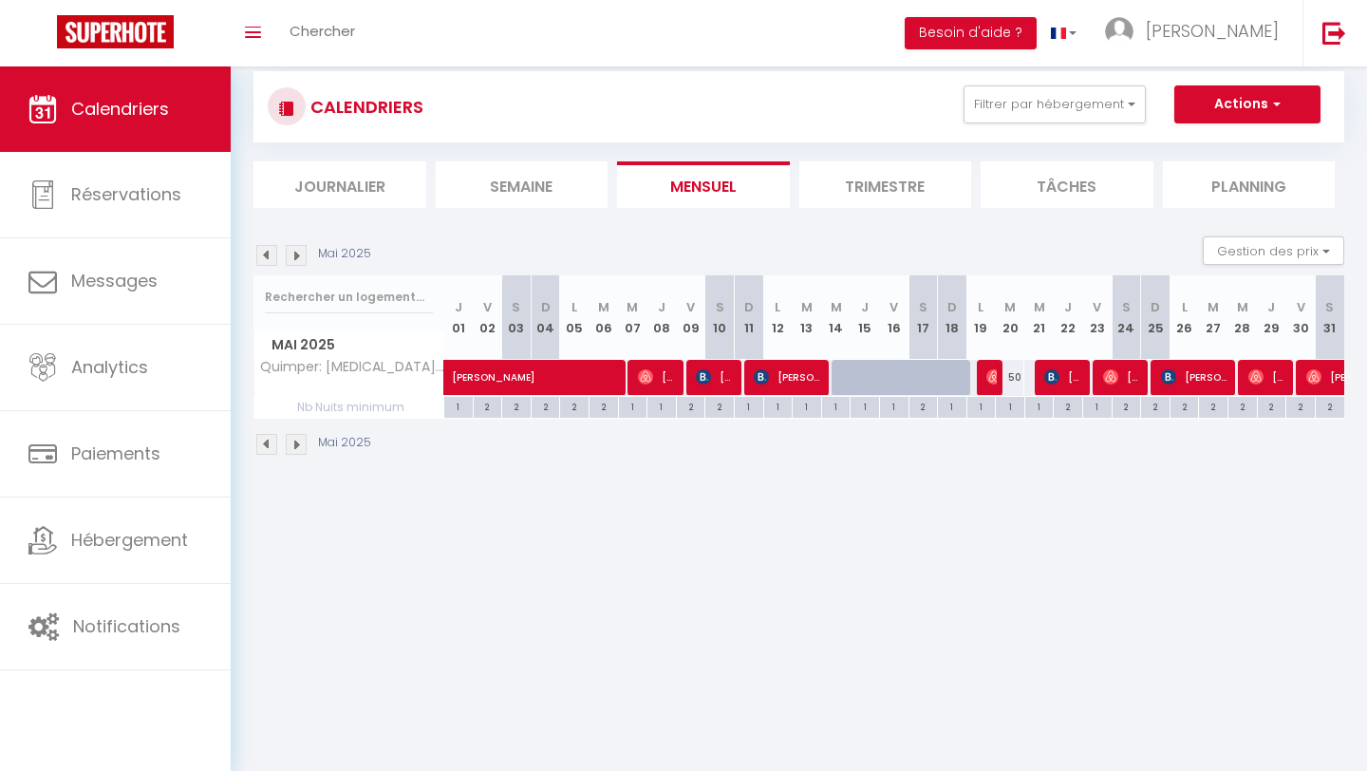
click at [264, 252] on img at bounding box center [266, 255] width 21 height 21
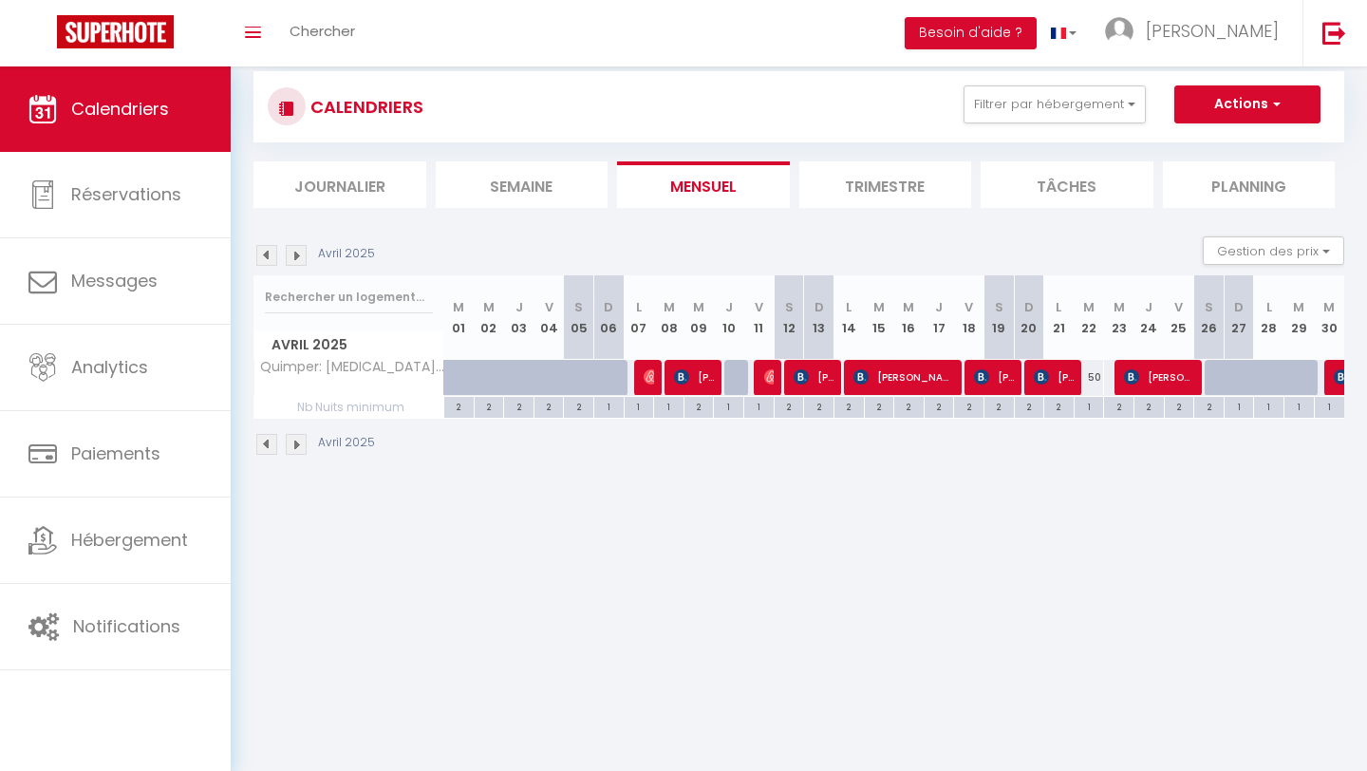
click at [264, 252] on img at bounding box center [266, 255] width 21 height 21
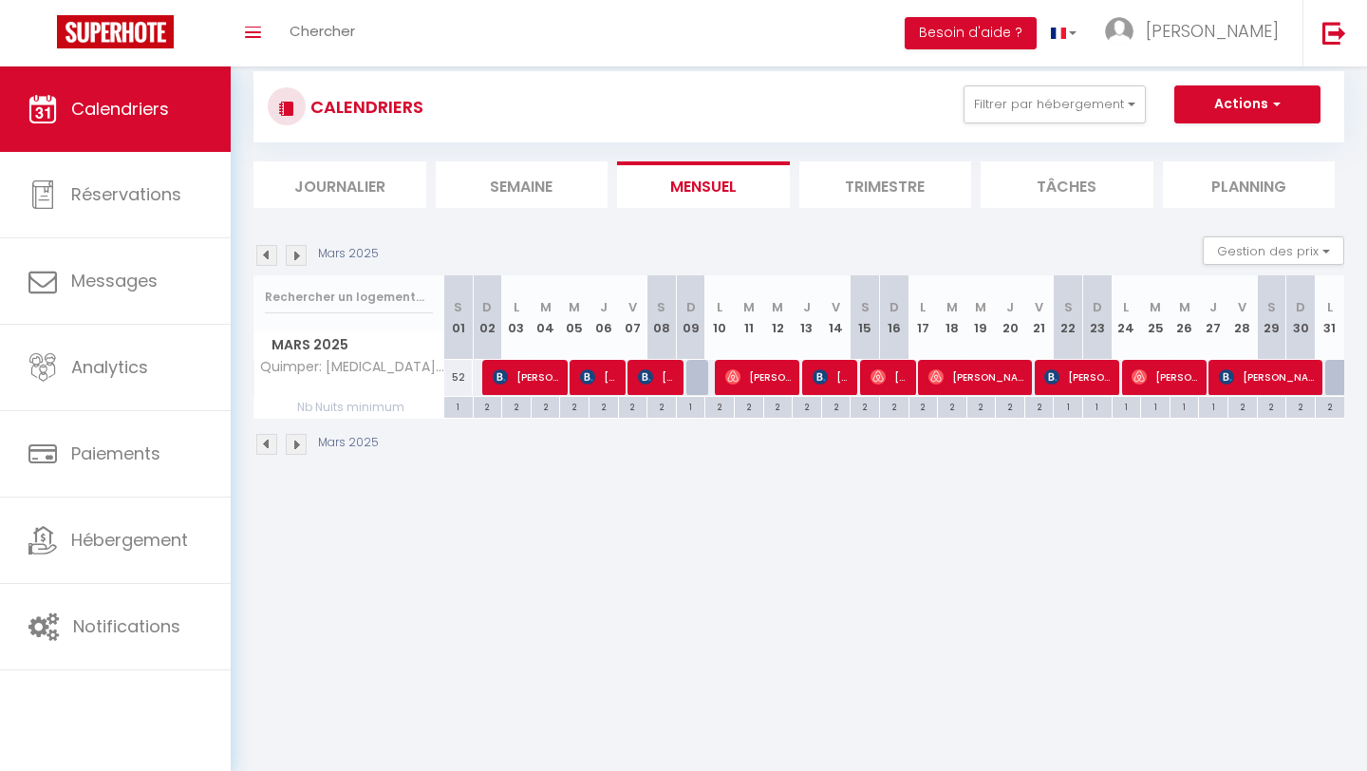
click at [264, 252] on img at bounding box center [266, 255] width 21 height 21
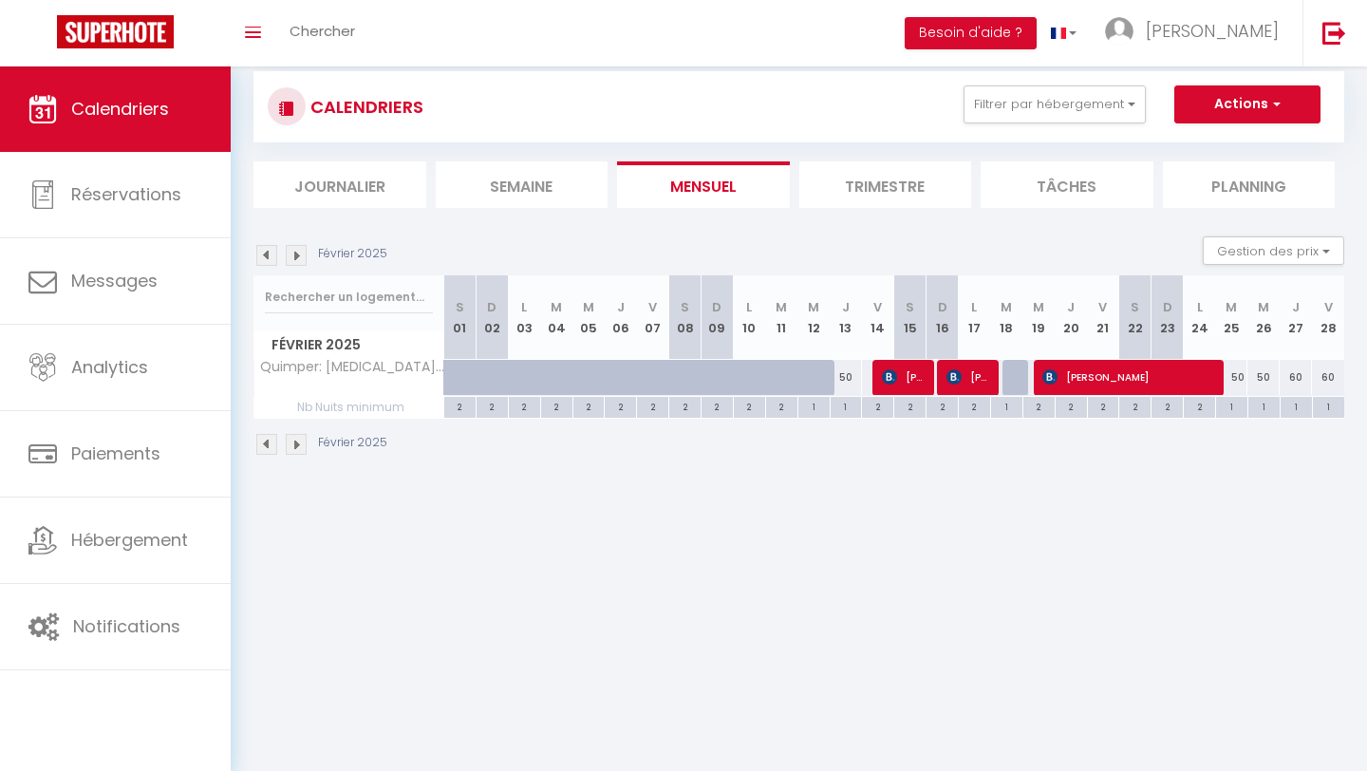
click at [264, 252] on img at bounding box center [266, 255] width 21 height 21
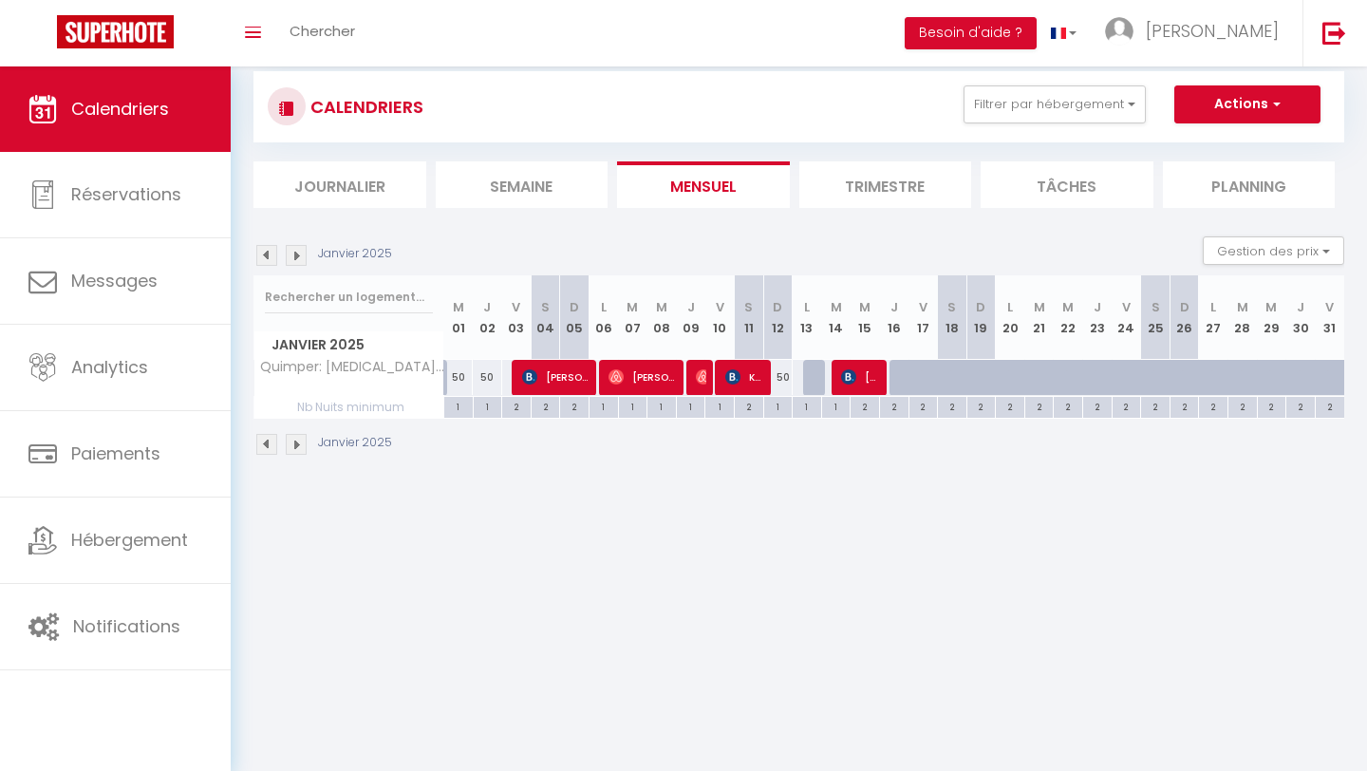
click at [978, 368] on div at bounding box center [980, 378] width 29 height 36
type input "55"
type input "[DATE]"
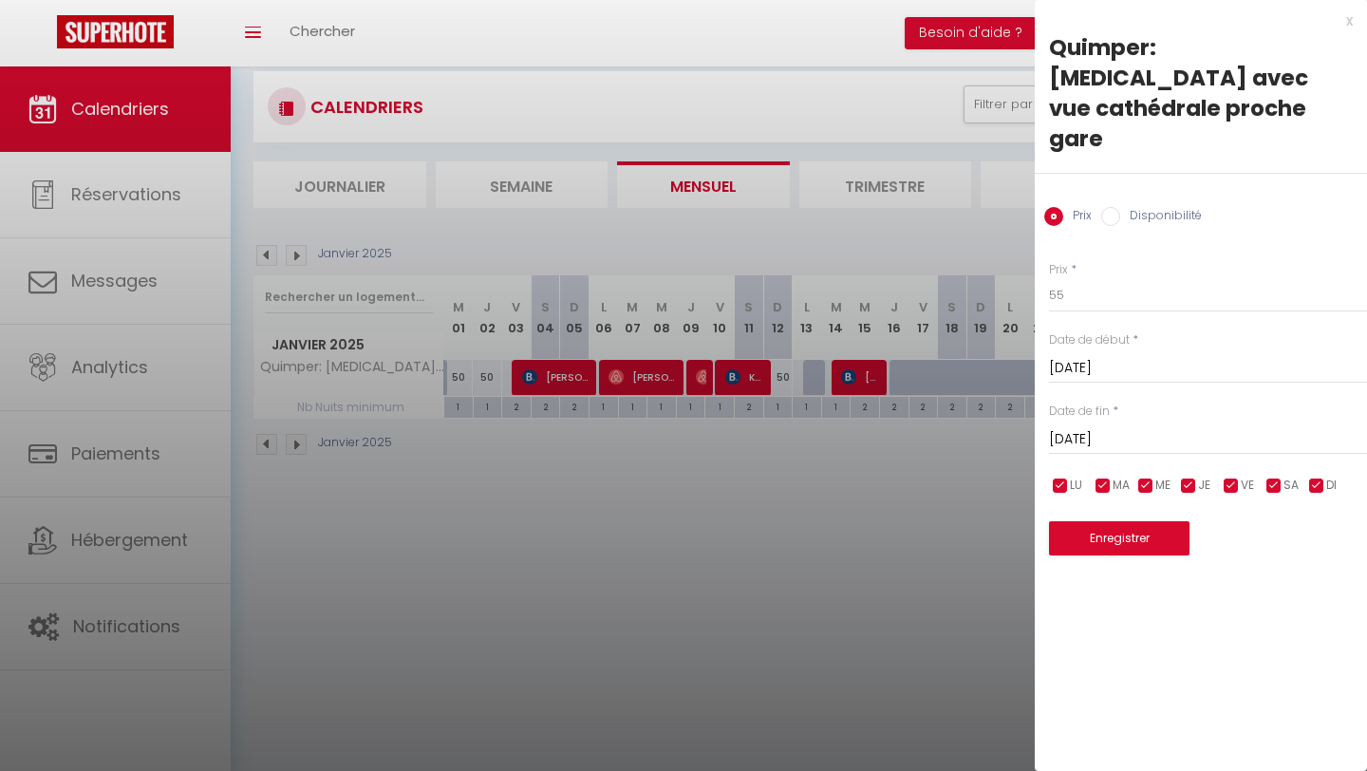
click at [978, 368] on div at bounding box center [683, 385] width 1367 height 771
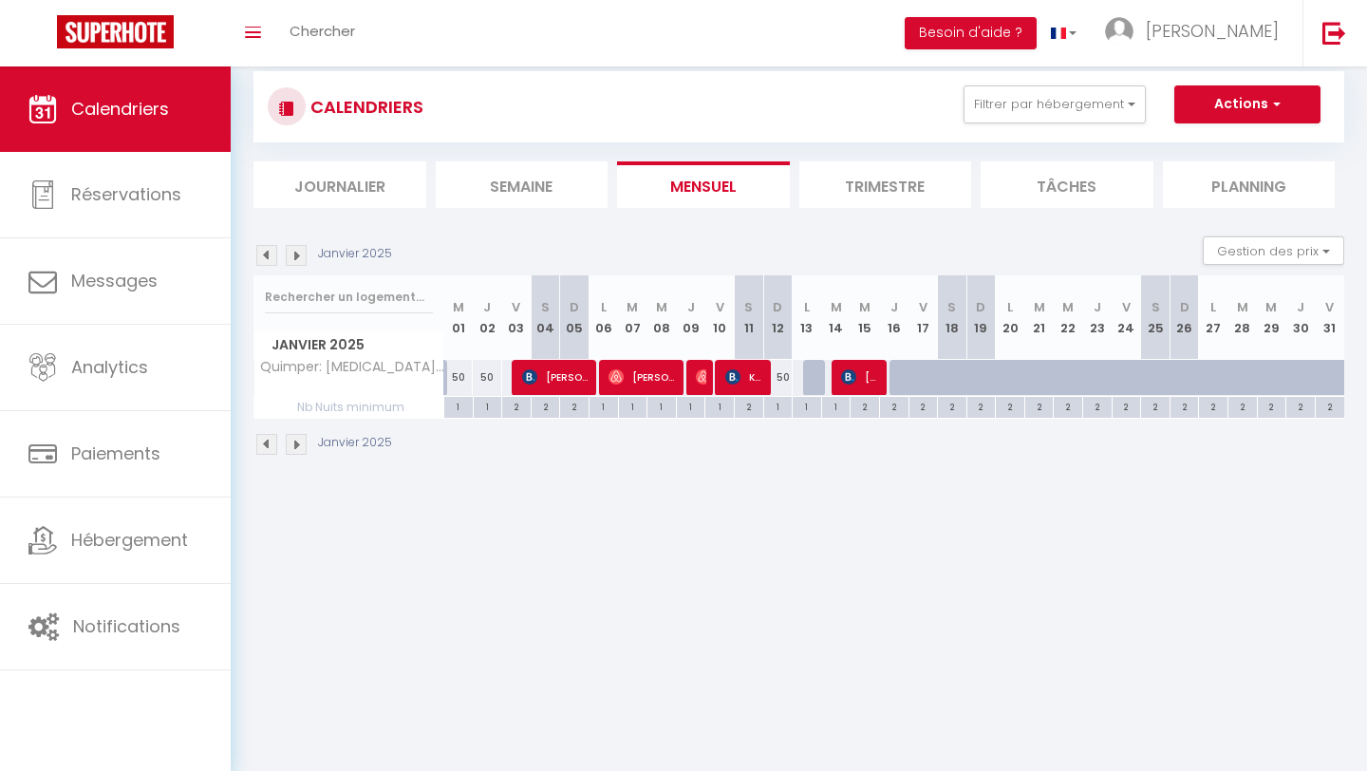
click at [292, 257] on img at bounding box center [296, 255] width 21 height 21
select select
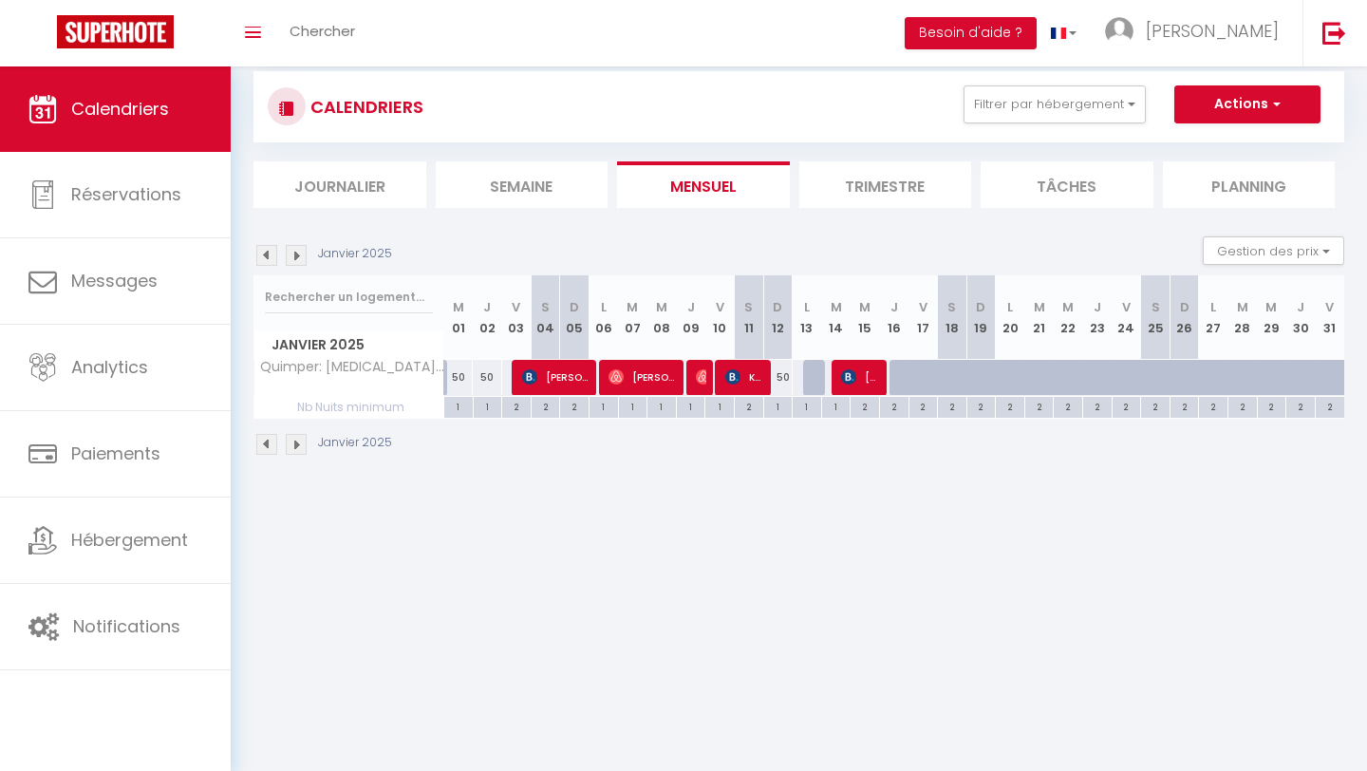
select select
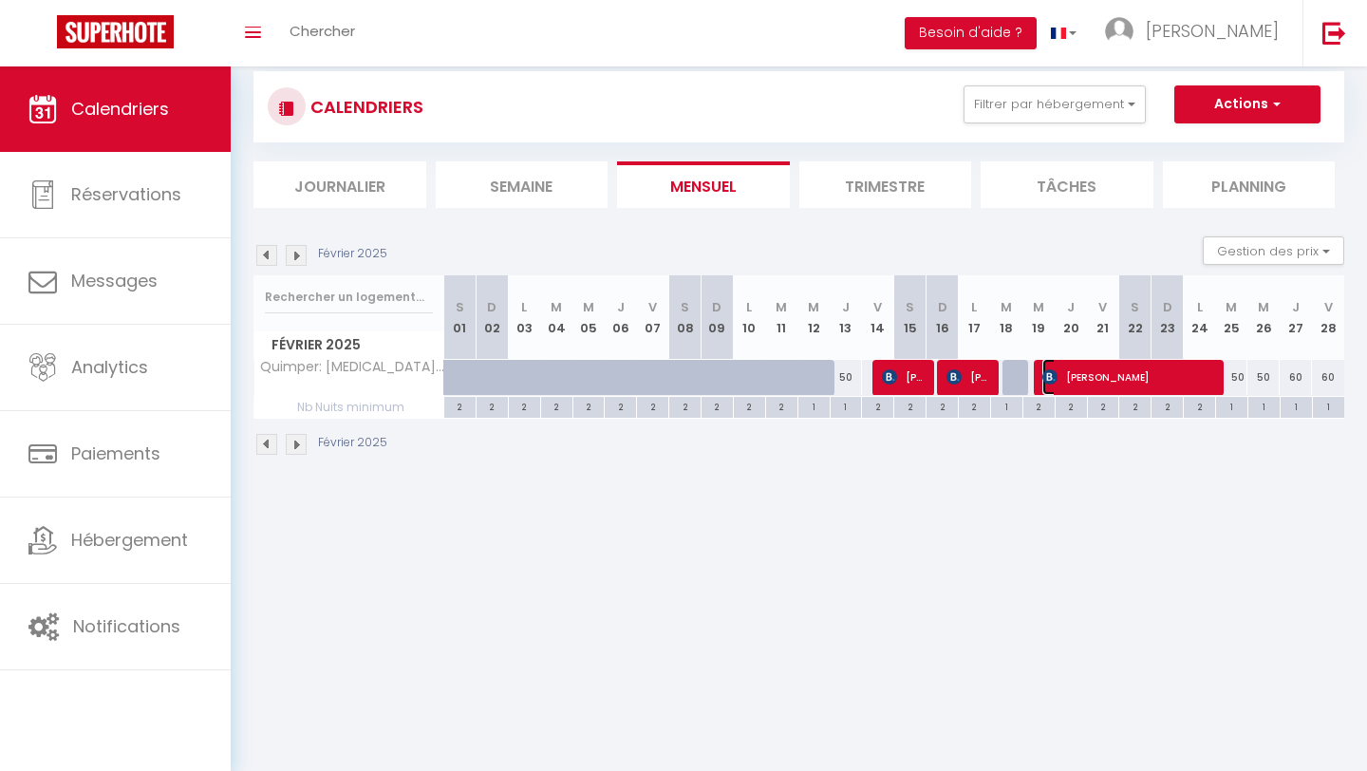
click at [978, 370] on span "[PERSON_NAME]" at bounding box center [1128, 377] width 172 height 36
select select "OK"
select select "KO"
select select "0"
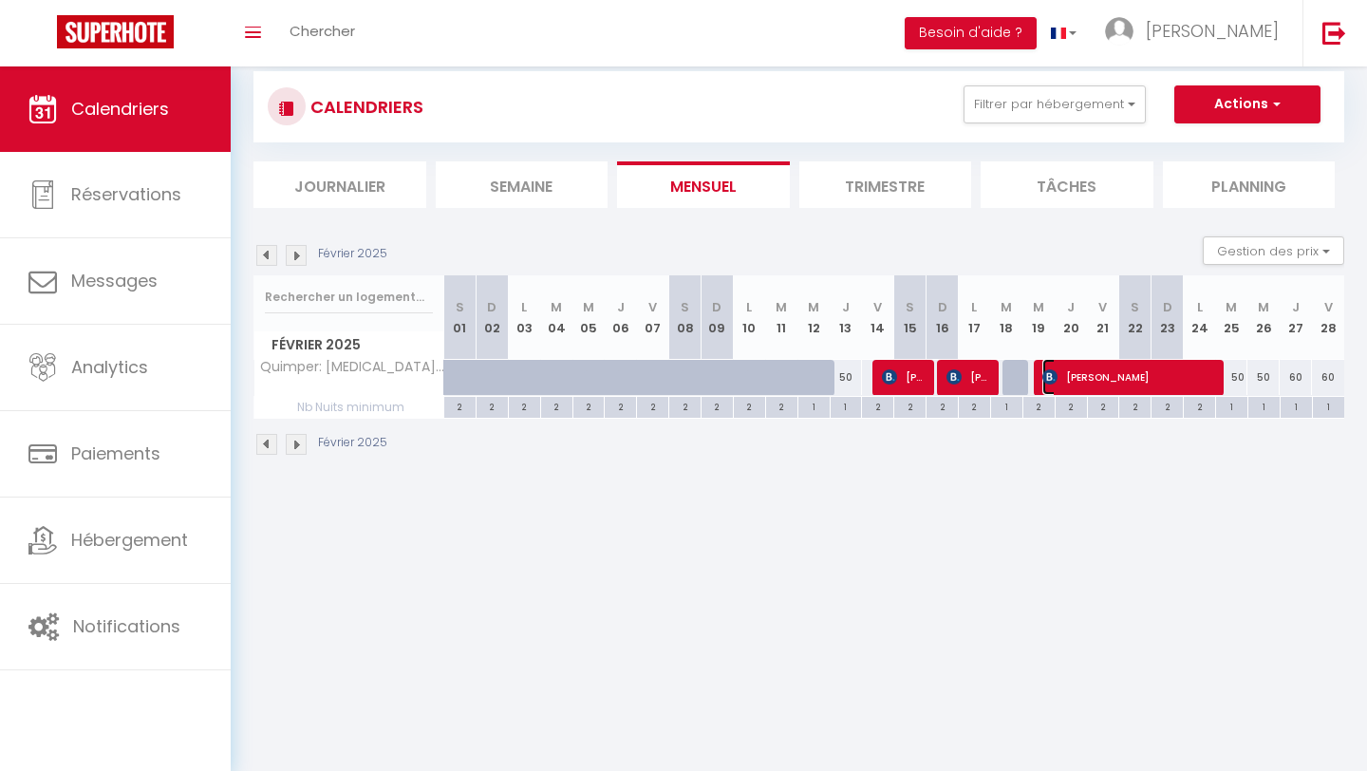
select select "1"
select select
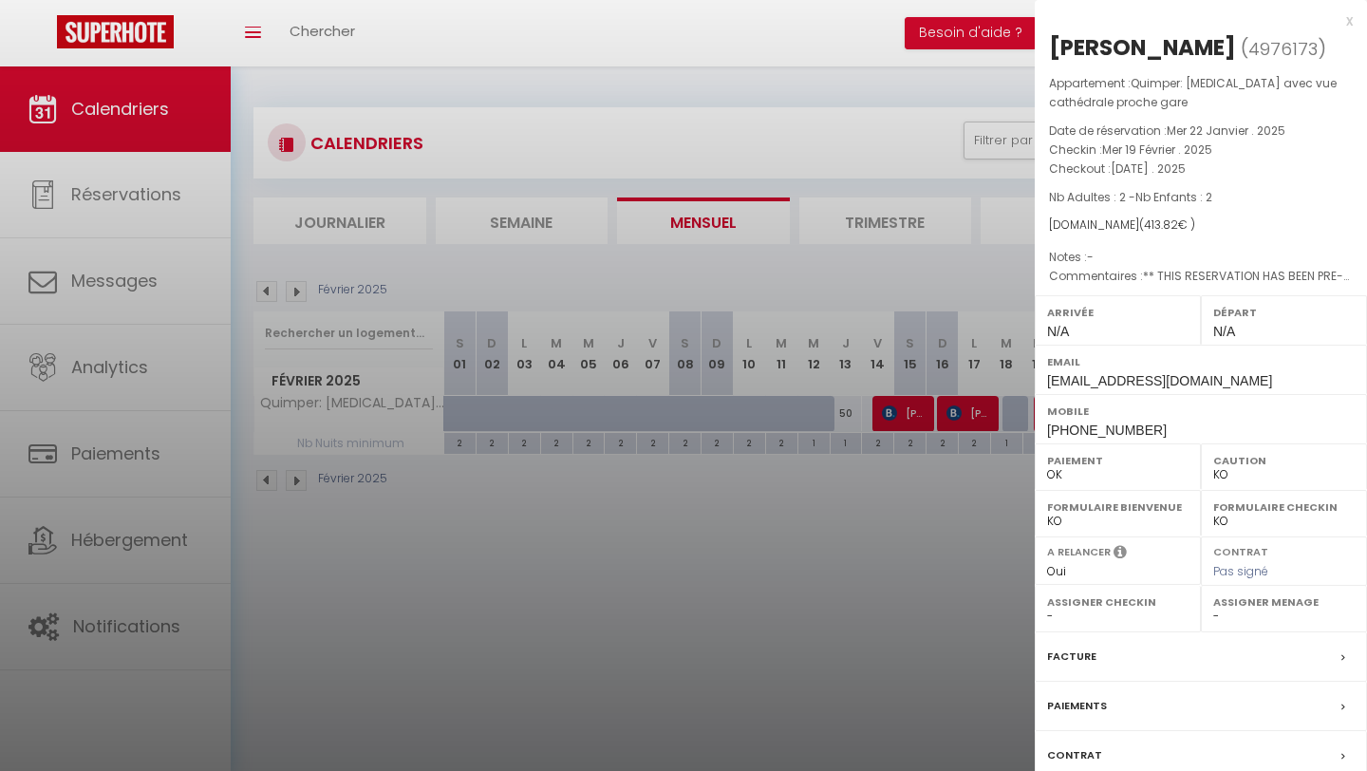
scroll to position [66, 0]
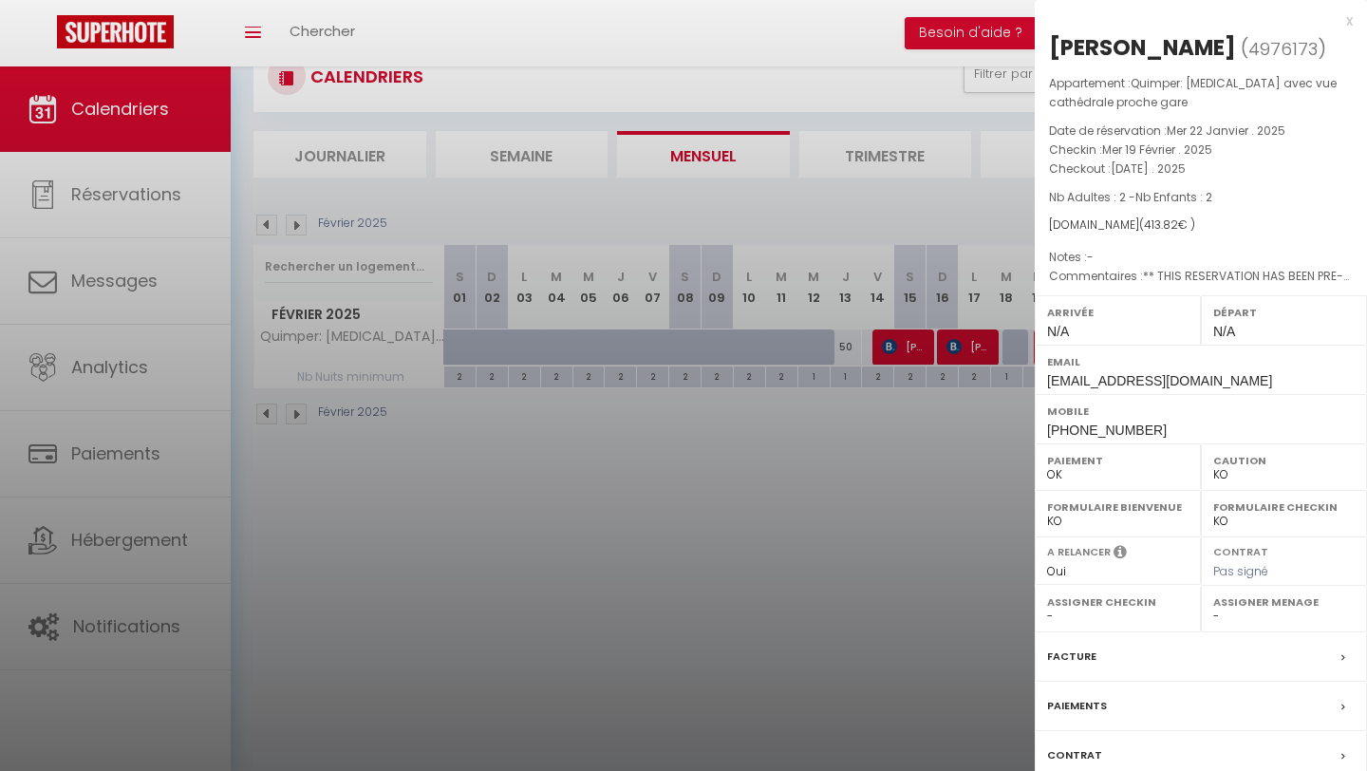
click at [978, 19] on div "x" at bounding box center [1193, 20] width 318 height 23
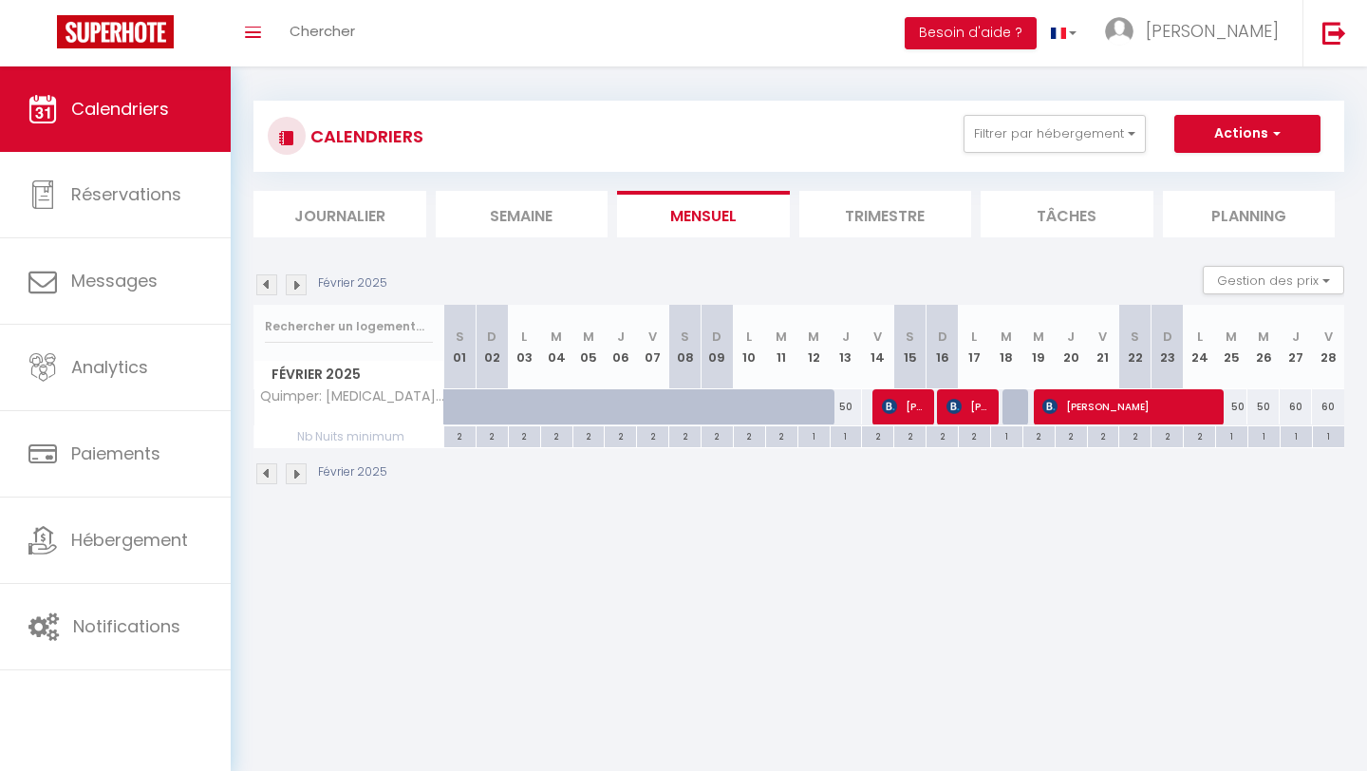
scroll to position [1, 0]
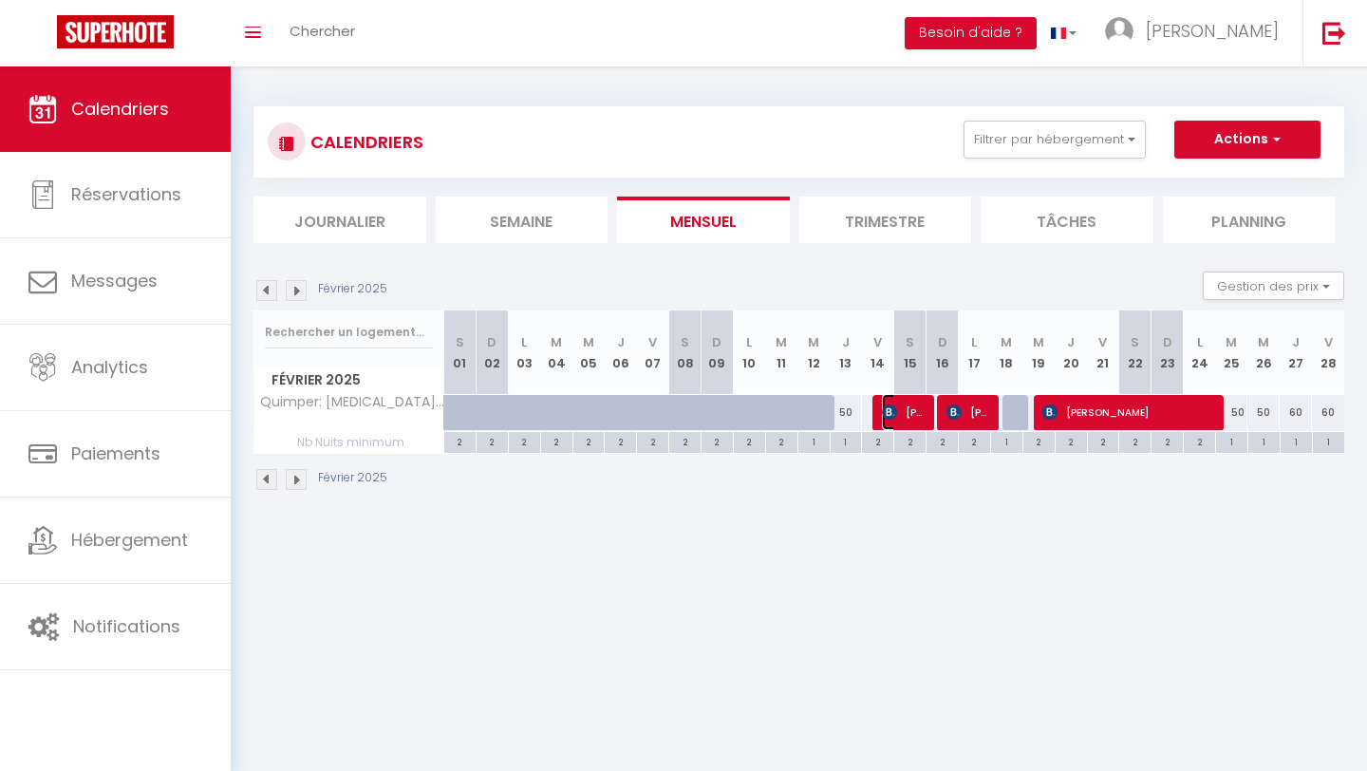
click at [901, 407] on span "[PERSON_NAME]" at bounding box center [903, 412] width 43 height 36
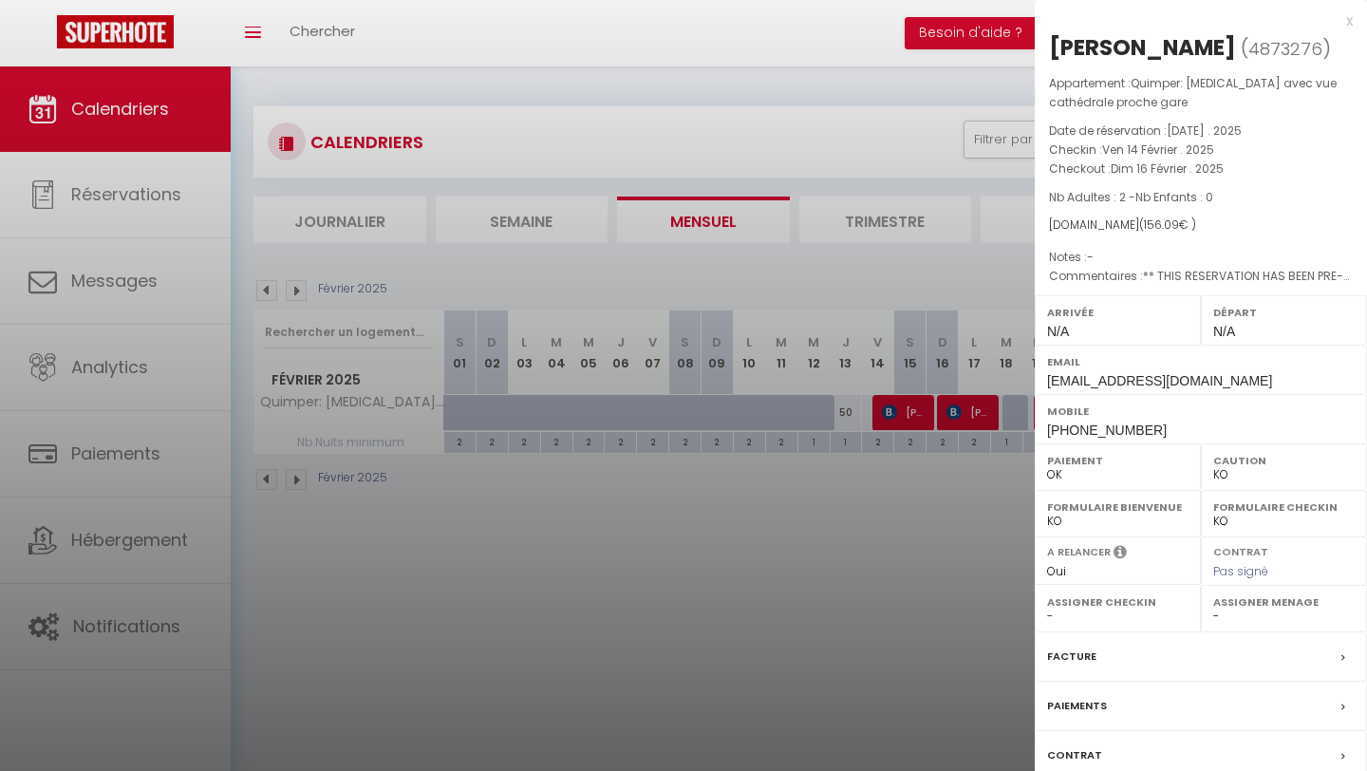
click at [978, 19] on div "x" at bounding box center [1193, 20] width 318 height 23
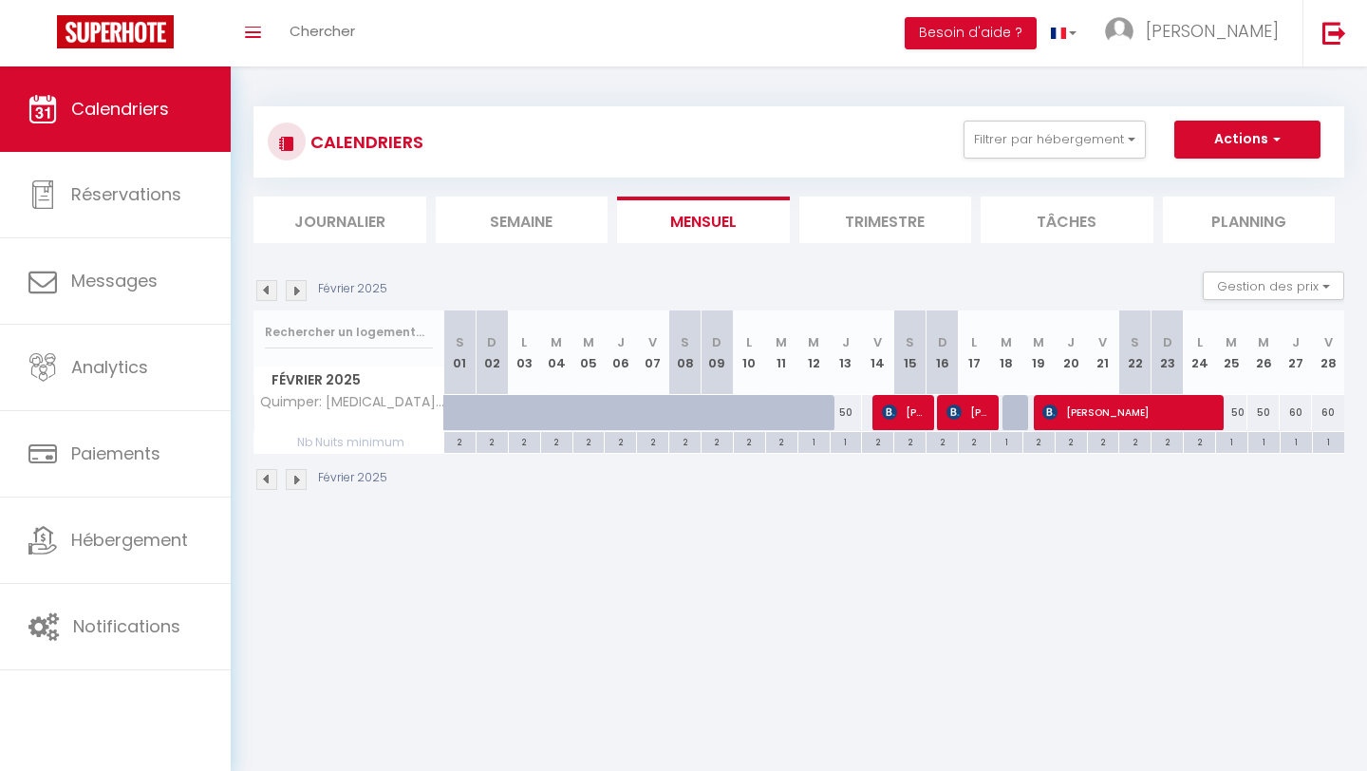
scroll to position [0, 0]
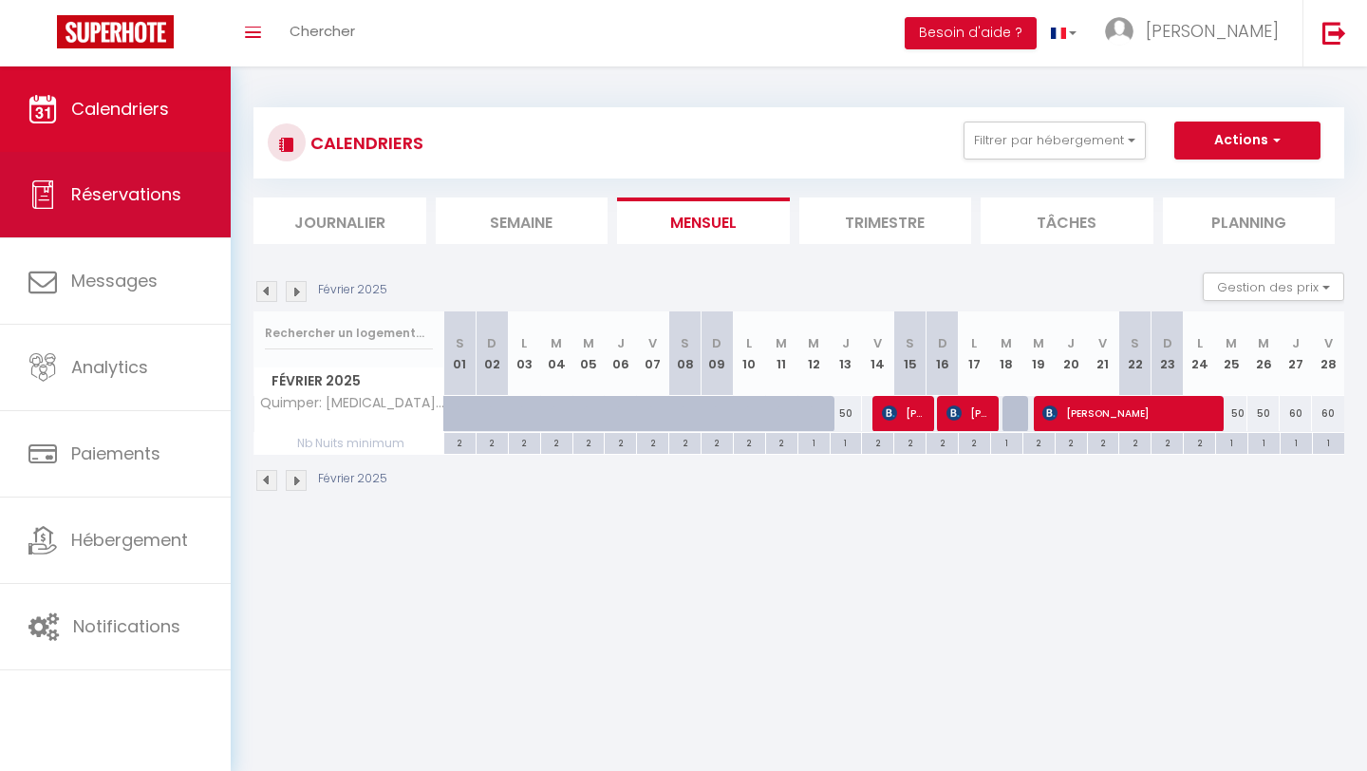
click at [134, 221] on link "Réservations" at bounding box center [115, 194] width 231 height 85
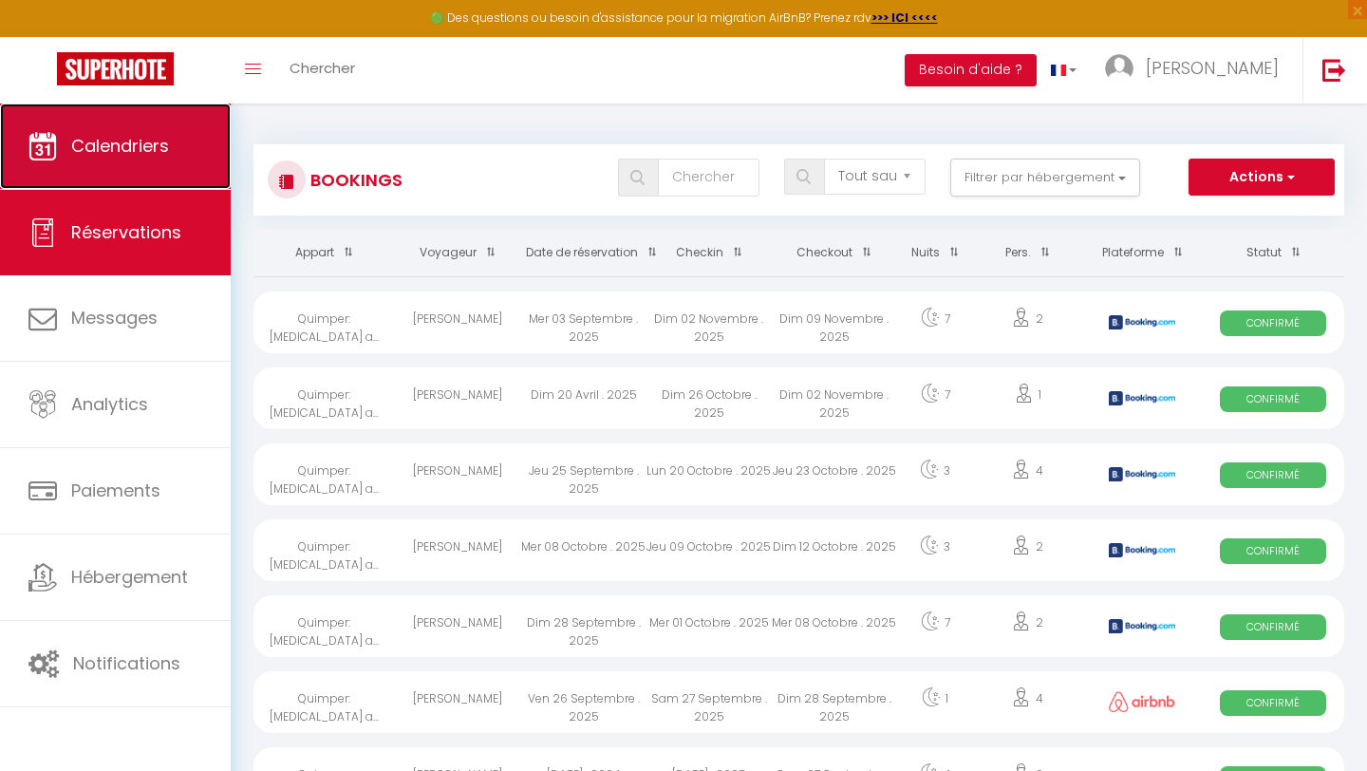
click at [75, 152] on span "Calendriers" at bounding box center [120, 146] width 98 height 24
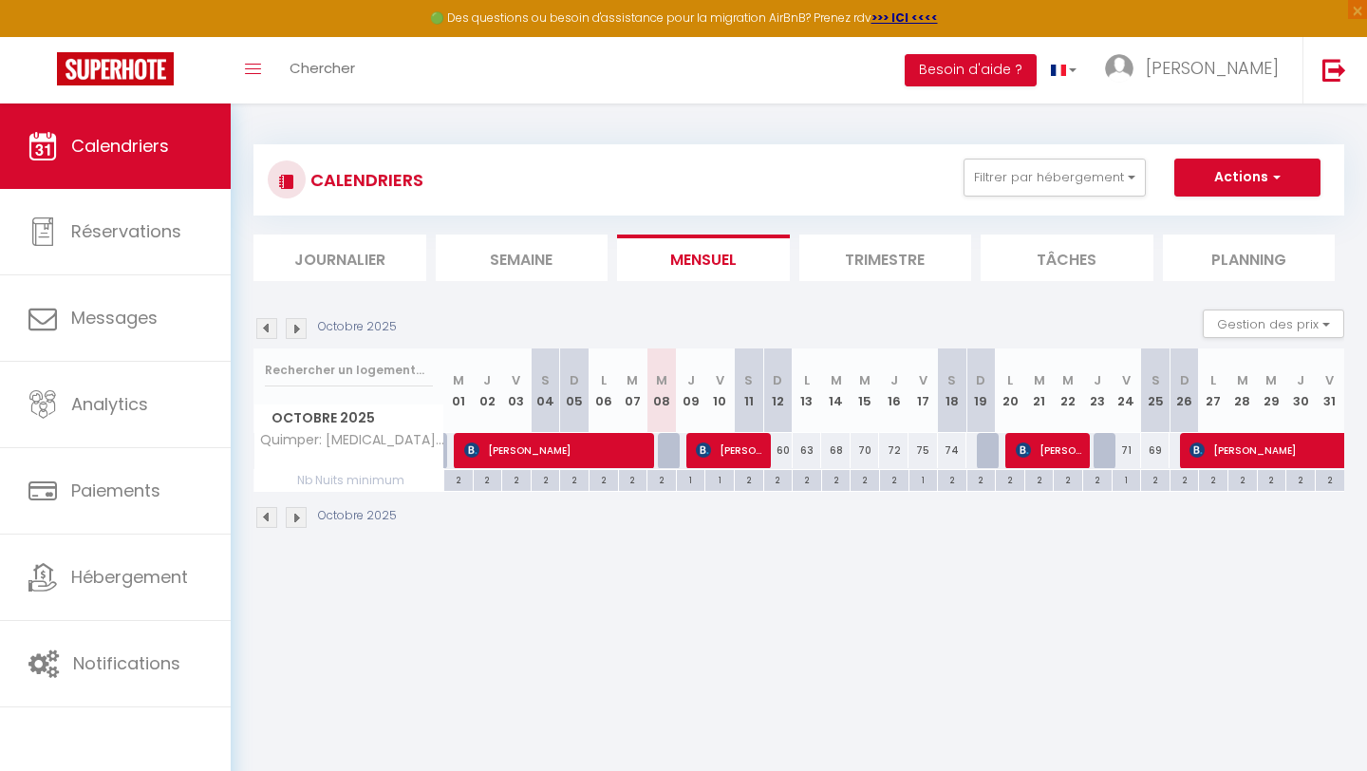
click at [558, 577] on body "🟢 Des questions ou besoin d'assistance pour la migration AirBnB? Prenez rdv >>>…" at bounding box center [683, 488] width 1367 height 771
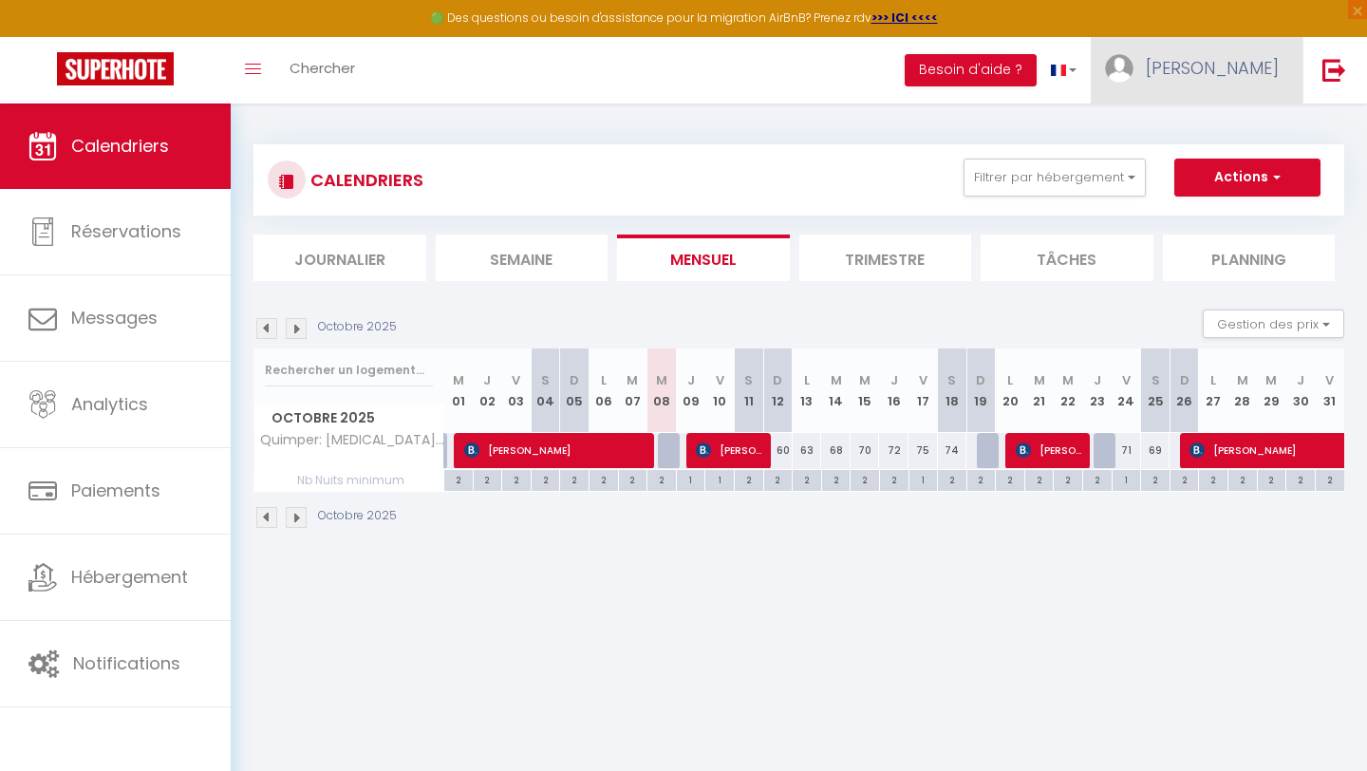
click at [978, 71] on span "[PERSON_NAME]" at bounding box center [1212, 68] width 133 height 24
click at [835, 120] on div "CALENDRIERS Filtrer par hébergement Tous Quimper: [MEDICAL_DATA] avec vue cathé…" at bounding box center [799, 336] width 1136 height 467
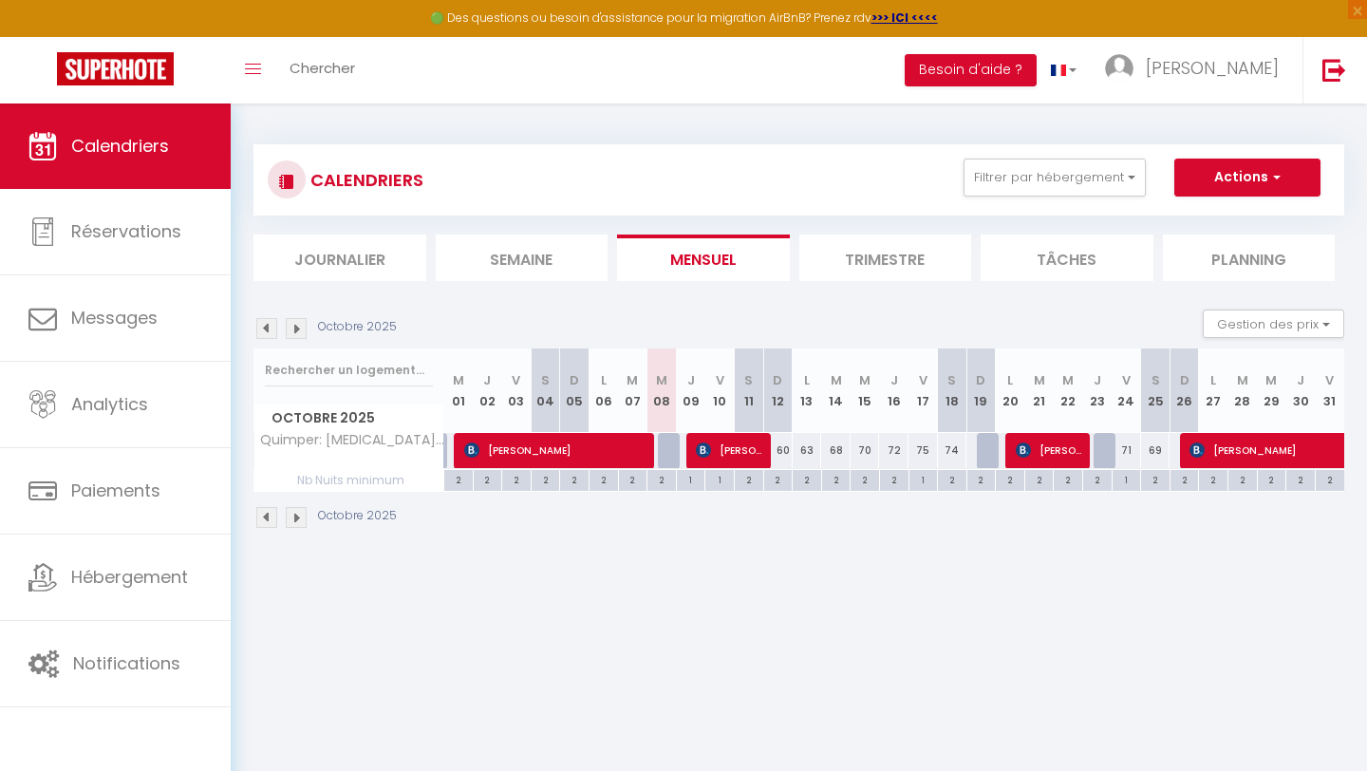
click at [923, 479] on div "1" at bounding box center [923, 479] width 28 height 18
type input "1"
type input "Ven 17 Octobre 2025"
type input "[DATE]"
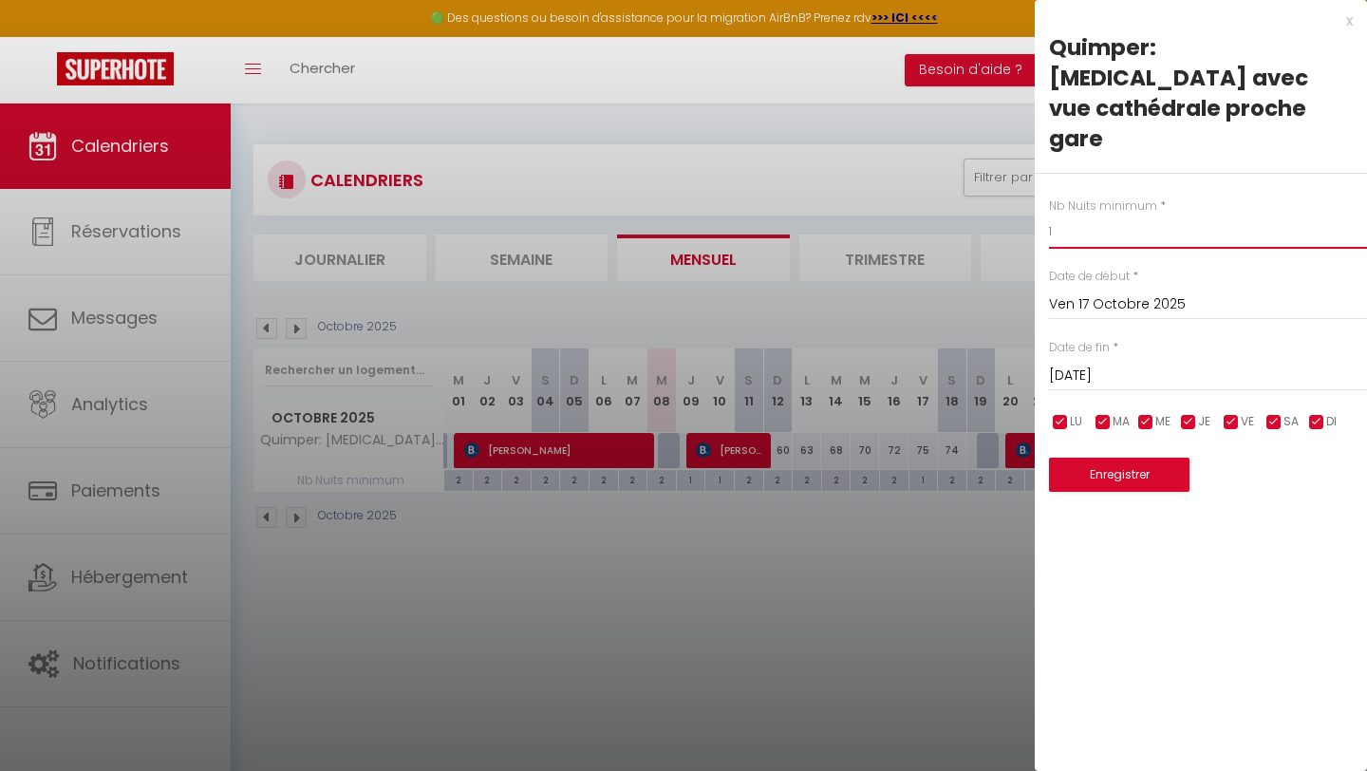
click at [978, 214] on input "1" at bounding box center [1208, 231] width 318 height 34
type input "2"
click at [978, 457] on button "Enregistrer" at bounding box center [1119, 474] width 140 height 34
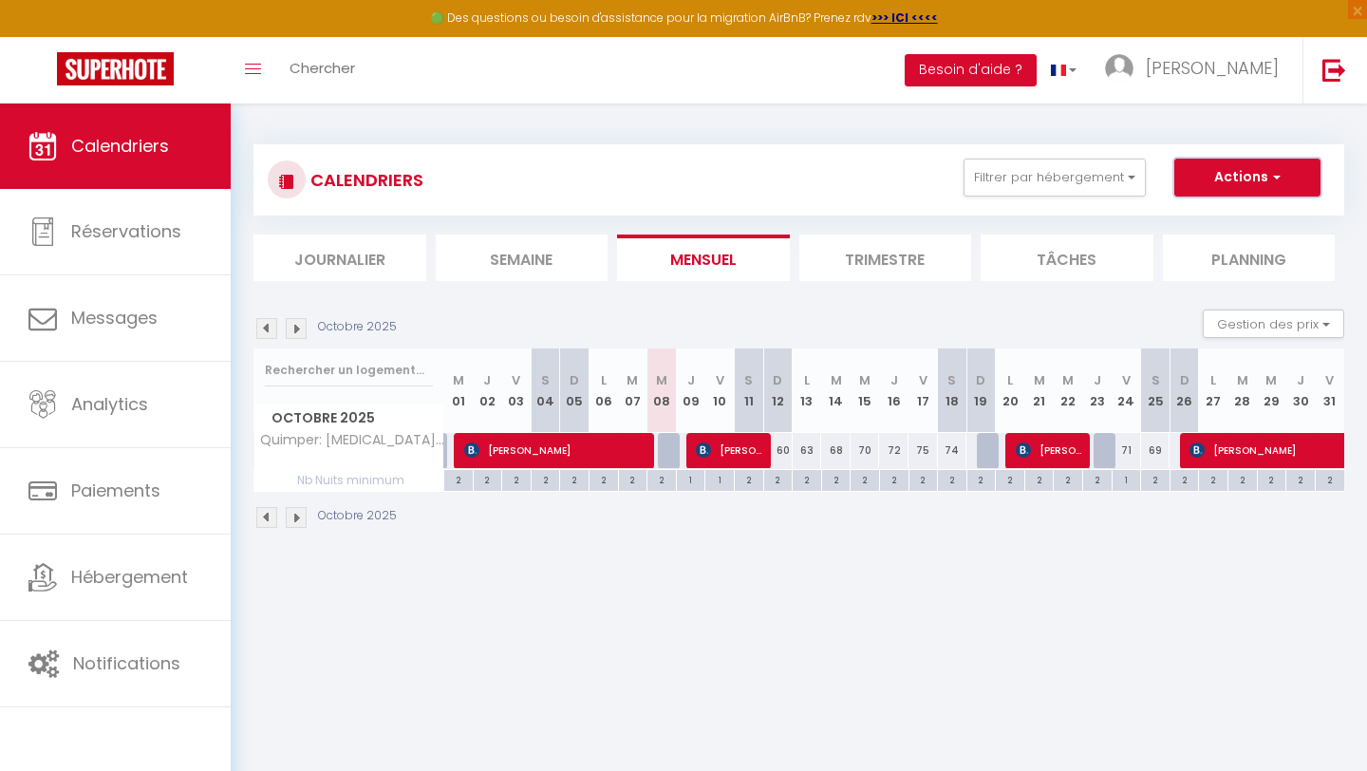
click at [978, 172] on button "Actions" at bounding box center [1247, 177] width 146 height 38
click at [813, 137] on div "CALENDRIERS Filtrer par hébergement Tous Quimper: [MEDICAL_DATA] avec vue cathé…" at bounding box center [798, 336] width 1090 height 421
